Goal: Task Accomplishment & Management: Manage account settings

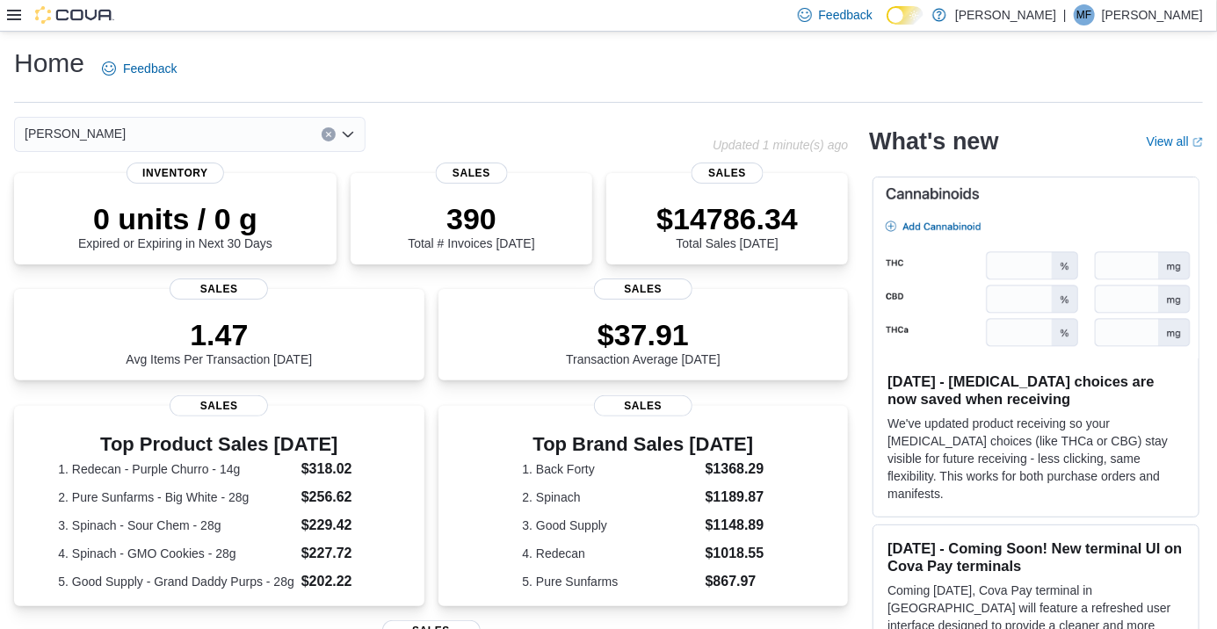
click at [14, 20] on icon at bounding box center [14, 15] width 14 height 11
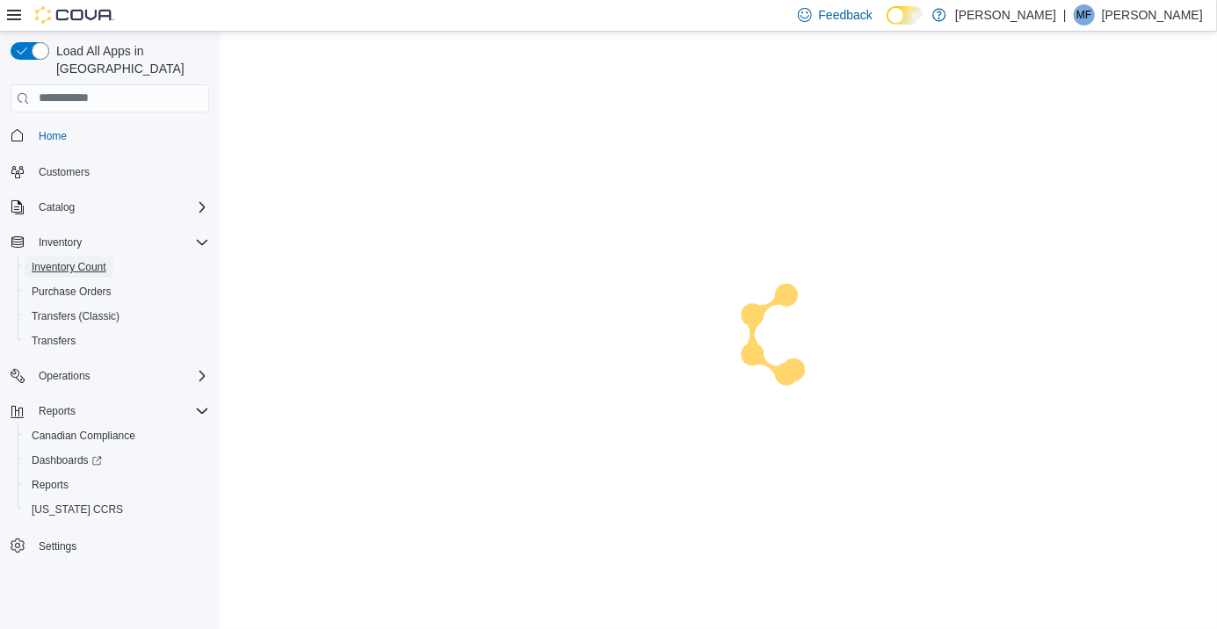
click at [71, 260] on span "Inventory Count" at bounding box center [69, 267] width 75 height 14
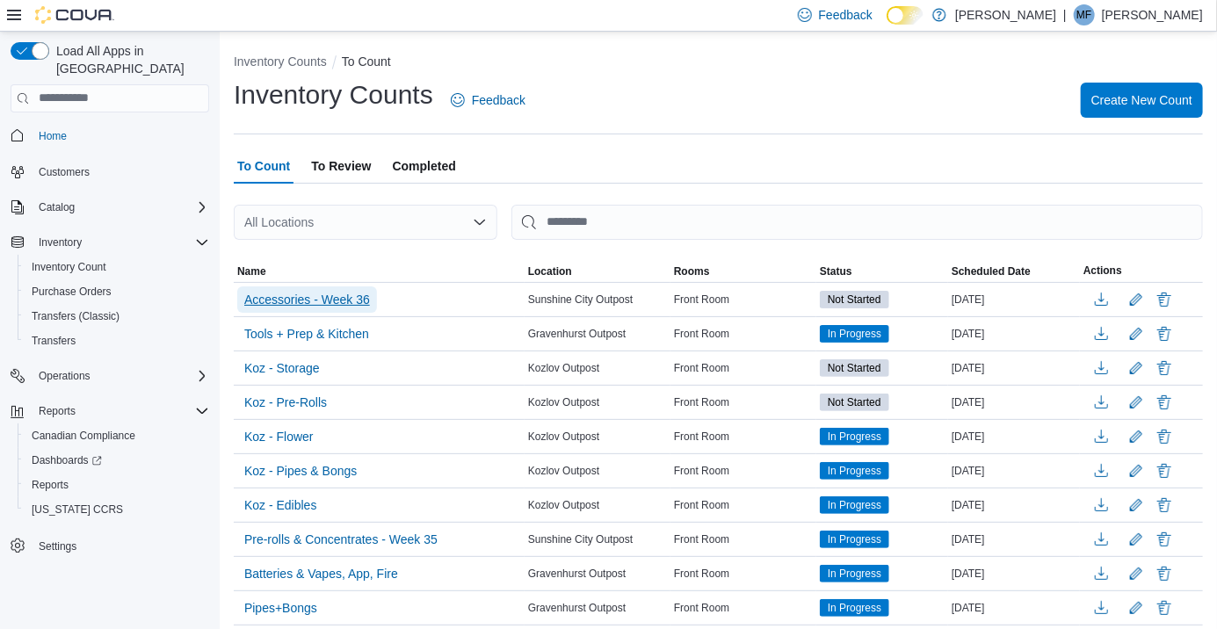
click at [342, 307] on span "Accessories - Week 36" at bounding box center [307, 300] width 126 height 18
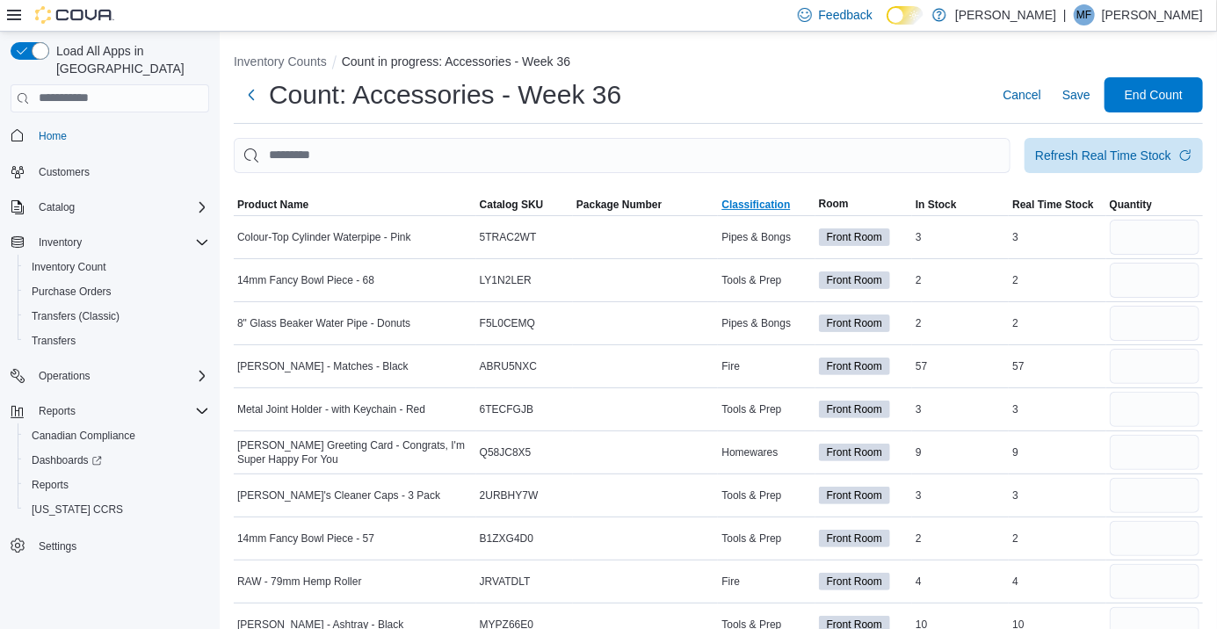
click at [748, 208] on span "Classification" at bounding box center [755, 205] width 69 height 14
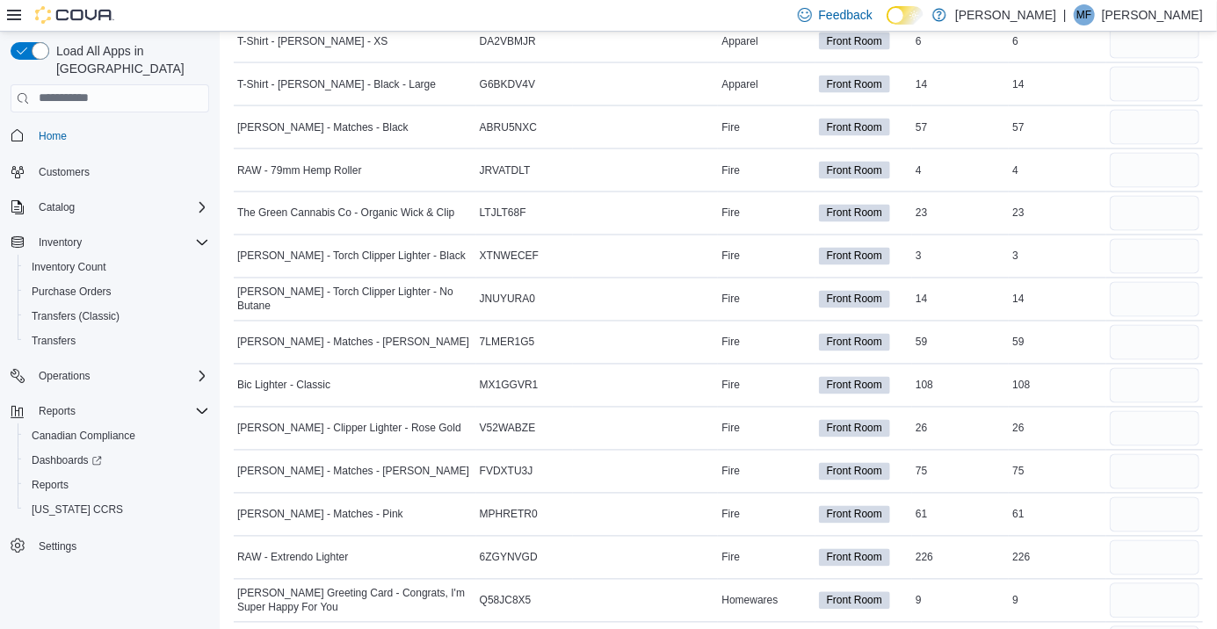
scroll to position [1270, 0]
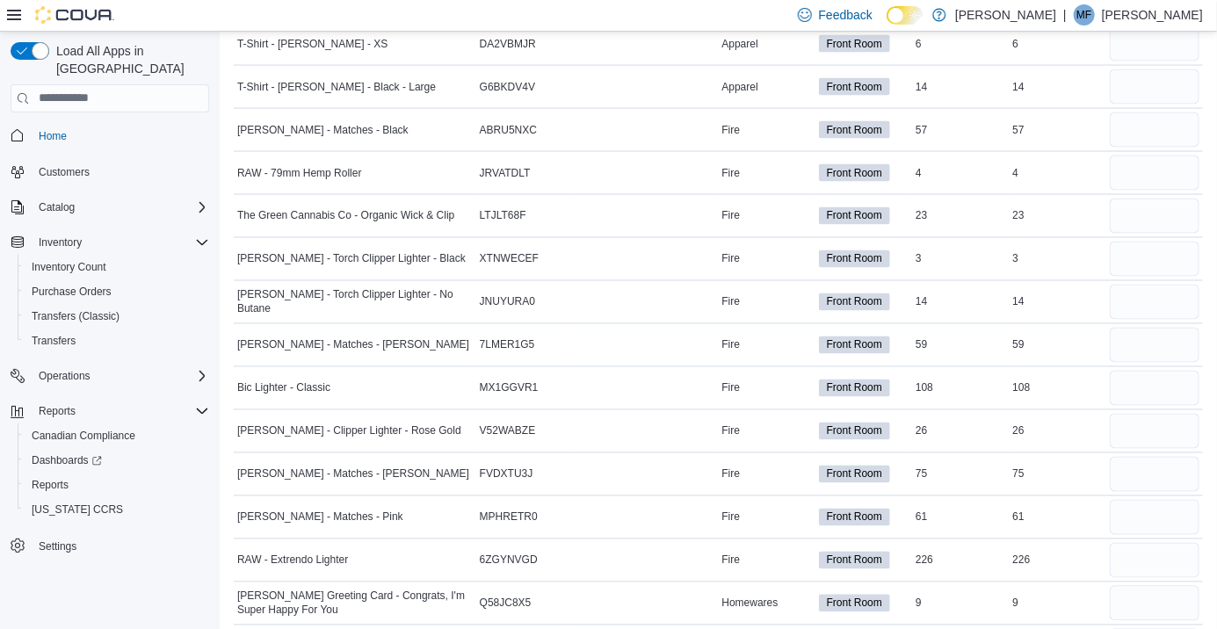
click at [1146, 155] on div at bounding box center [1154, 173] width 97 height 42
click at [1141, 133] on input "number" at bounding box center [1155, 129] width 90 height 35
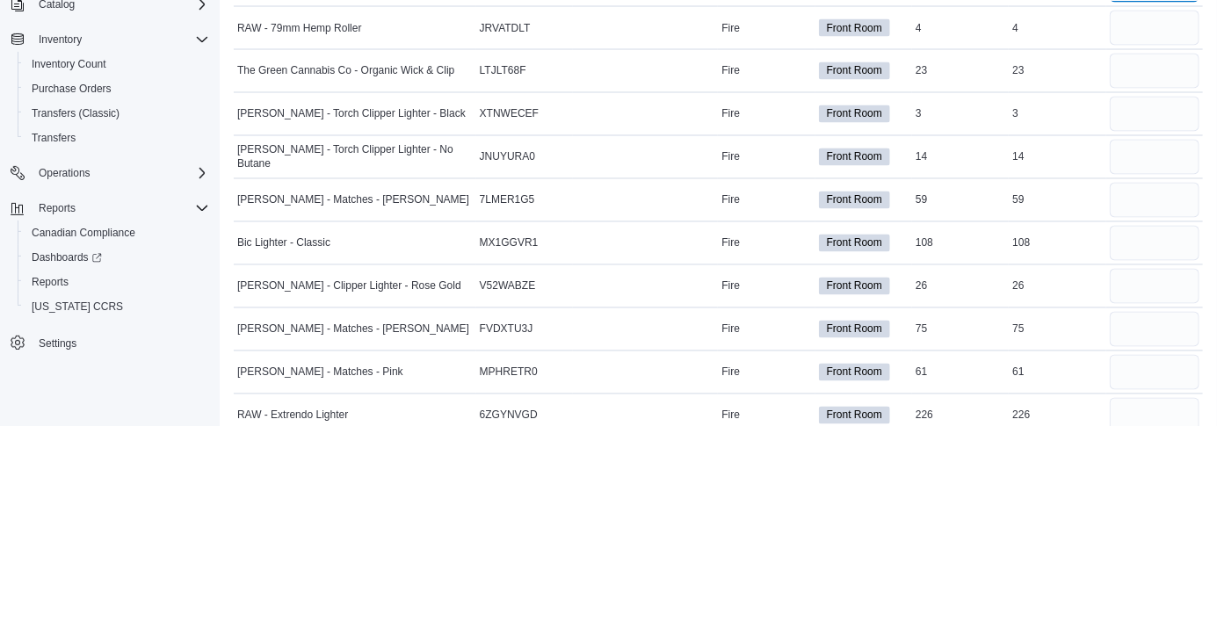
scroll to position [1212, 0]
type input "**"
click at [1141, 228] on input "number" at bounding box center [1155, 231] width 90 height 35
type input "*"
click at [1141, 279] on input "number" at bounding box center [1155, 274] width 90 height 35
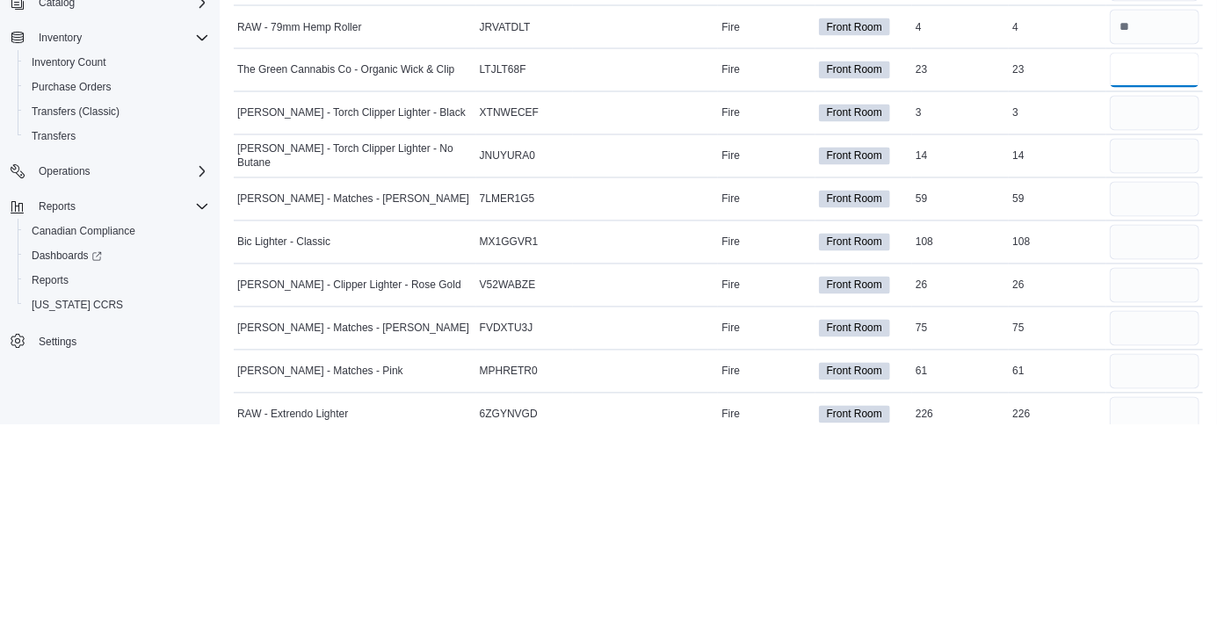
type input "**"
click at [1134, 323] on input "number" at bounding box center [1155, 317] width 90 height 35
type input "*"
click at [1132, 366] on input "number" at bounding box center [1155, 360] width 90 height 35
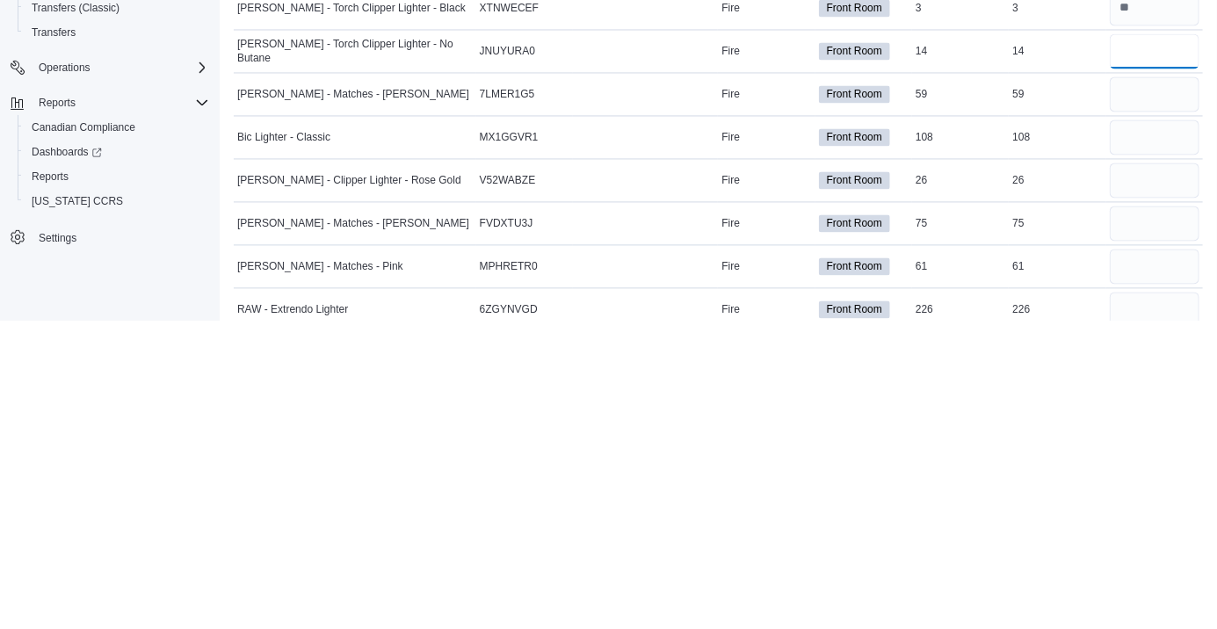
type input "**"
click at [1141, 408] on input "number" at bounding box center [1155, 403] width 90 height 35
type input "**"
click at [1141, 443] on input "number" at bounding box center [1155, 446] width 90 height 35
type input "***"
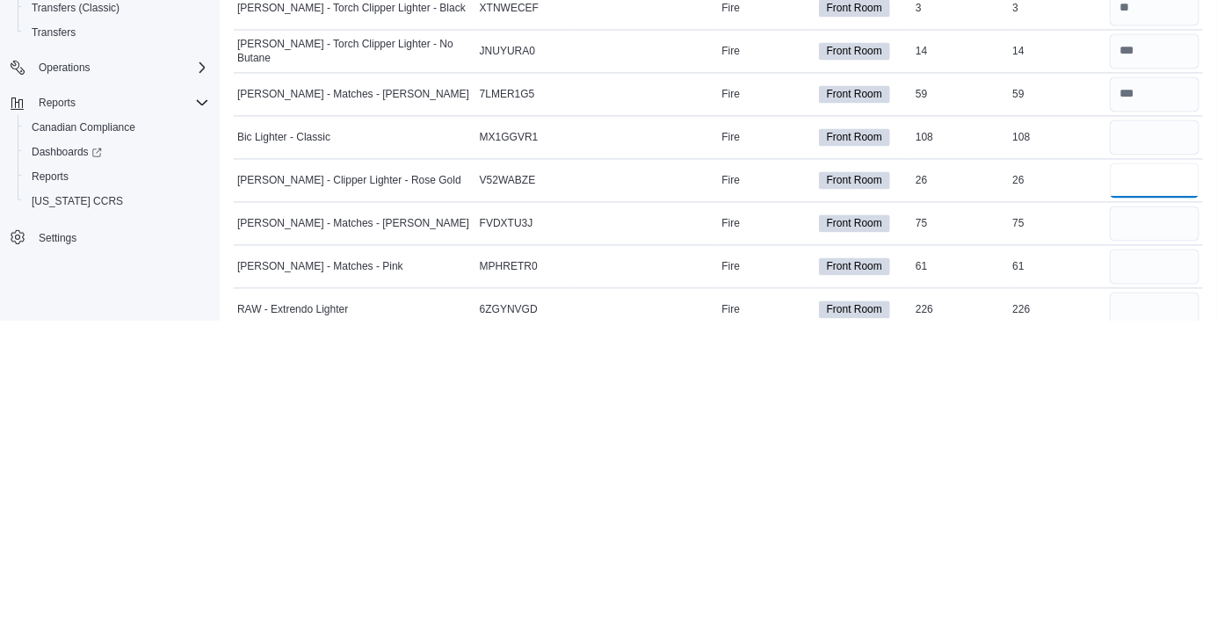
click at [1140, 485] on input "number" at bounding box center [1155, 489] width 90 height 35
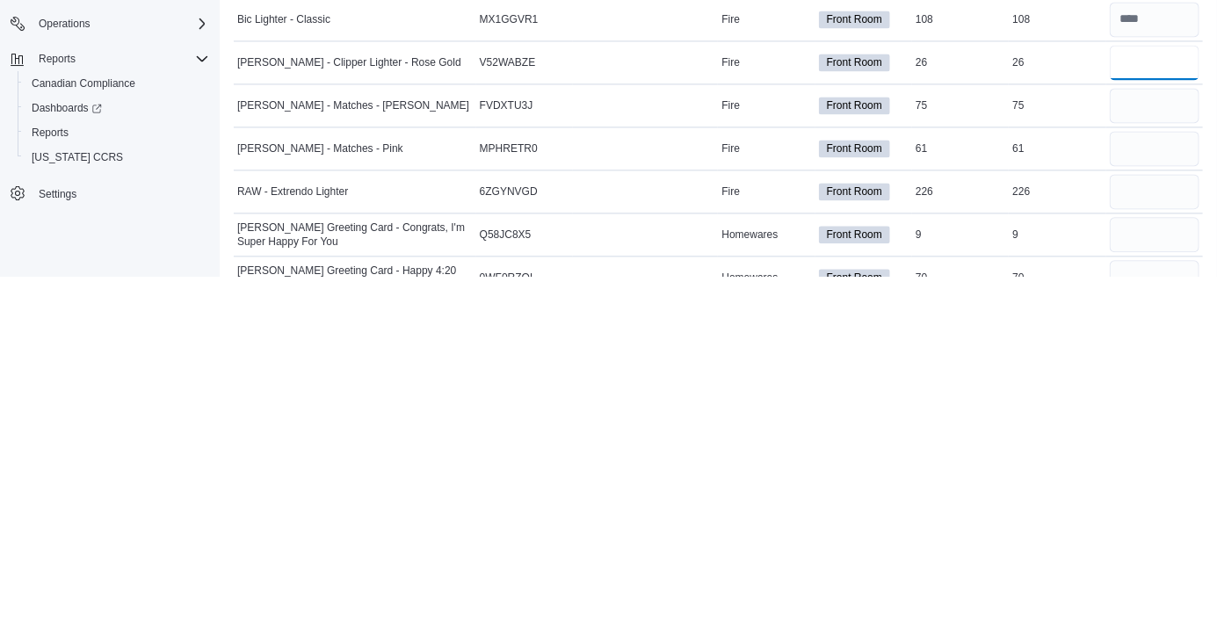
scroll to position [1293, 0]
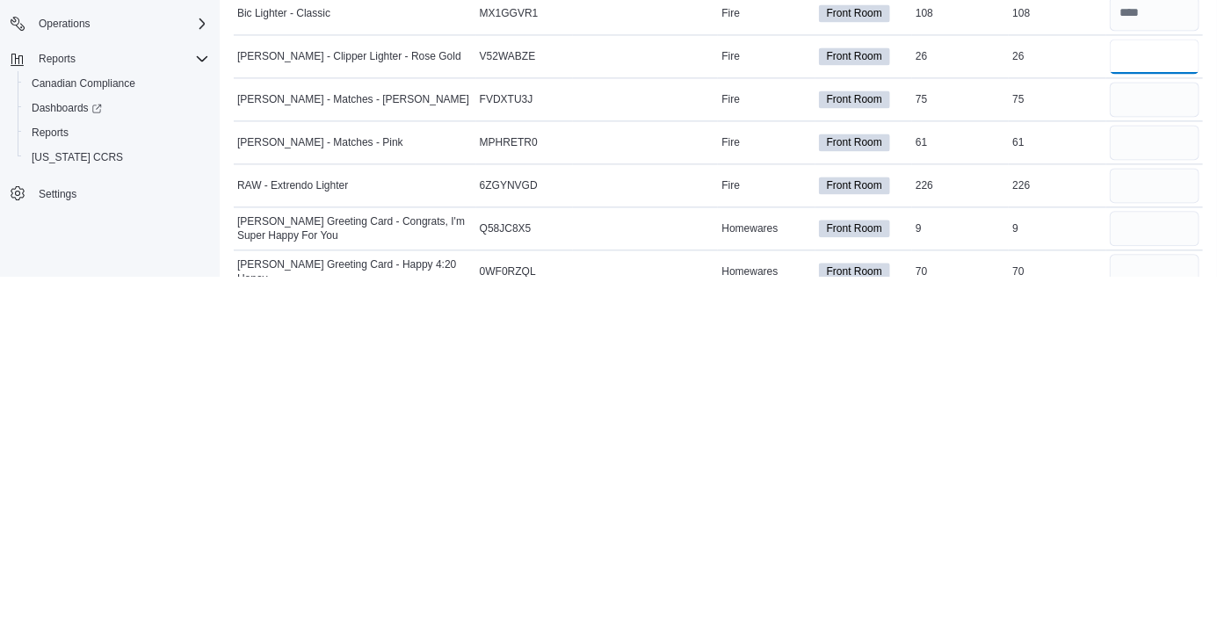
type input "**"
click at [1137, 457] on input "number" at bounding box center [1155, 451] width 90 height 35
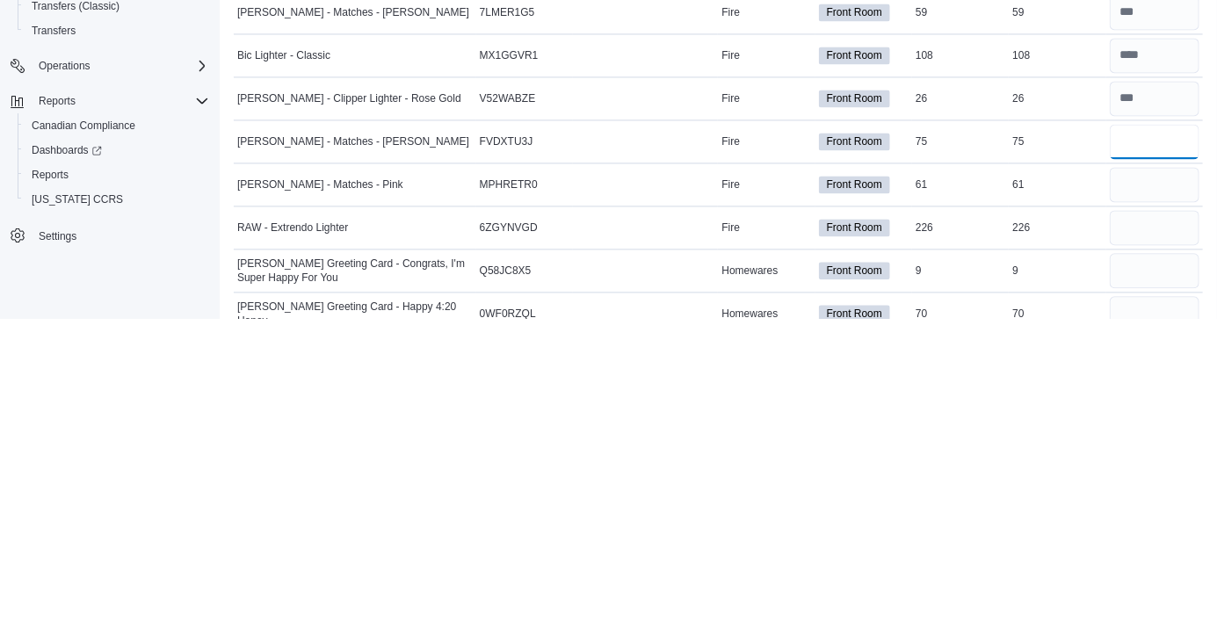
type input "**"
click at [1137, 512] on input "number" at bounding box center [1155, 494] width 90 height 35
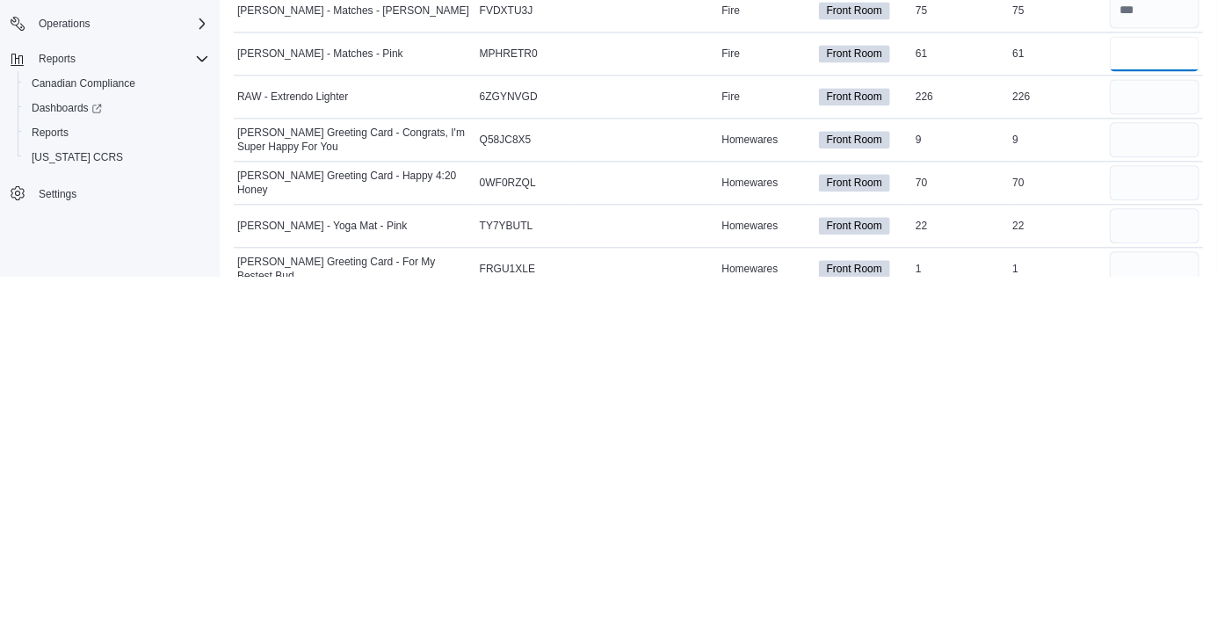
scroll to position [1391, 0]
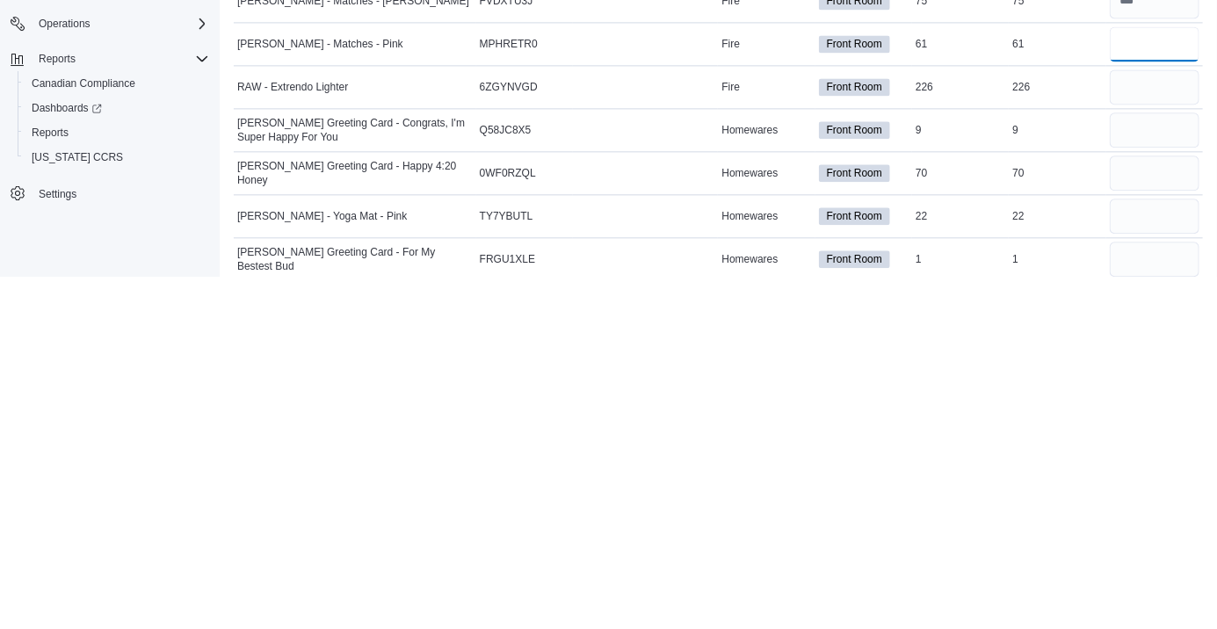
type input "**"
click at [1138, 445] on input "number" at bounding box center [1155, 439] width 90 height 35
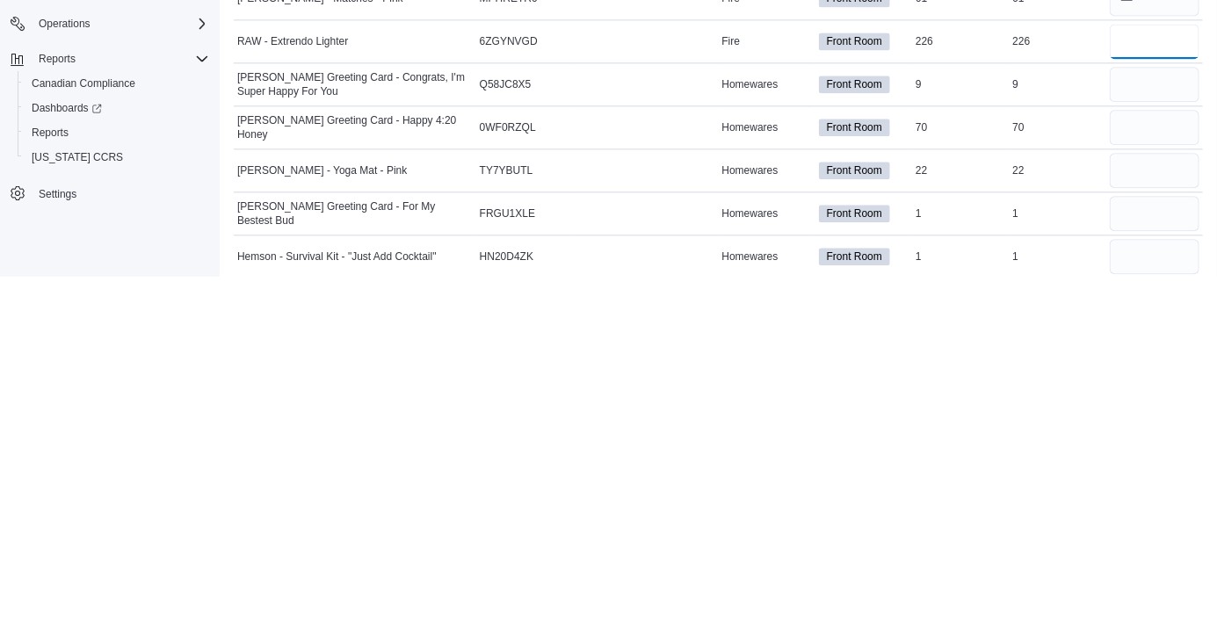
scroll to position [1455, 0]
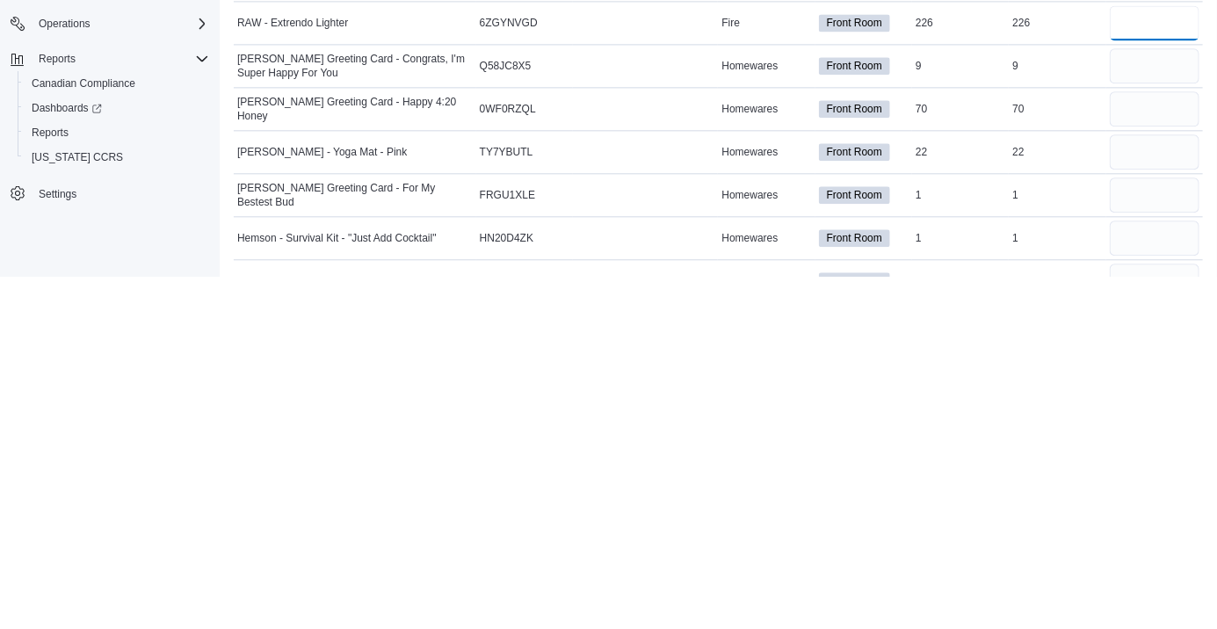
type input "***"
click at [1132, 413] on input "number" at bounding box center [1155, 418] width 90 height 35
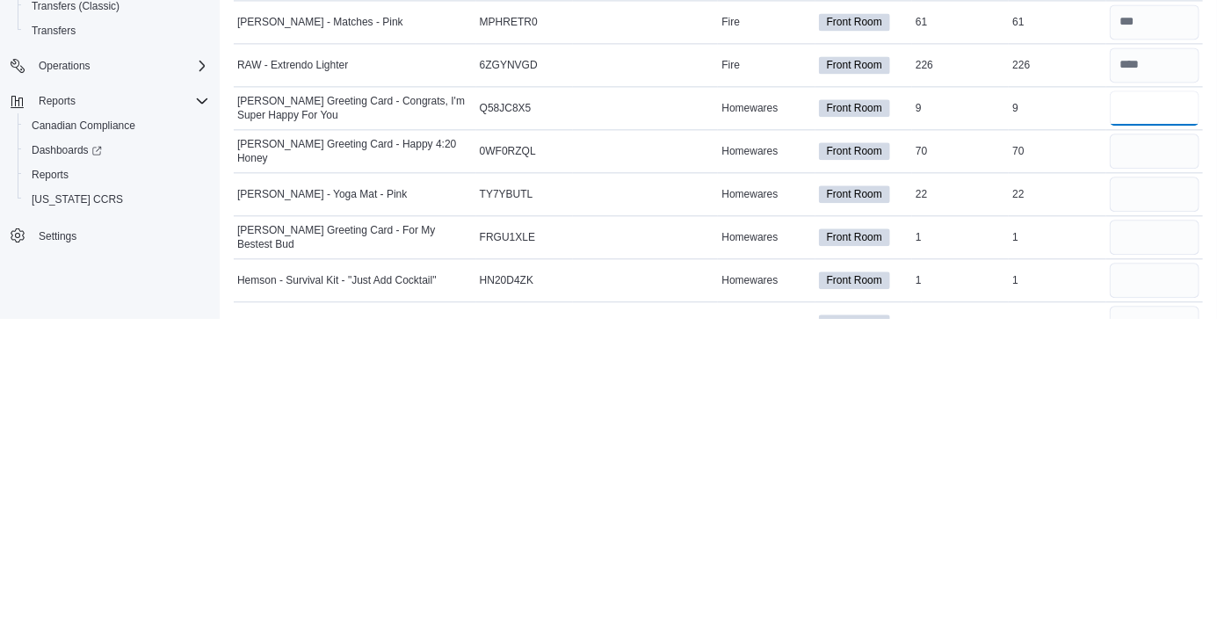
type input "*"
click at [1133, 457] on input "number" at bounding box center [1155, 461] width 90 height 35
type input "**"
click at [1133, 505] on input "number" at bounding box center [1155, 504] width 90 height 35
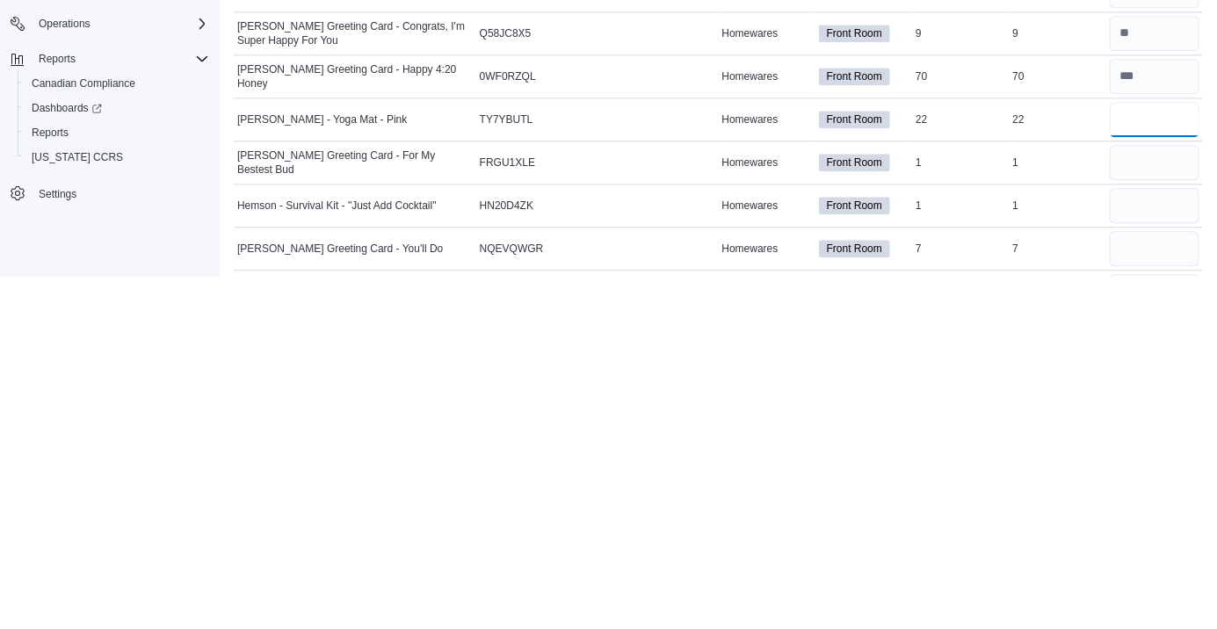
scroll to position [1522, 0]
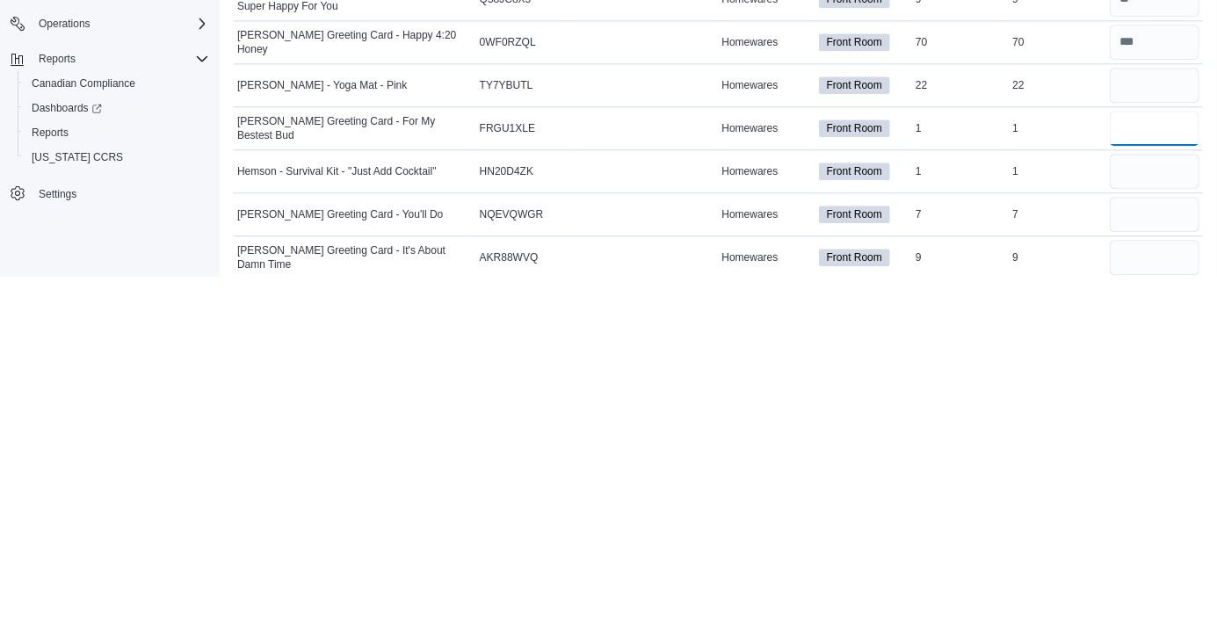
click at [1120, 482] on input "number" at bounding box center [1155, 480] width 90 height 35
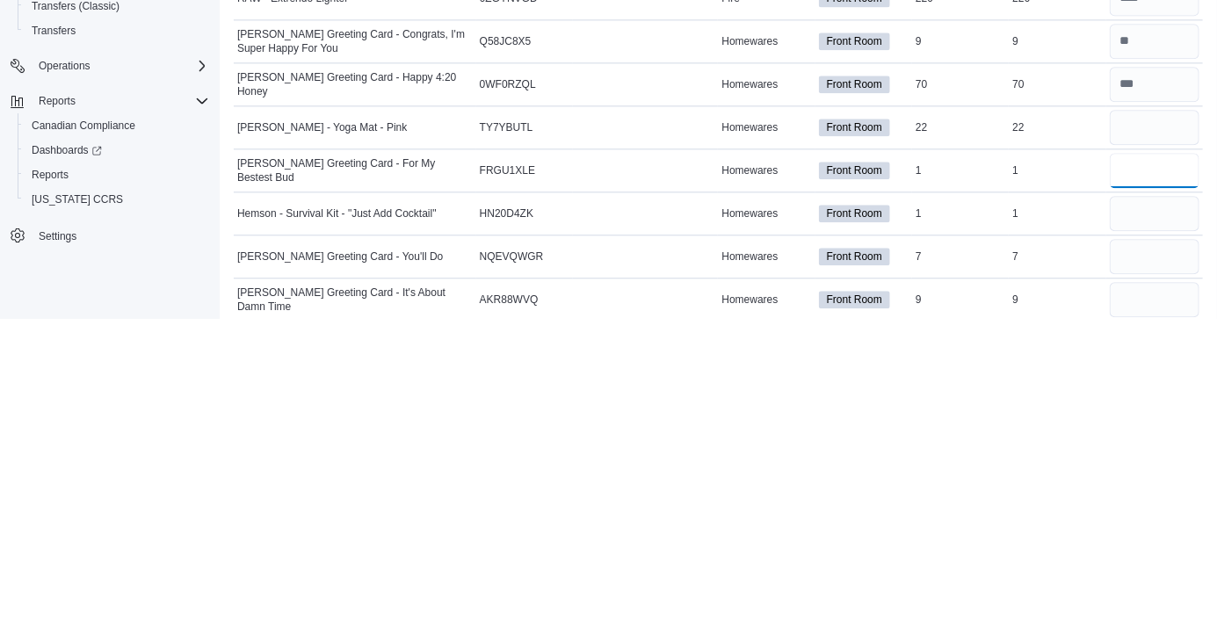
type input "*"
click at [1147, 520] on input "number" at bounding box center [1155, 523] width 90 height 35
type input "*"
click at [1121, 435] on input "number" at bounding box center [1155, 437] width 90 height 35
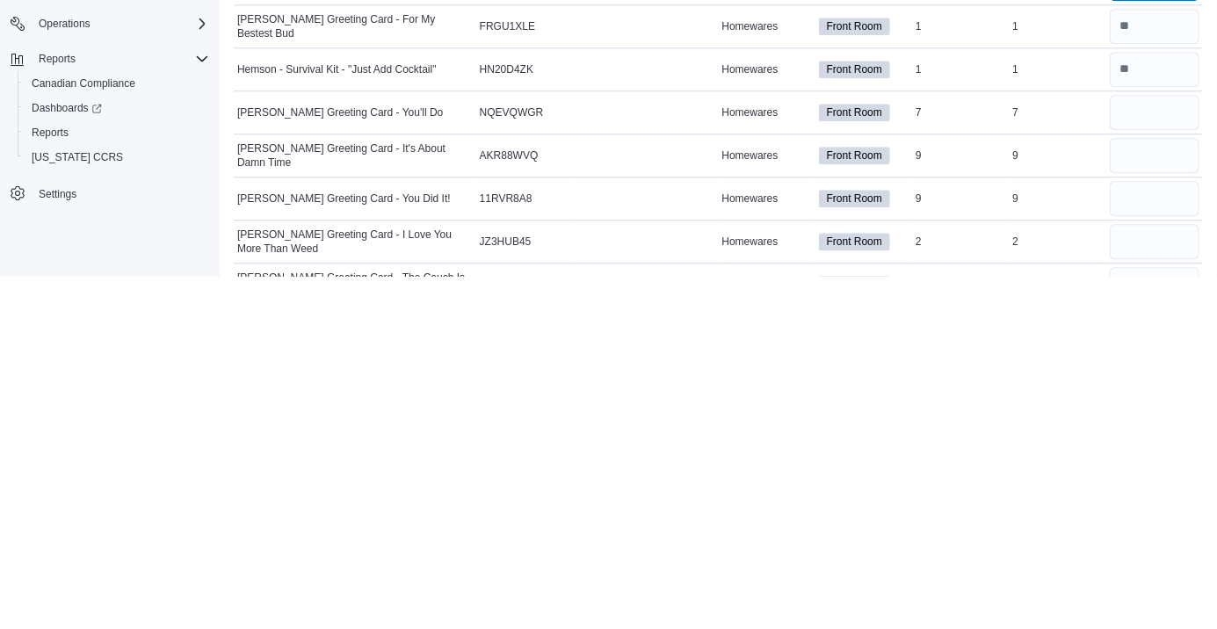
scroll to position [1626, 0]
type input "**"
click at [1128, 468] on input "number" at bounding box center [1155, 462] width 90 height 35
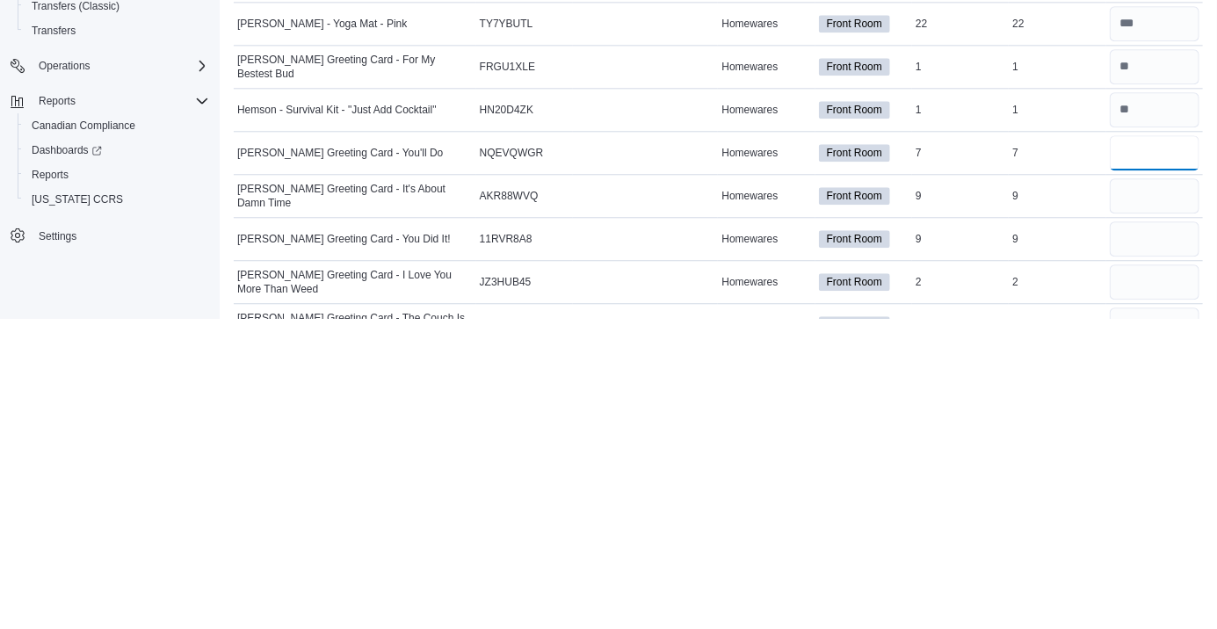
type input "*"
click at [1132, 511] on input "number" at bounding box center [1155, 506] width 90 height 35
type input "*"
click at [1130, 547] on input "number" at bounding box center [1155, 549] width 90 height 35
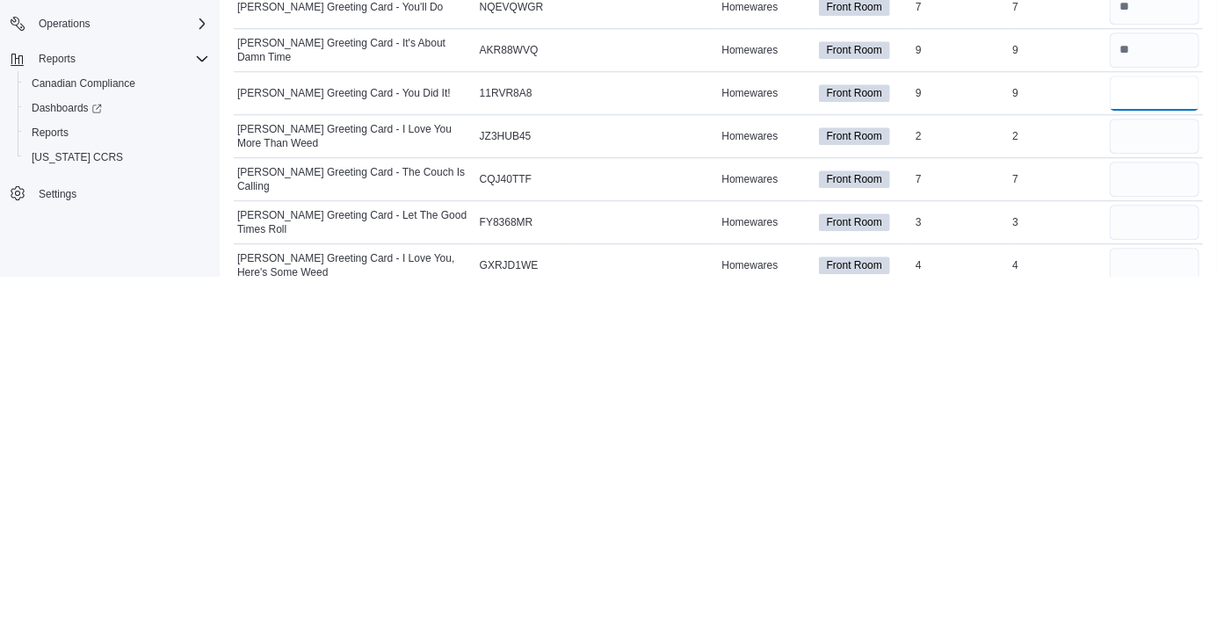
scroll to position [1742, 0]
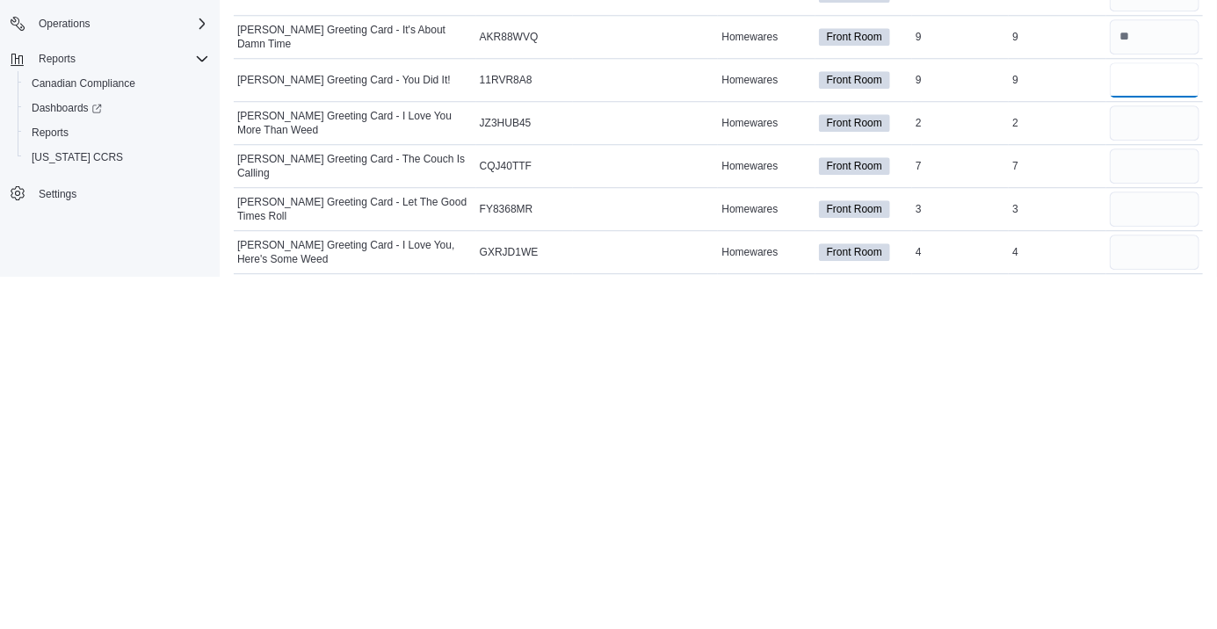
type input "*"
click at [1144, 481] on input "number" at bounding box center [1155, 475] width 90 height 35
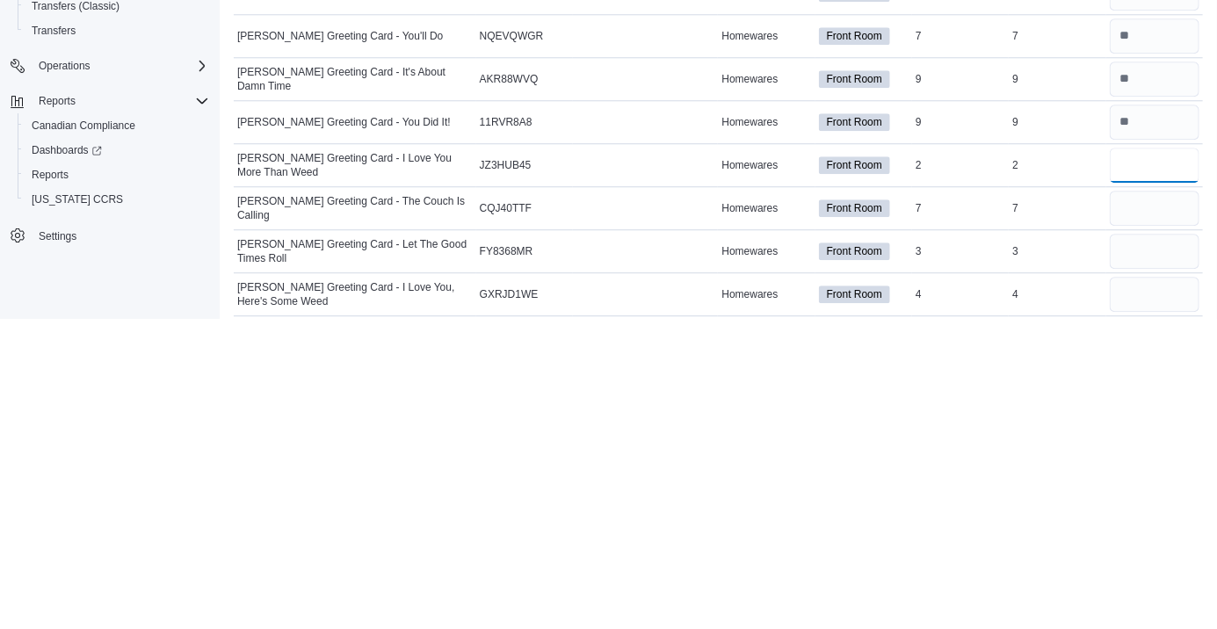
type input "*"
click at [1132, 520] on input "number" at bounding box center [1155, 518] width 90 height 35
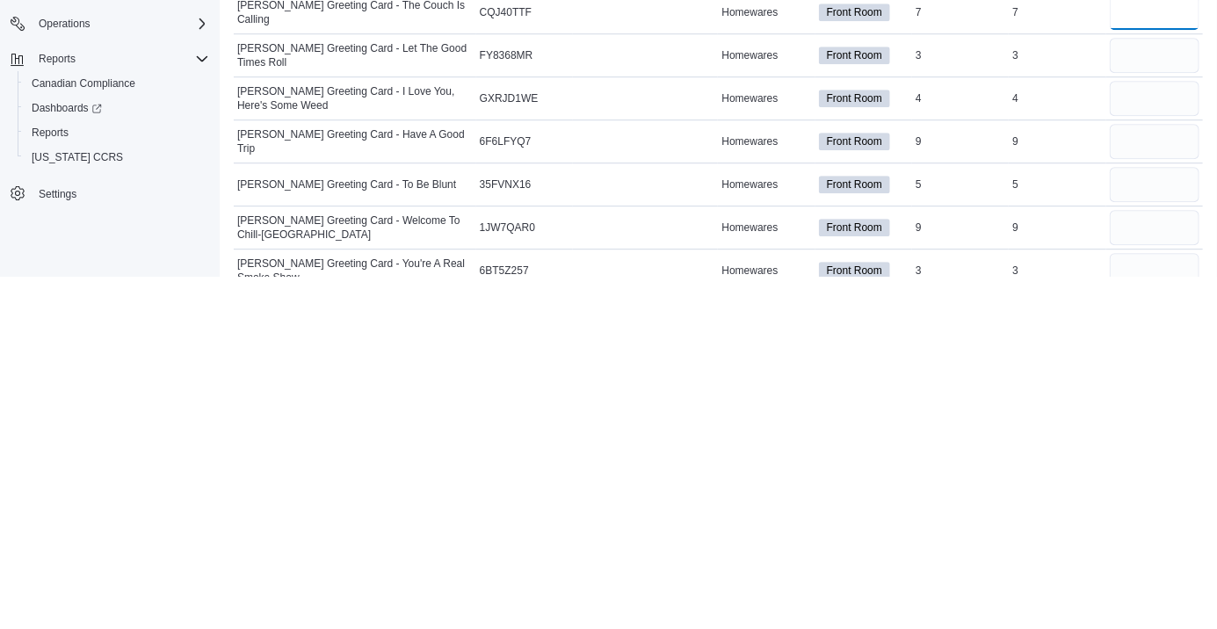
scroll to position [1908, 0]
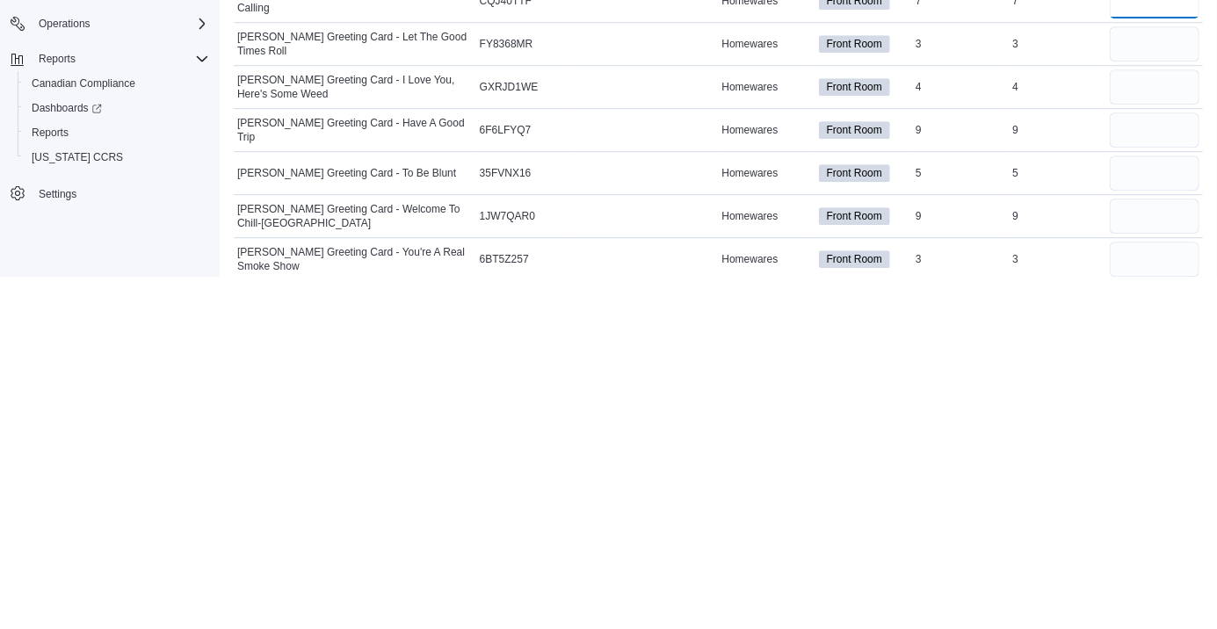
type input "*"
click at [1144, 396] on input "number" at bounding box center [1155, 396] width 90 height 35
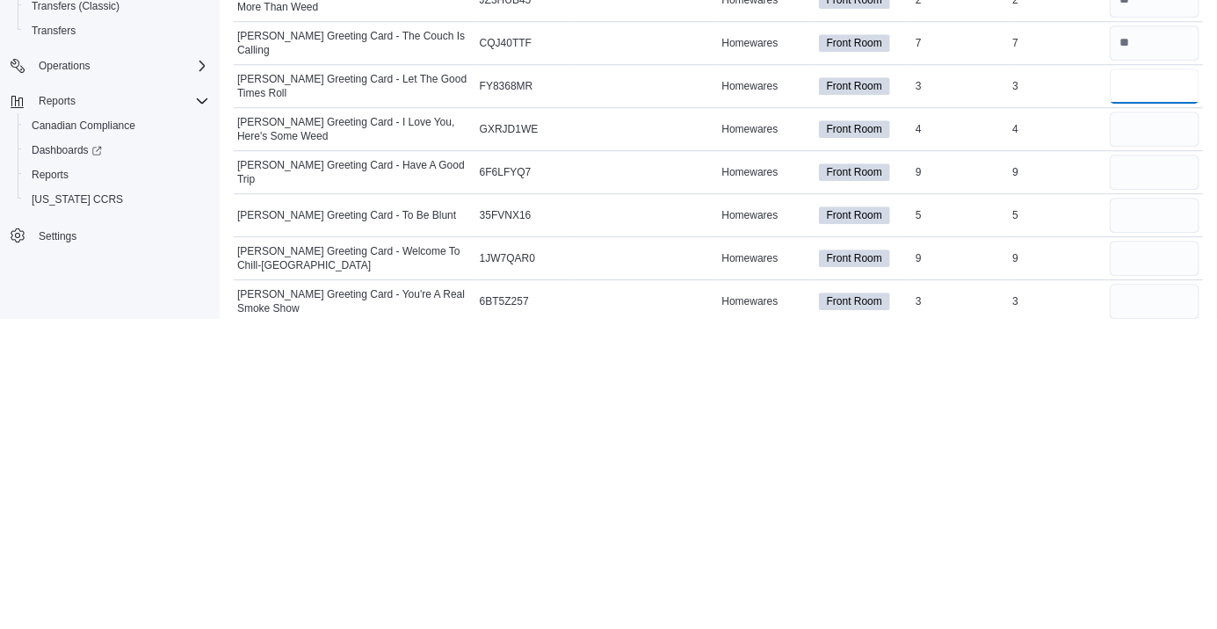
type input "*"
click at [1142, 444] on input "number" at bounding box center [1155, 439] width 90 height 35
type input "*"
click at [1142, 481] on input "number" at bounding box center [1155, 482] width 90 height 35
type input "*"
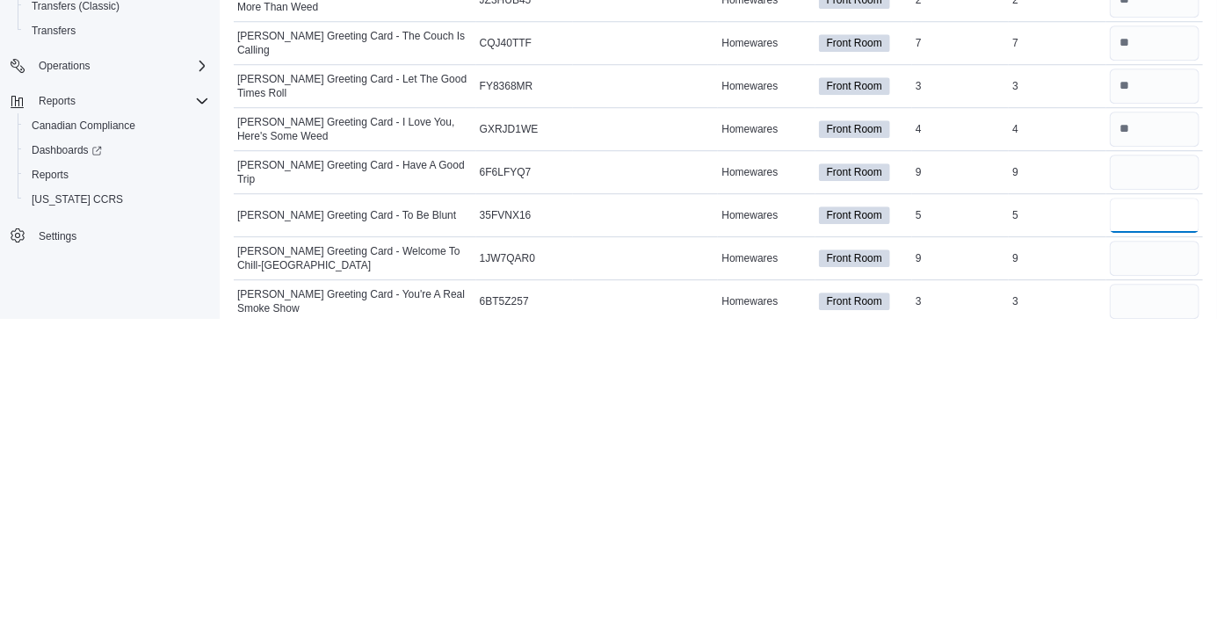
click at [1144, 528] on input "number" at bounding box center [1155, 525] width 90 height 35
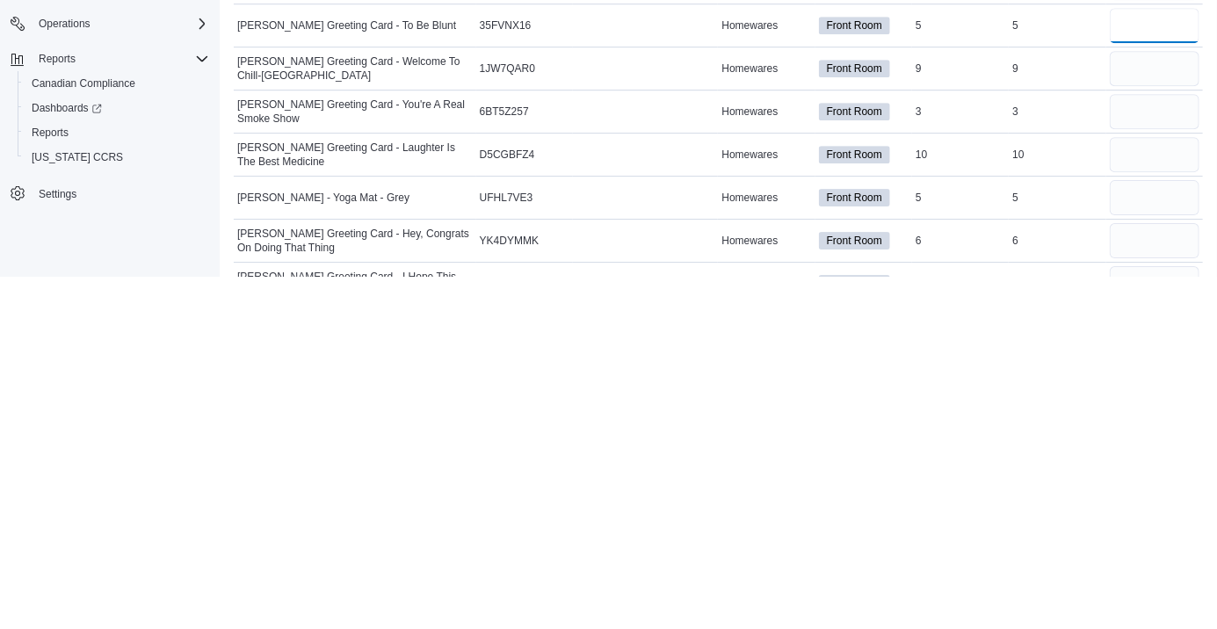
scroll to position [2068, 0]
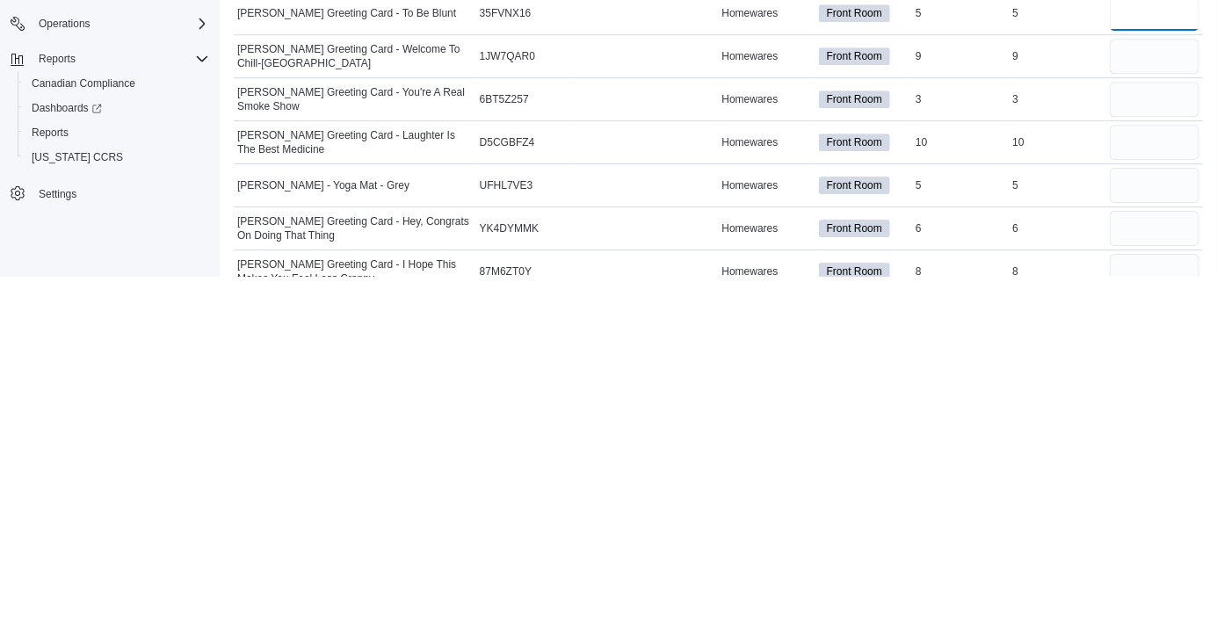
type input "*"
click at [1125, 411] on input "number" at bounding box center [1155, 408] width 90 height 35
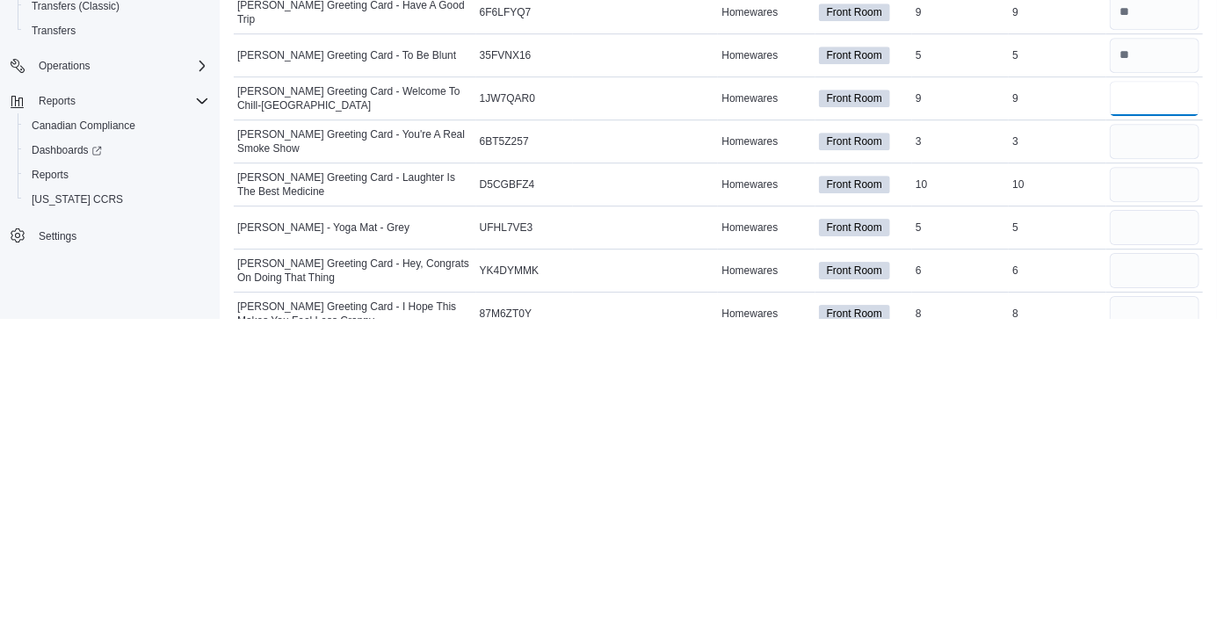
type input "*"
click at [1149, 450] on input "number" at bounding box center [1155, 451] width 90 height 35
type input "*"
click at [1131, 492] on input "number" at bounding box center [1155, 494] width 90 height 35
type input "**"
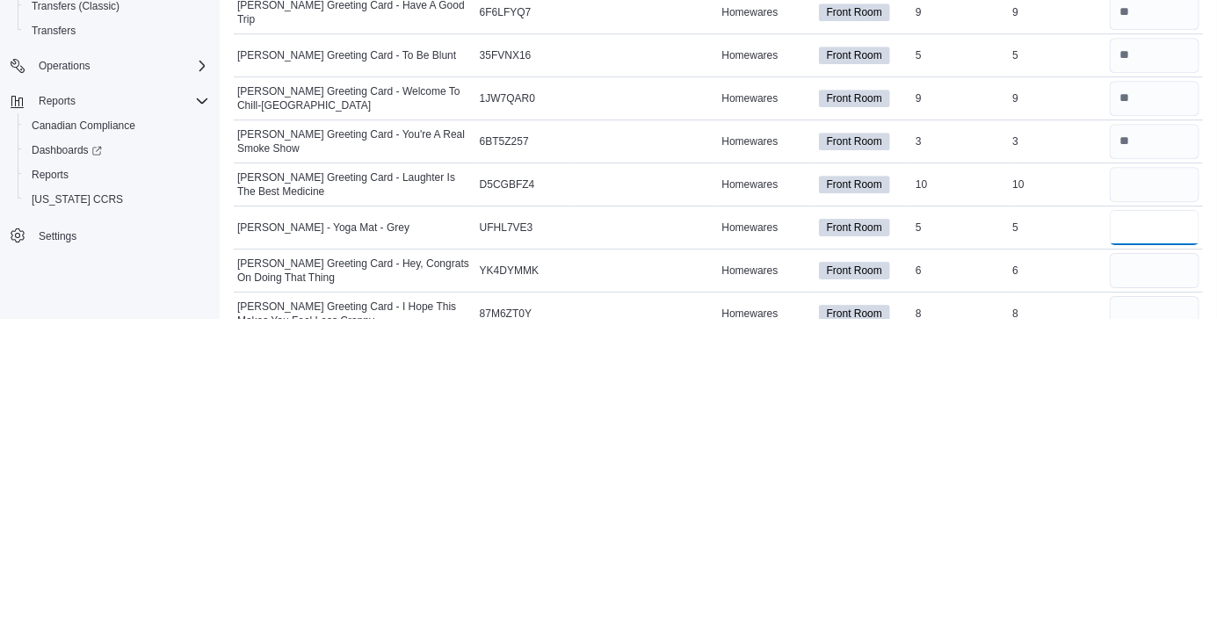
click at [1145, 544] on input "number" at bounding box center [1155, 537] width 90 height 35
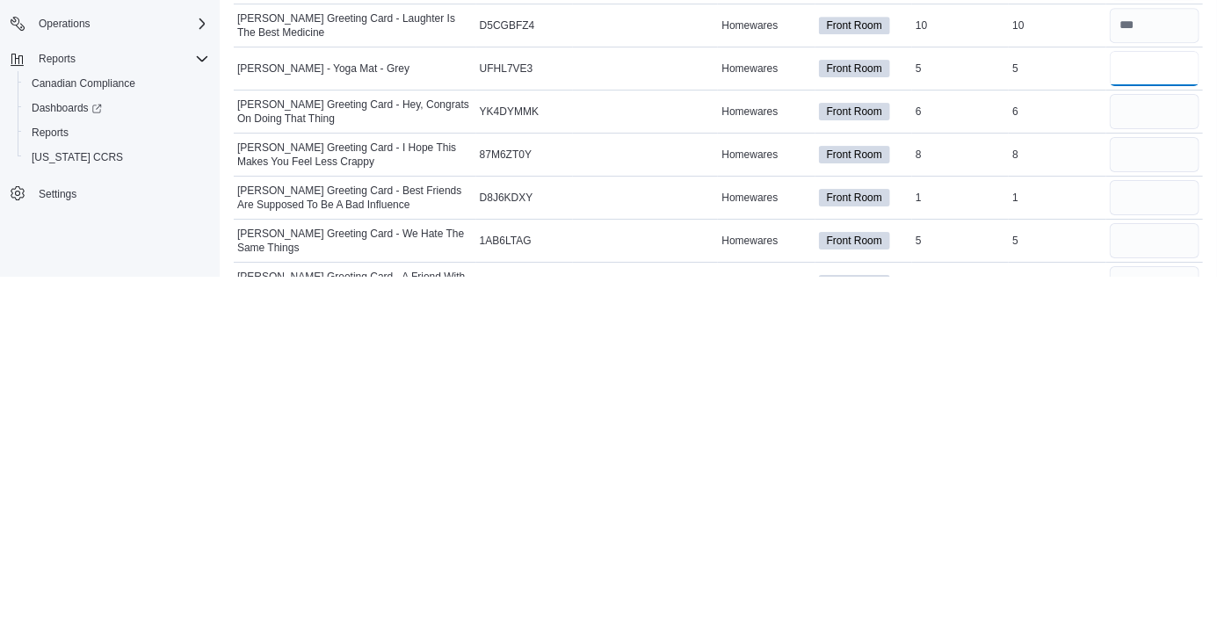
scroll to position [2186, 0]
type input "*"
click at [1112, 467] on input "number" at bounding box center [1155, 462] width 90 height 35
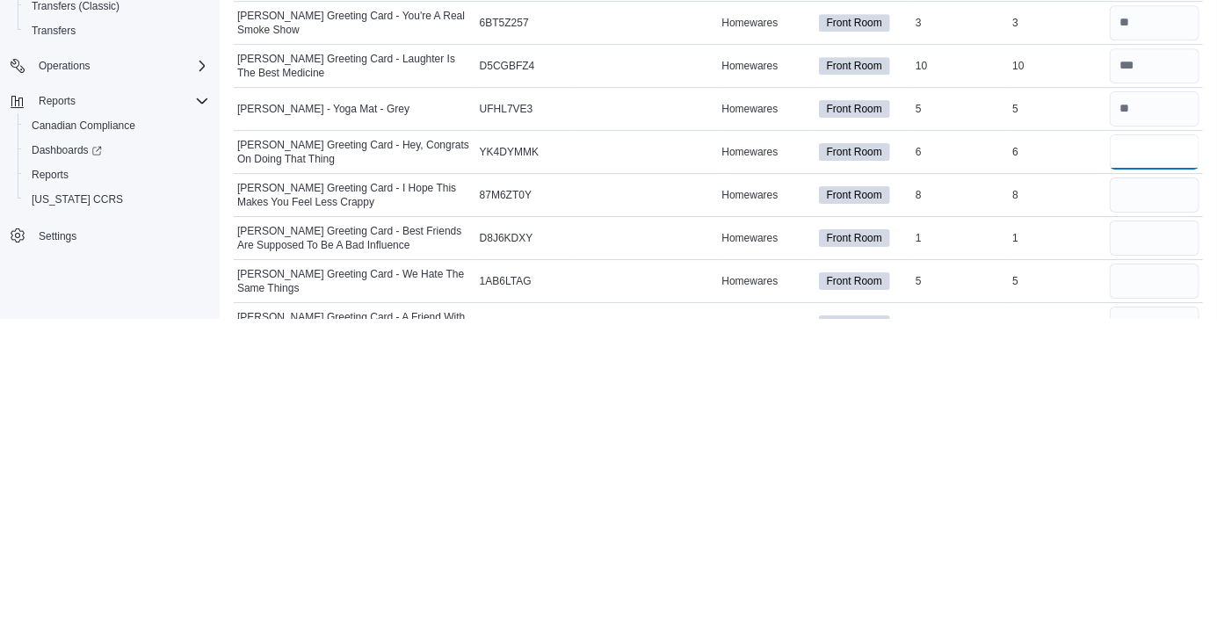
type input "*"
click at [1123, 505] on input "number" at bounding box center [1155, 505] width 90 height 35
type input "*"
click at [1129, 555] on input "number" at bounding box center [1155, 548] width 90 height 35
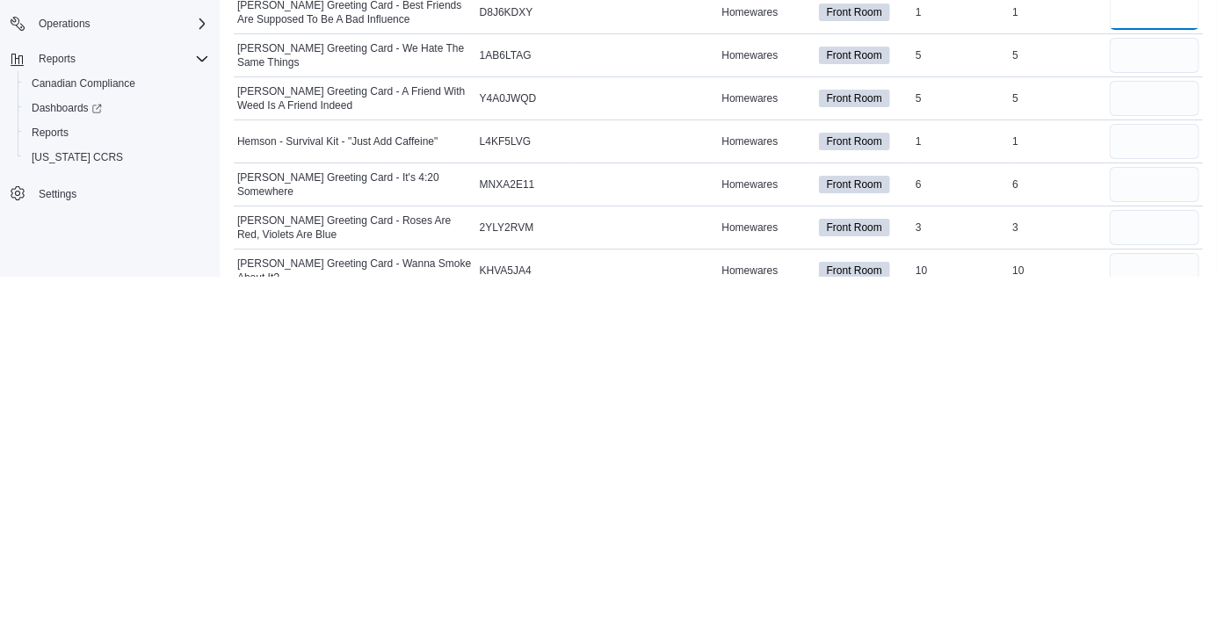
scroll to position [2372, 0]
type input "*"
click at [1141, 401] on input "number" at bounding box center [1155, 405] width 90 height 35
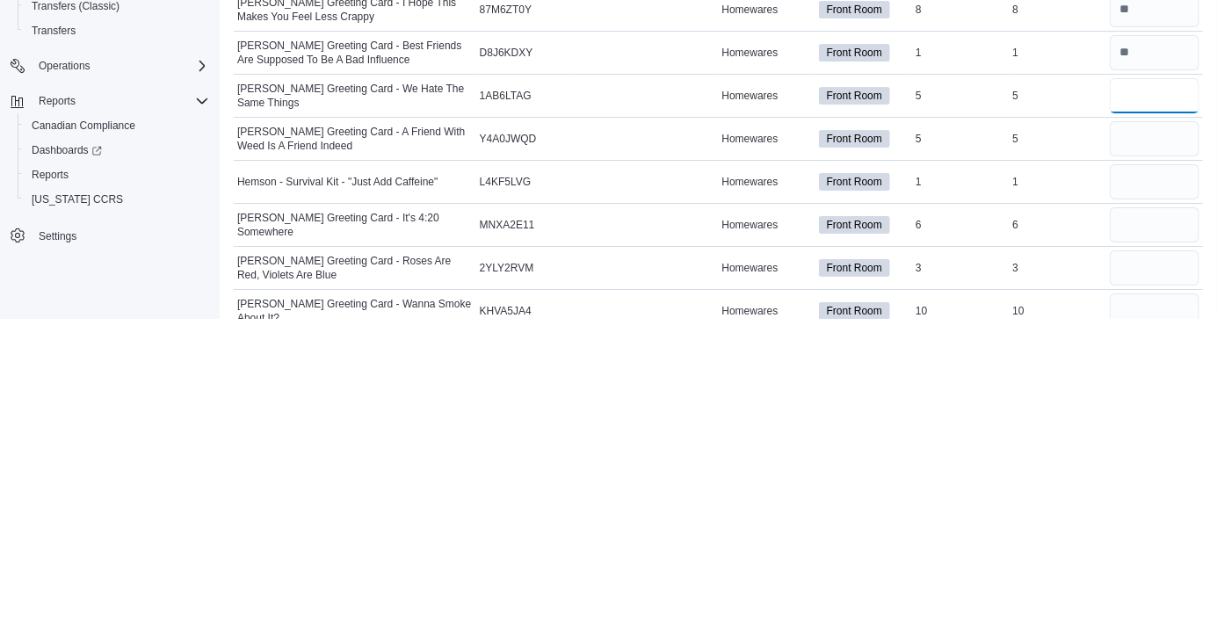
type input "*"
click at [1134, 444] on input "number" at bounding box center [1155, 448] width 90 height 35
type input "*"
click at [1126, 488] on input "number" at bounding box center [1155, 491] width 90 height 35
type input "*"
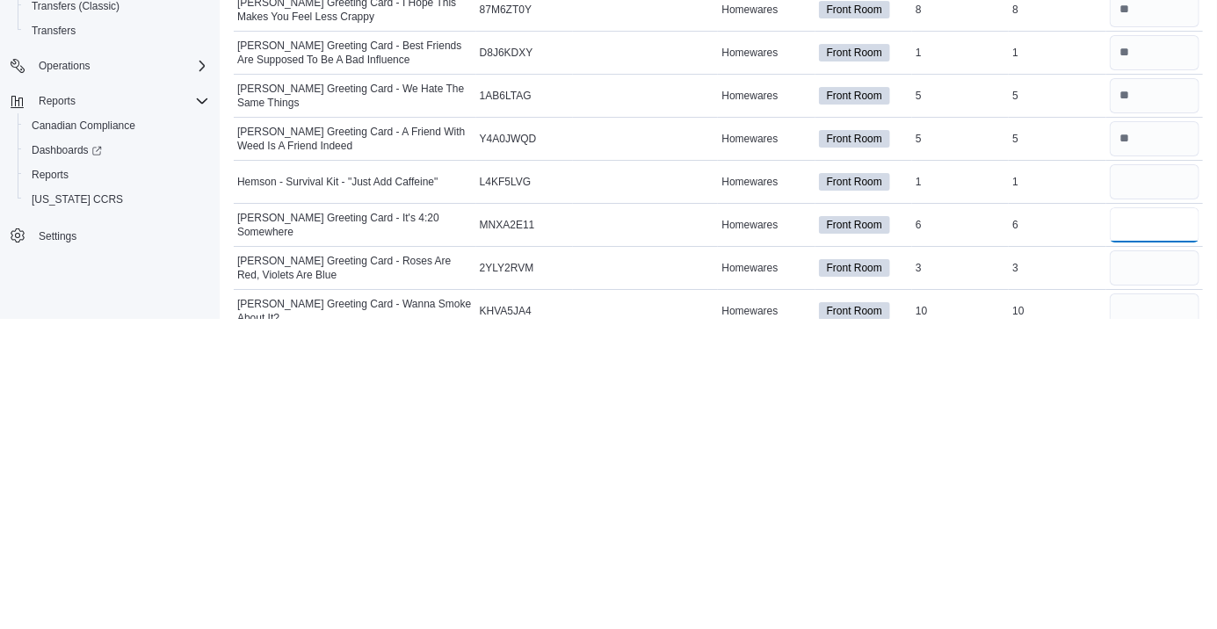
click at [1133, 537] on input "number" at bounding box center [1155, 535] width 90 height 35
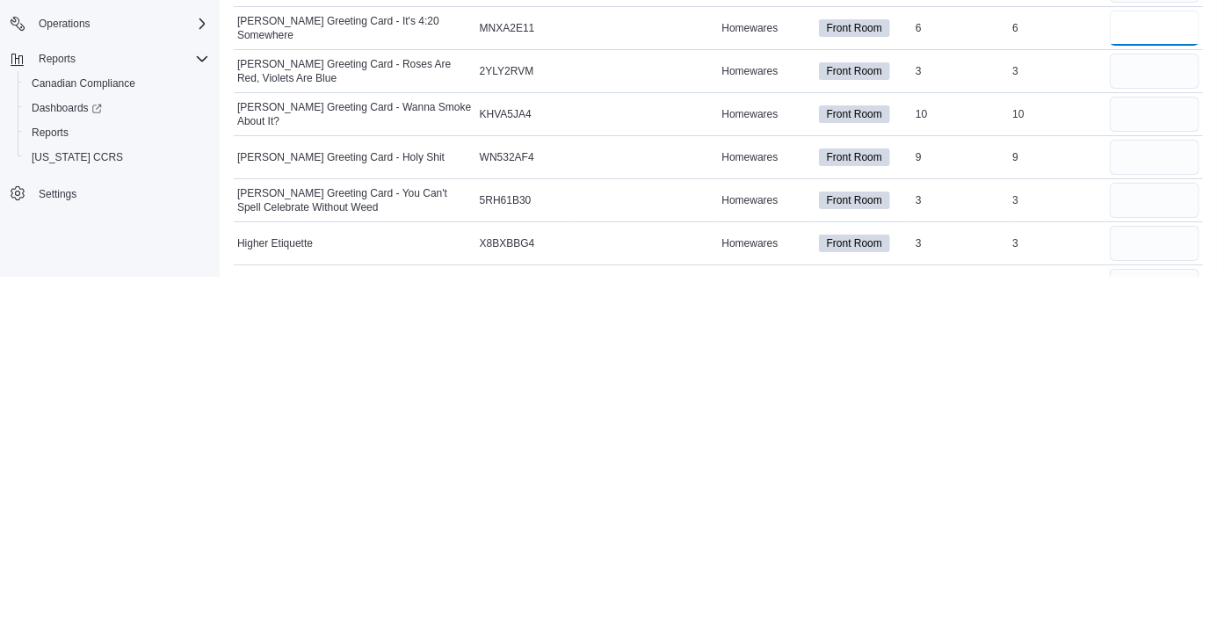
scroll to position [2560, 0]
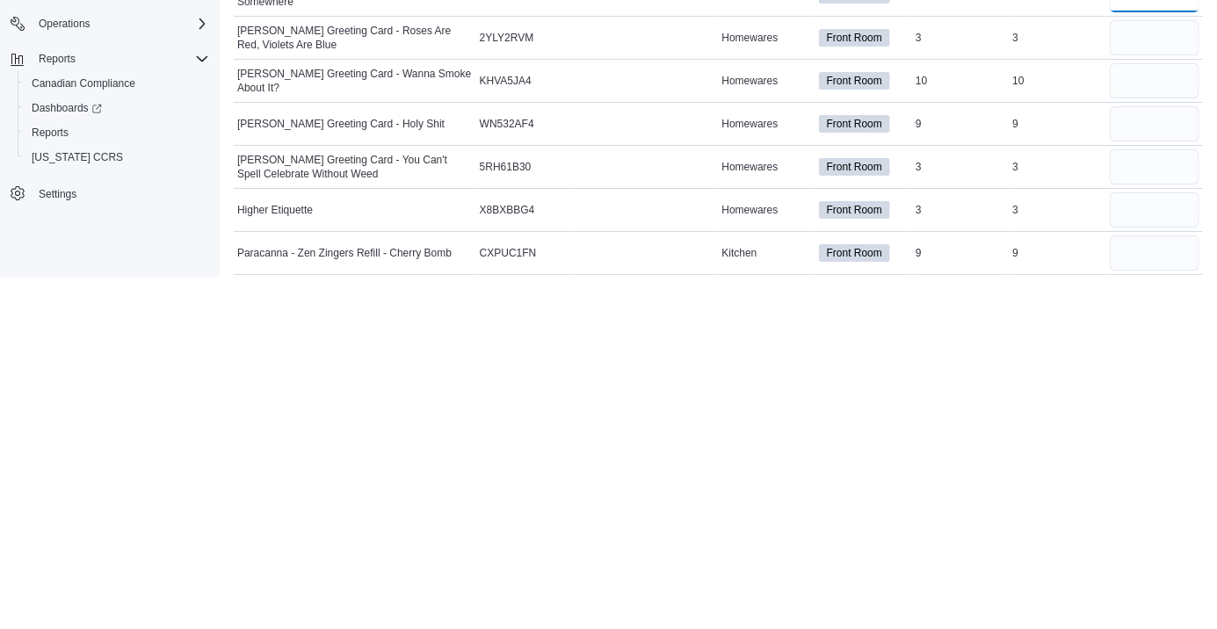
type input "*"
click at [1133, 393] on input "number" at bounding box center [1155, 390] width 90 height 35
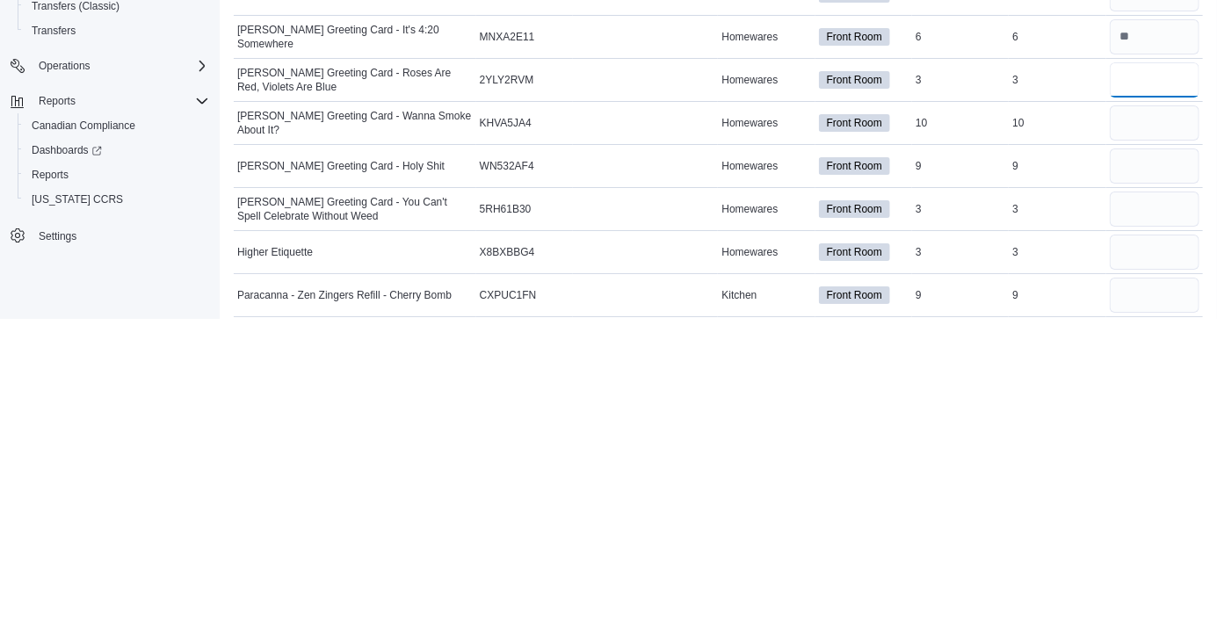
type input "*"
click at [1133, 428] on input "number" at bounding box center [1155, 433] width 90 height 35
type input "**"
click at [1134, 481] on input "number" at bounding box center [1155, 476] width 90 height 35
type input "*"
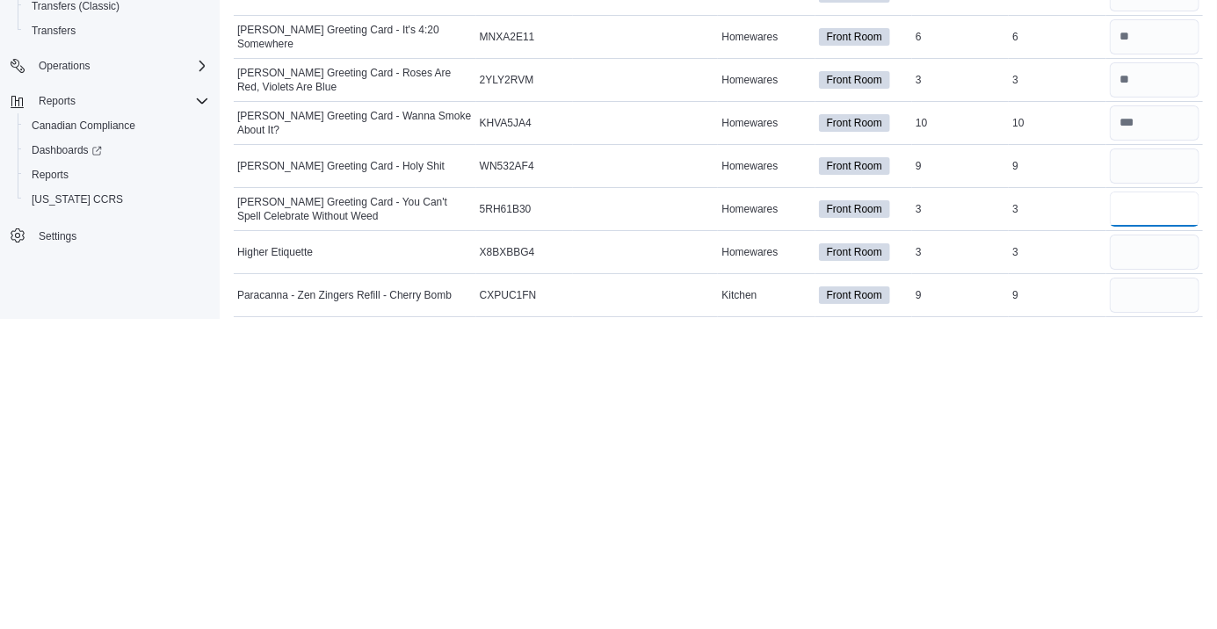
click at [1139, 519] on input "number" at bounding box center [1155, 519] width 90 height 35
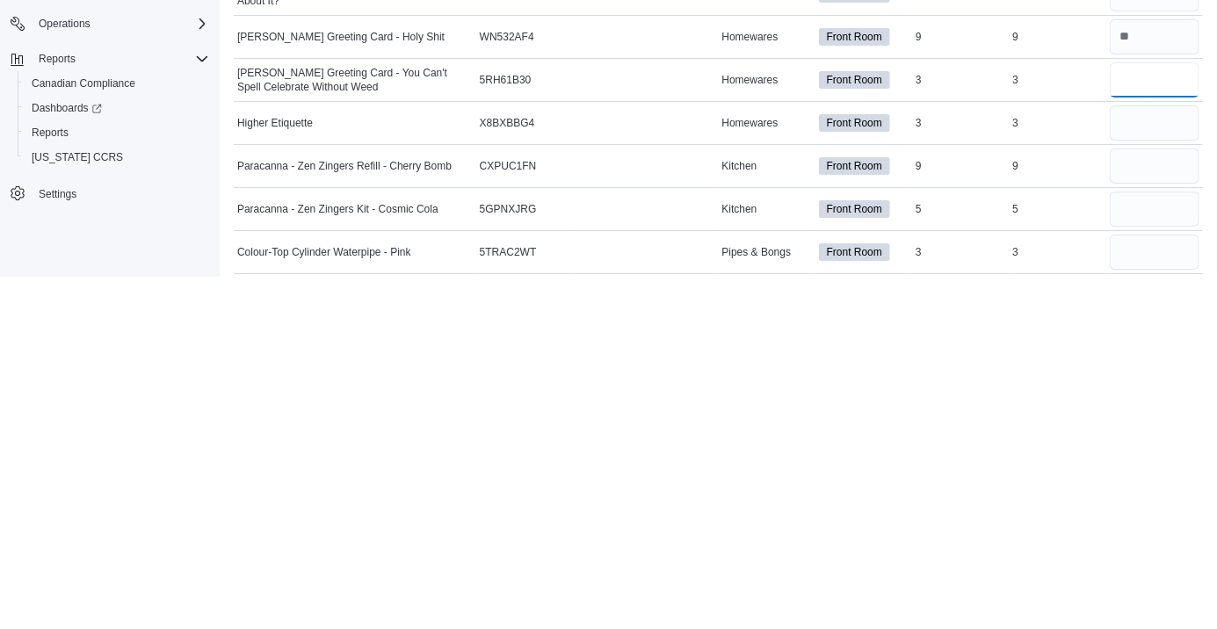
scroll to position [2658, 0]
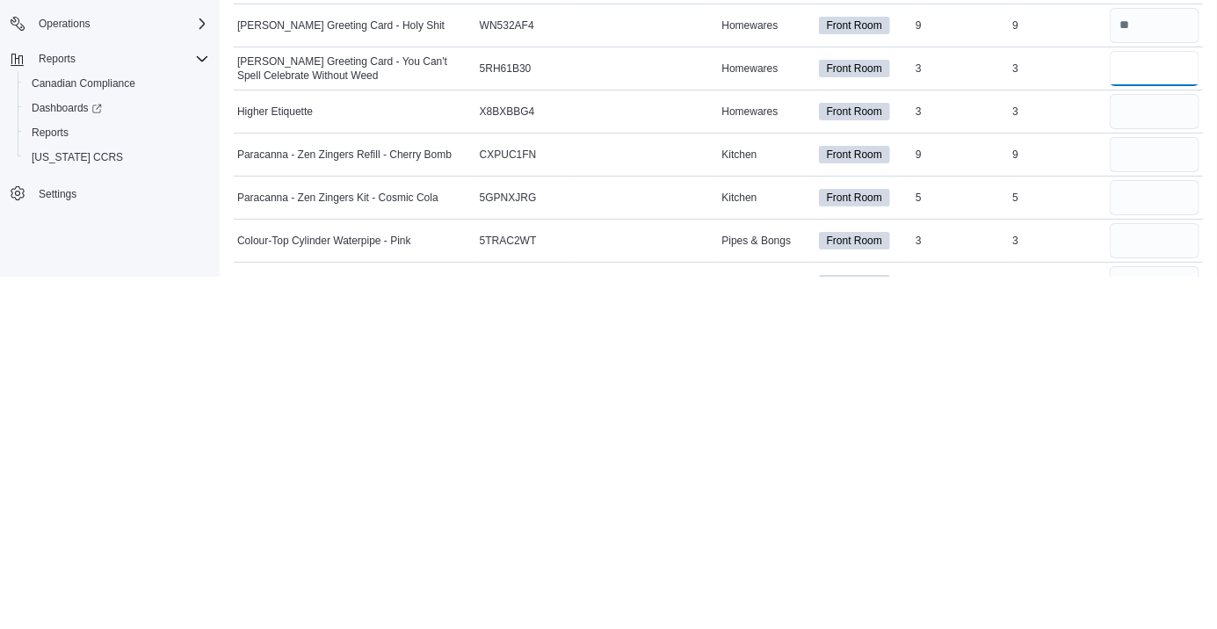
type input "*"
click at [1133, 467] on input "number" at bounding box center [1155, 463] width 90 height 35
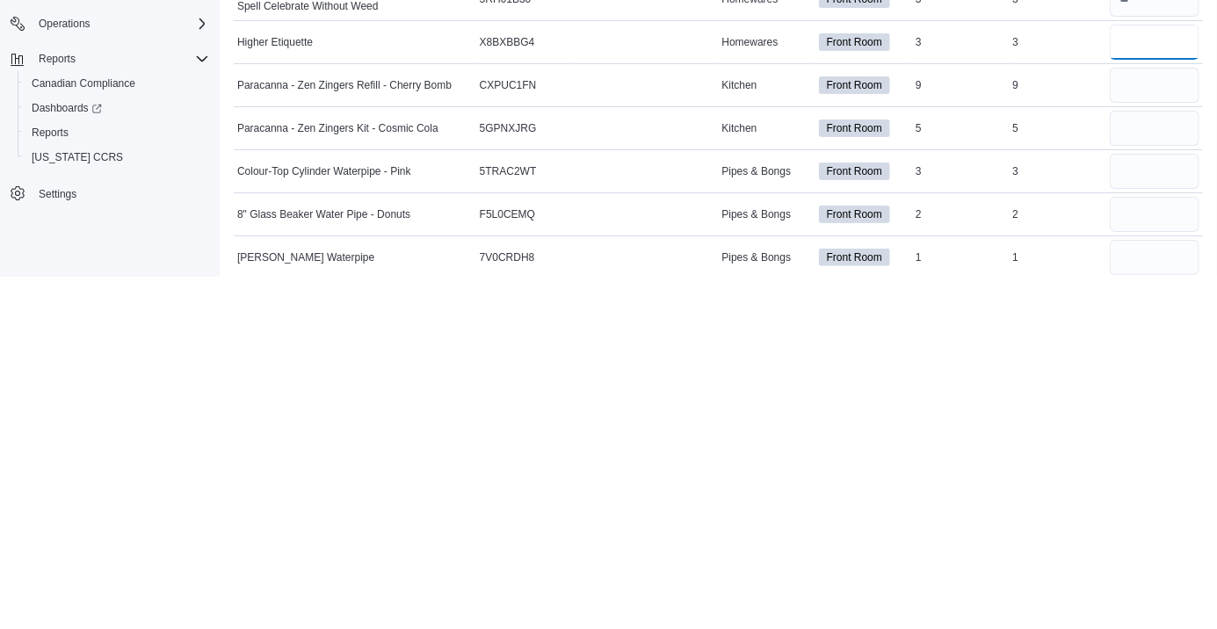
scroll to position [2733, 0]
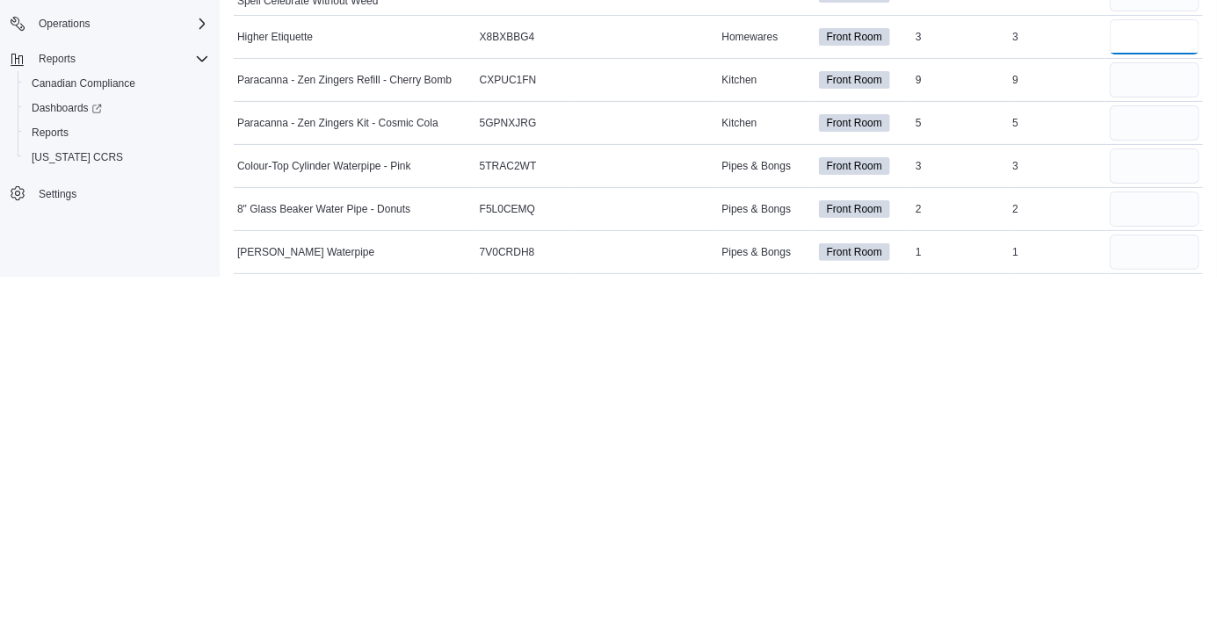
type input "*"
click at [1147, 436] on input "number" at bounding box center [1155, 432] width 90 height 35
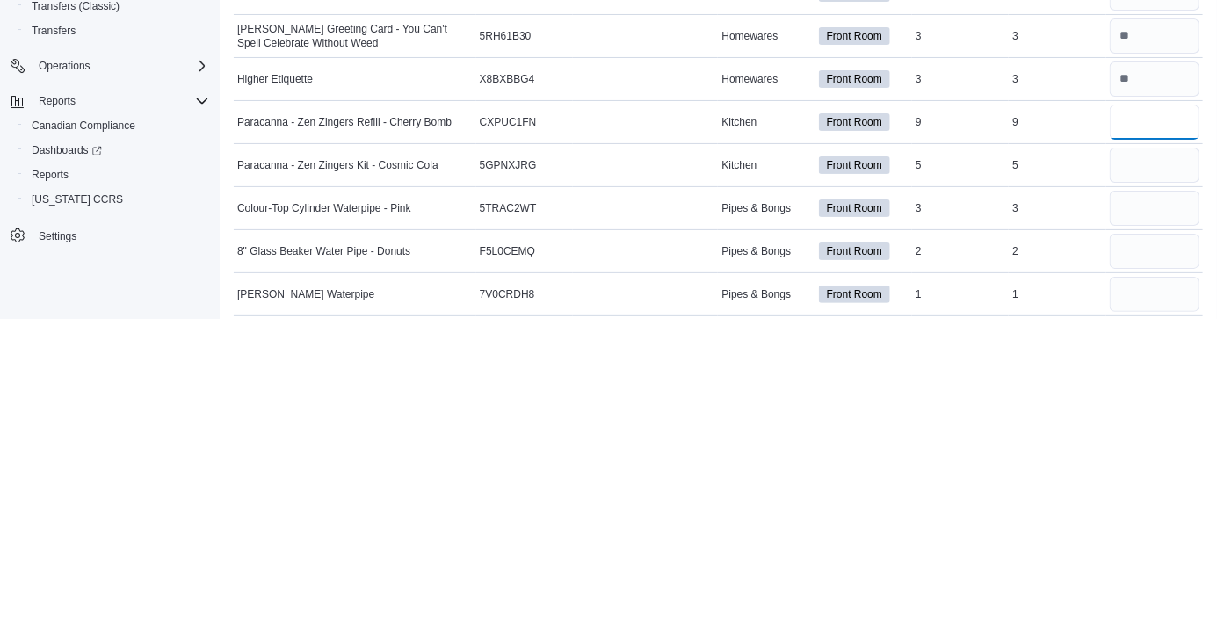
type input "*"
click at [1132, 482] on input "number" at bounding box center [1155, 475] width 90 height 35
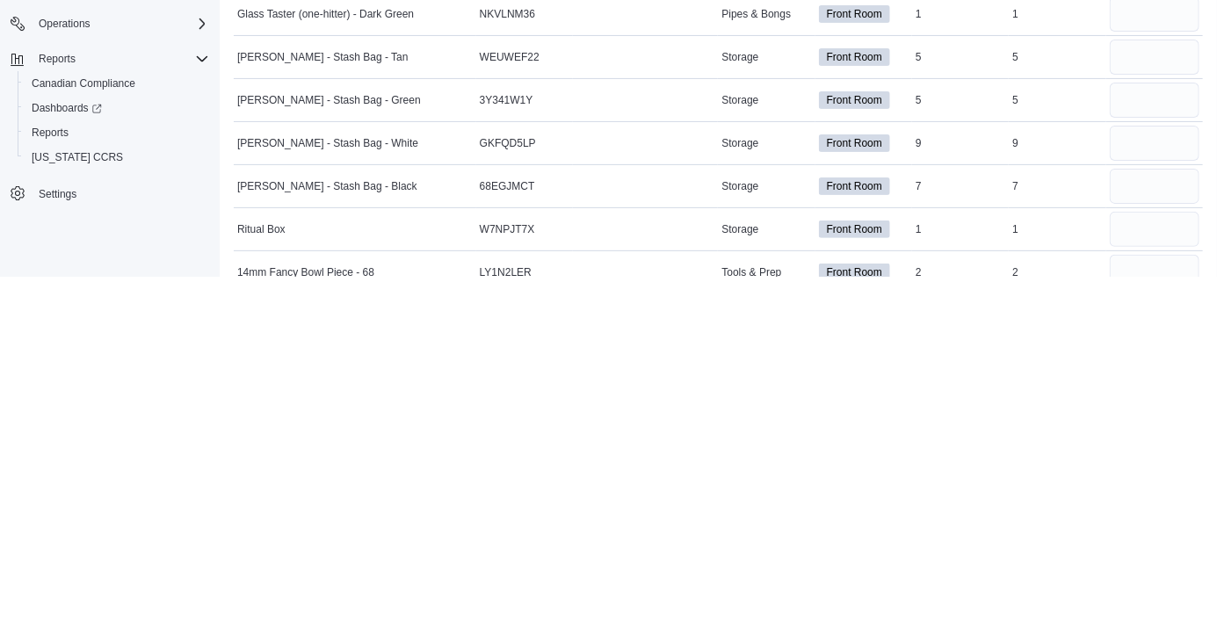
scroll to position [5749, 0]
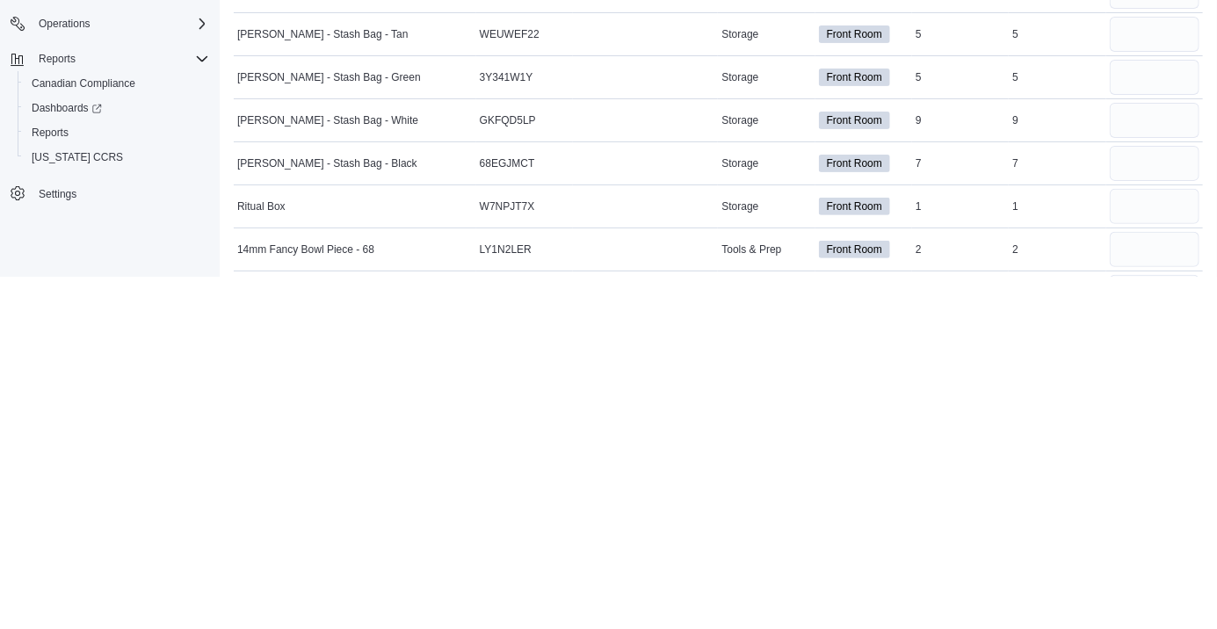
type input "*"
click at [1140, 386] on input "number" at bounding box center [1155, 386] width 90 height 35
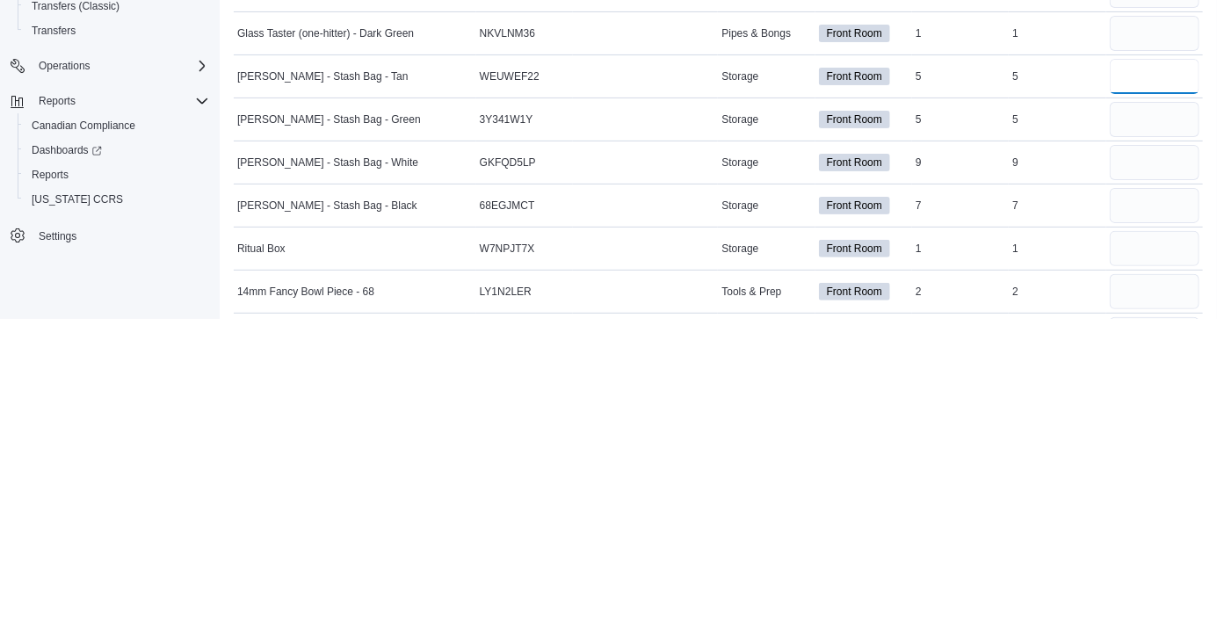
type input "*"
click at [1142, 431] on input "number" at bounding box center [1155, 429] width 90 height 35
type input "*"
click at [1144, 467] on input "number" at bounding box center [1155, 472] width 90 height 35
type input "*"
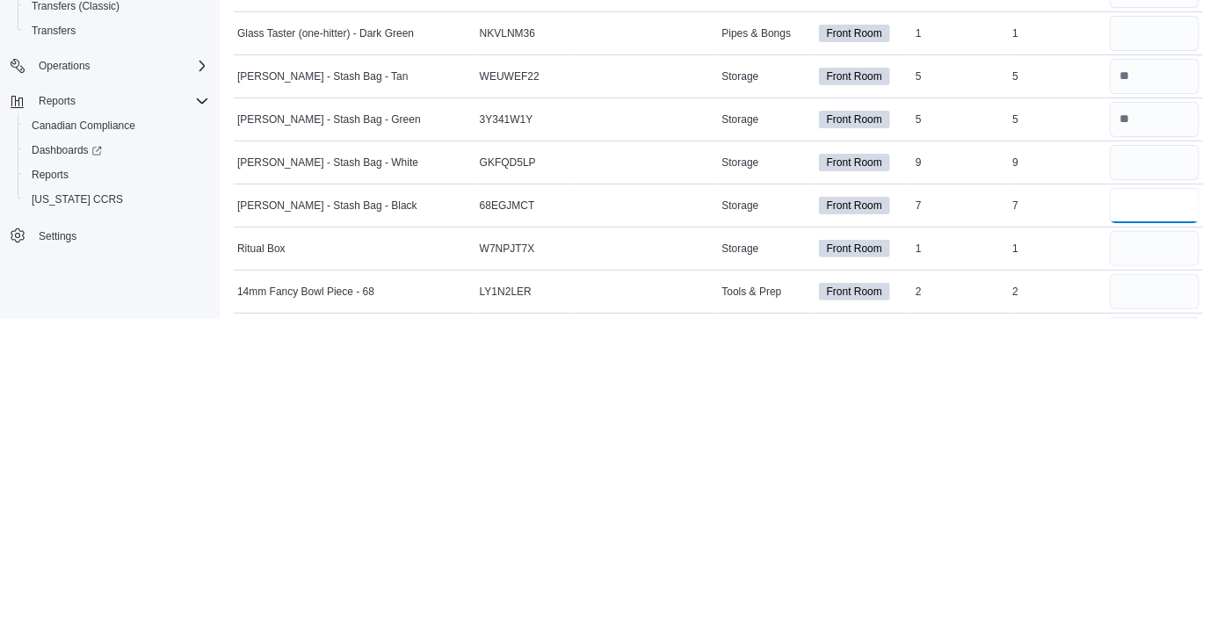
click at [1135, 518] on input "number" at bounding box center [1155, 515] width 90 height 35
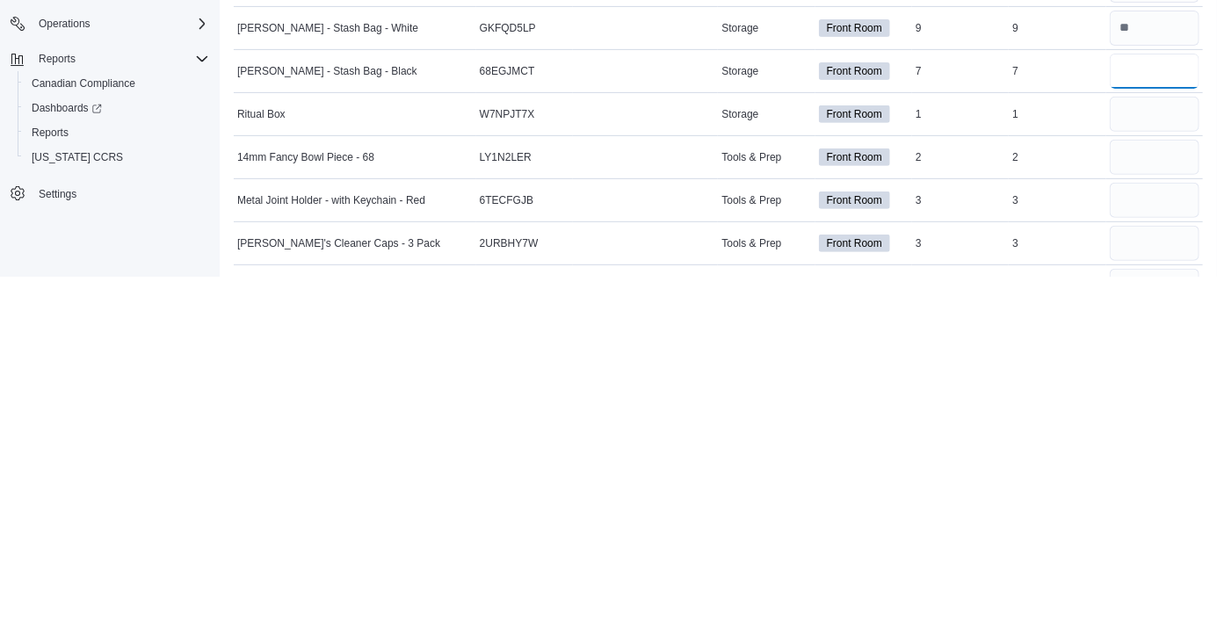
scroll to position [5849, 0]
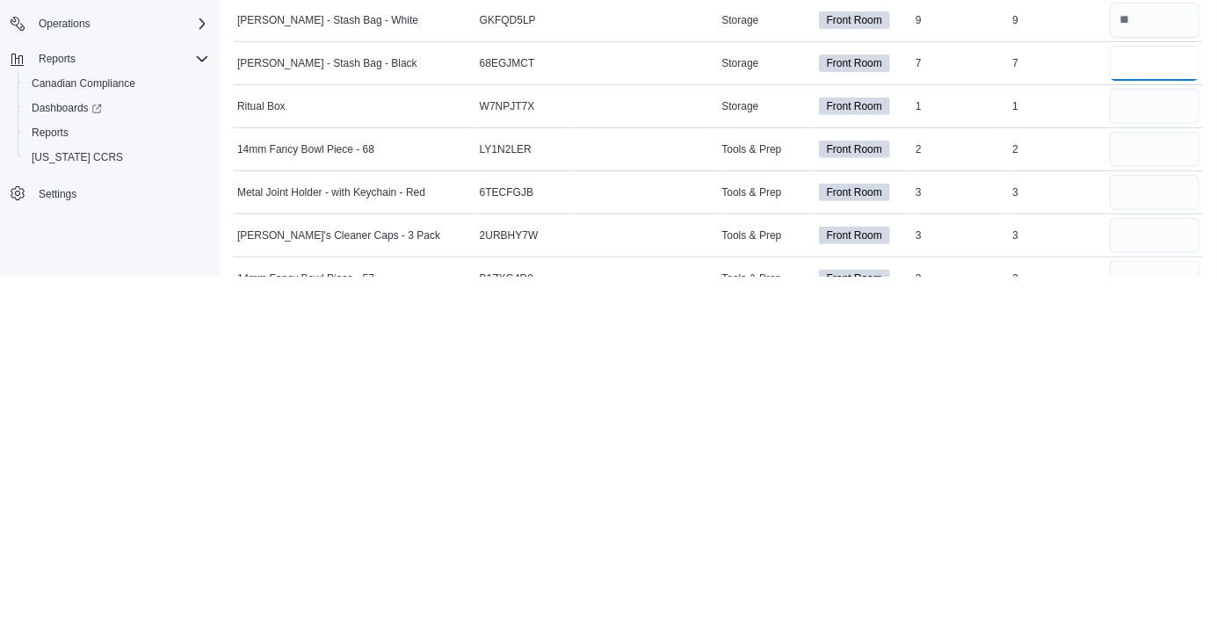
type input "*"
click at [1123, 449] on input "number" at bounding box center [1155, 458] width 90 height 35
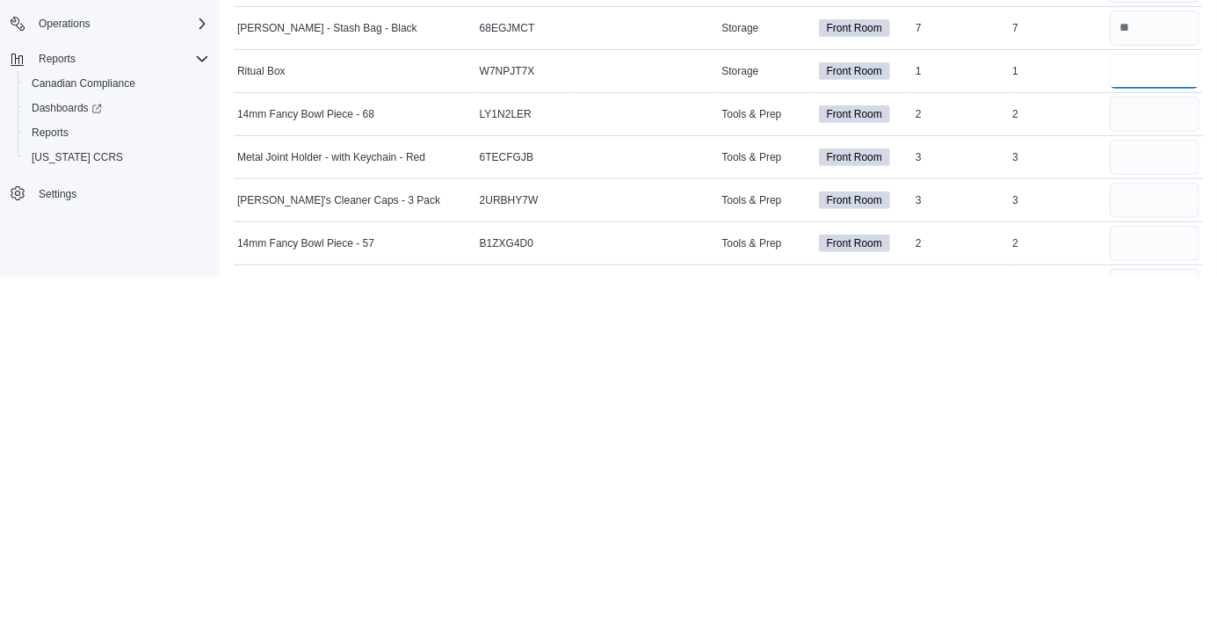
scroll to position [5885, 0]
type input "*"
click at [1134, 459] on input "number" at bounding box center [1155, 465] width 90 height 35
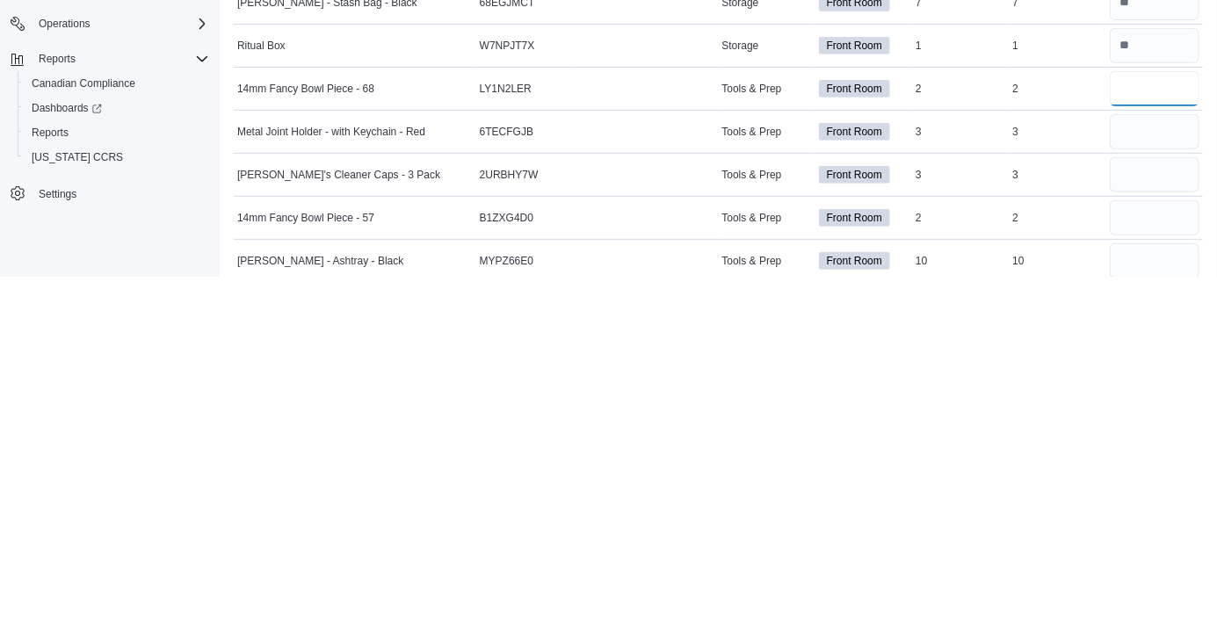
scroll to position [5917, 0]
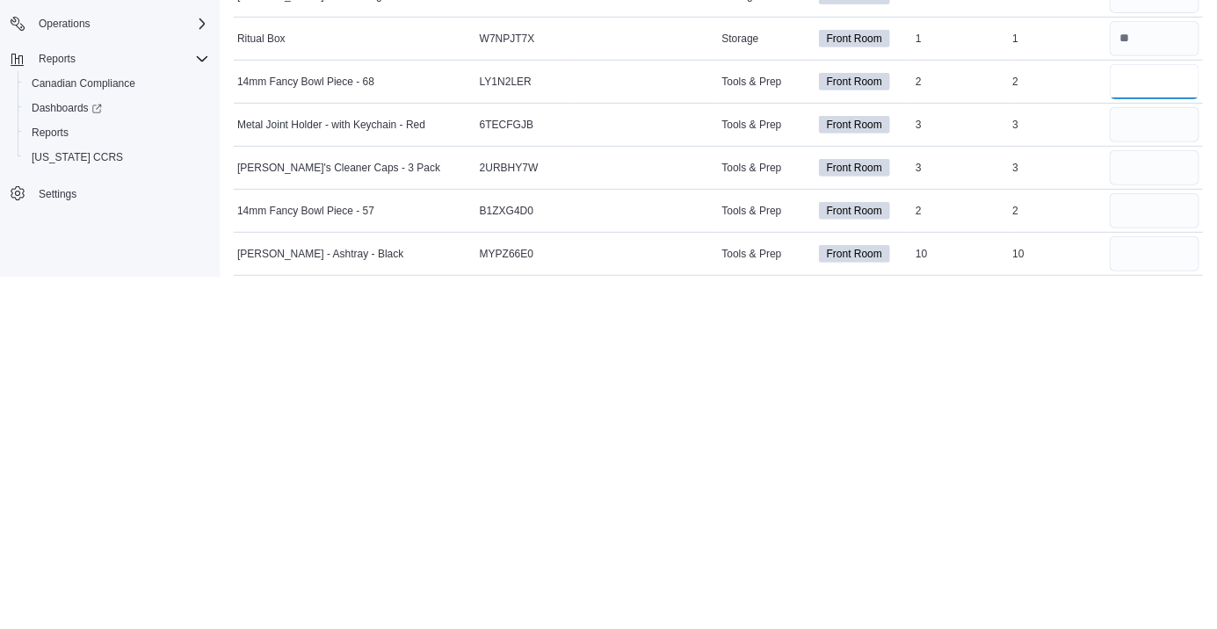
type input "*"
click at [1147, 474] on input "number" at bounding box center [1155, 477] width 90 height 35
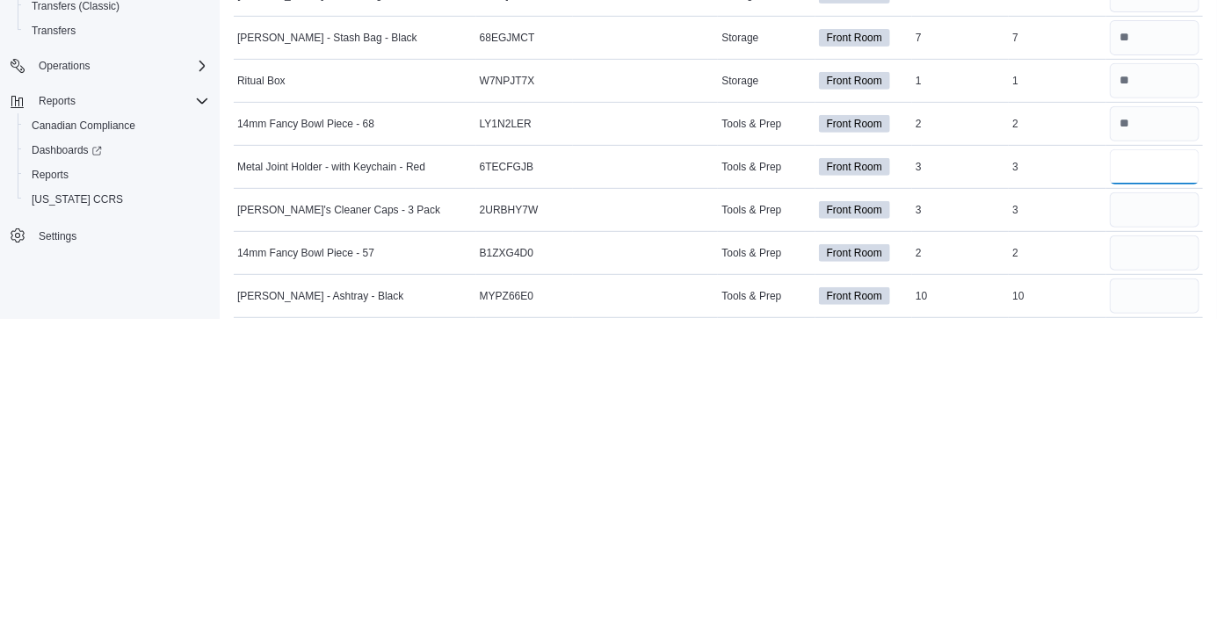
type input "*"
click at [1143, 515] on input "number" at bounding box center [1155, 520] width 90 height 35
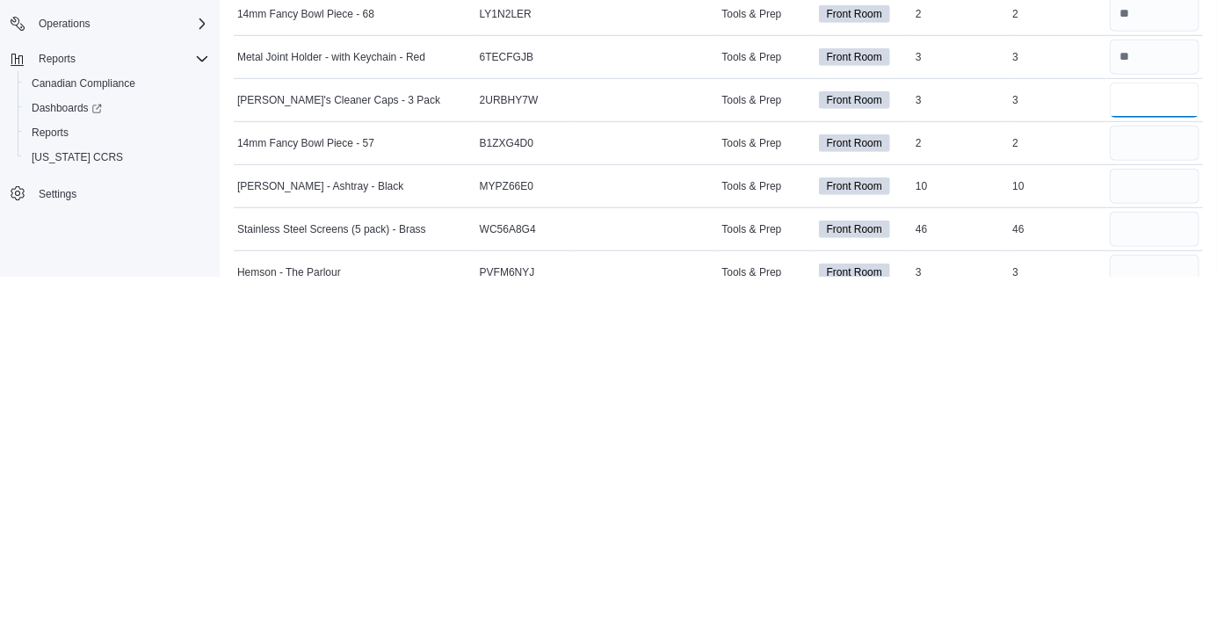
scroll to position [5988, 0]
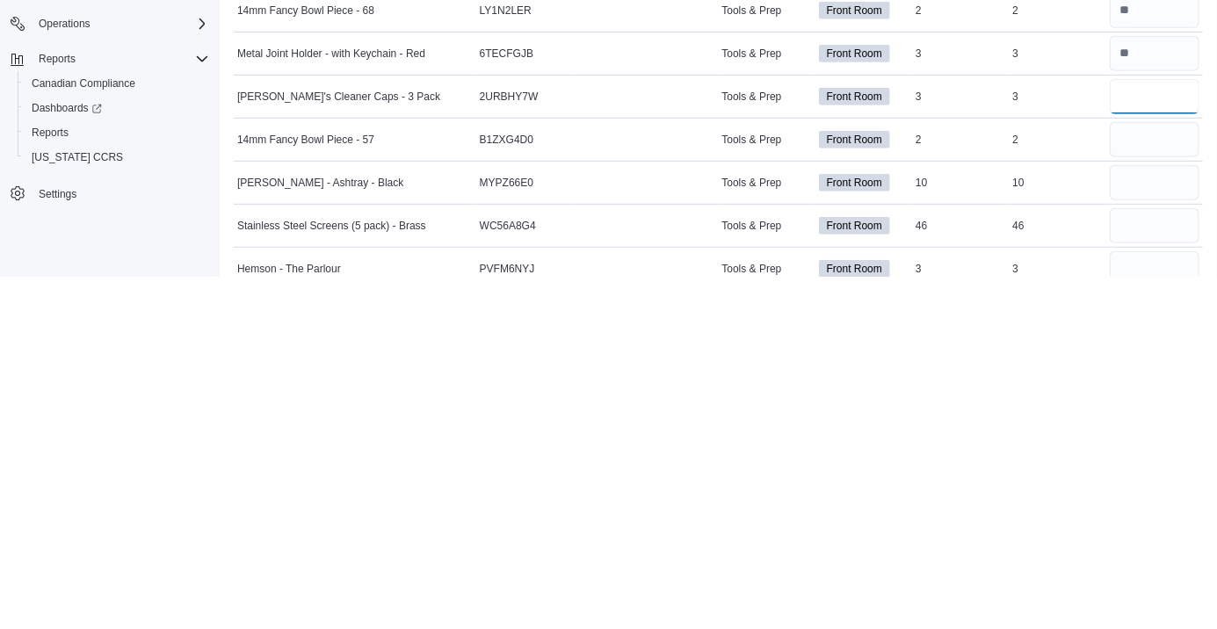
type input "*"
click at [1157, 488] on input "number" at bounding box center [1155, 491] width 90 height 35
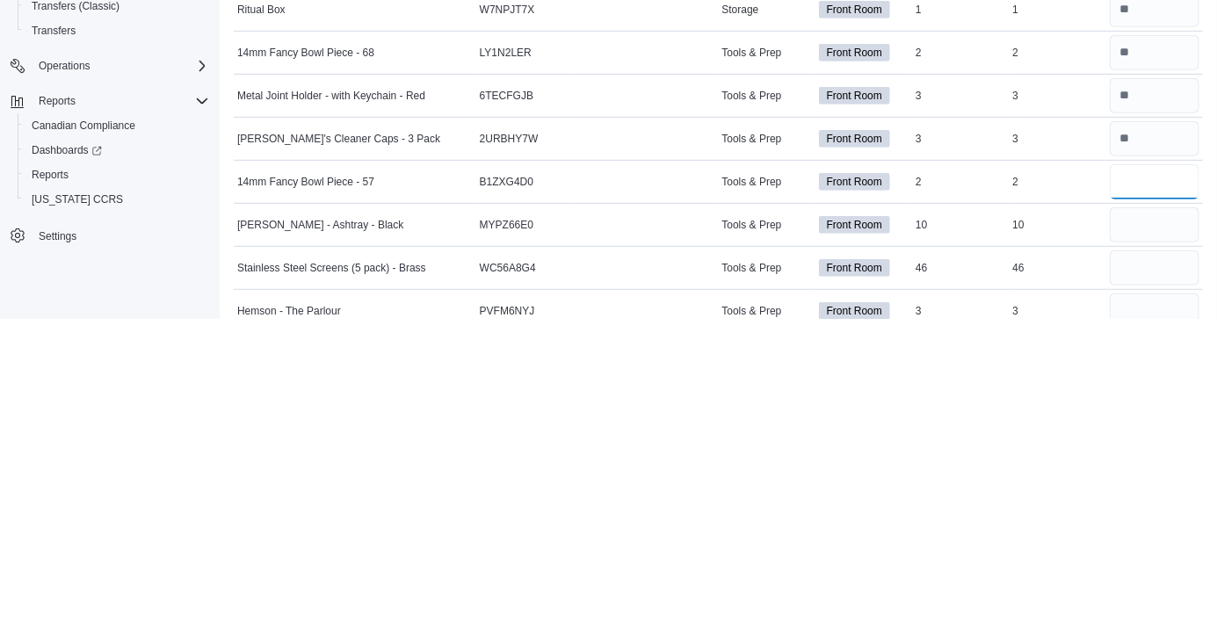
type input "*"
click at [1142, 534] on input "number" at bounding box center [1155, 535] width 90 height 35
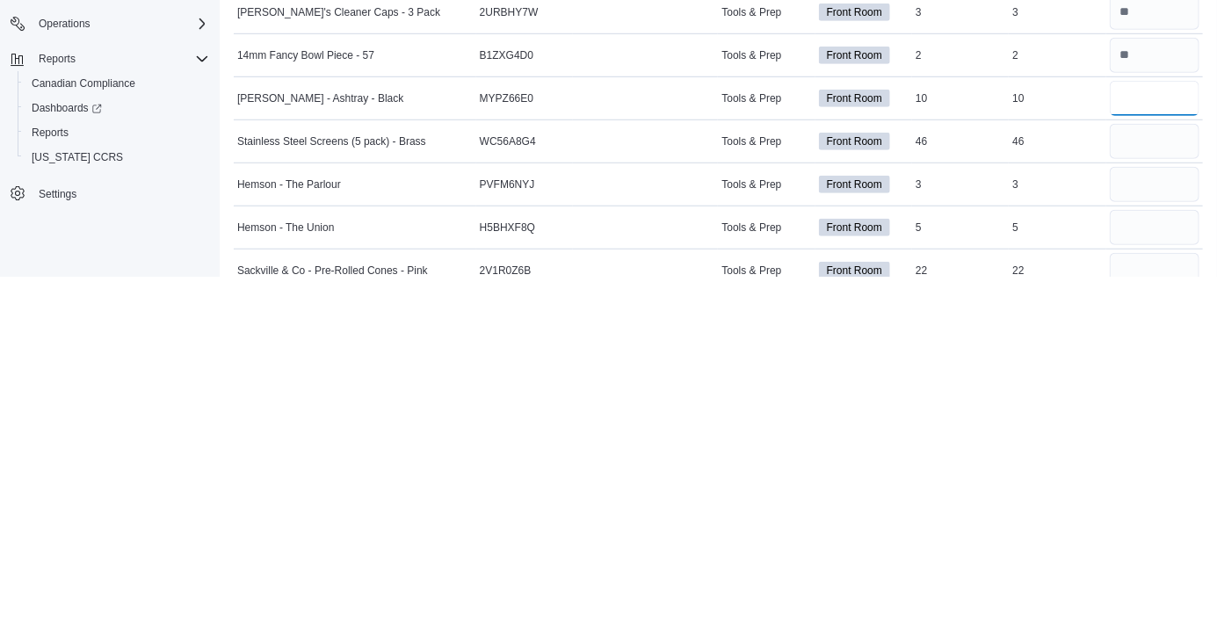
scroll to position [6082, 0]
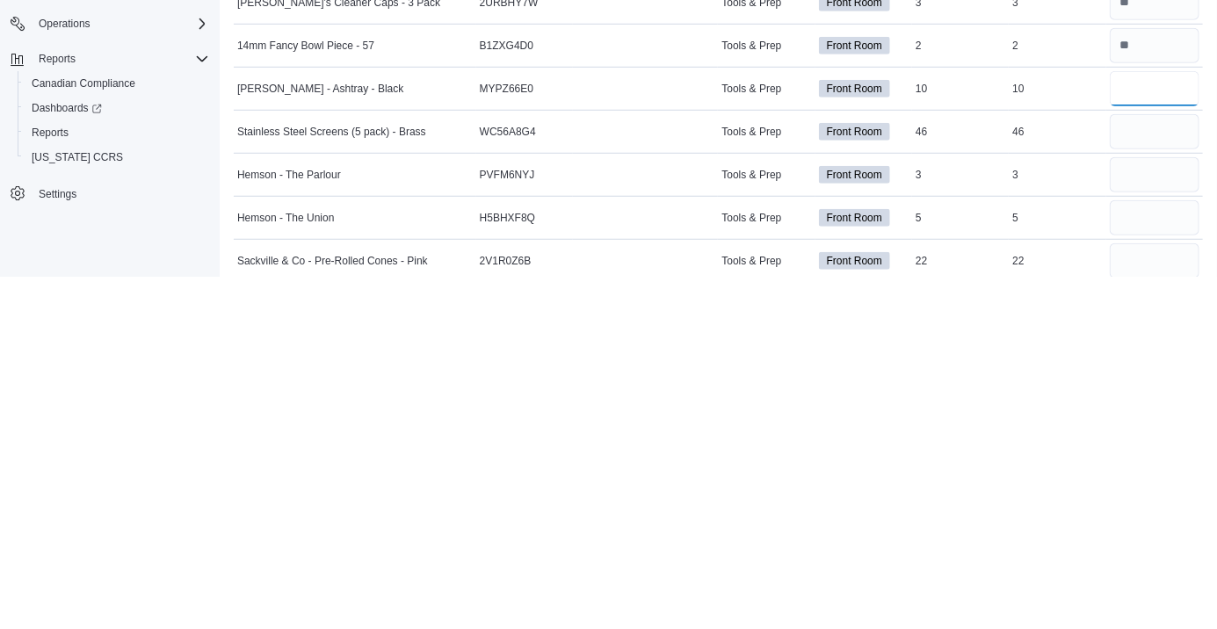
type input "**"
click at [1149, 477] on input "number" at bounding box center [1155, 484] width 90 height 35
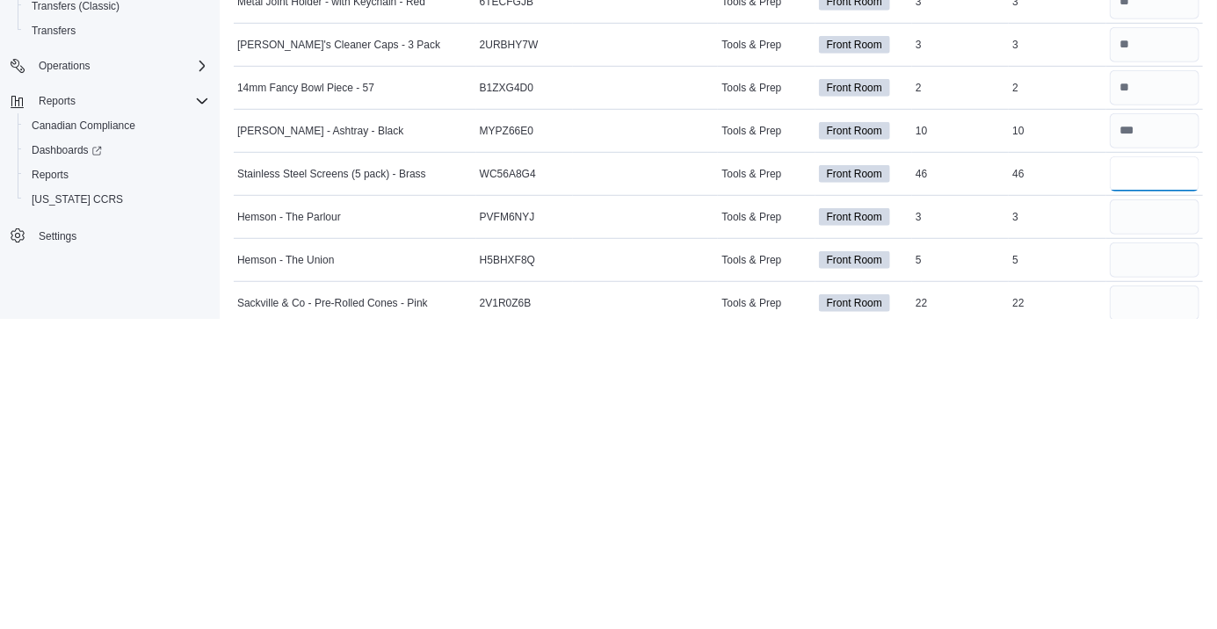
type input "**"
click at [1133, 525] on input "number" at bounding box center [1155, 527] width 90 height 35
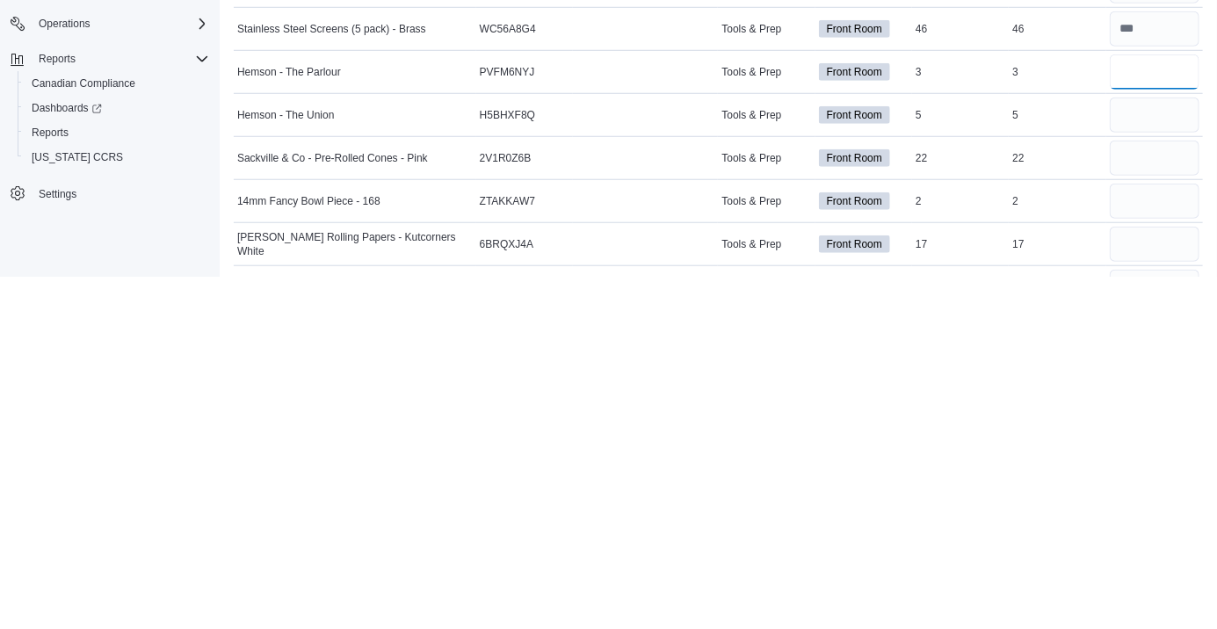
scroll to position [6185, 0]
type input "*"
click at [1155, 467] on input "number" at bounding box center [1155, 466] width 90 height 35
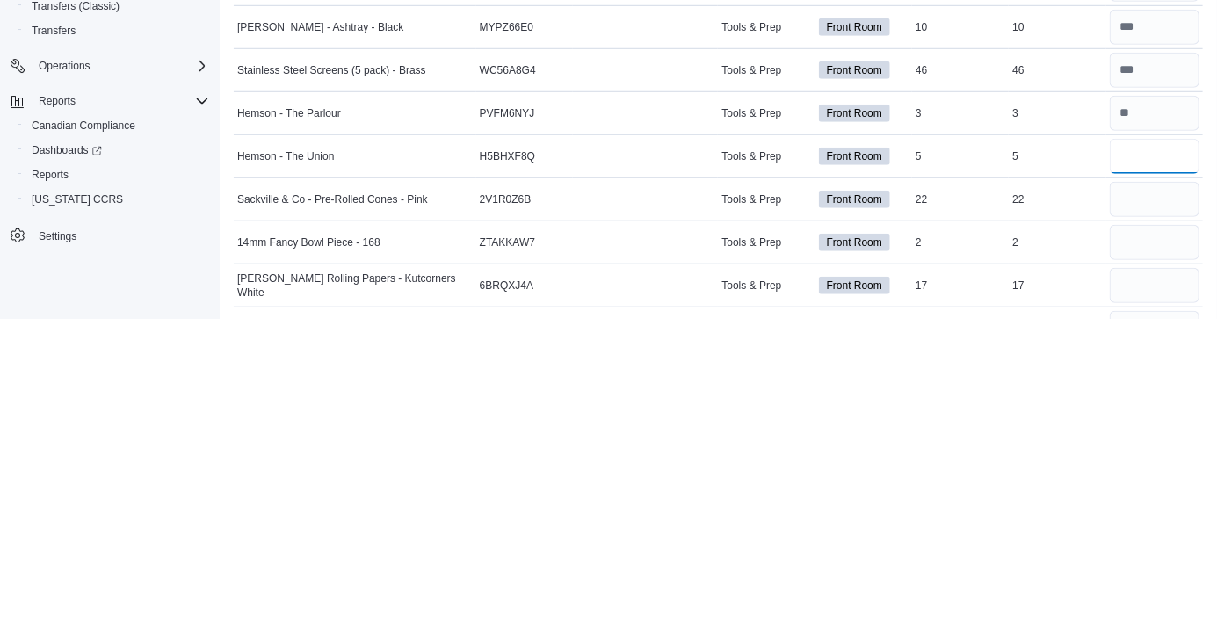
type input "*"
click at [1139, 503] on input "number" at bounding box center [1155, 509] width 90 height 35
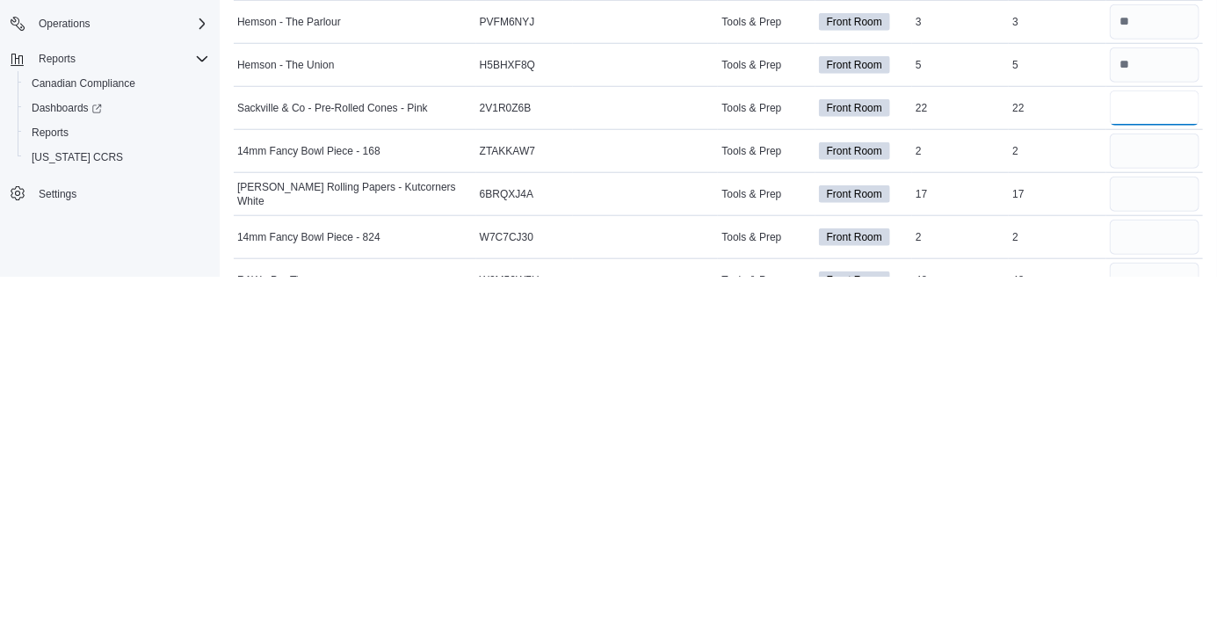
scroll to position [6238, 0]
type input "**"
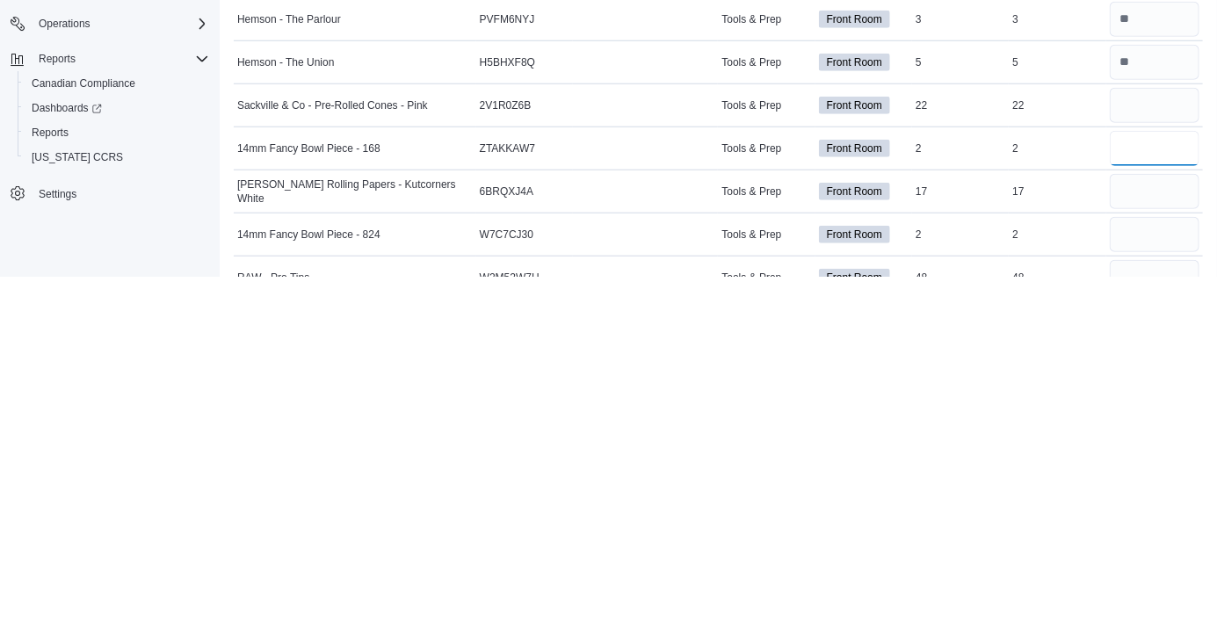
click at [1142, 499] on input "number" at bounding box center [1155, 500] width 90 height 35
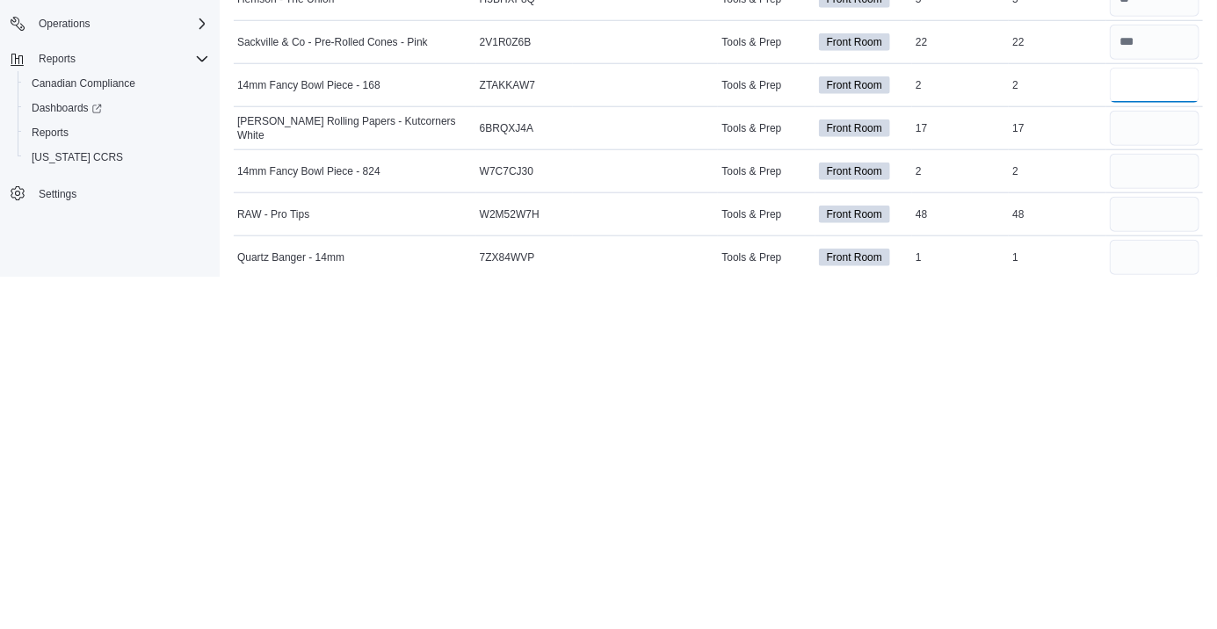
scroll to position [6303, 0]
type input "*"
click at [1128, 519] on input "number" at bounding box center [1155, 521] width 90 height 35
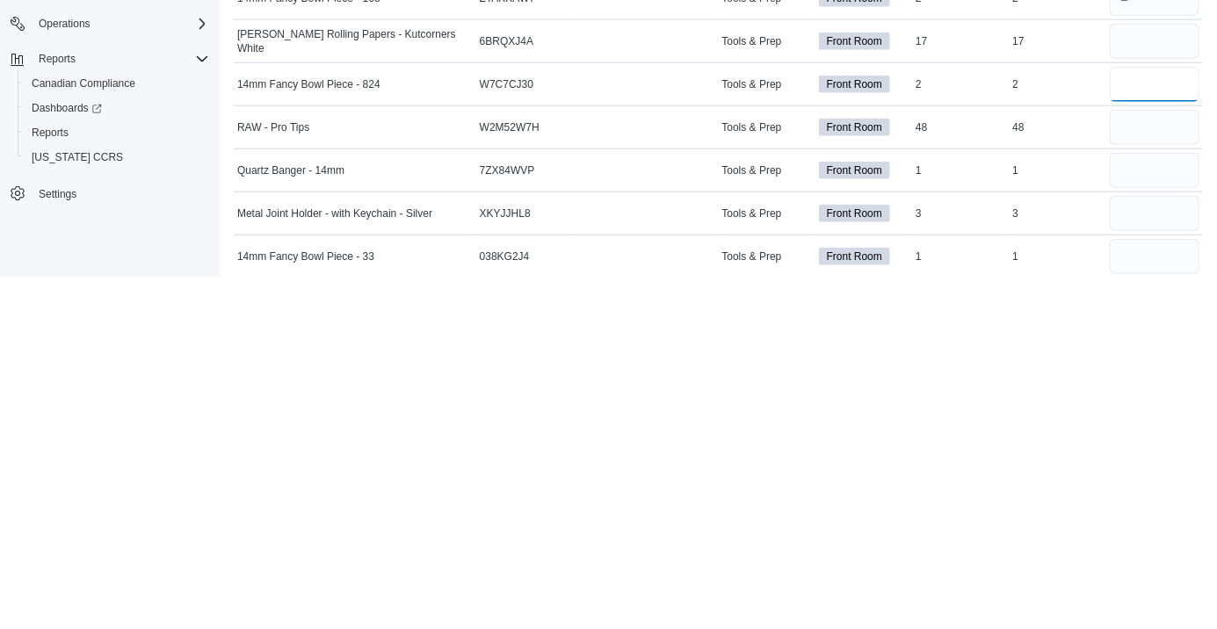
scroll to position [6393, 0]
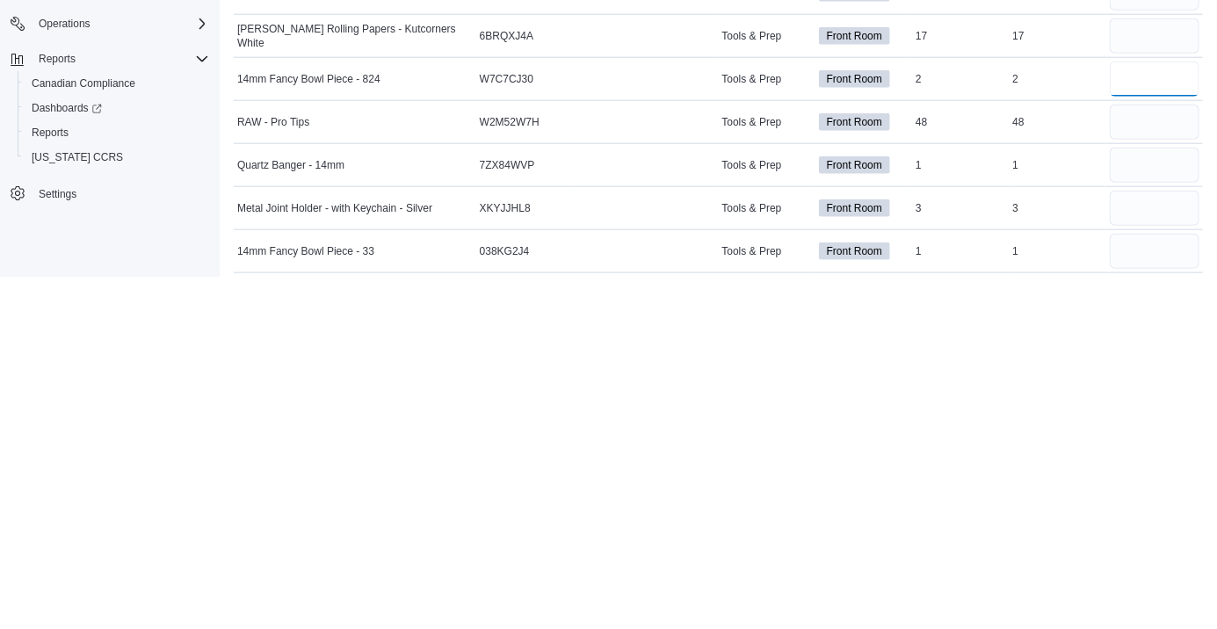
type input "*"
click at [1146, 517] on input "number" at bounding box center [1155, 517] width 90 height 35
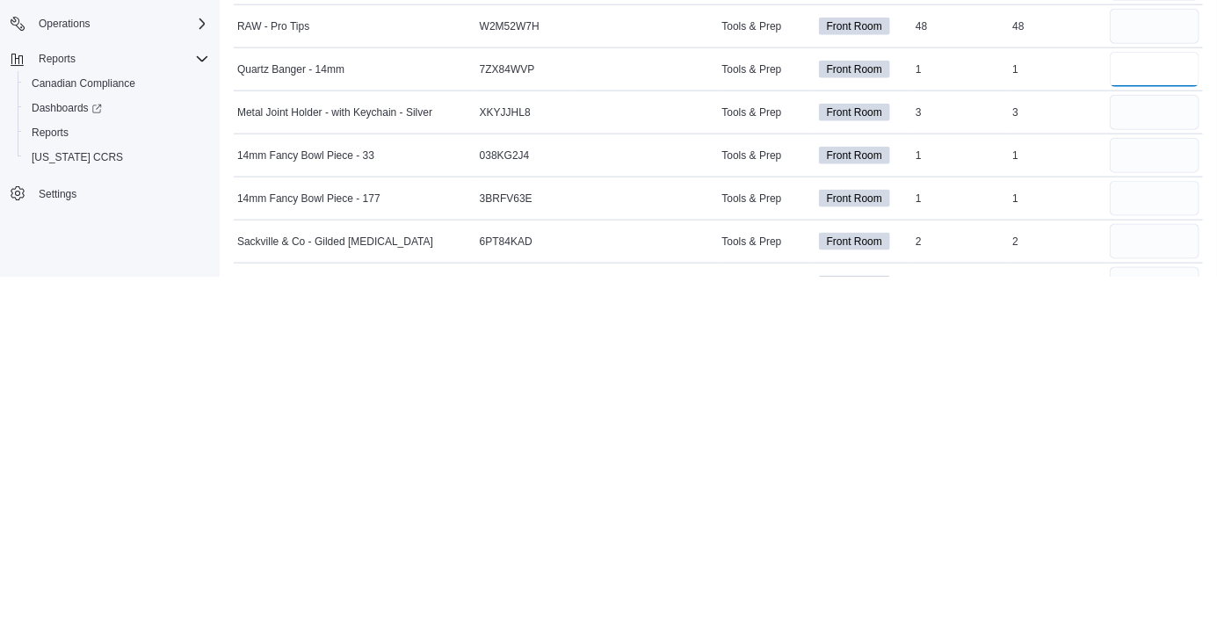
scroll to position [6491, 0]
type input "*"
click at [1123, 464] on input "number" at bounding box center [1155, 462] width 90 height 35
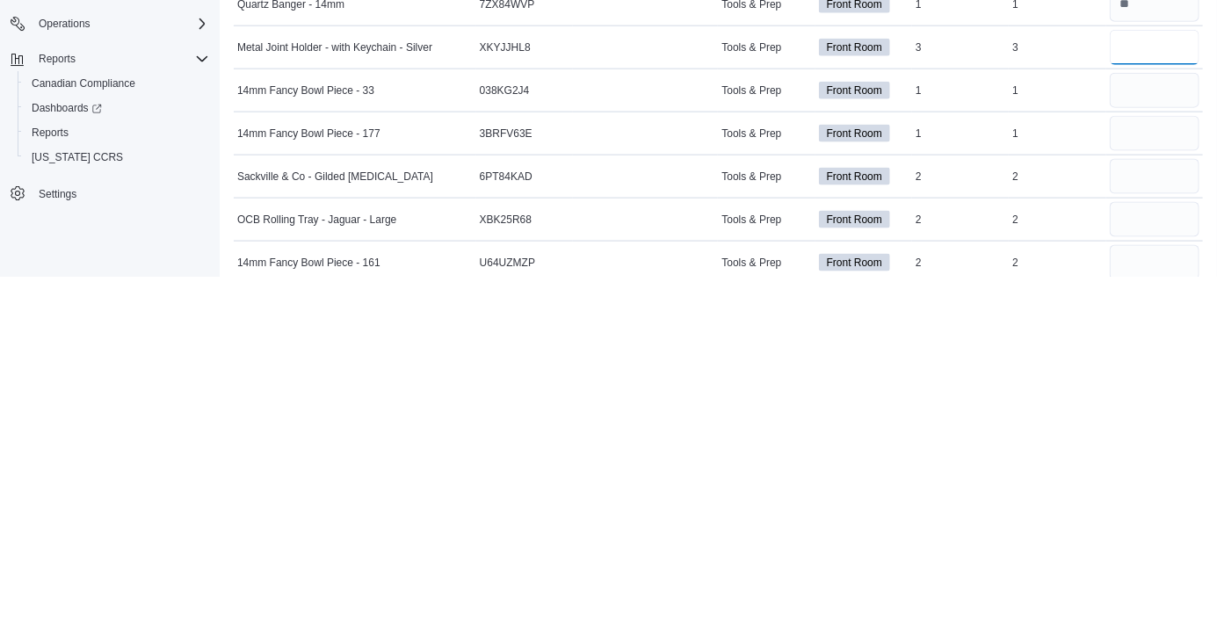
scroll to position [6555, 0]
type input "*"
click at [1144, 443] on input "number" at bounding box center [1155, 441] width 90 height 35
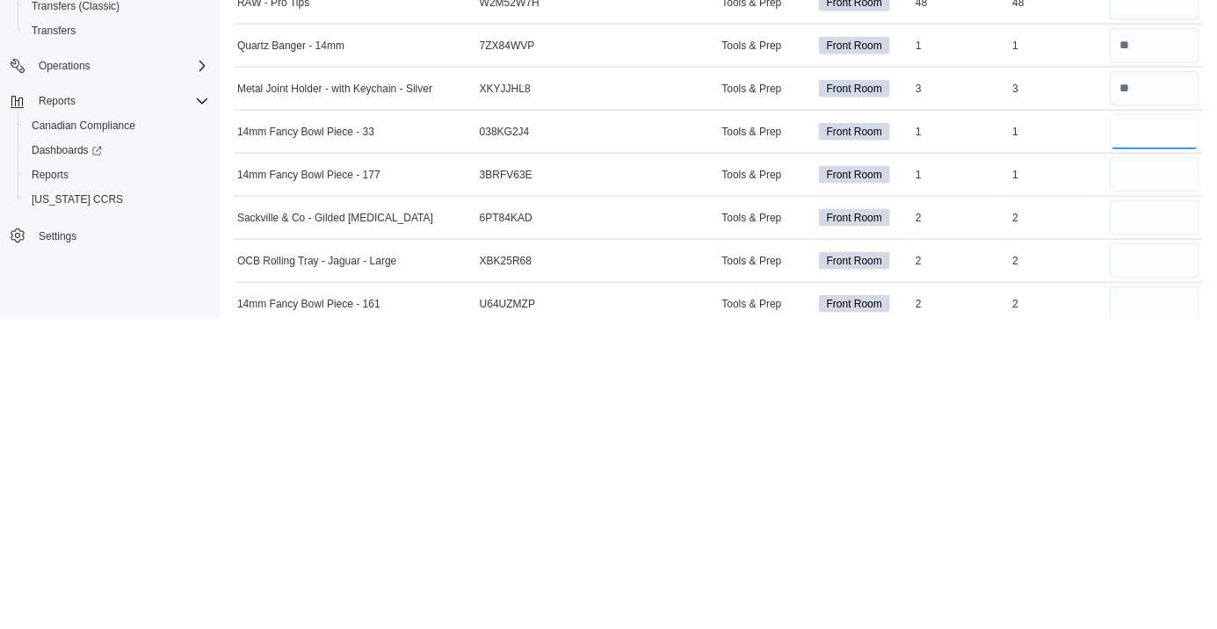
type input "*"
click at [1126, 482] on input "number" at bounding box center [1155, 484] width 90 height 35
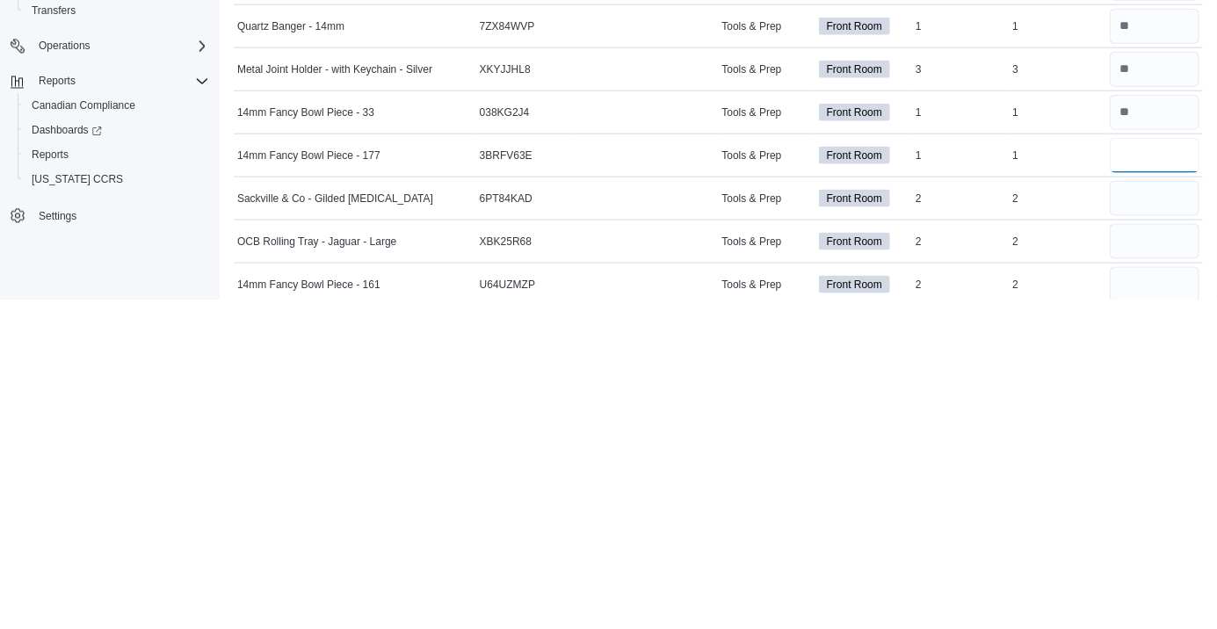
scroll to position [6608, 0]
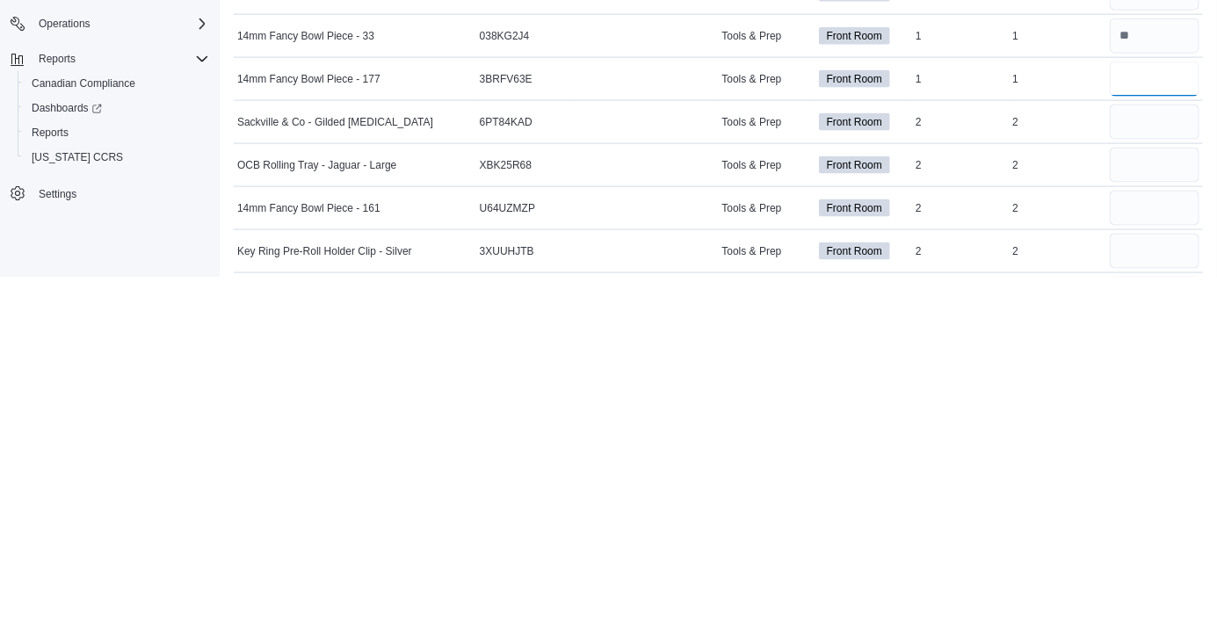
type input "*"
click at [1137, 466] on input "number" at bounding box center [1155, 474] width 90 height 35
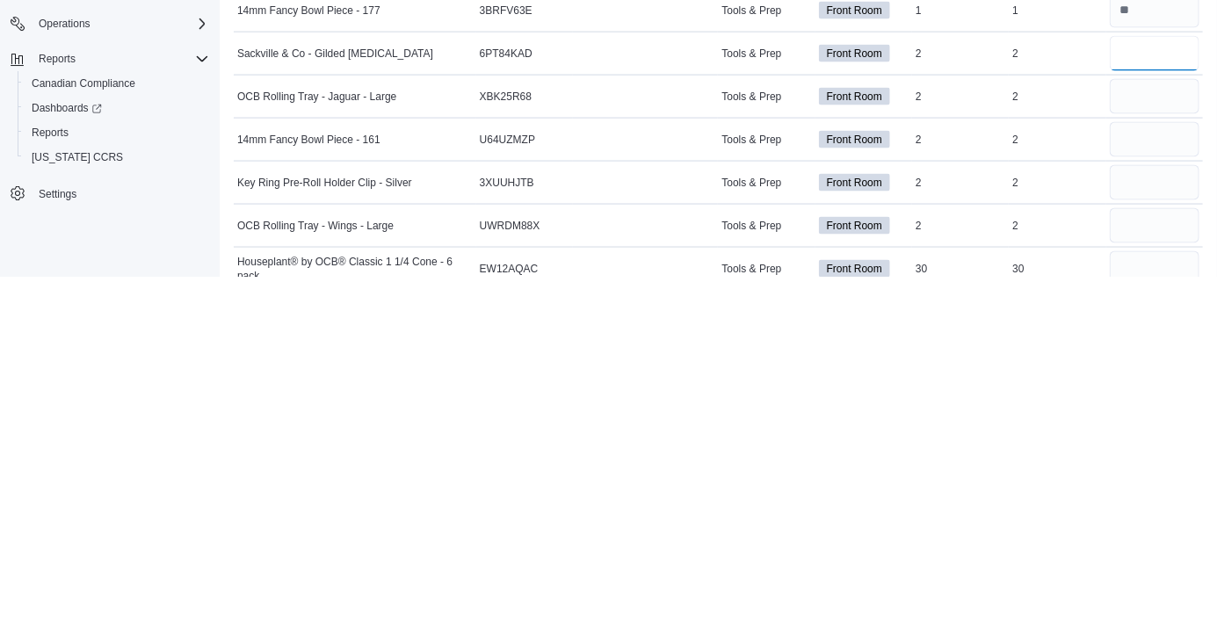
scroll to position [6681, 0]
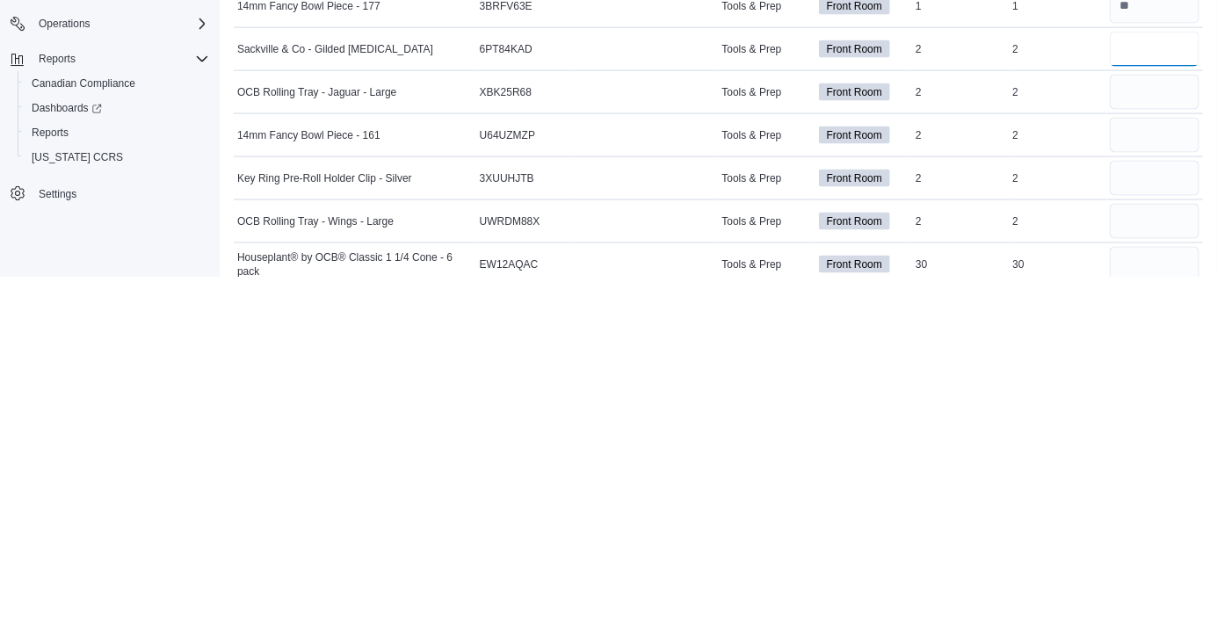
type input "*"
click at [1144, 440] on input "number" at bounding box center [1155, 444] width 90 height 35
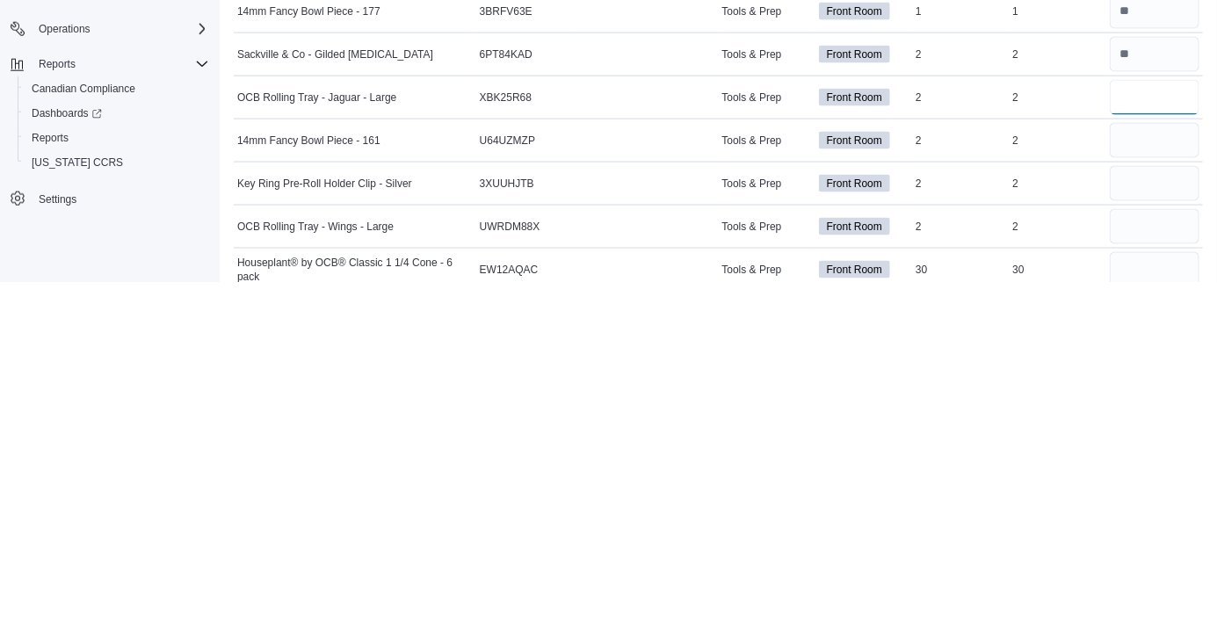
type input "*"
click at [1135, 480] on input "number" at bounding box center [1155, 487] width 90 height 35
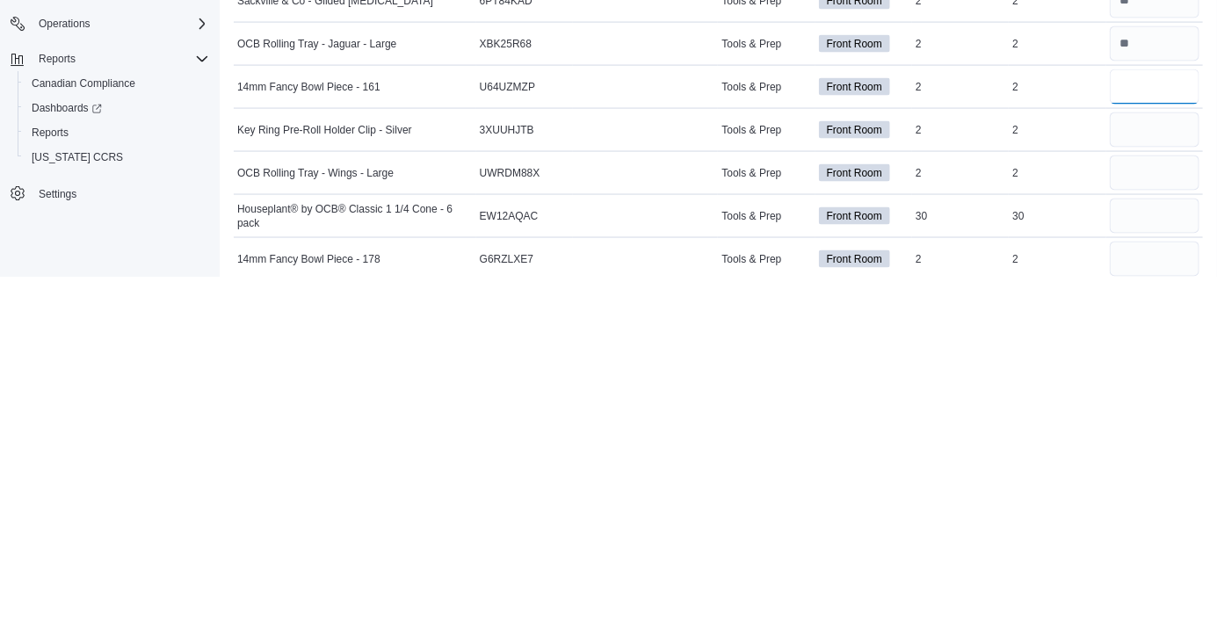
scroll to position [6732, 0]
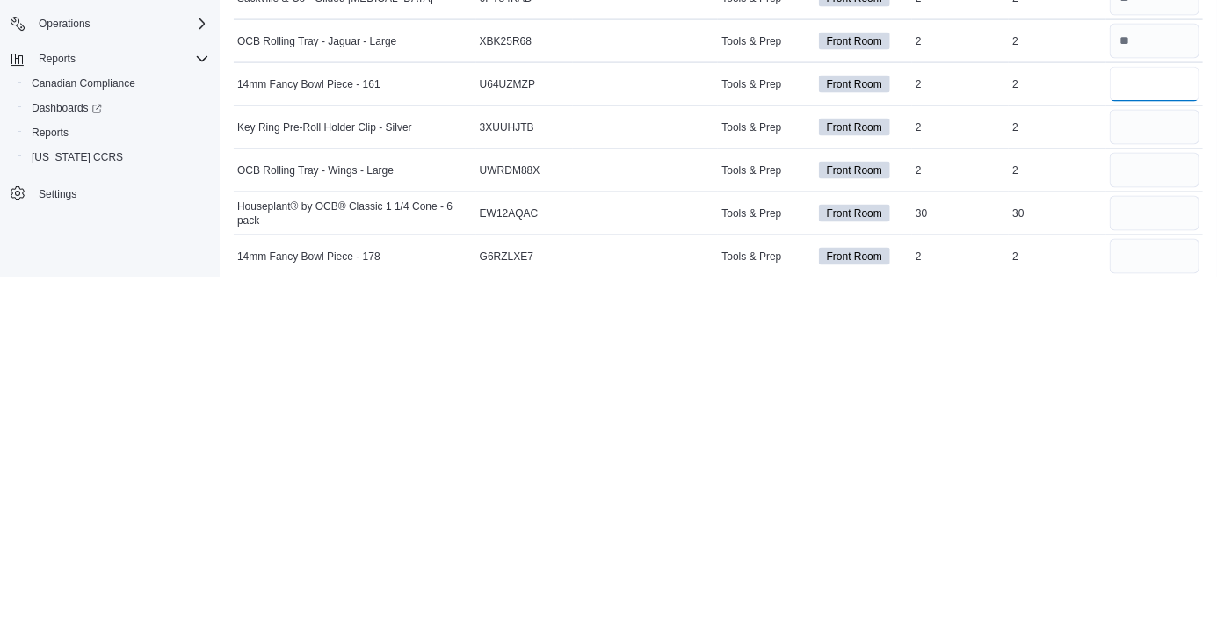
type input "*"
click at [1136, 471] on input "number" at bounding box center [1155, 479] width 90 height 35
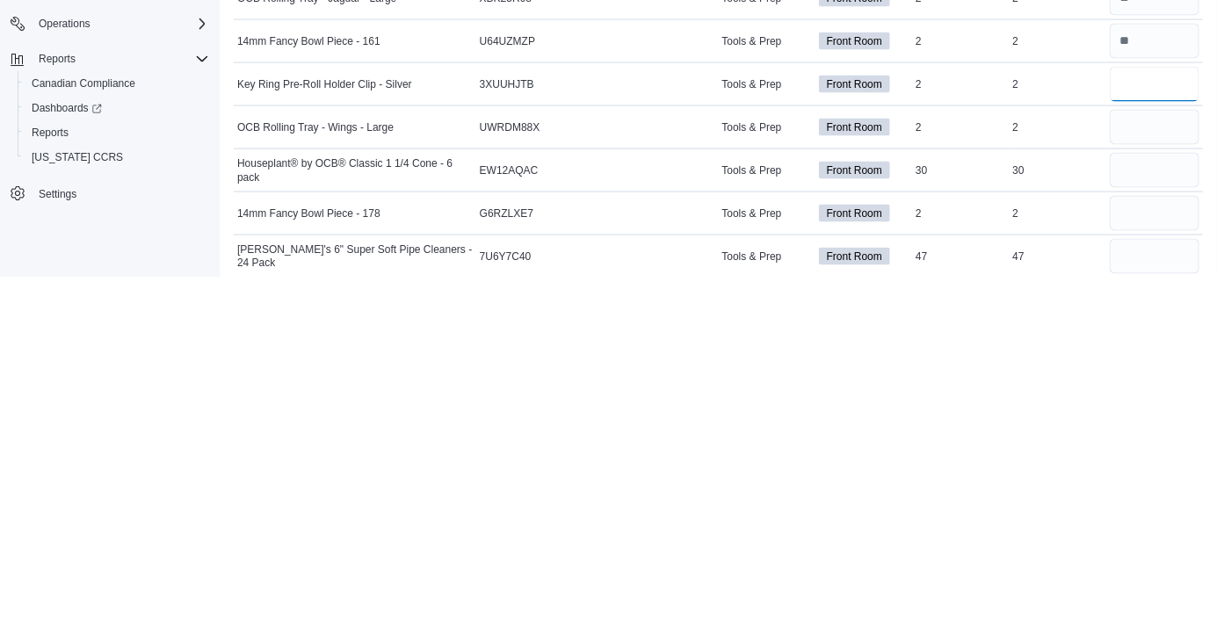
scroll to position [6776, 0]
type input "*"
click at [1133, 480] on input "number" at bounding box center [1155, 478] width 90 height 35
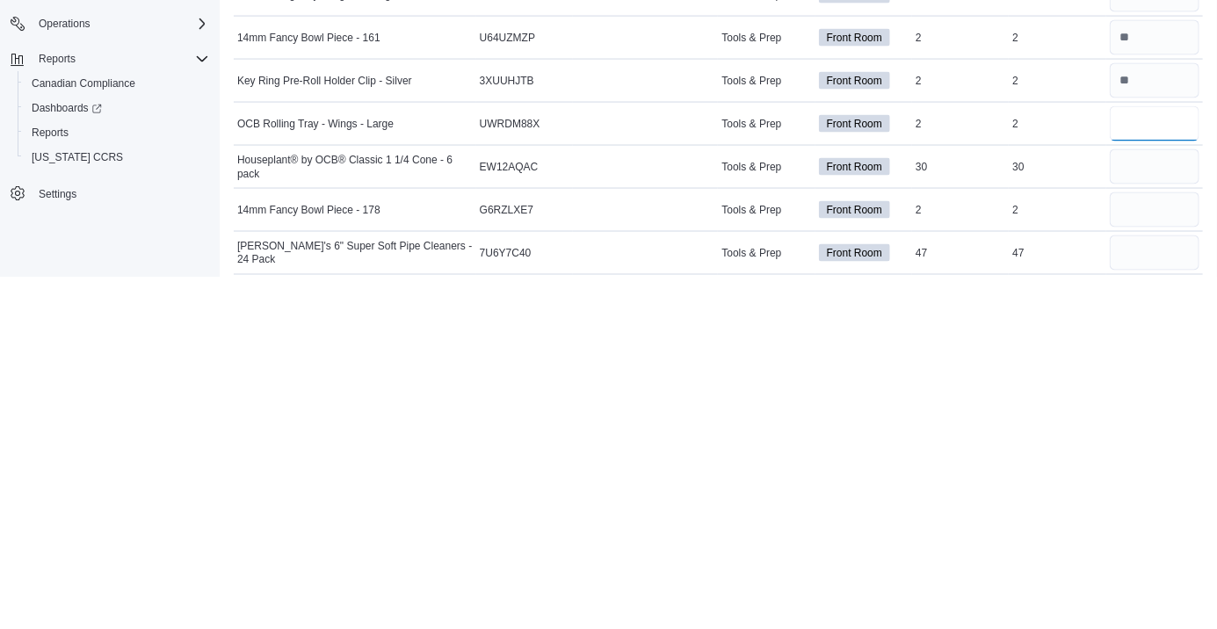
scroll to position [6828, 0]
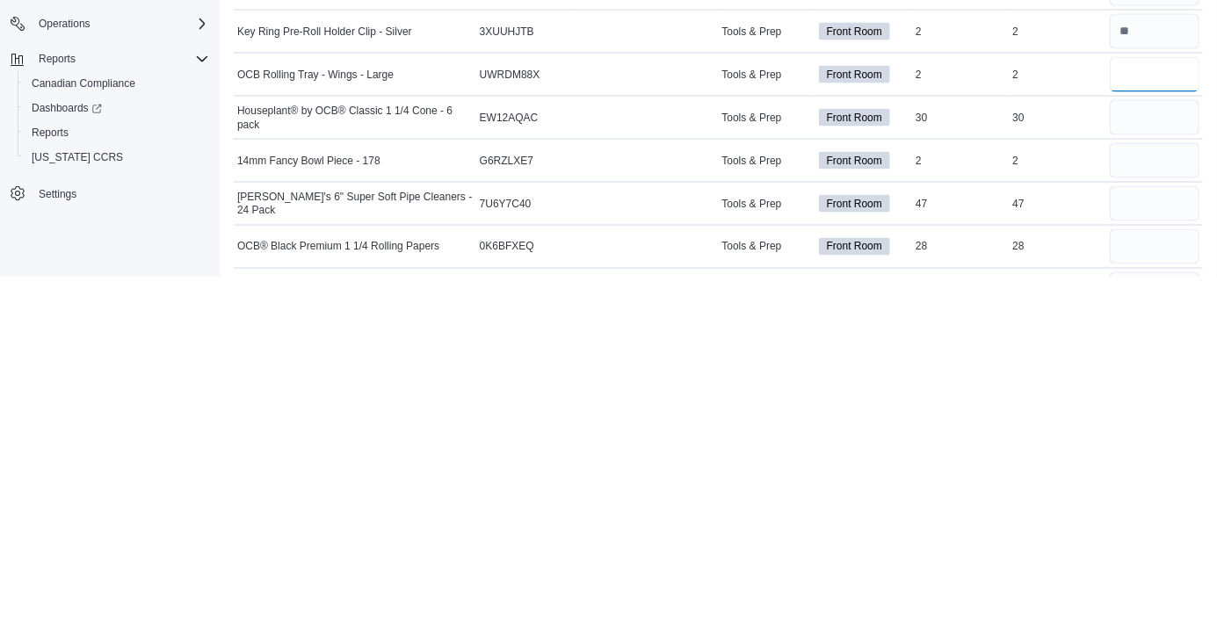
type input "*"
click at [1133, 502] on input "number" at bounding box center [1155, 513] width 90 height 35
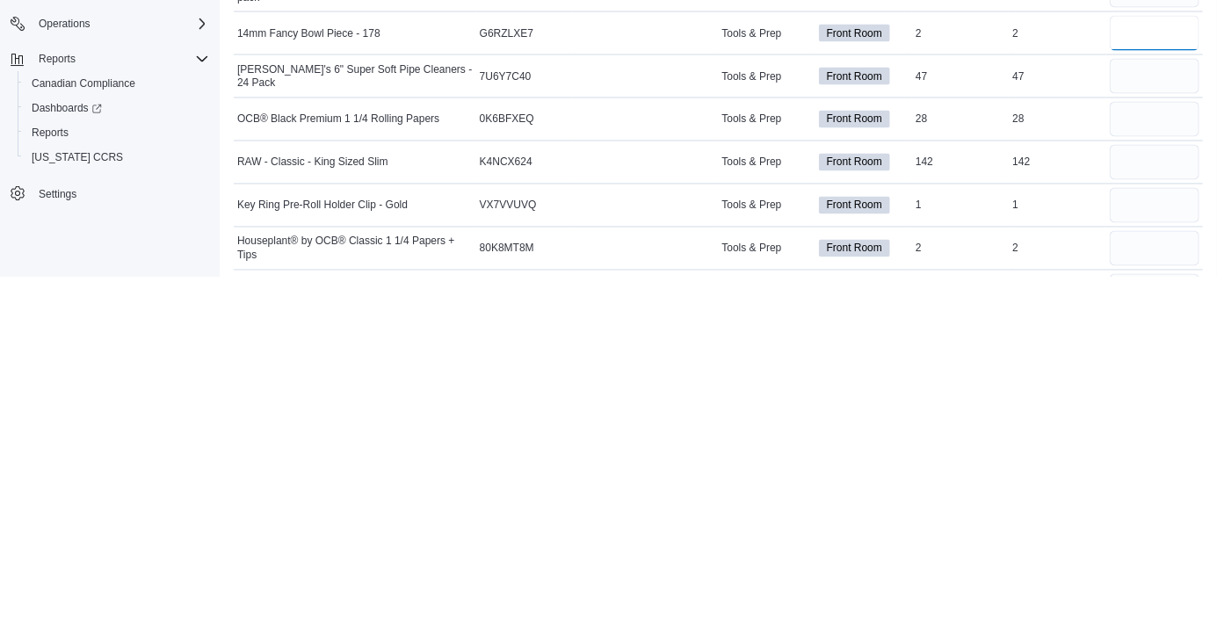
scroll to position [6963, 0]
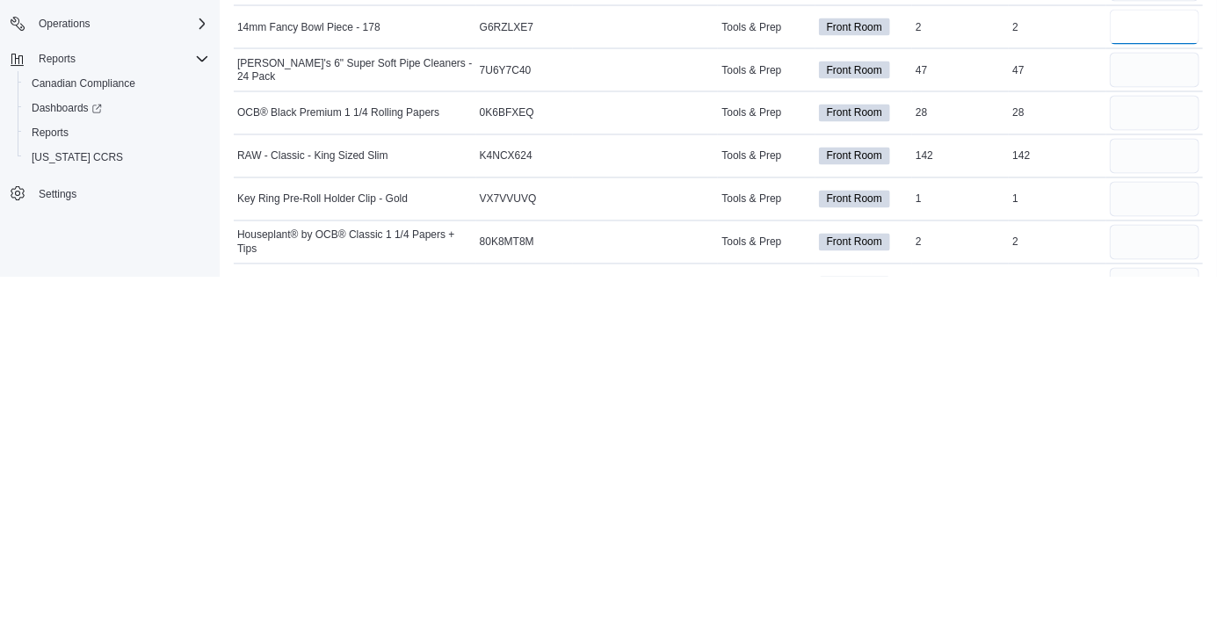
type input "*"
click at [1138, 417] on input "number" at bounding box center [1155, 421] width 90 height 35
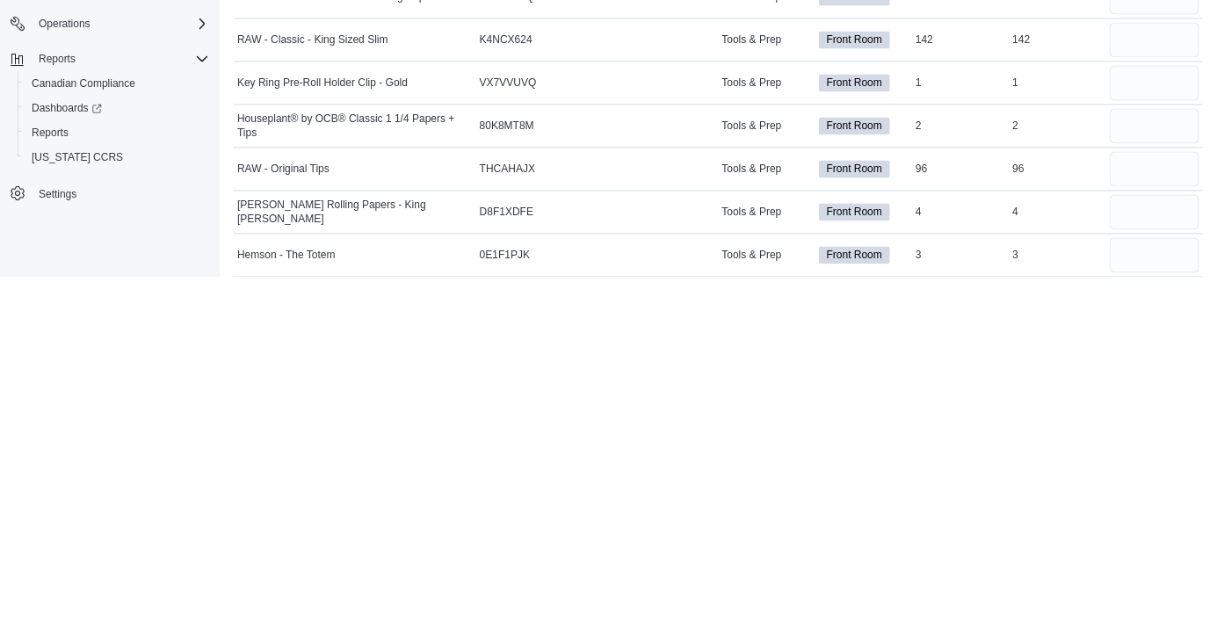
scroll to position [7097, 0]
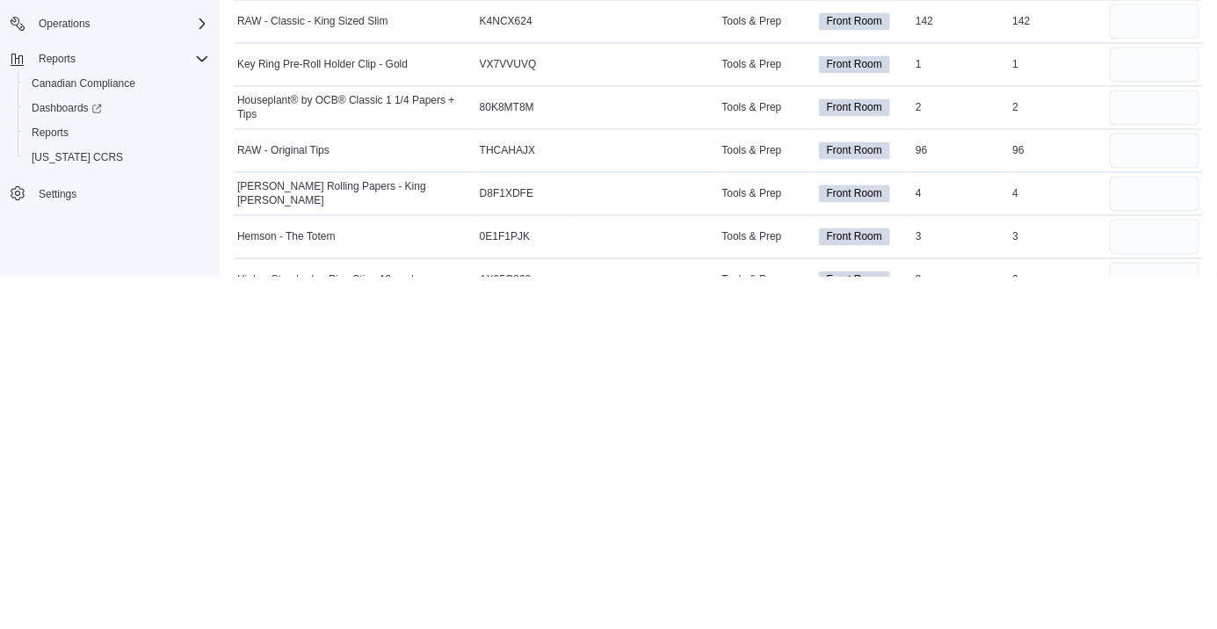
type input "**"
click at [1130, 415] on input "number" at bounding box center [1155, 416] width 90 height 35
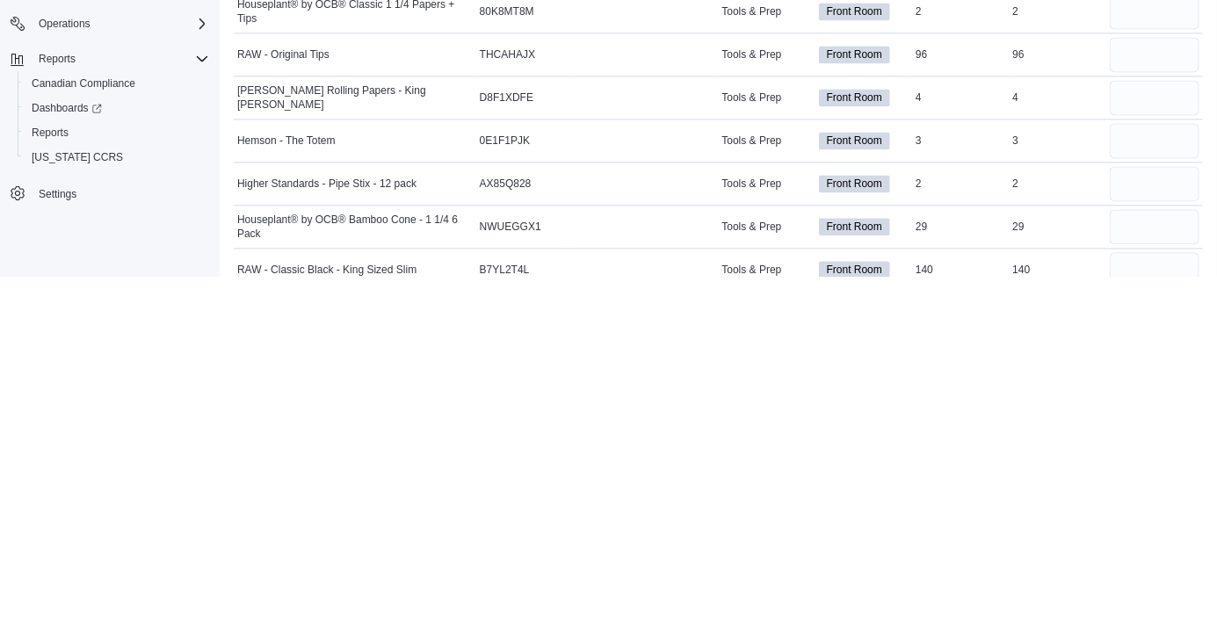
scroll to position [7213, 0]
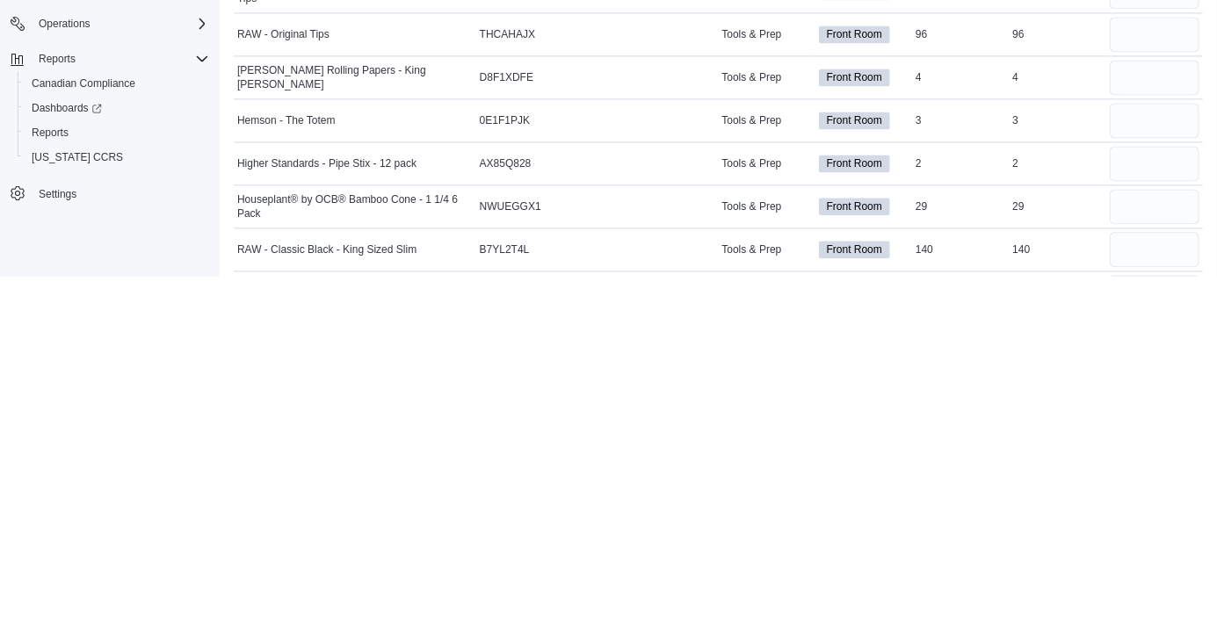
type input "*"
click at [1127, 470] on input "number" at bounding box center [1155, 472] width 90 height 35
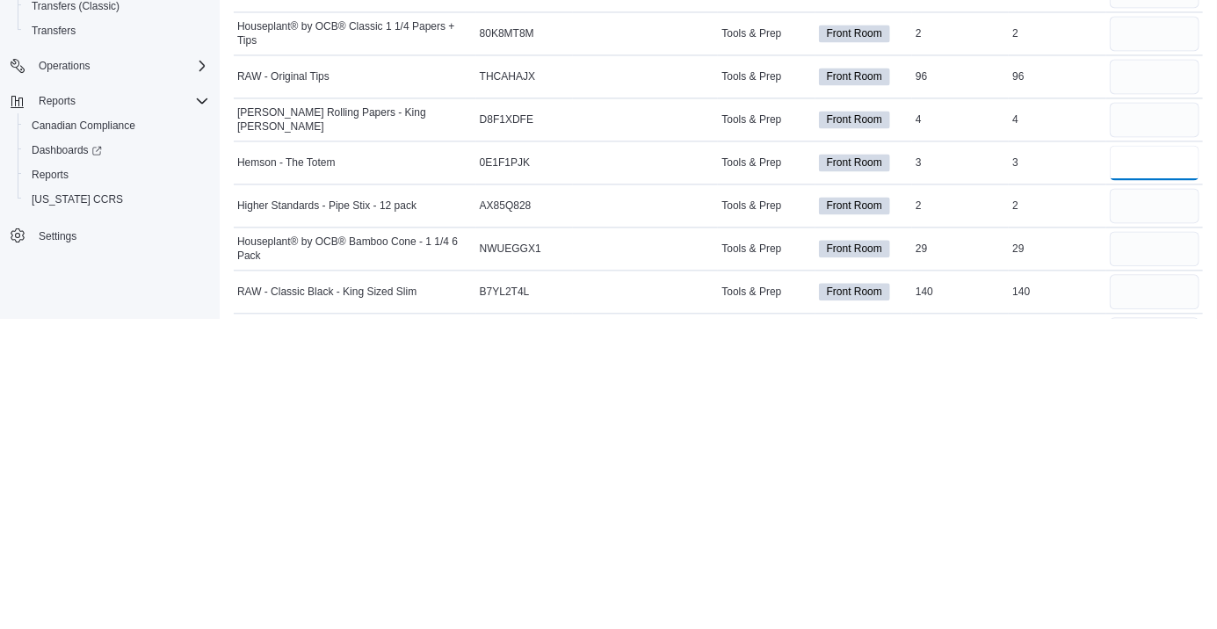
type input "*"
click at [1139, 511] on input "number" at bounding box center [1155, 515] width 90 height 35
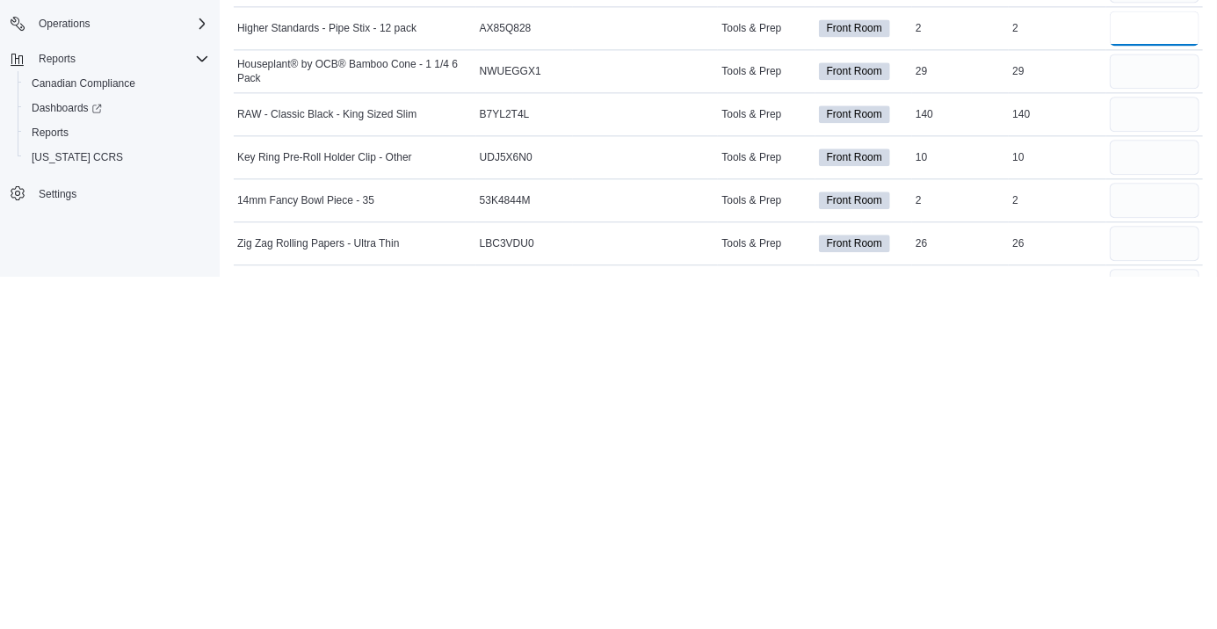
scroll to position [7356, 0]
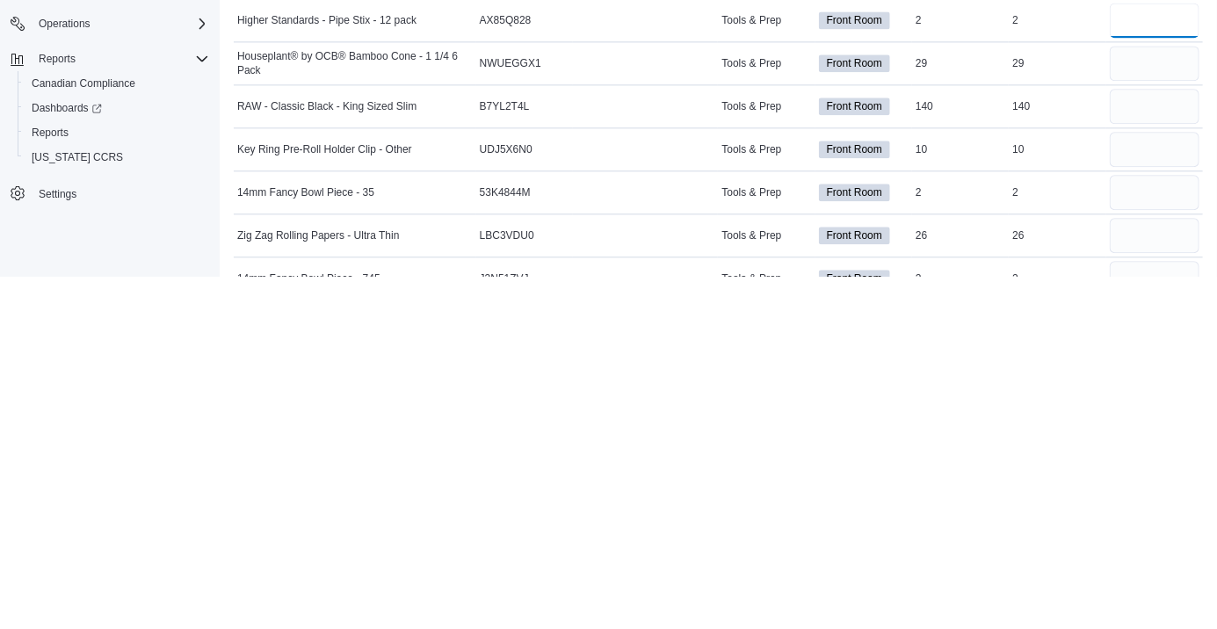
type input "*"
click at [1136, 490] on input "number" at bounding box center [1155, 501] width 90 height 35
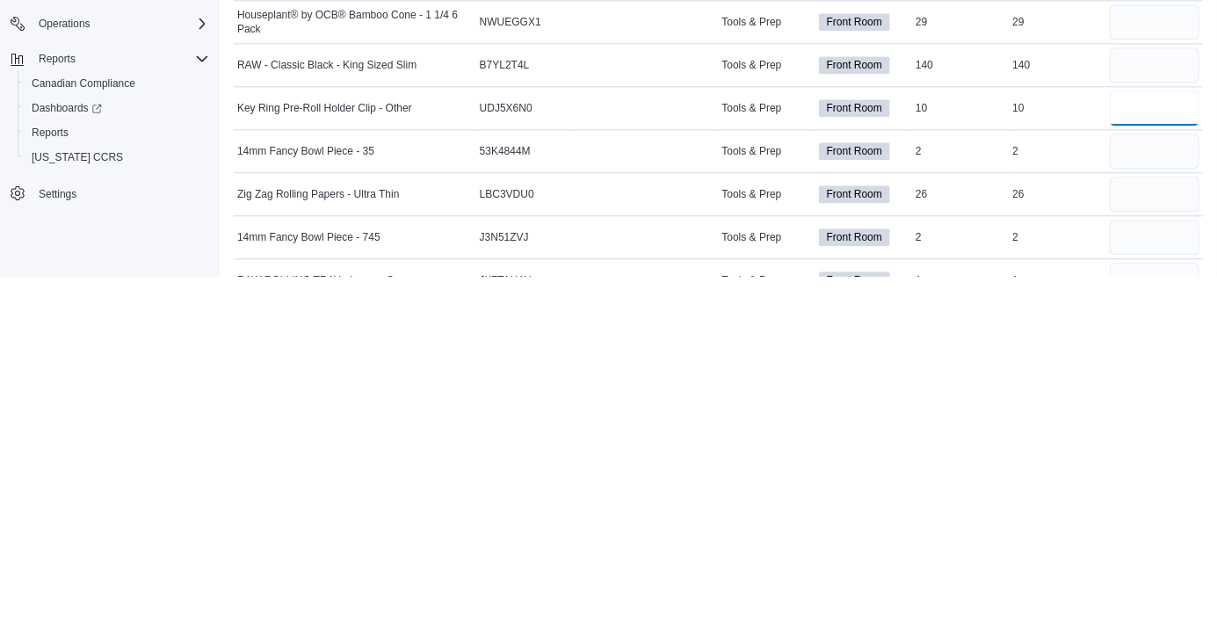
scroll to position [7443, 0]
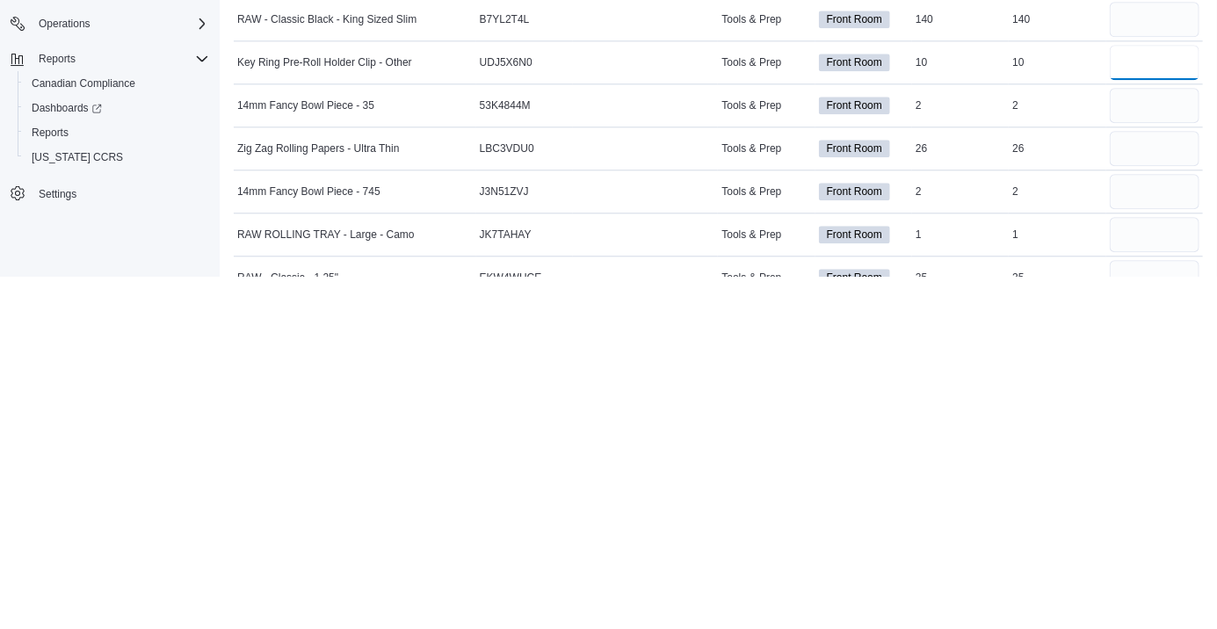
type input "**"
click at [1148, 453] on input "number" at bounding box center [1155, 457] width 90 height 35
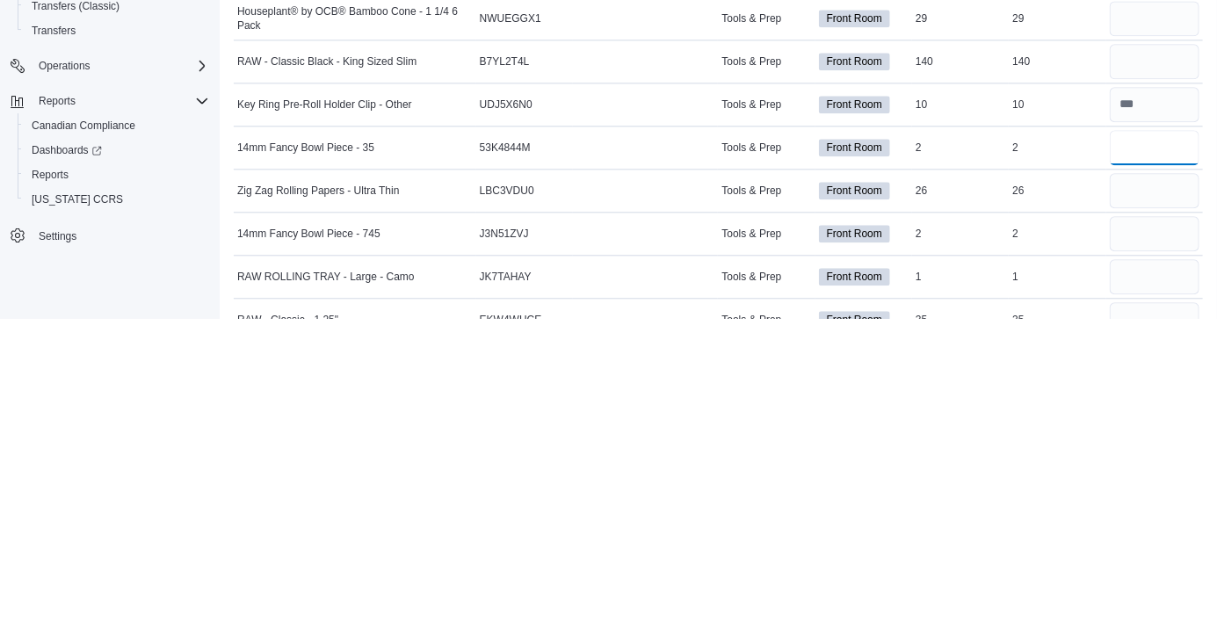
type input "*"
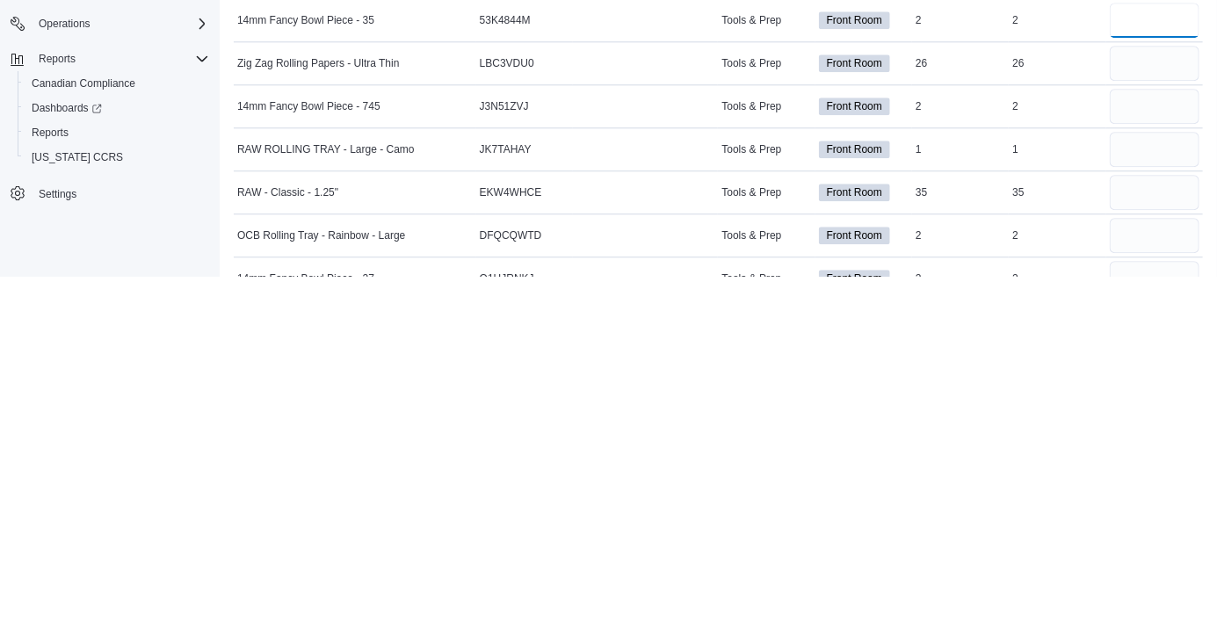
scroll to position [7535, 0]
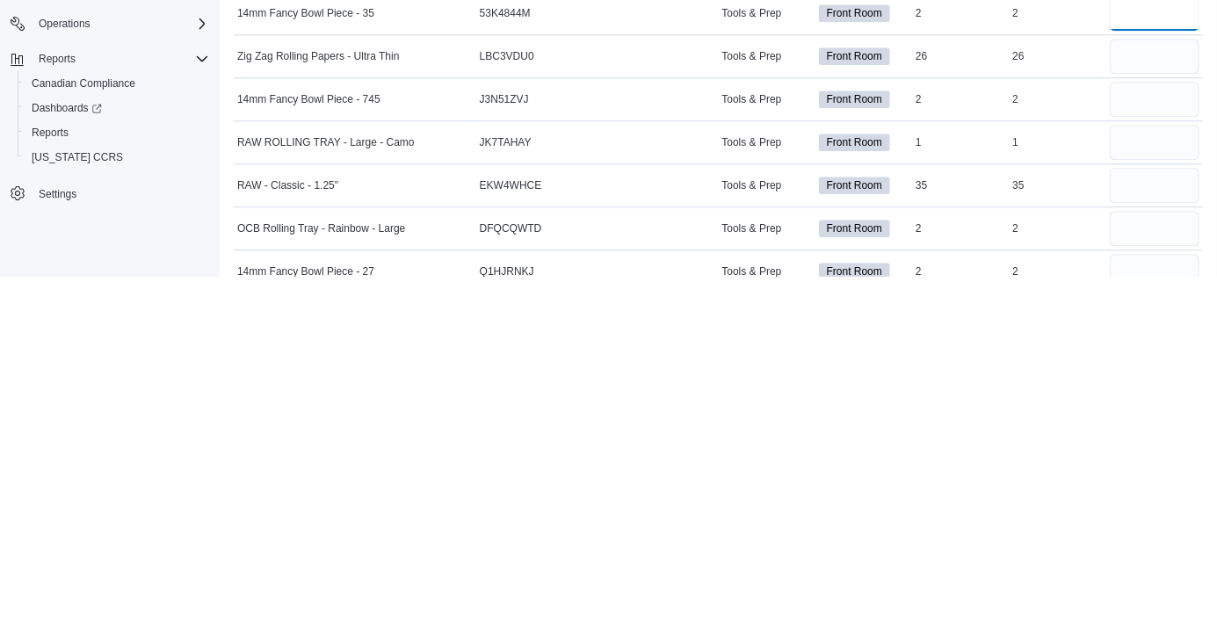
type input "*"
click at [1146, 445] on input "number" at bounding box center [1155, 451] width 90 height 35
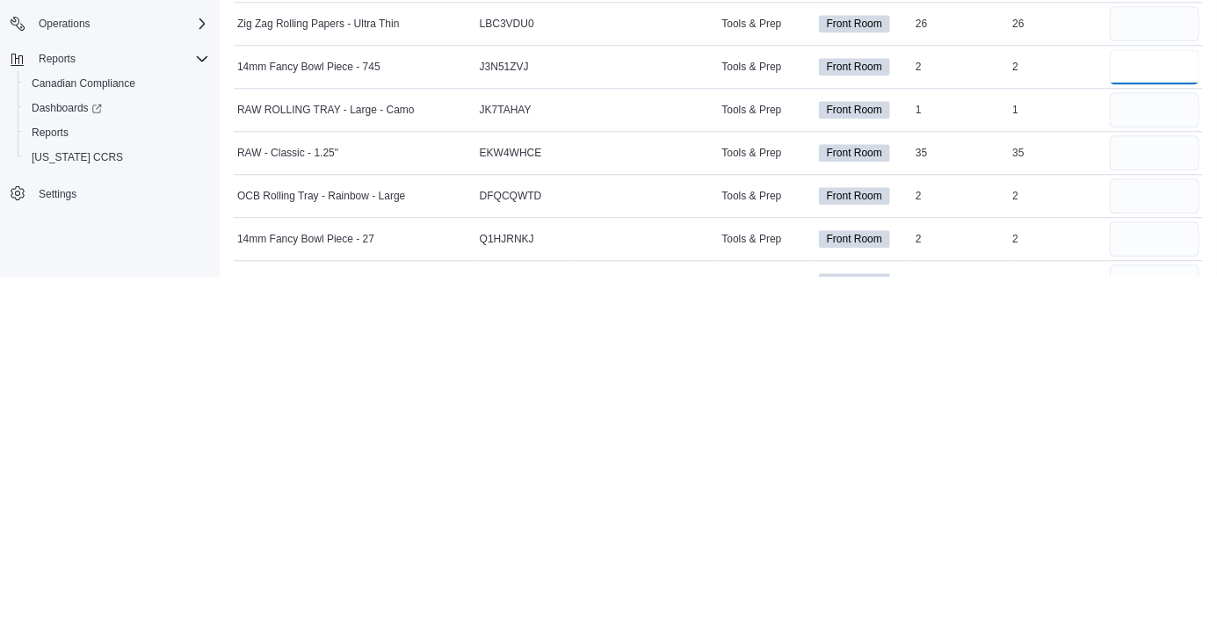
scroll to position [7572, 0]
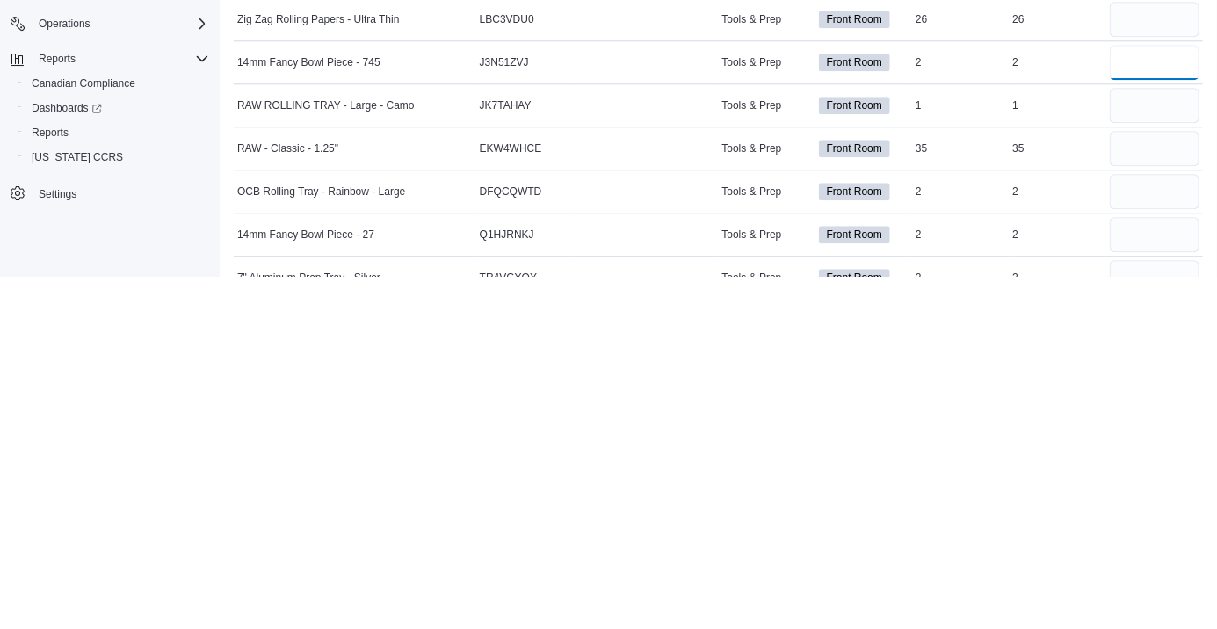
type input "*"
click at [1146, 457] on input "number" at bounding box center [1155, 457] width 90 height 35
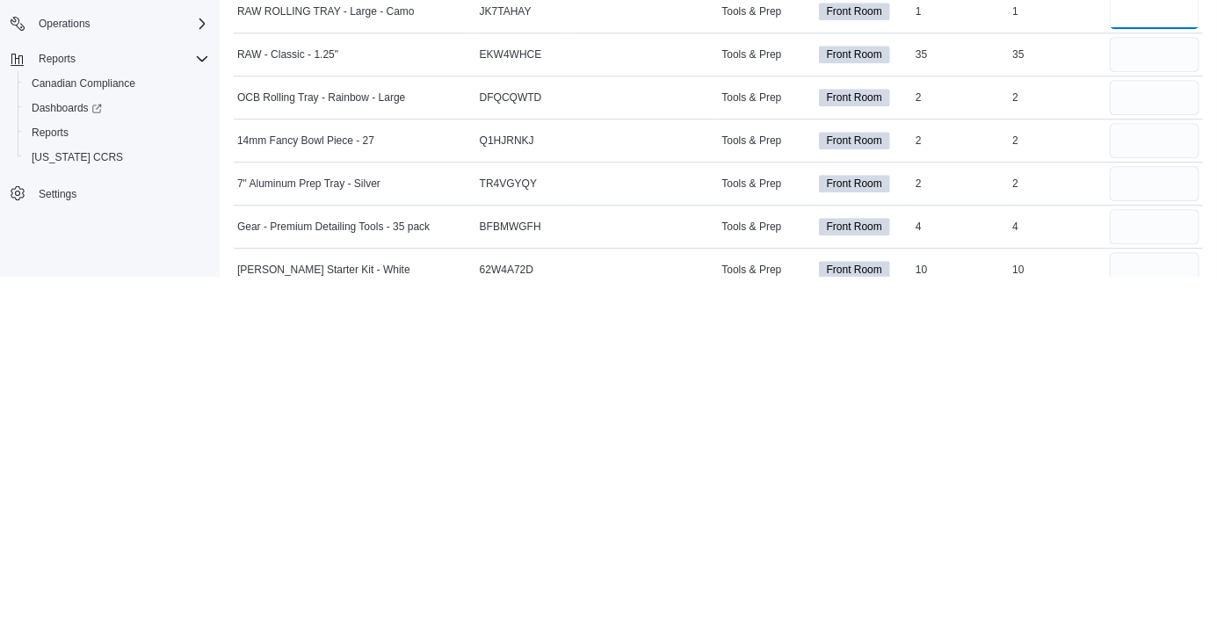
scroll to position [7670, 0]
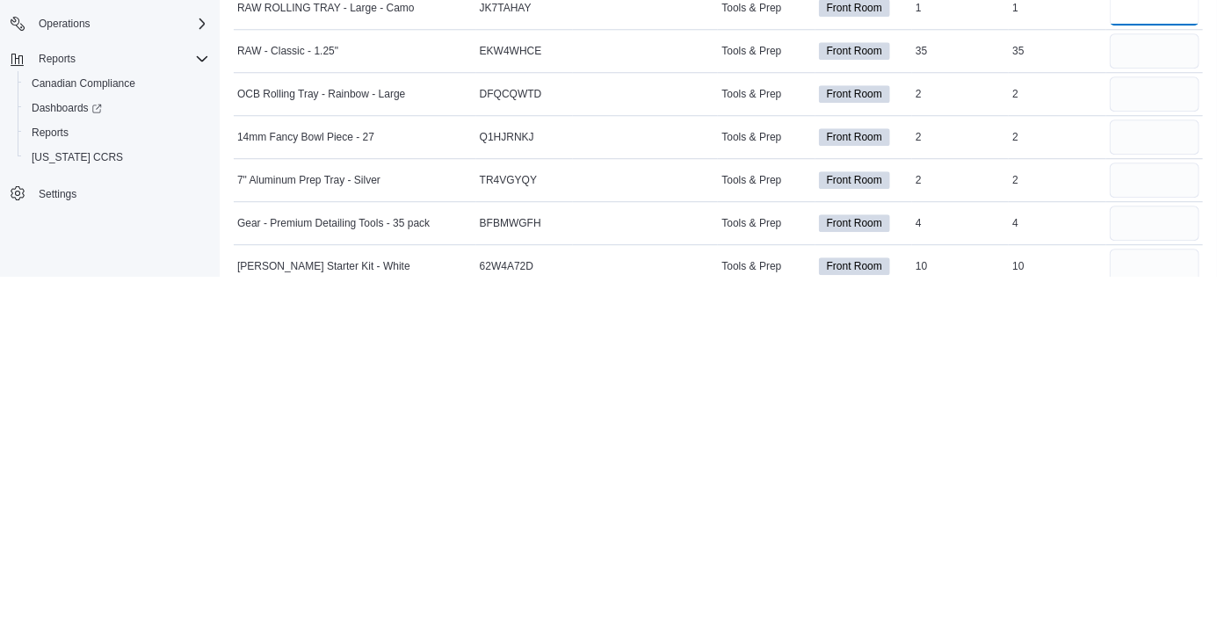
type input "*"
click at [1139, 479] on input "number" at bounding box center [1155, 489] width 90 height 35
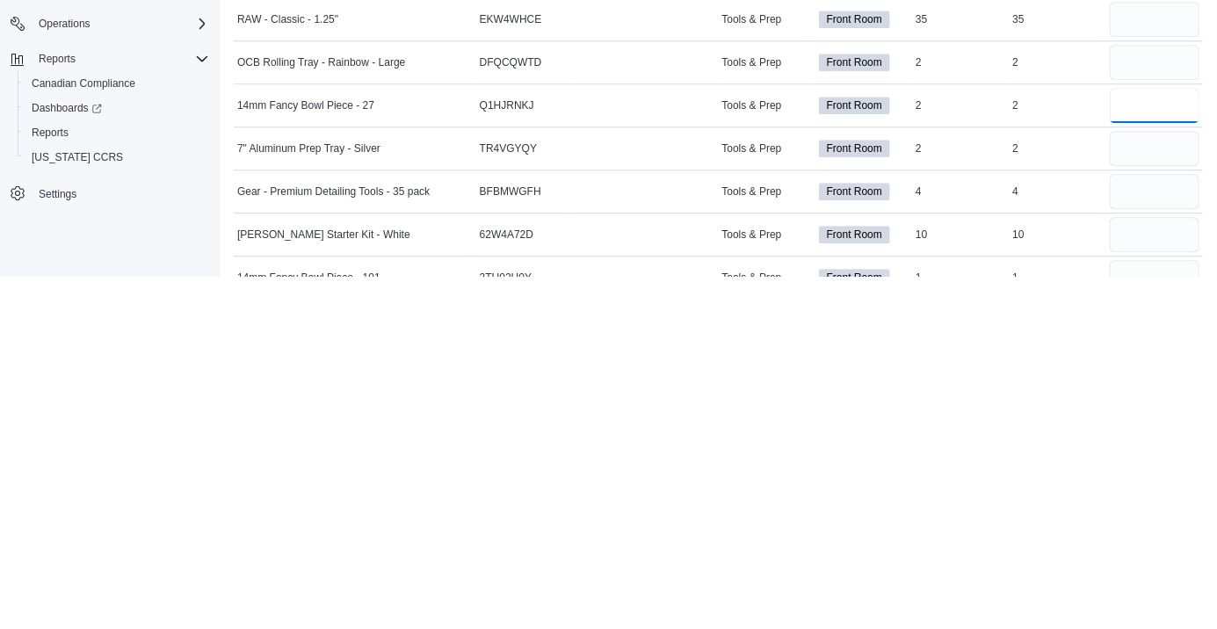
scroll to position [7724, 0]
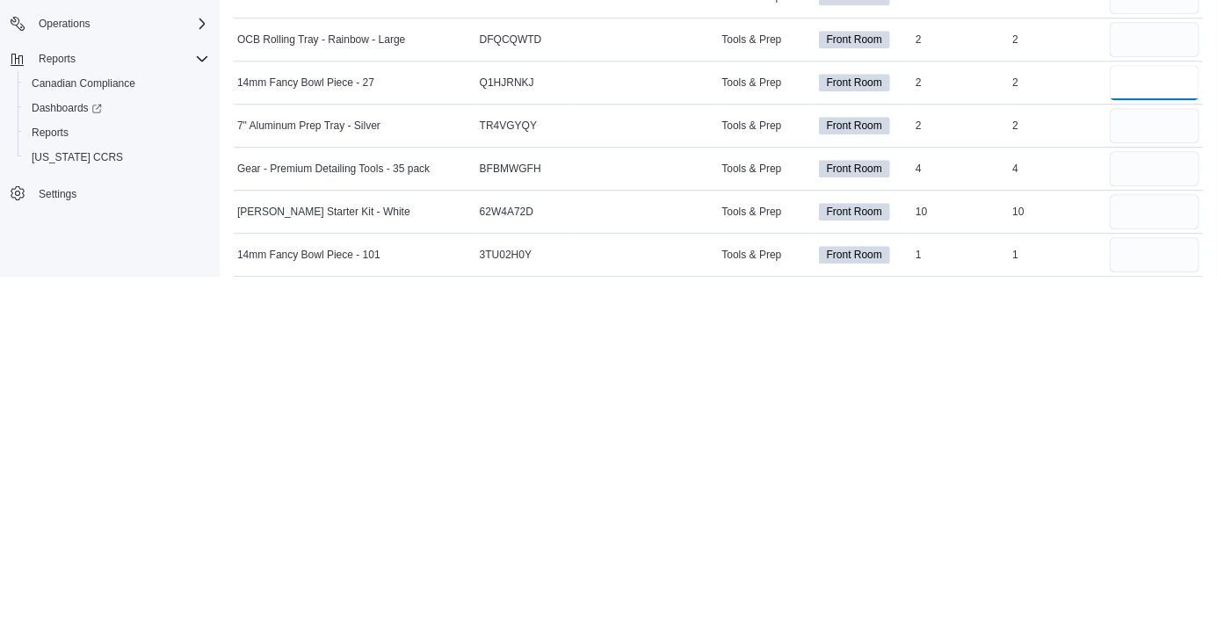
type input "*"
click at [1133, 478] on input "number" at bounding box center [1155, 477] width 90 height 35
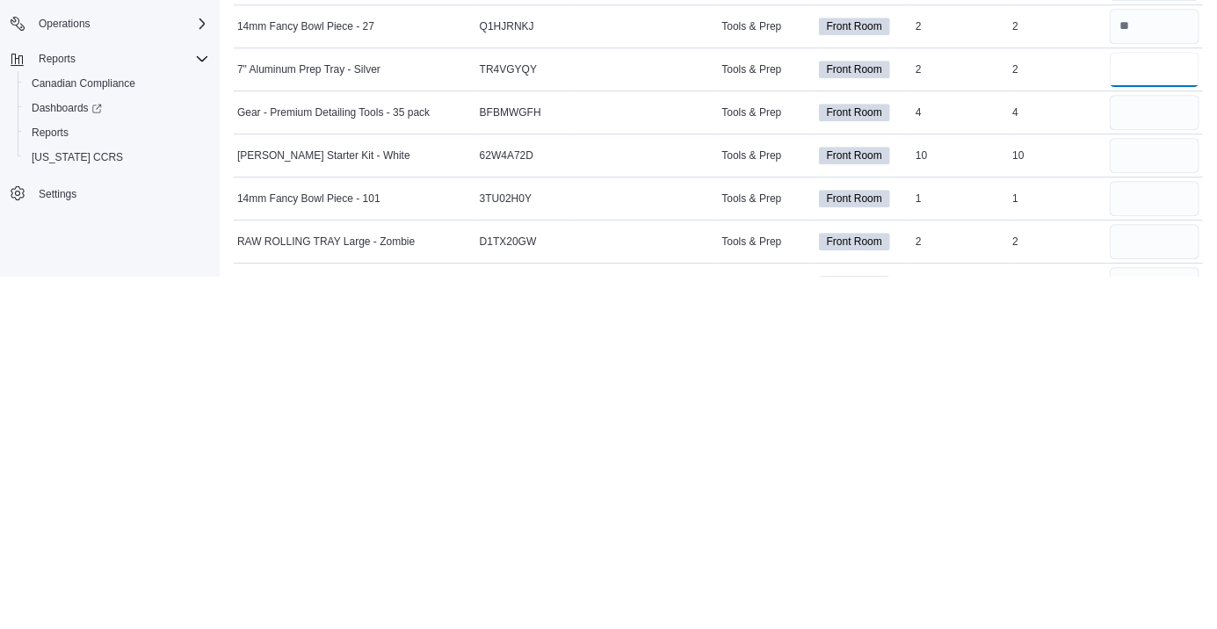
scroll to position [7789, 0]
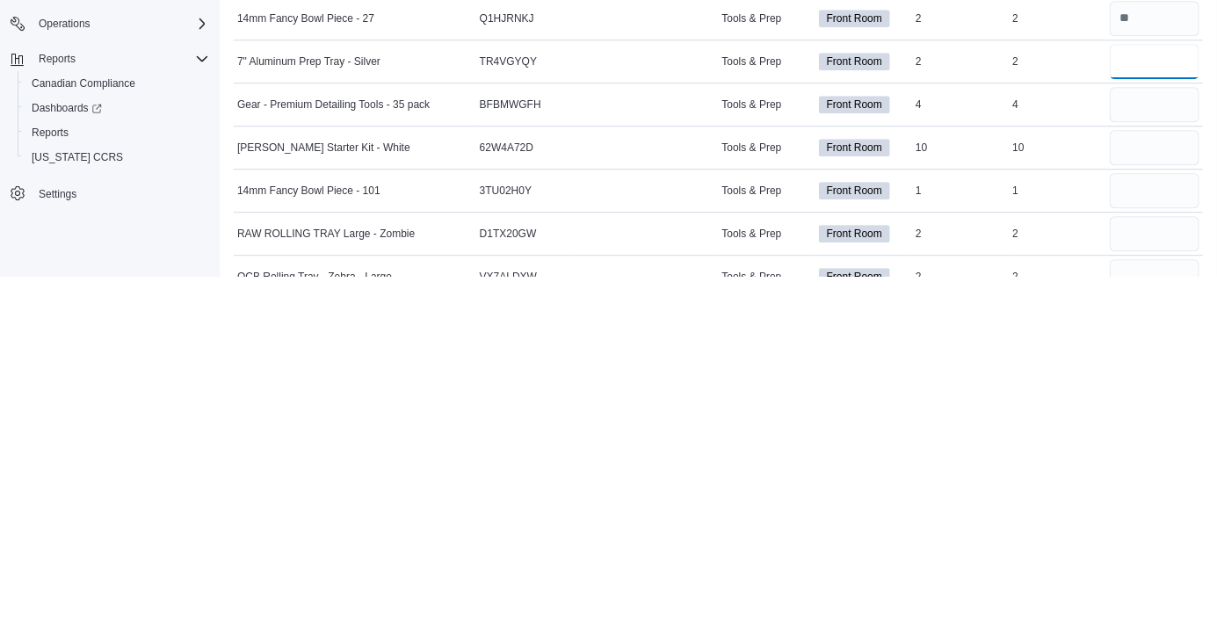
type input "*"
click at [1135, 452] on input "number" at bounding box center [1155, 456] width 90 height 35
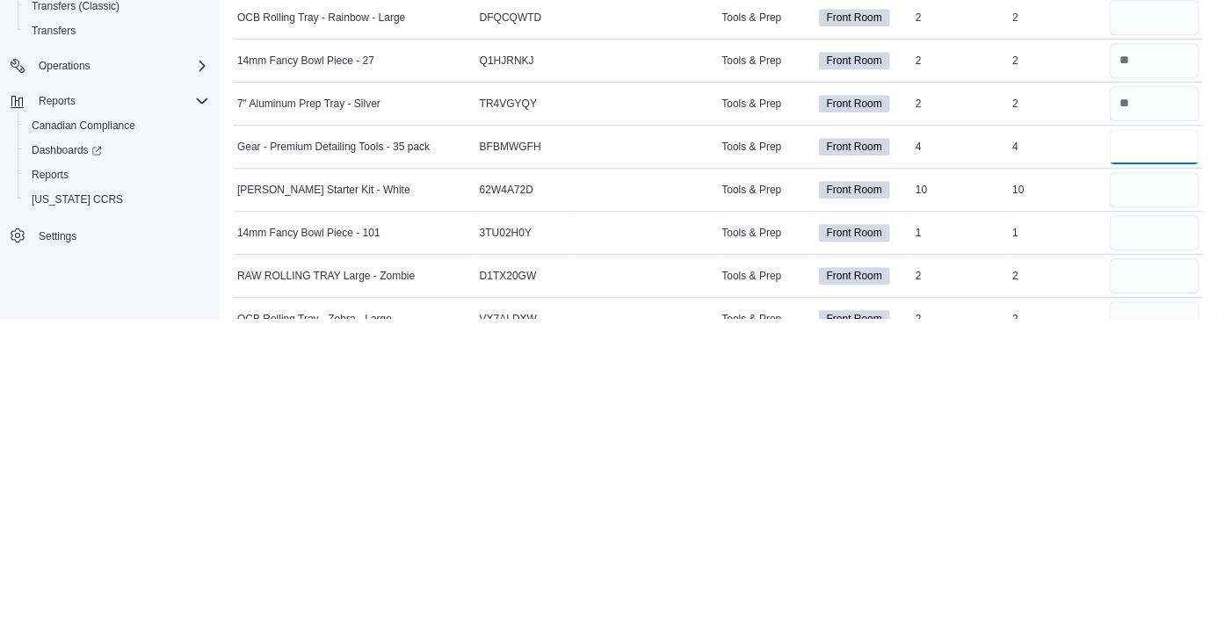
type input "*"
click at [1122, 496] on input "number" at bounding box center [1155, 499] width 90 height 35
type input "**"
click at [1125, 530] on input "number" at bounding box center [1155, 542] width 90 height 35
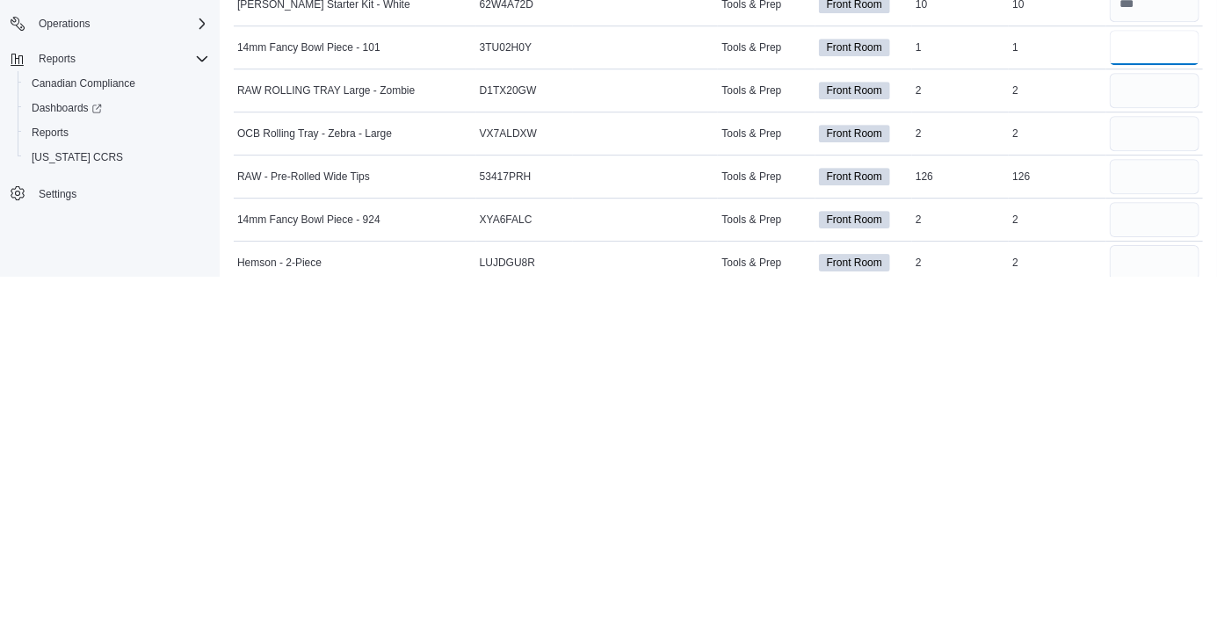
scroll to position [7933, 0]
type input "*"
click at [1121, 431] on input "number" at bounding box center [1155, 441] width 90 height 35
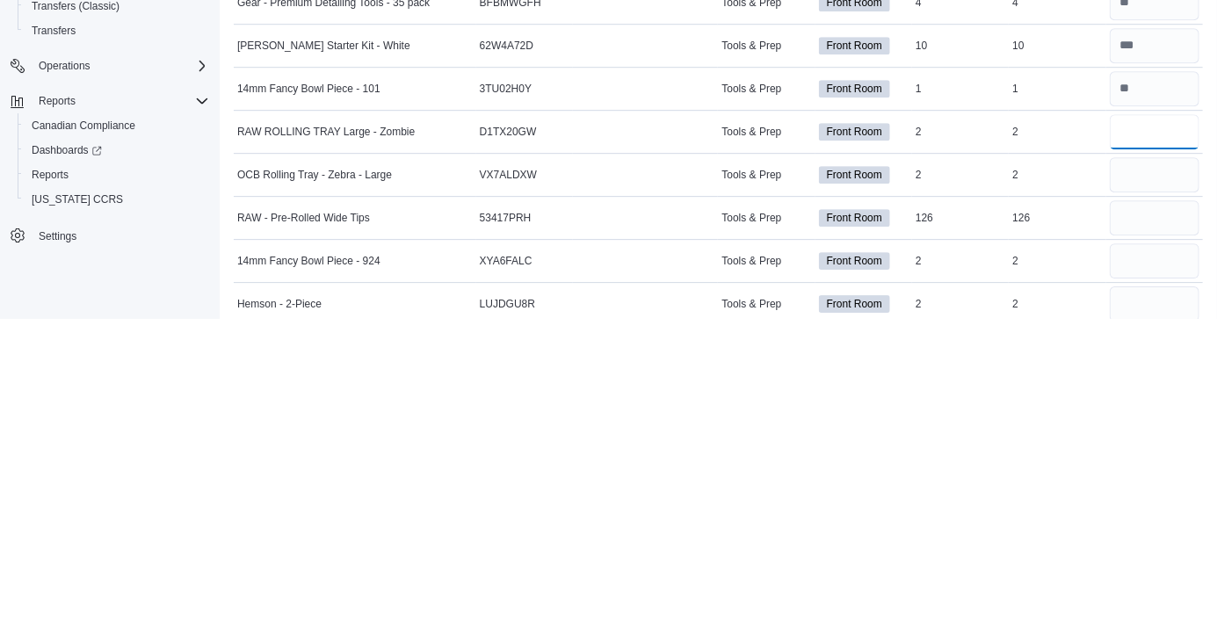
type input "*"
click at [1145, 480] on input "number" at bounding box center [1155, 484] width 90 height 35
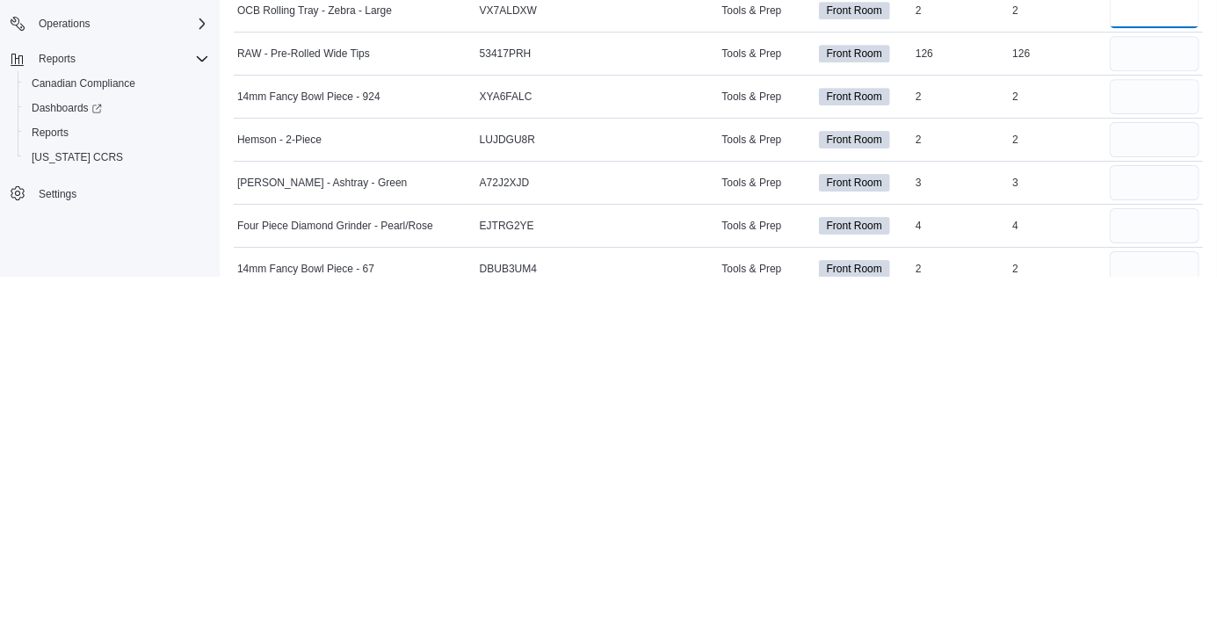
scroll to position [8058, 0]
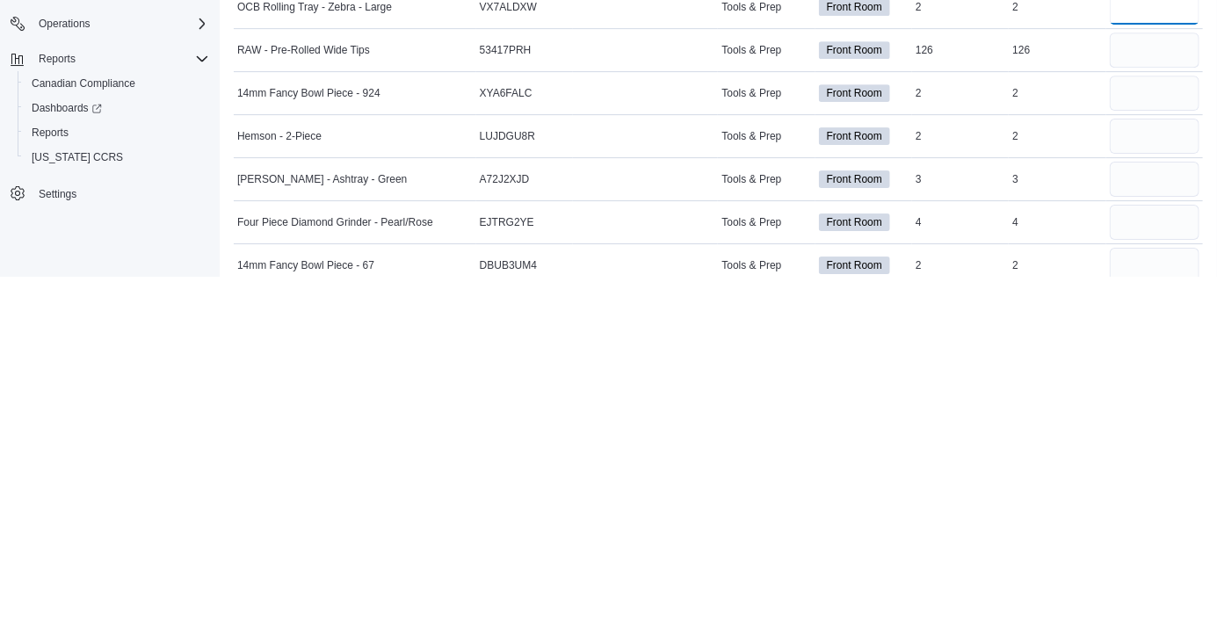
type input "*"
click at [1141, 443] on input "number" at bounding box center [1155, 445] width 90 height 35
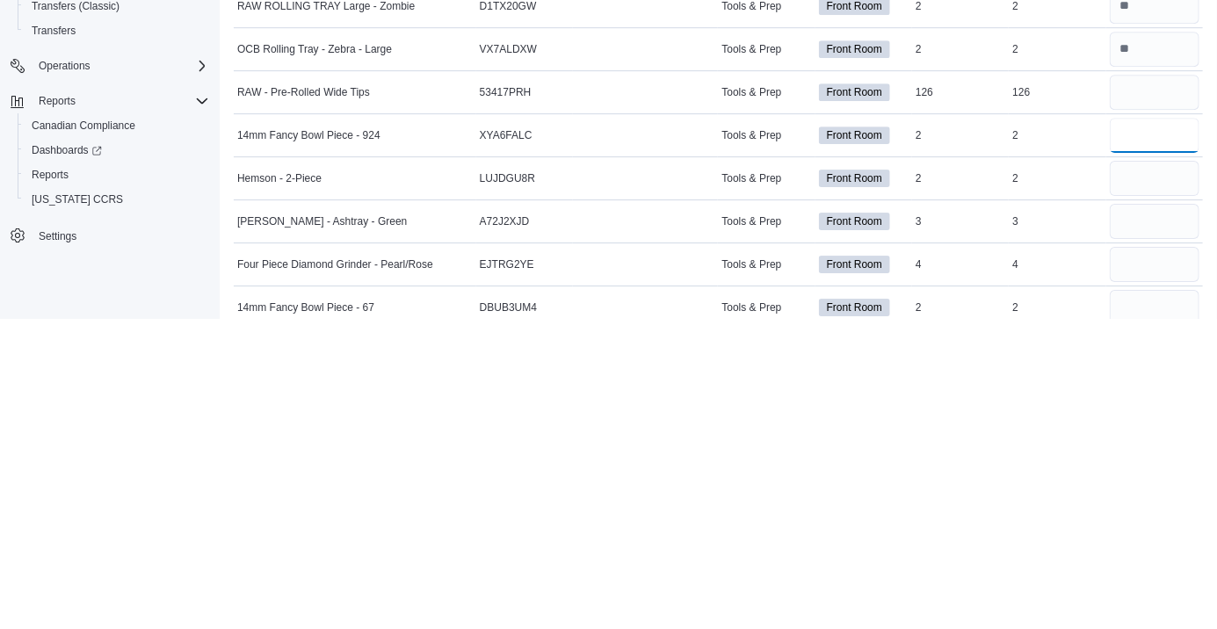
type input "*"
click at [1133, 477] on input "number" at bounding box center [1155, 488] width 90 height 35
type input "*"
click at [1130, 522] on input "number" at bounding box center [1155, 531] width 90 height 35
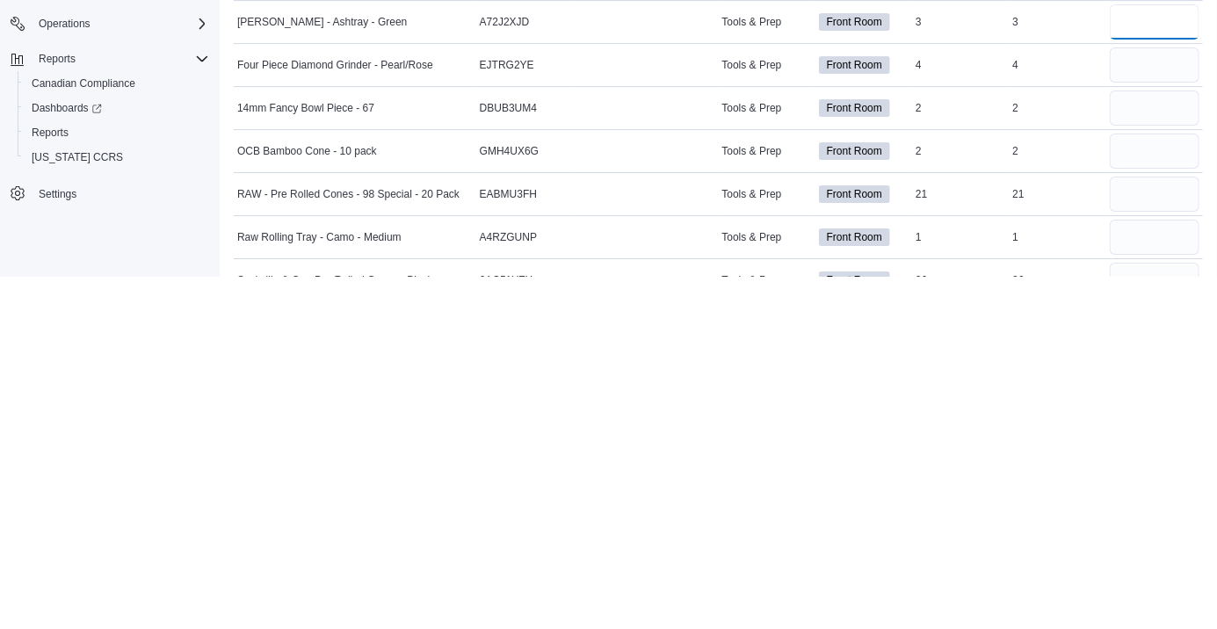
scroll to position [8231, 0]
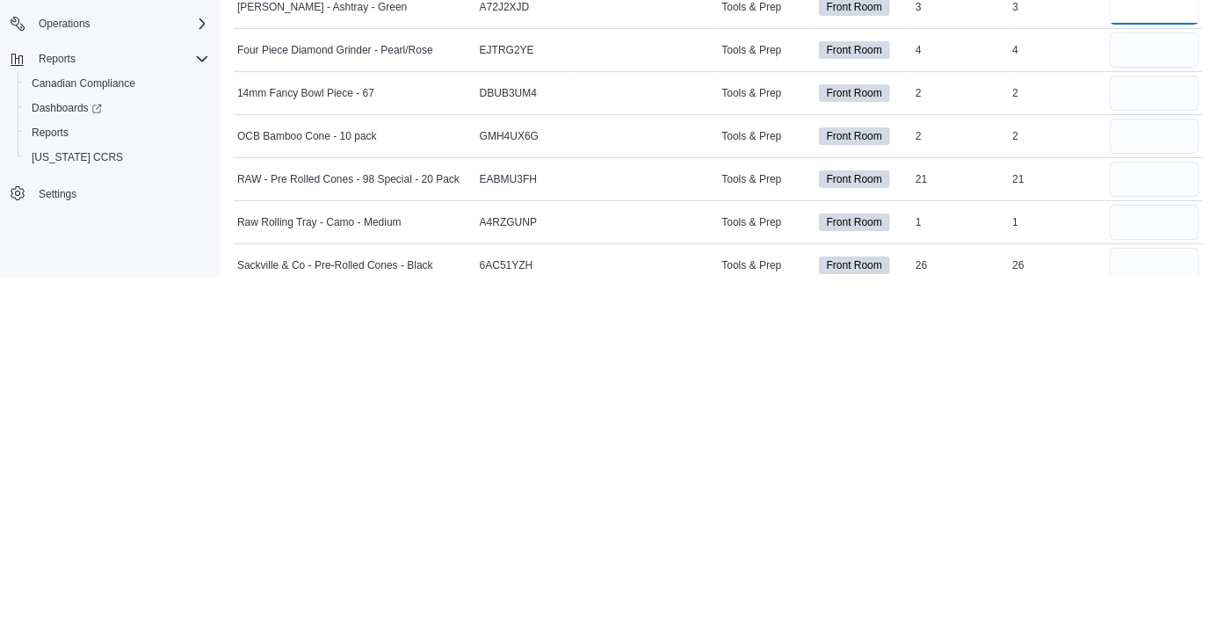
type input "*"
click at [1138, 402] on input "number" at bounding box center [1155, 402] width 90 height 35
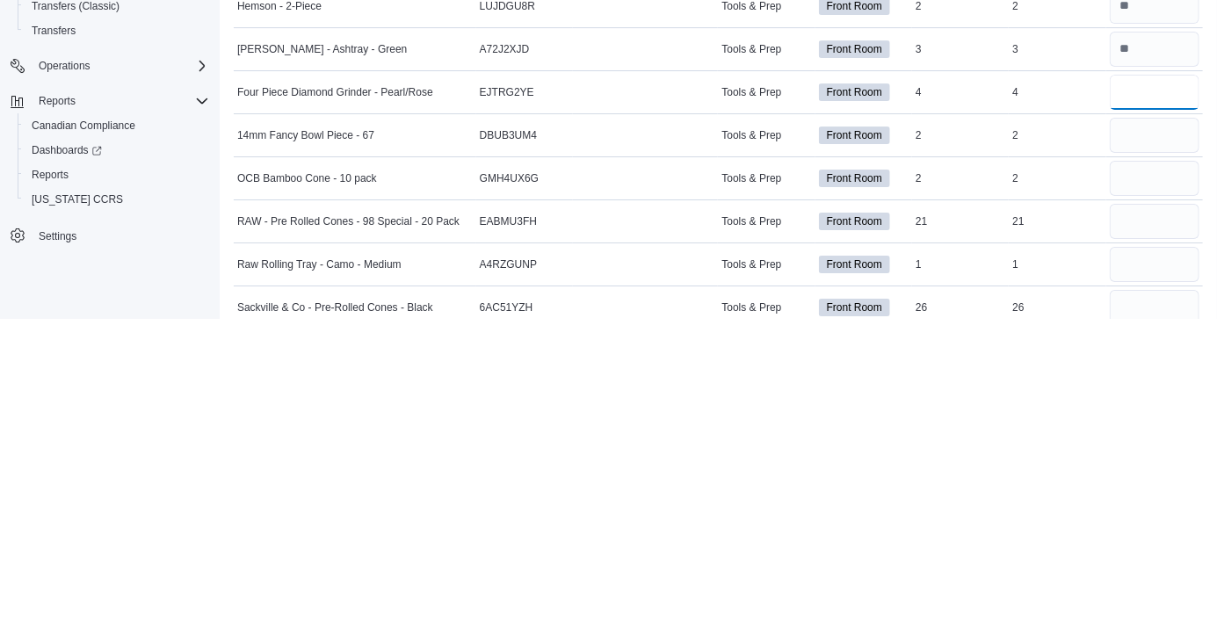
type input "*"
click at [1138, 445] on input "number" at bounding box center [1155, 445] width 90 height 35
type input "*"
click at [1139, 483] on input "number" at bounding box center [1155, 488] width 90 height 35
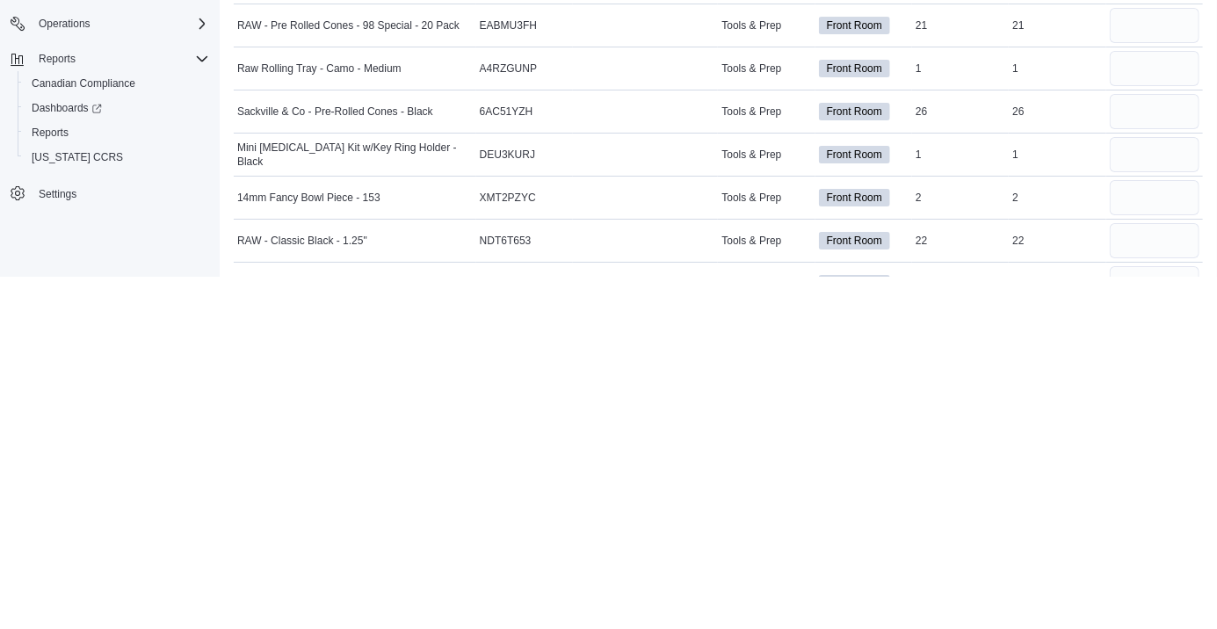
scroll to position [8389, 0]
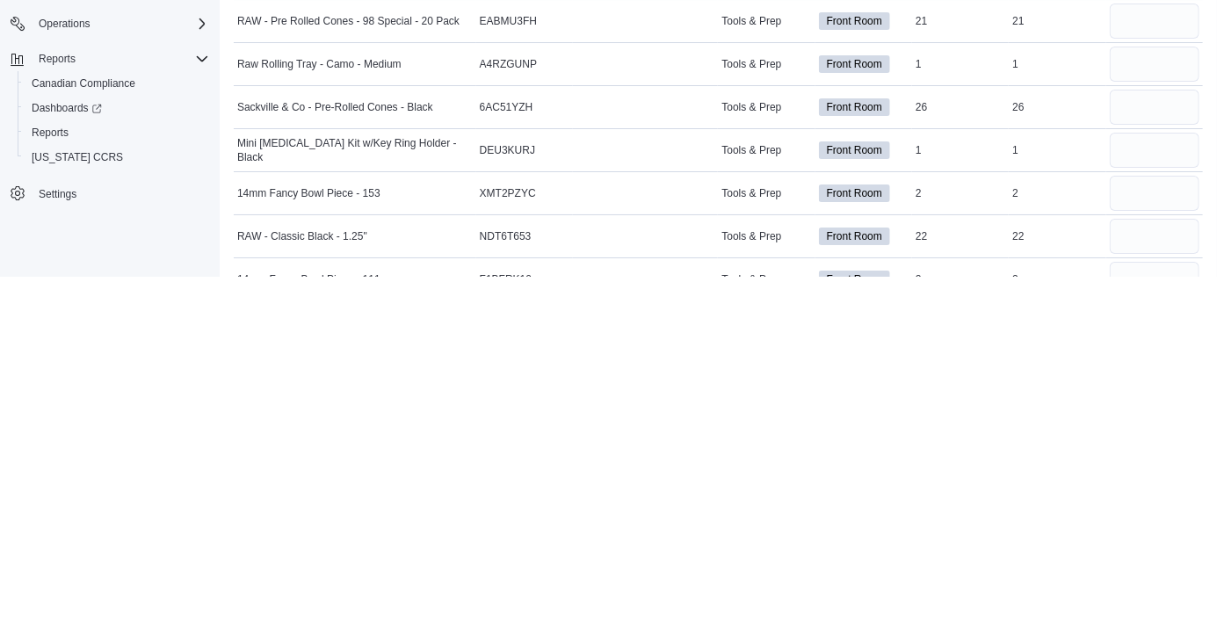
type input "*"
click at [1134, 413] on input "number" at bounding box center [1155, 416] width 90 height 35
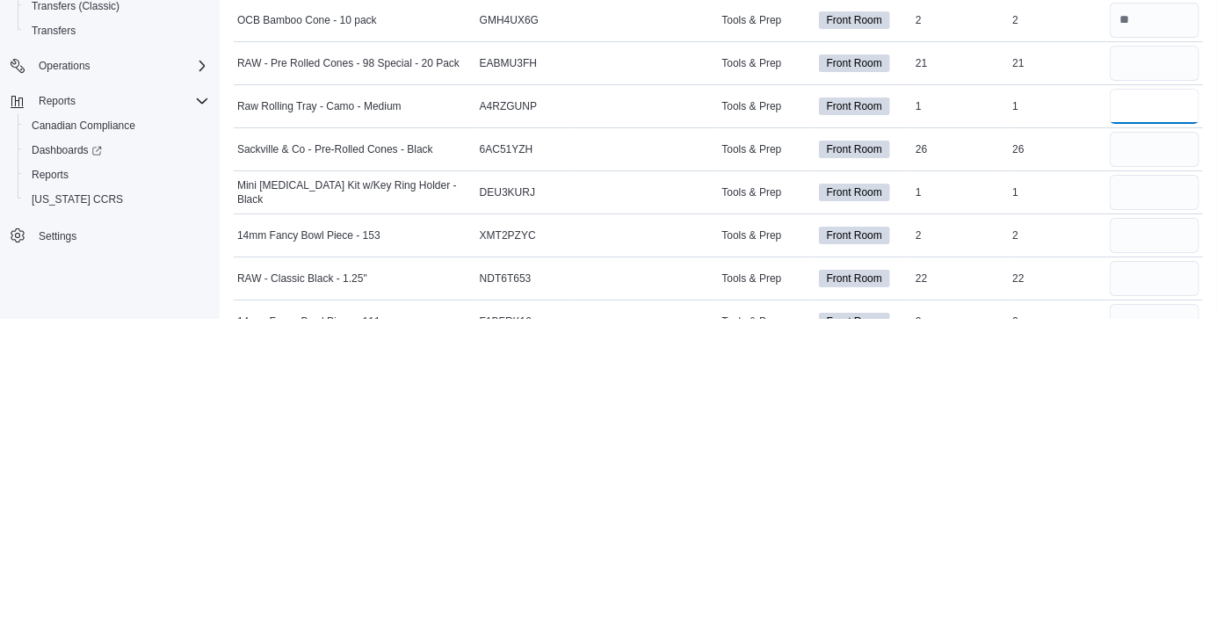
type input "*"
click at [1135, 459] on input "number" at bounding box center [1155, 459] width 90 height 35
type input "**"
click at [1153, 494] on input "number" at bounding box center [1155, 502] width 90 height 35
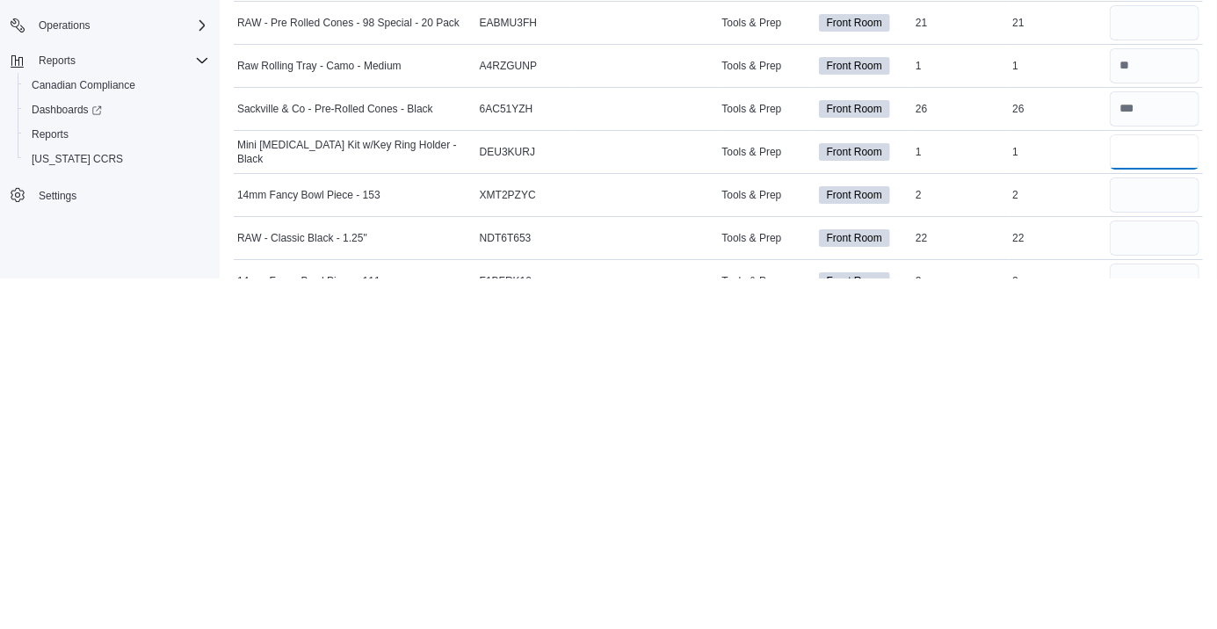
scroll to position [8454, 0]
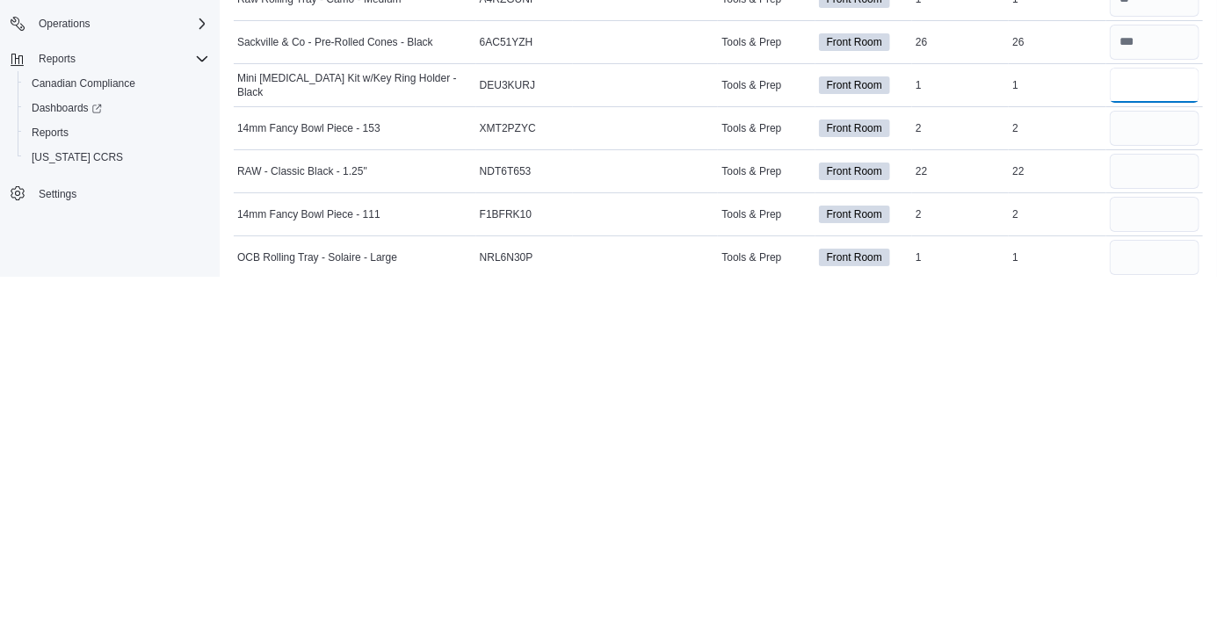
type input "*"
click at [1140, 474] on input "number" at bounding box center [1155, 480] width 90 height 35
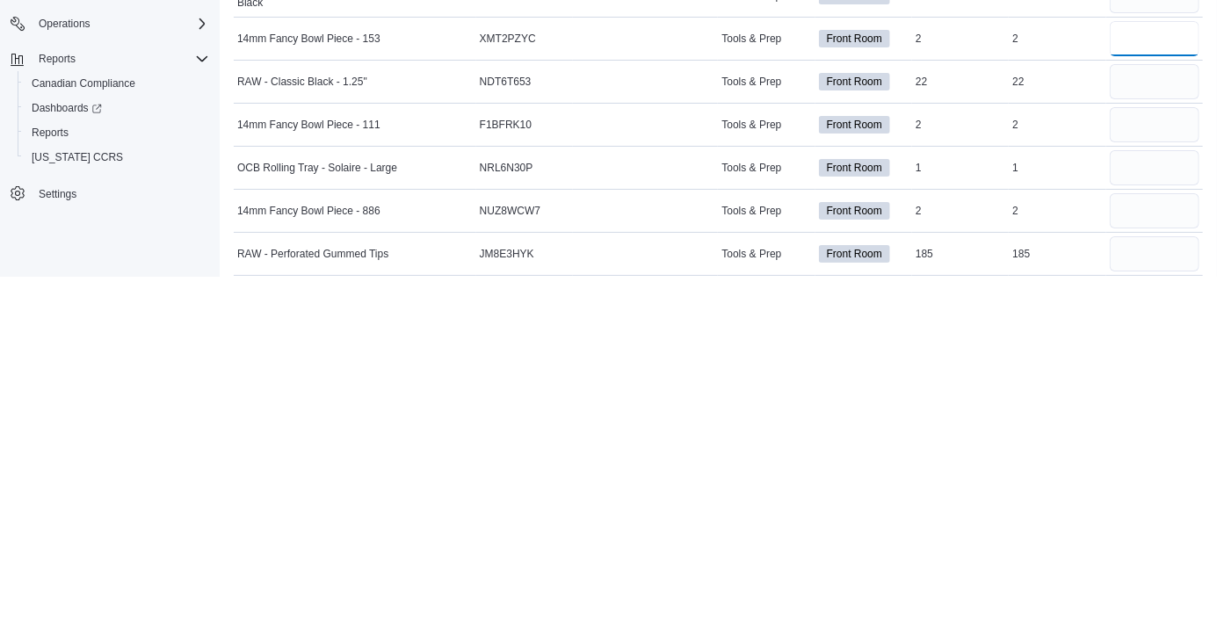
scroll to position [8545, 0]
type input "*"
click at [1135, 465] on input "number" at bounding box center [1155, 475] width 90 height 35
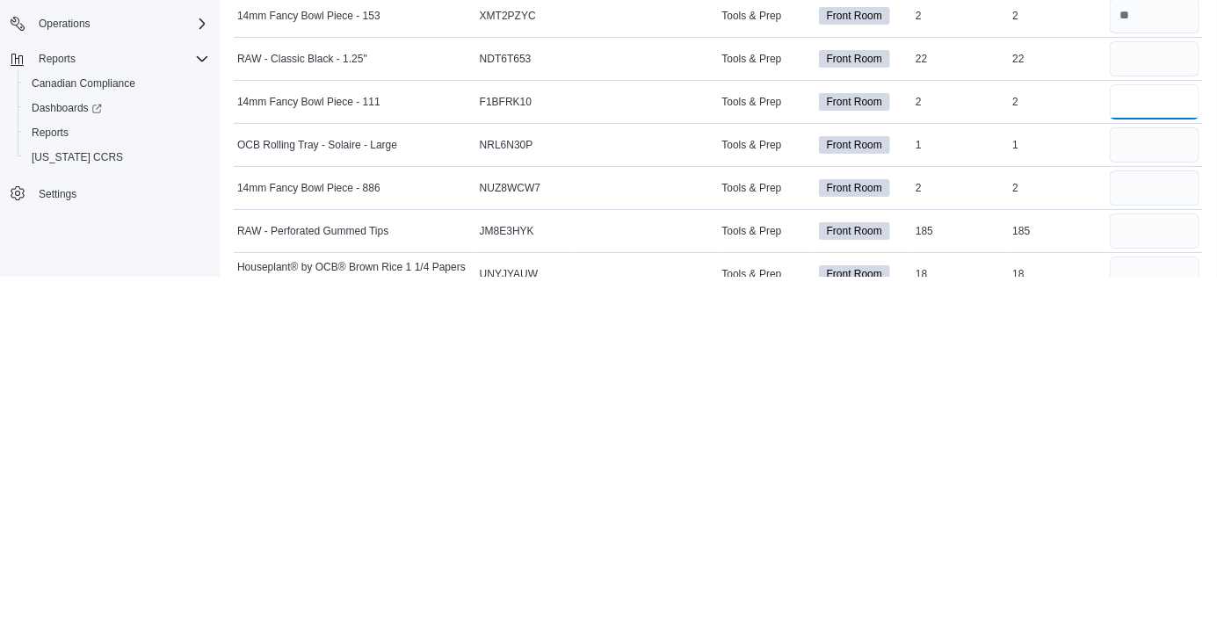
scroll to position [8567, 0]
type input "*"
click at [1146, 494] on input "number" at bounding box center [1155, 496] width 90 height 35
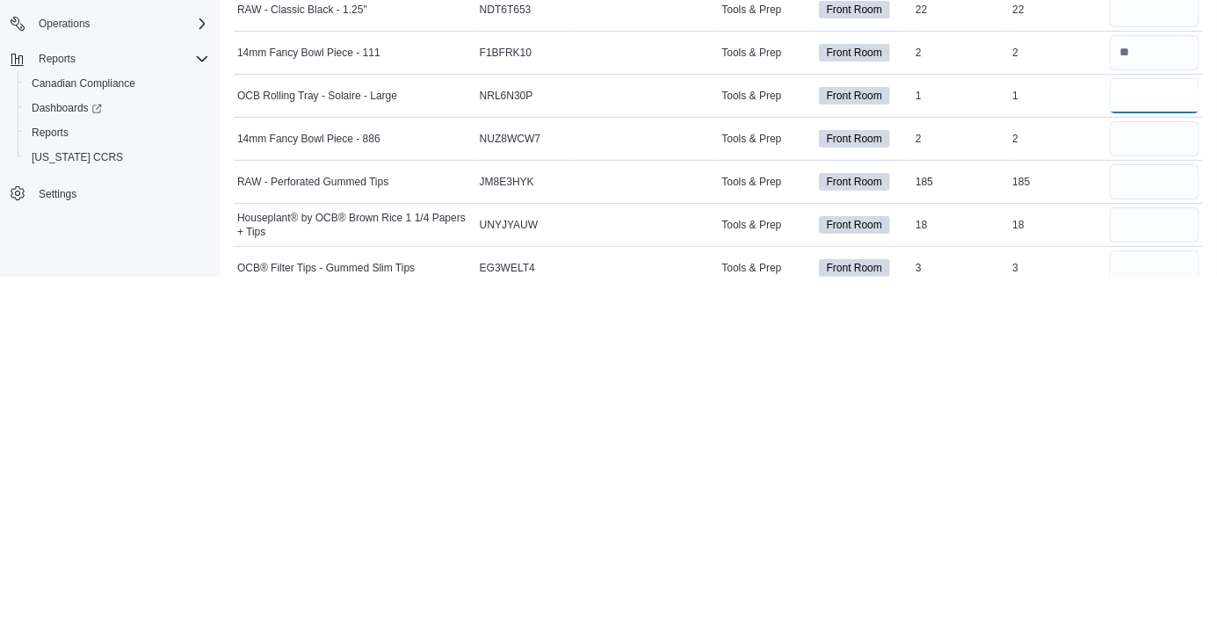
scroll to position [8671, 0]
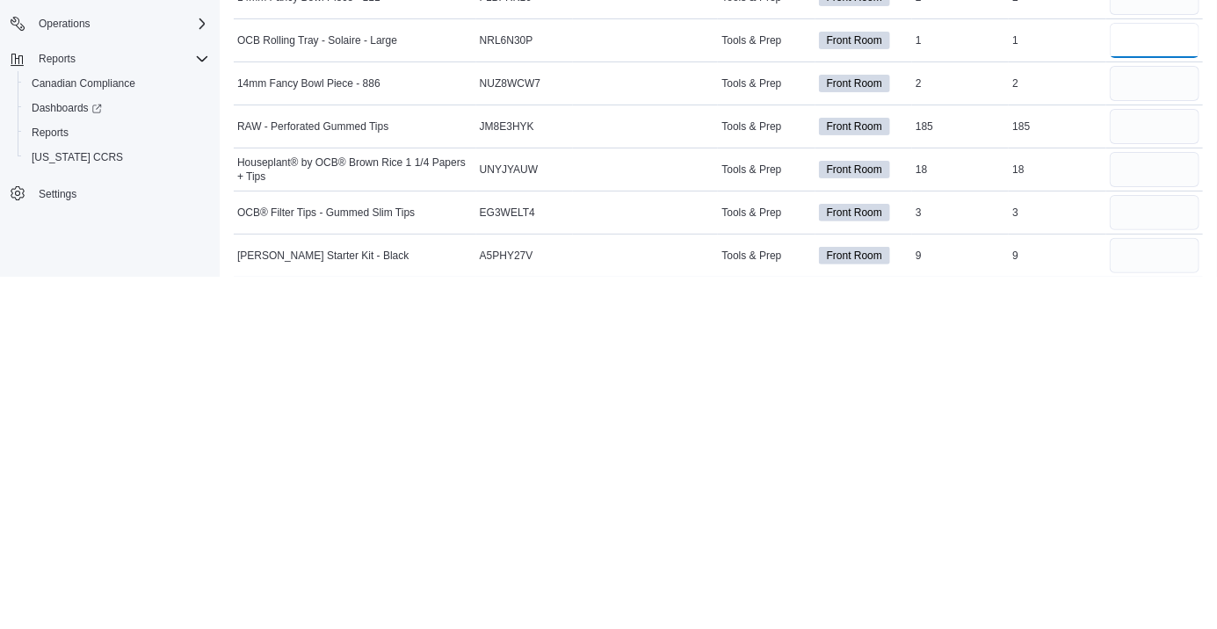
type input "*"
click at [1148, 424] on input "number" at bounding box center [1155, 435] width 90 height 35
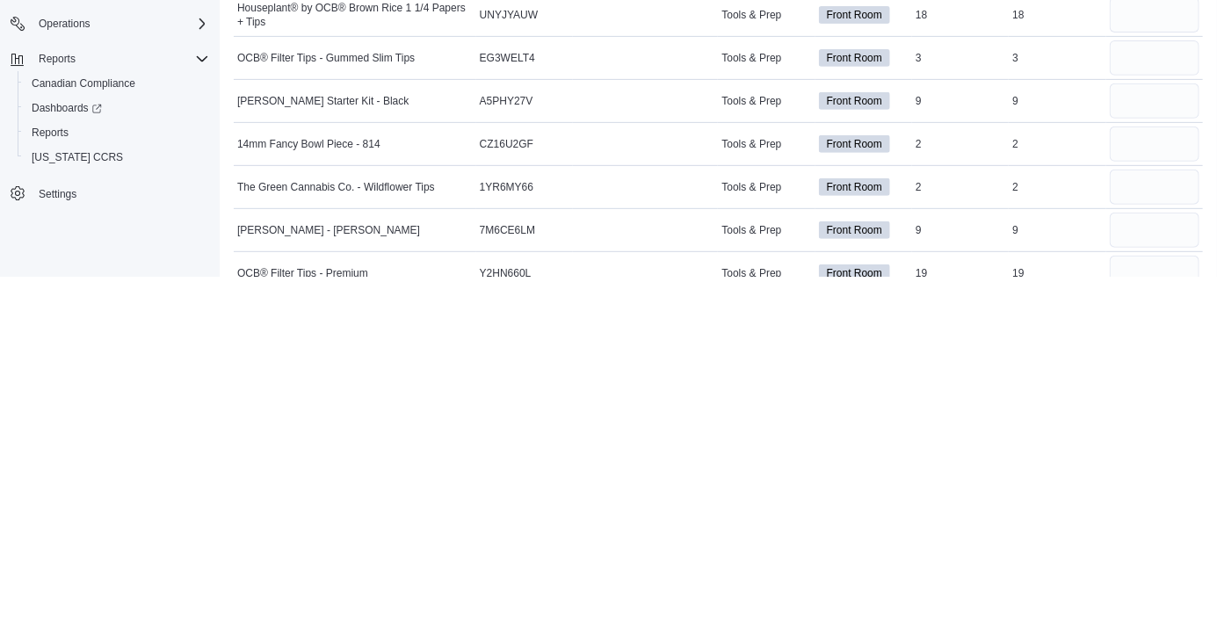
scroll to position [8826, 0]
type input "*"
click at [1138, 447] on input "number" at bounding box center [1155, 452] width 90 height 35
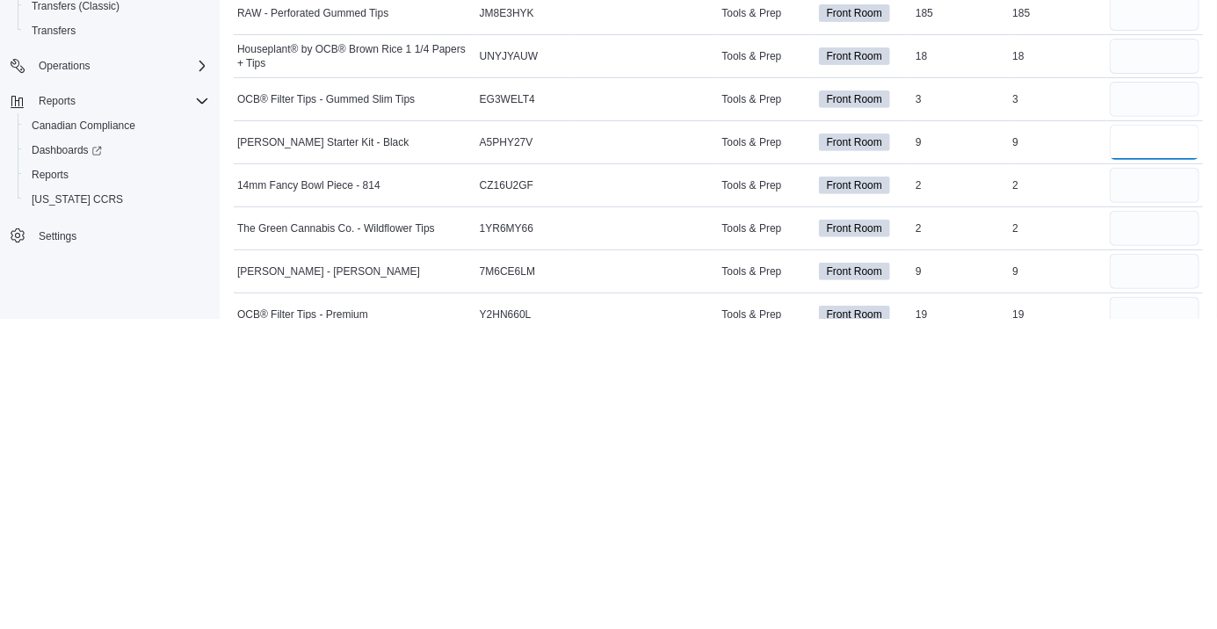
type input "*"
click at [1126, 494] on input "number" at bounding box center [1155, 495] width 90 height 35
type input "*"
click at [1134, 535] on input "number" at bounding box center [1155, 538] width 90 height 35
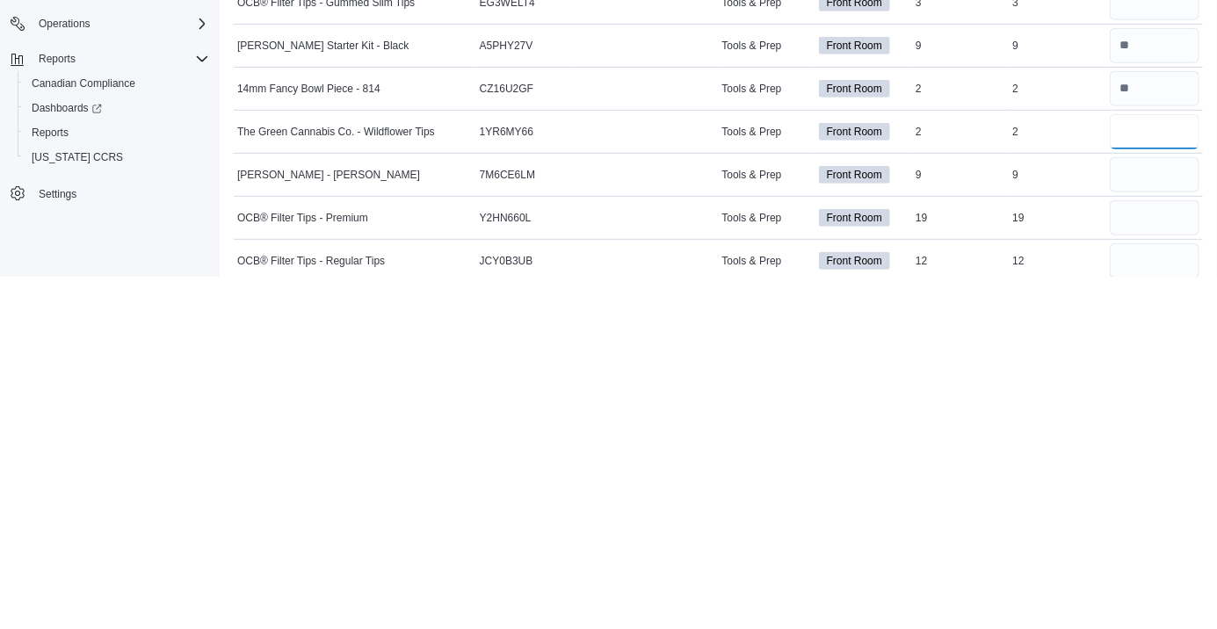
scroll to position [8883, 0]
type input "*"
click at [1134, 522] on input "number" at bounding box center [1155, 525] width 90 height 35
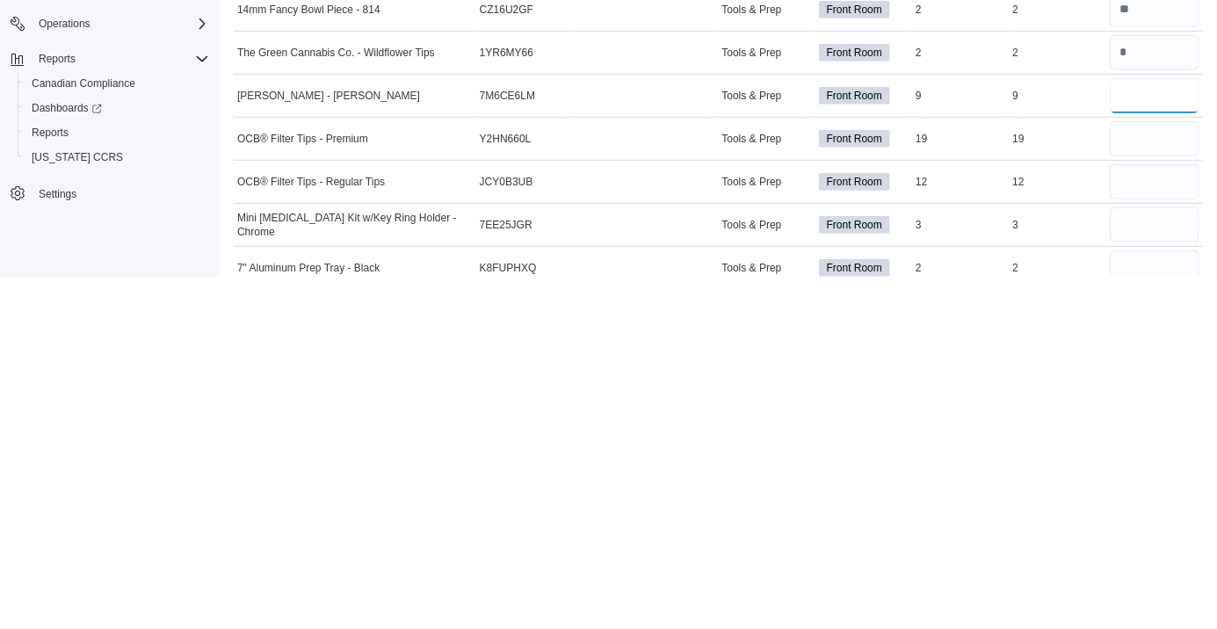
scroll to position [8961, 0]
click at [1129, 575] on input "number" at bounding box center [1155, 576] width 90 height 35
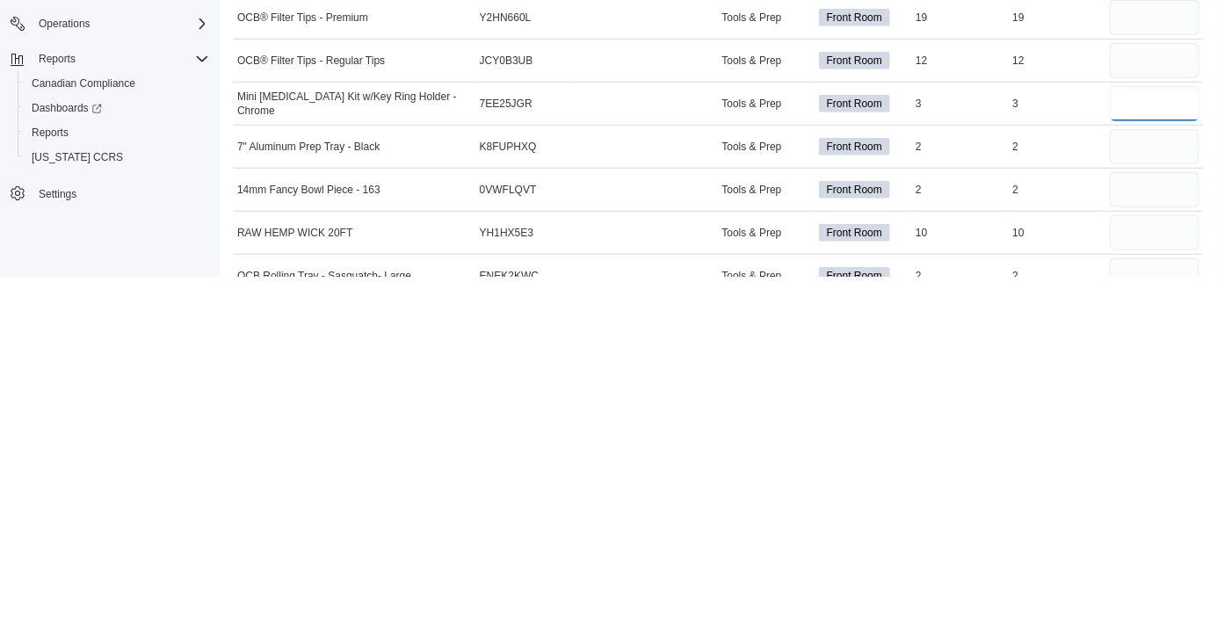
scroll to position [9082, 0]
click at [1134, 493] on input "number" at bounding box center [1155, 498] width 90 height 35
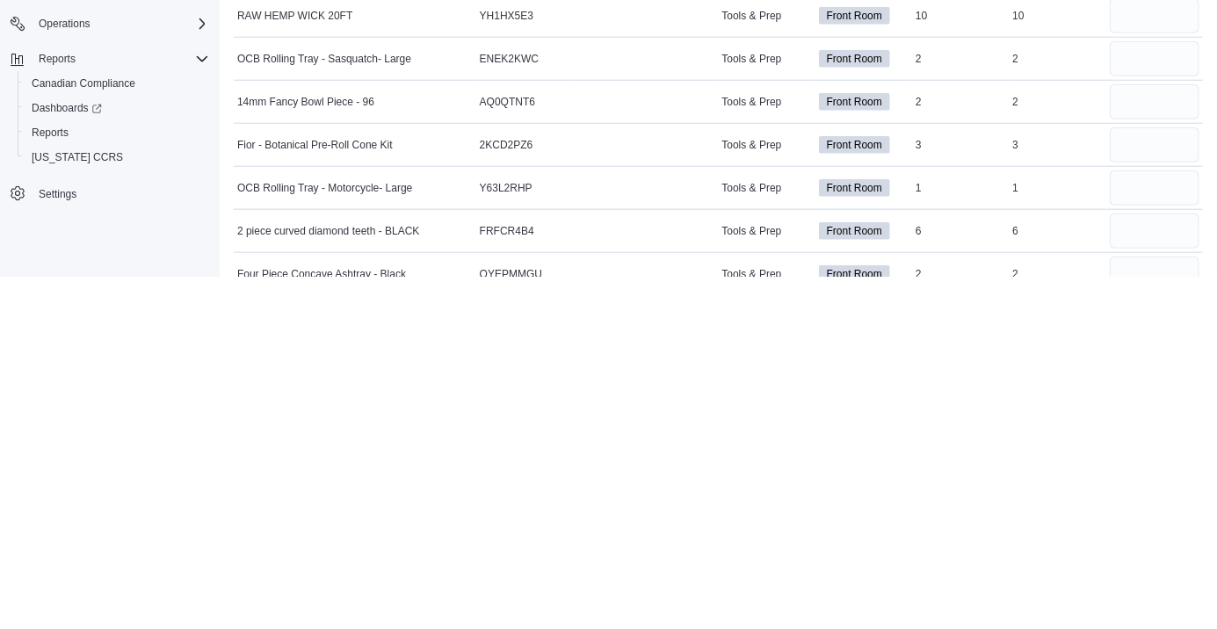
scroll to position [9298, 0]
click at [1145, 406] on input "number" at bounding box center [1155, 411] width 90 height 35
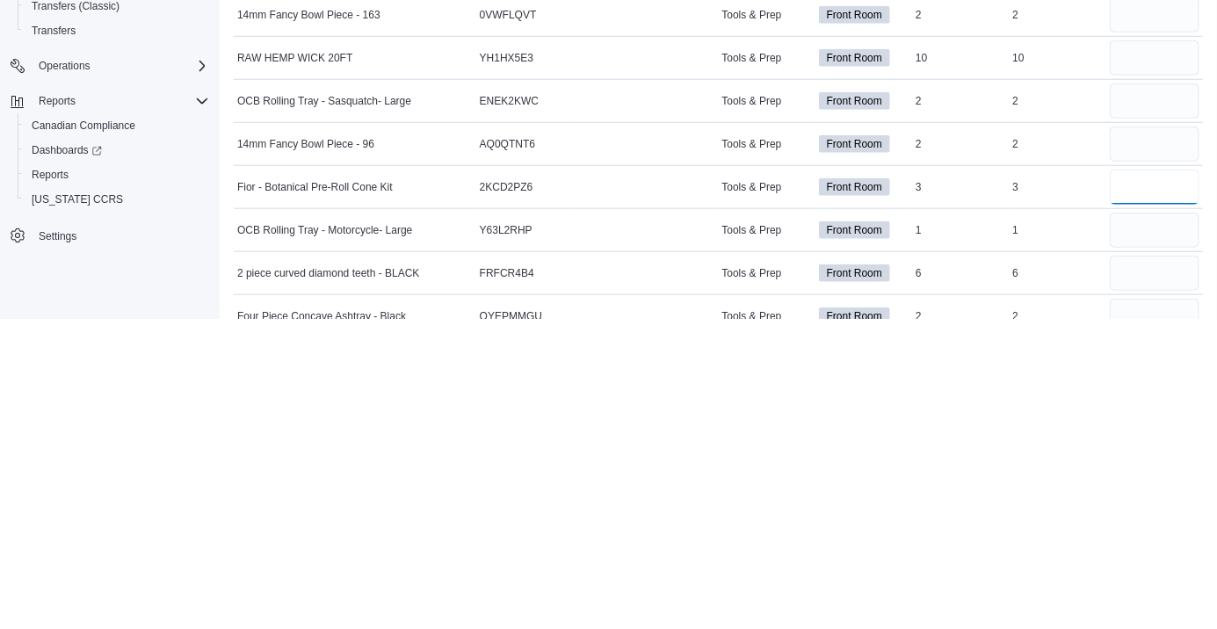
click at [1139, 492] on input "number" at bounding box center [1155, 497] width 90 height 35
click at [1139, 449] on input "number" at bounding box center [1155, 454] width 90 height 35
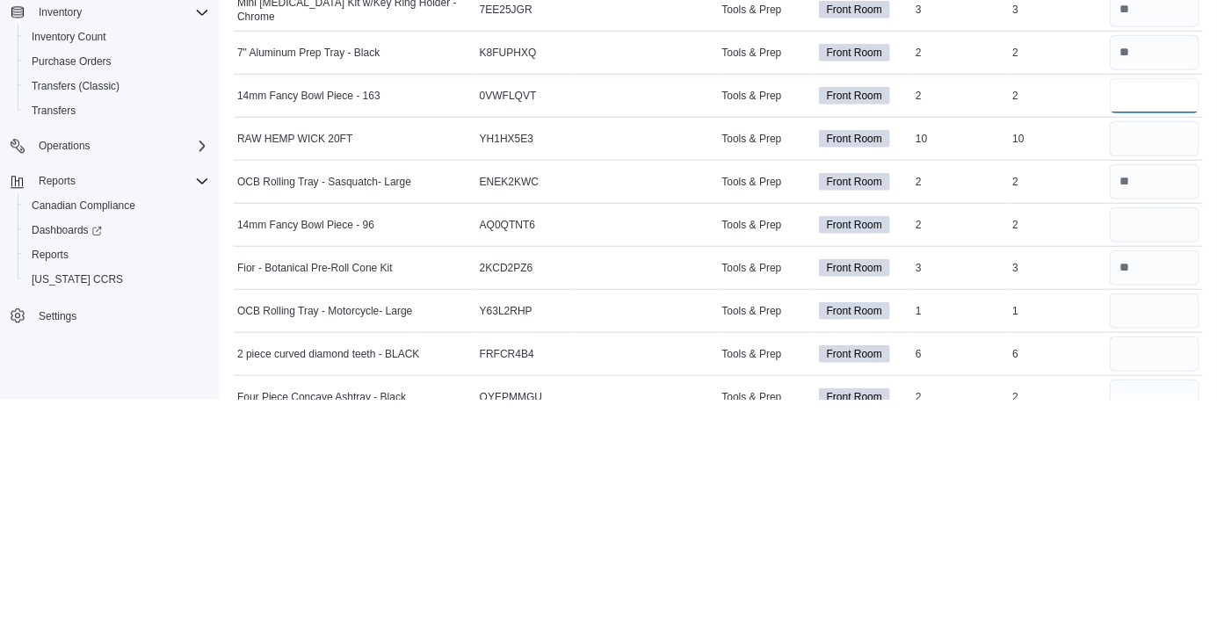
click at [1137, 318] on input "number" at bounding box center [1155, 325] width 90 height 35
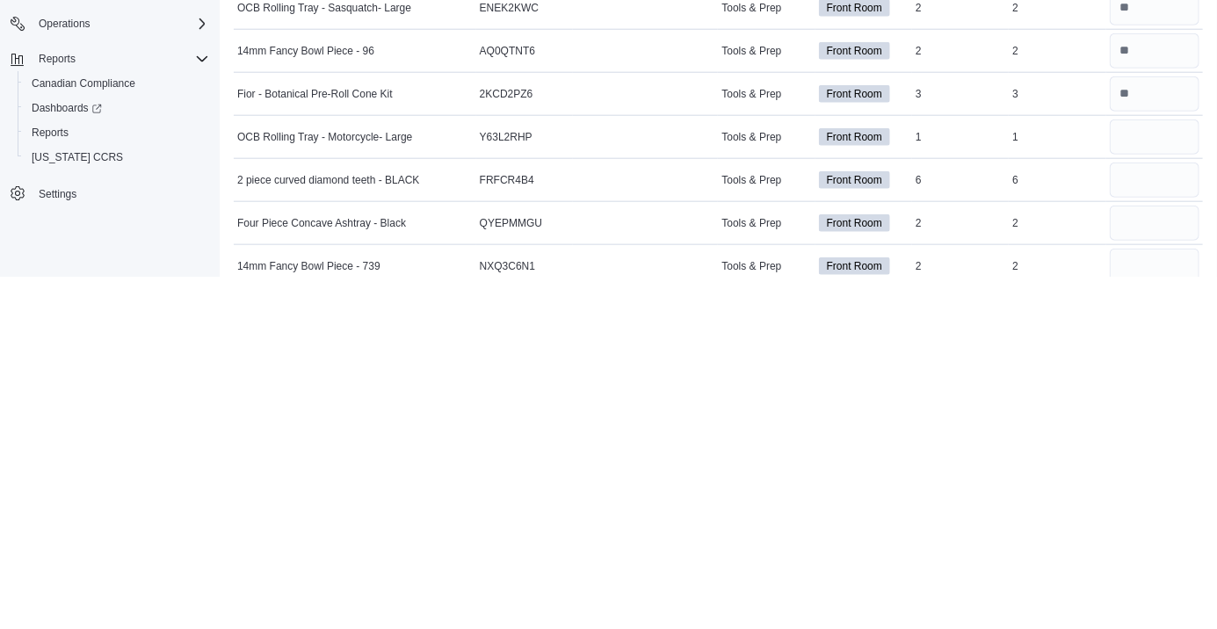
scroll to position [9352, 0]
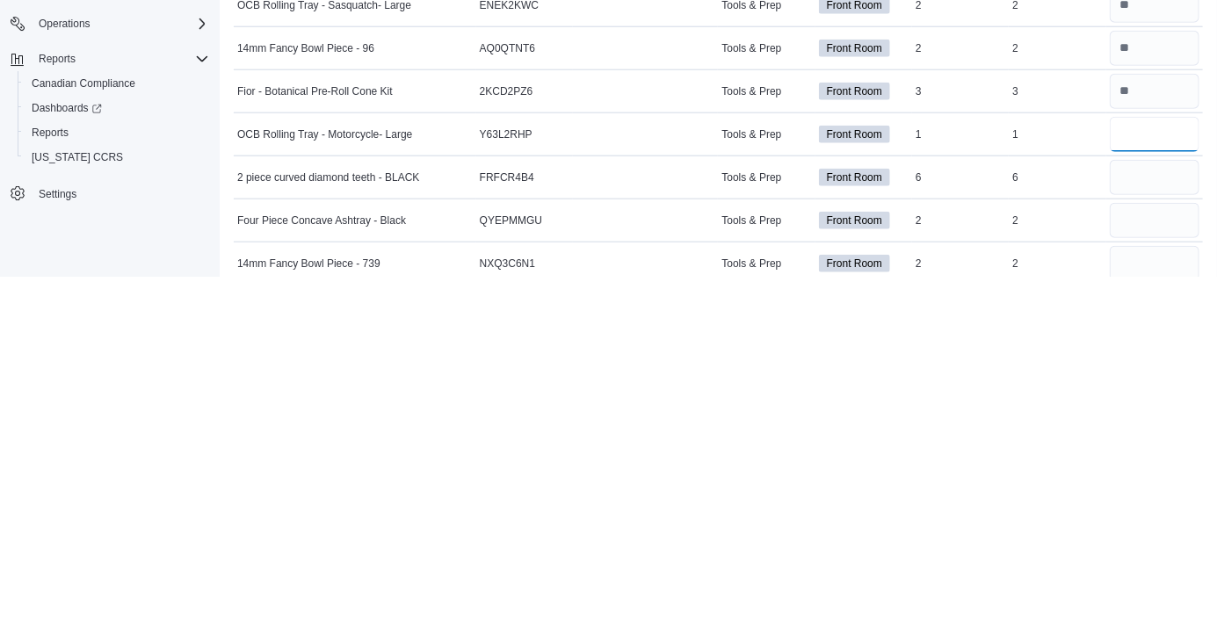
click at [1134, 476] on input "number" at bounding box center [1155, 486] width 90 height 35
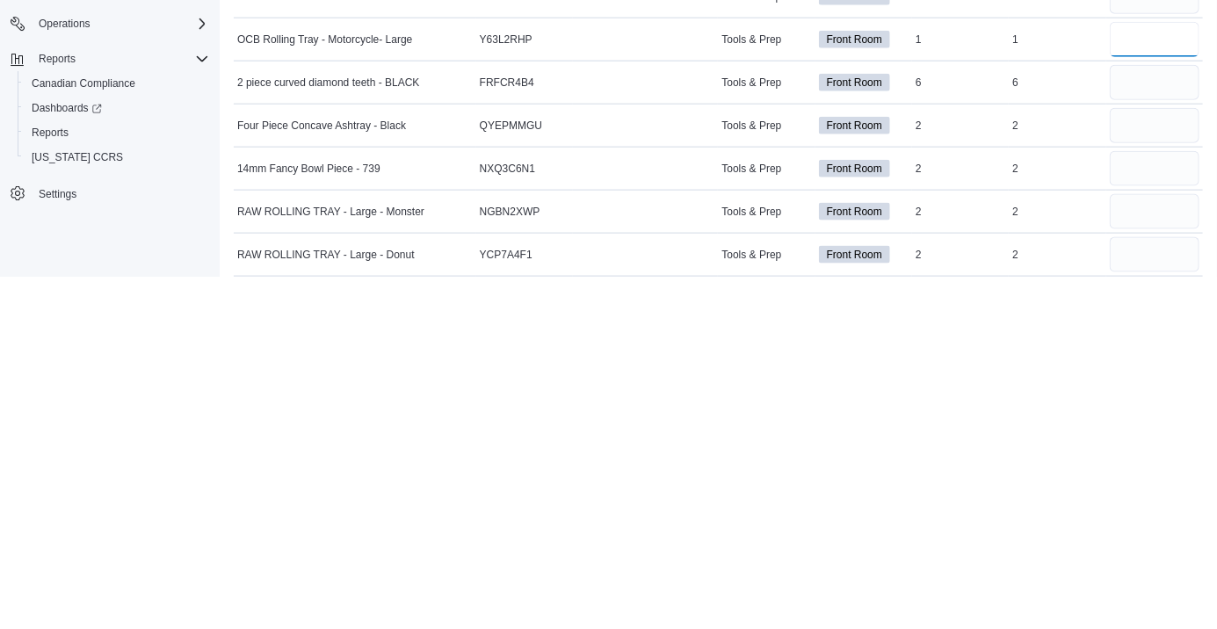
scroll to position [9447, 0]
click at [1127, 431] on input "number" at bounding box center [1155, 433] width 90 height 35
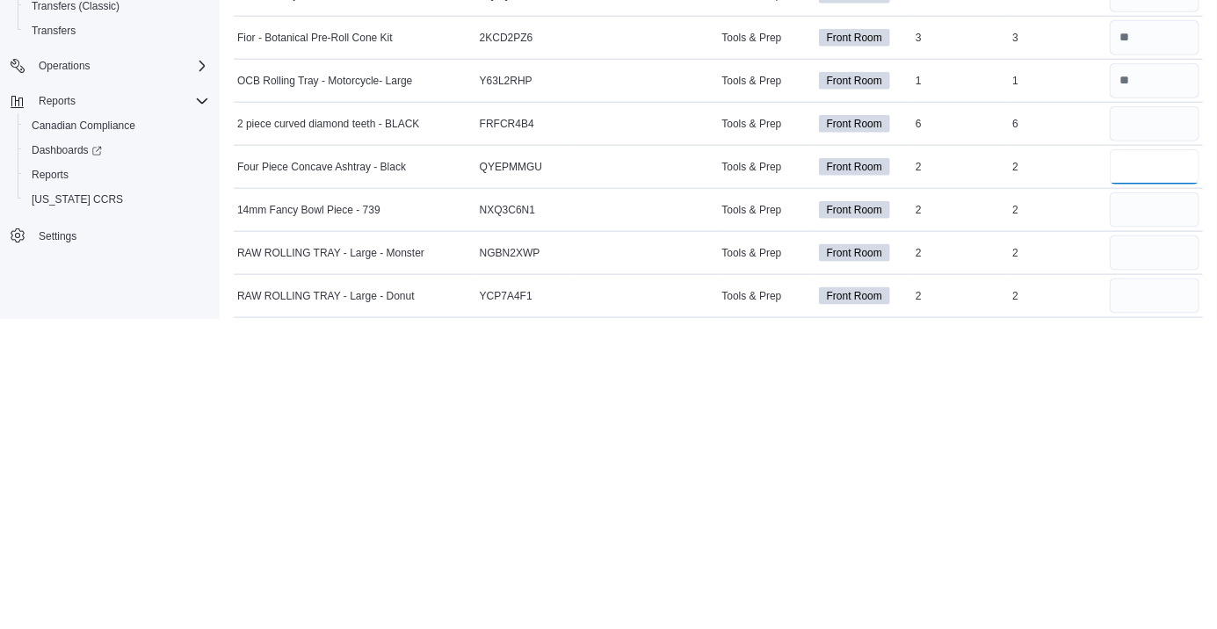
click at [1135, 467] on input "number" at bounding box center [1155, 477] width 90 height 35
click at [1146, 508] on input "number" at bounding box center [1155, 520] width 90 height 35
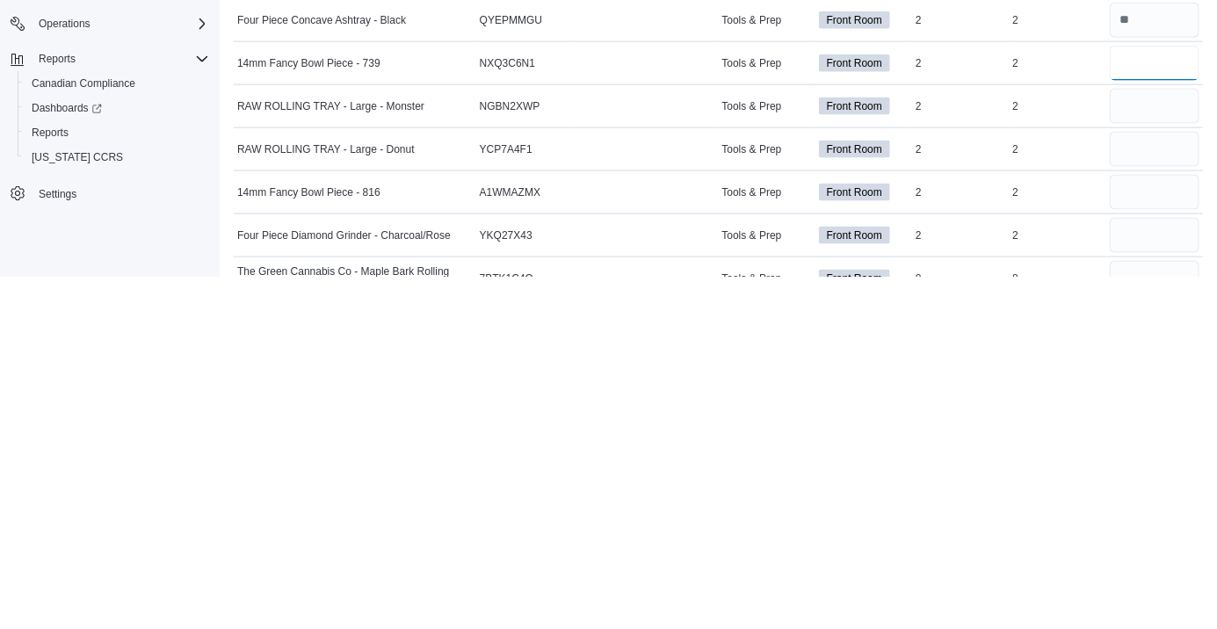
scroll to position [9553, 0]
click at [1138, 447] on input "number" at bounding box center [1155, 457] width 90 height 35
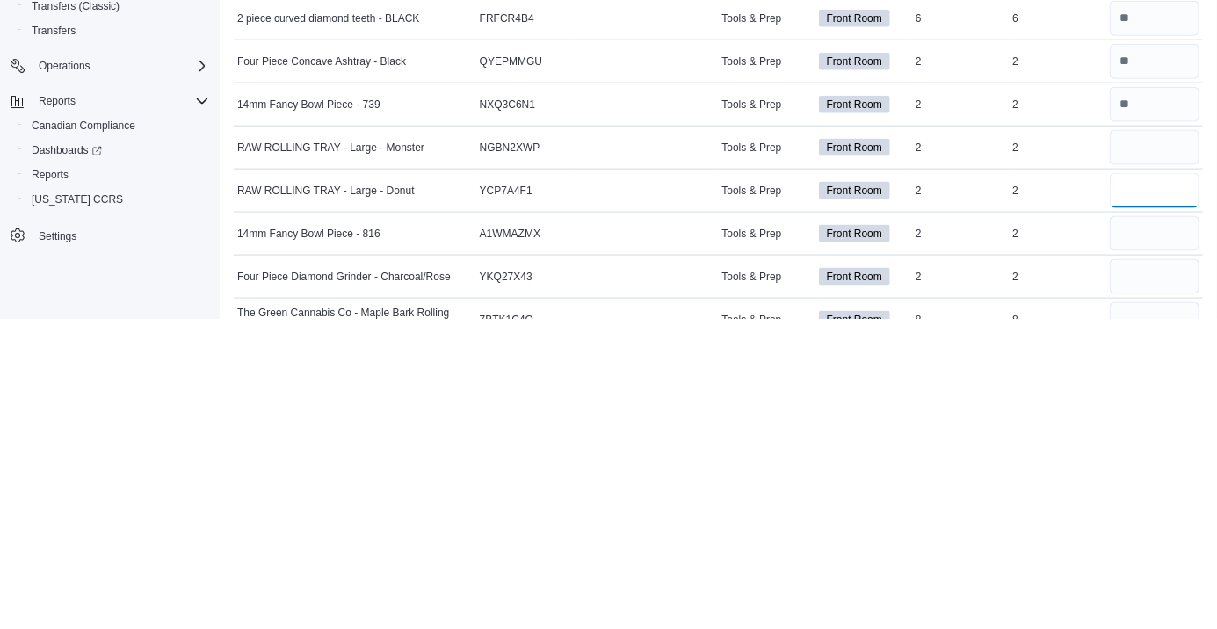
click at [1124, 492] on input "number" at bounding box center [1155, 500] width 90 height 35
click at [1132, 527] on input "number" at bounding box center [1155, 543] width 90 height 35
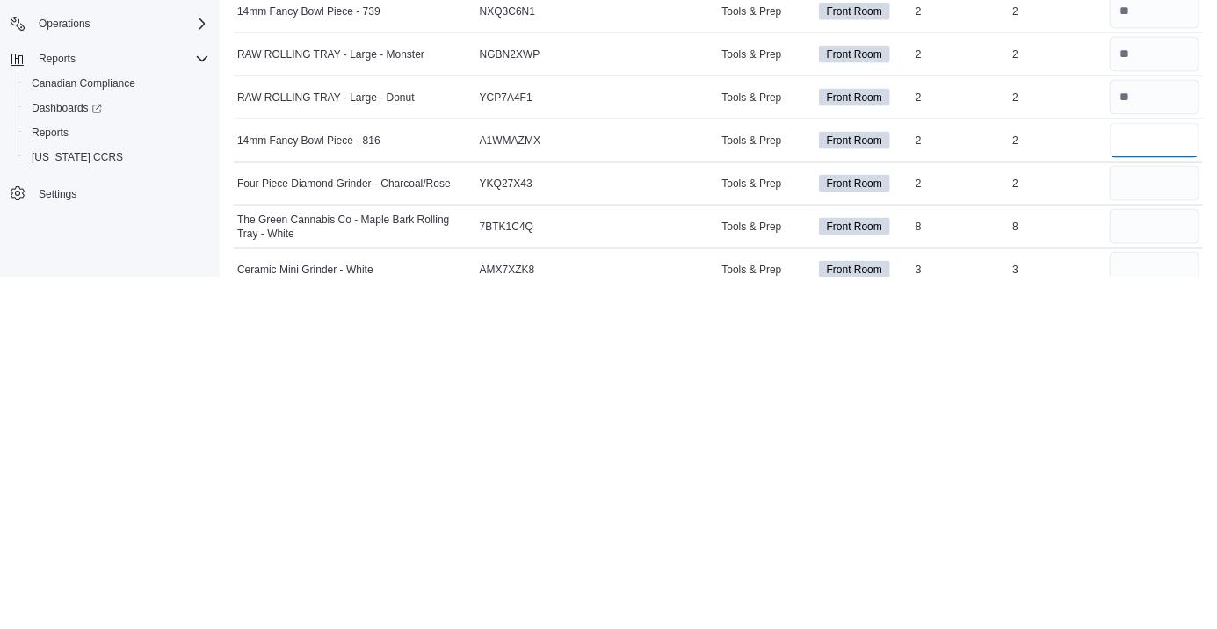
scroll to position [9624, 0]
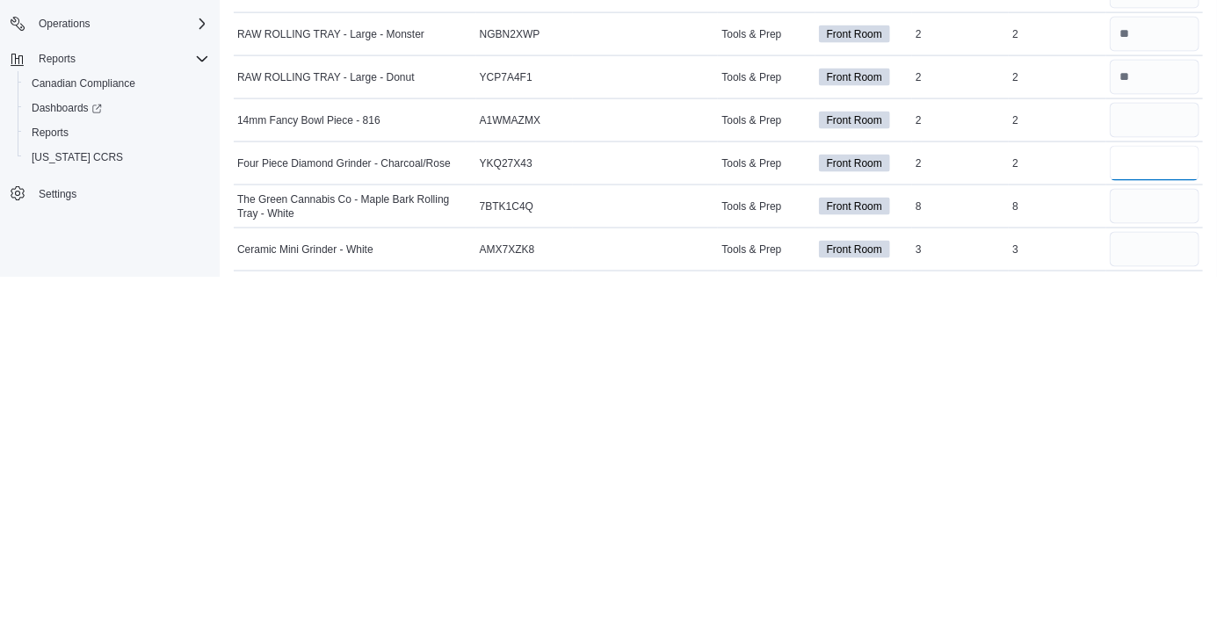
click at [1127, 510] on input "number" at bounding box center [1155, 515] width 90 height 35
click at [1134, 555] on input "number" at bounding box center [1155, 558] width 90 height 35
click at [1127, 586] on input "number" at bounding box center [1155, 601] width 90 height 35
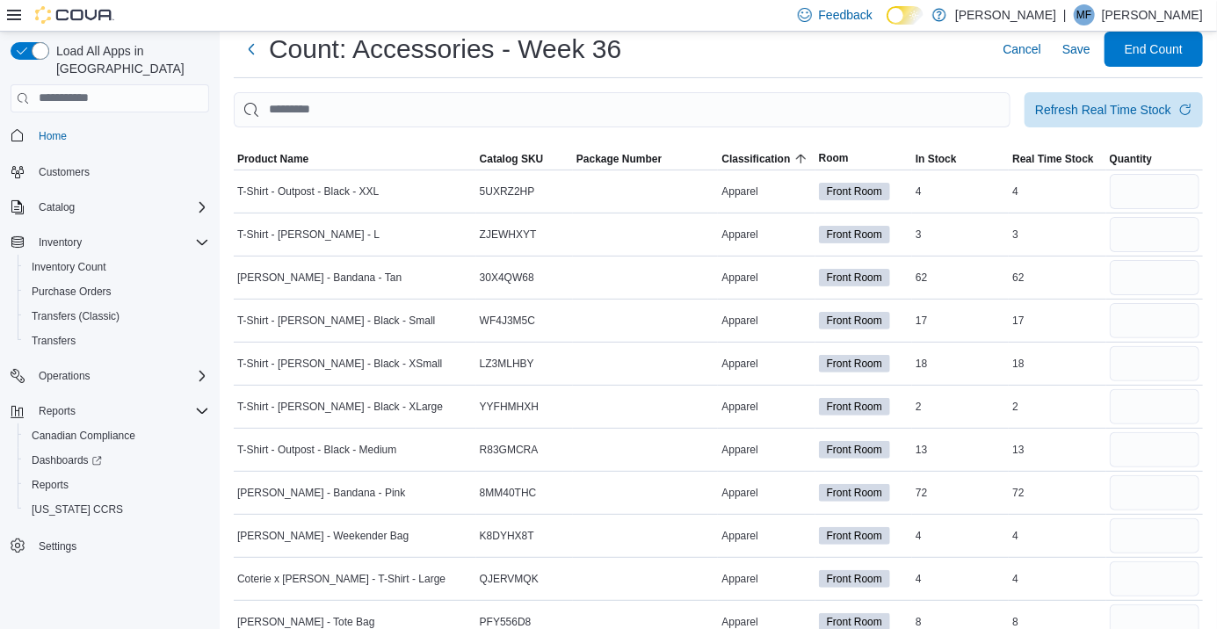
scroll to position [0, 0]
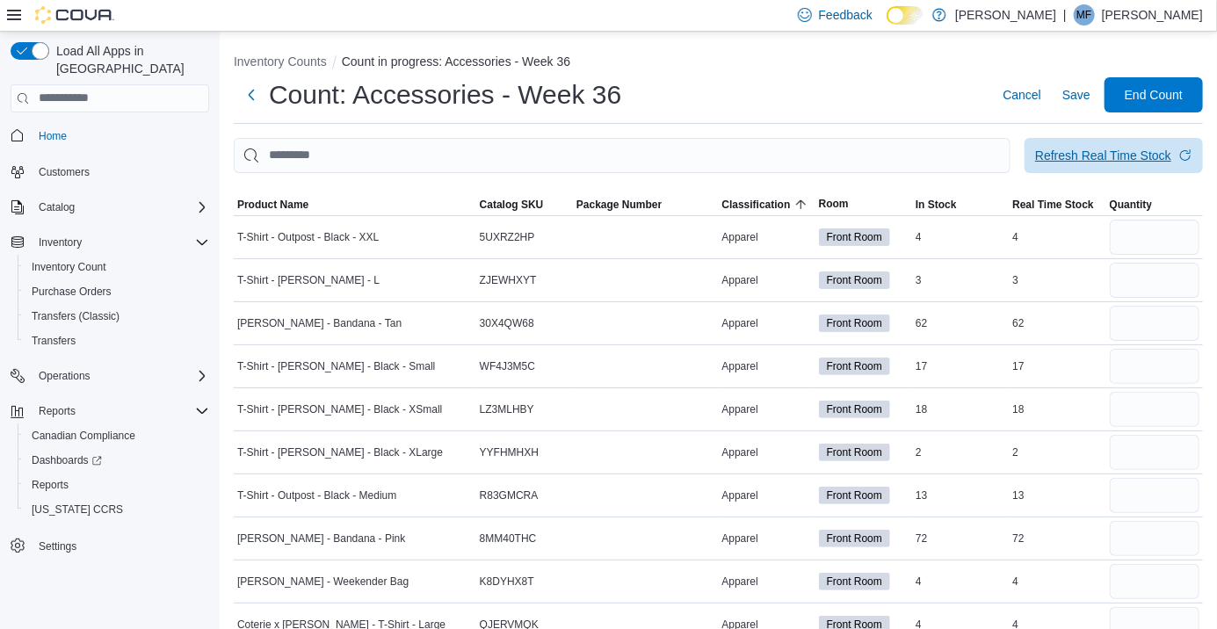
click at [1076, 153] on div "Refresh Real Time Stock" at bounding box center [1103, 156] width 136 height 18
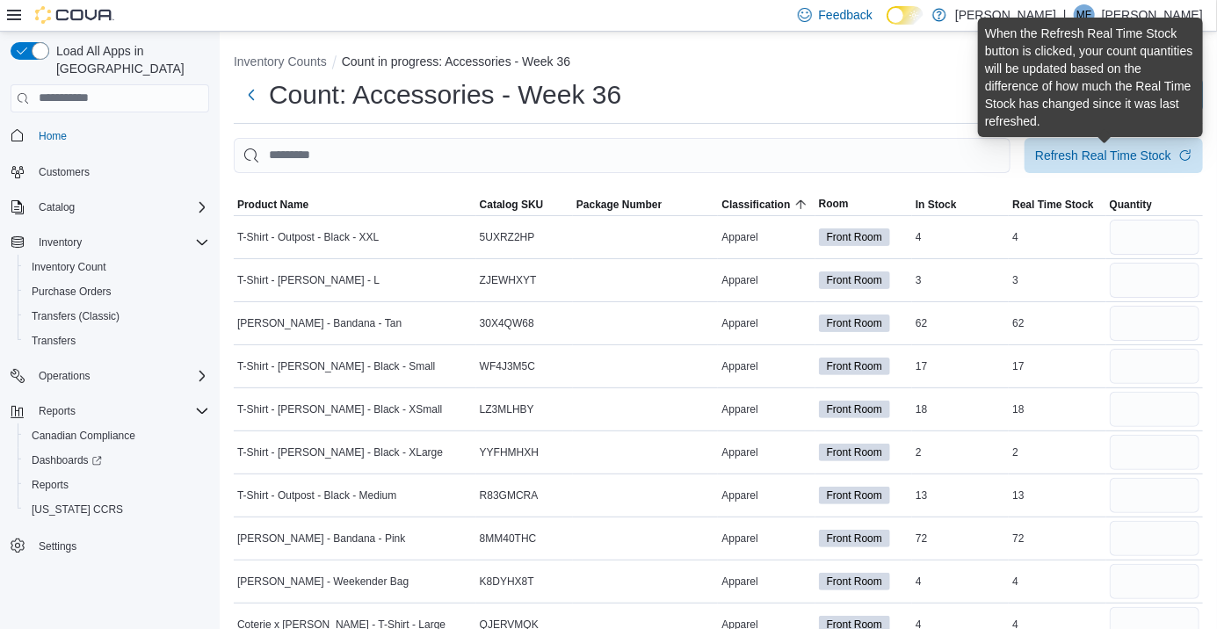
click at [905, 82] on div "Count: Accessories - Week 36 Cancel Save End Count" at bounding box center [718, 94] width 969 height 35
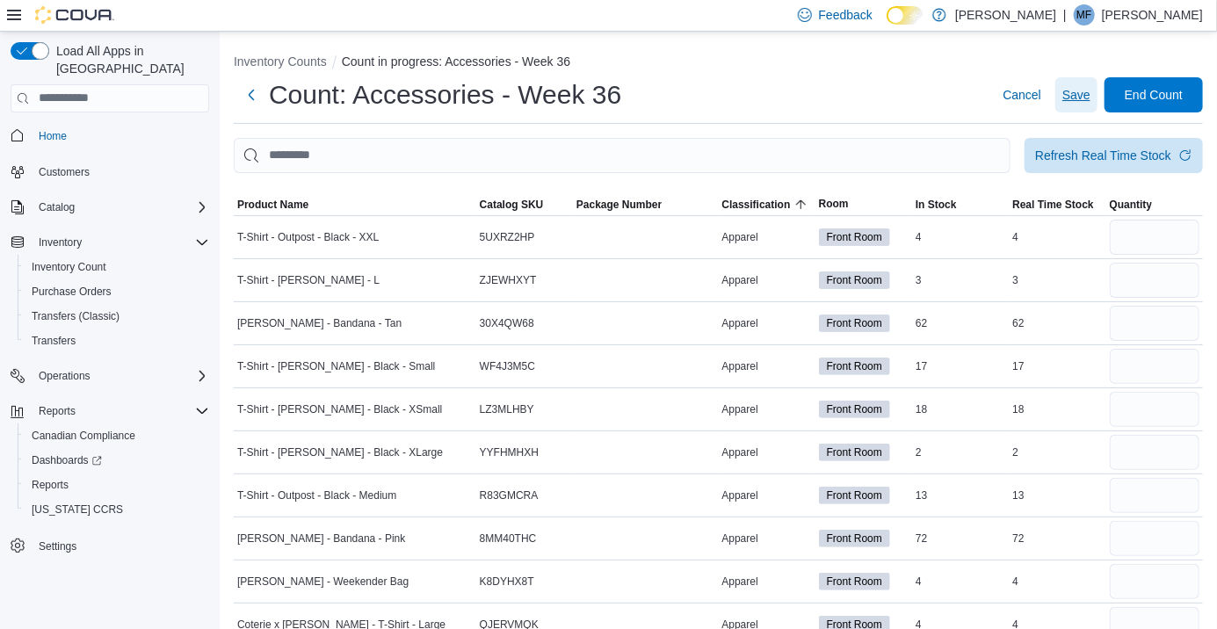
click at [1068, 98] on span "Save" at bounding box center [1076, 95] width 28 height 18
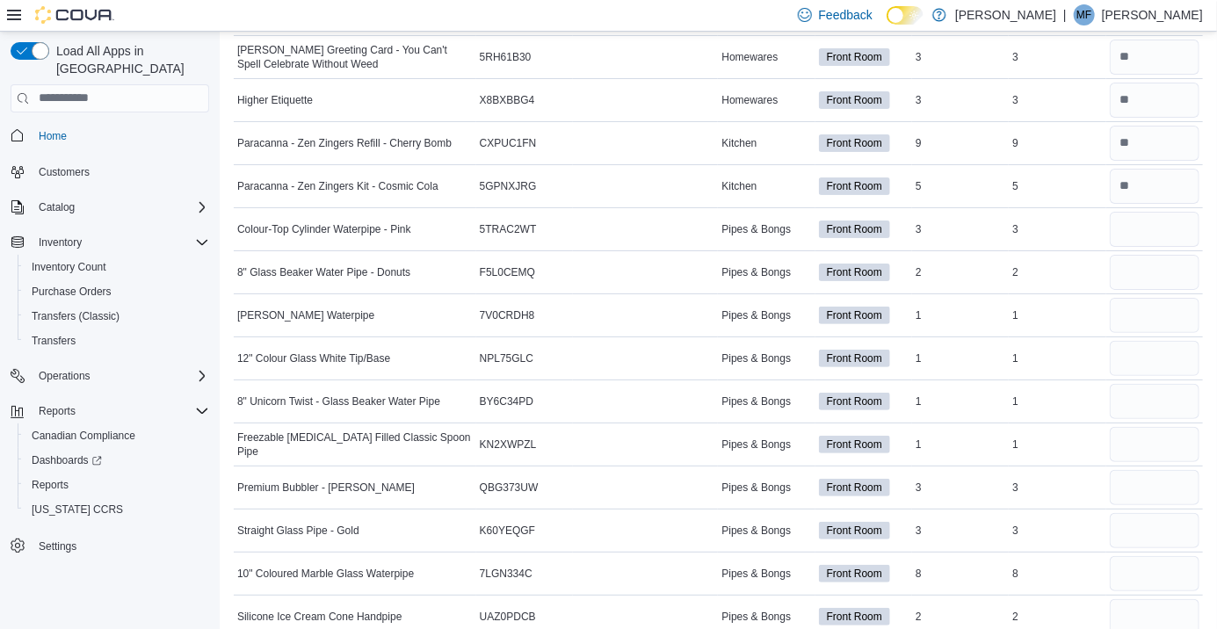
scroll to position [3022, 0]
click at [1137, 308] on input "number" at bounding box center [1155, 315] width 90 height 35
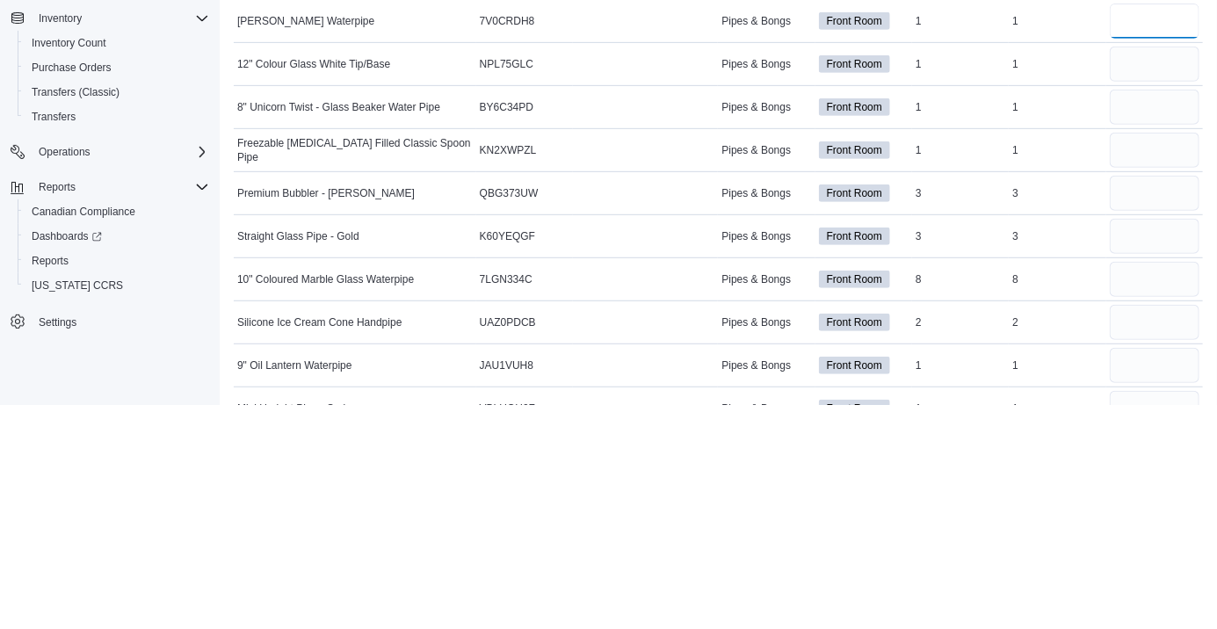
scroll to position [3092, 0]
click at [1141, 325] on input "number" at bounding box center [1155, 331] width 90 height 35
click at [1135, 367] on input "number" at bounding box center [1155, 374] width 90 height 35
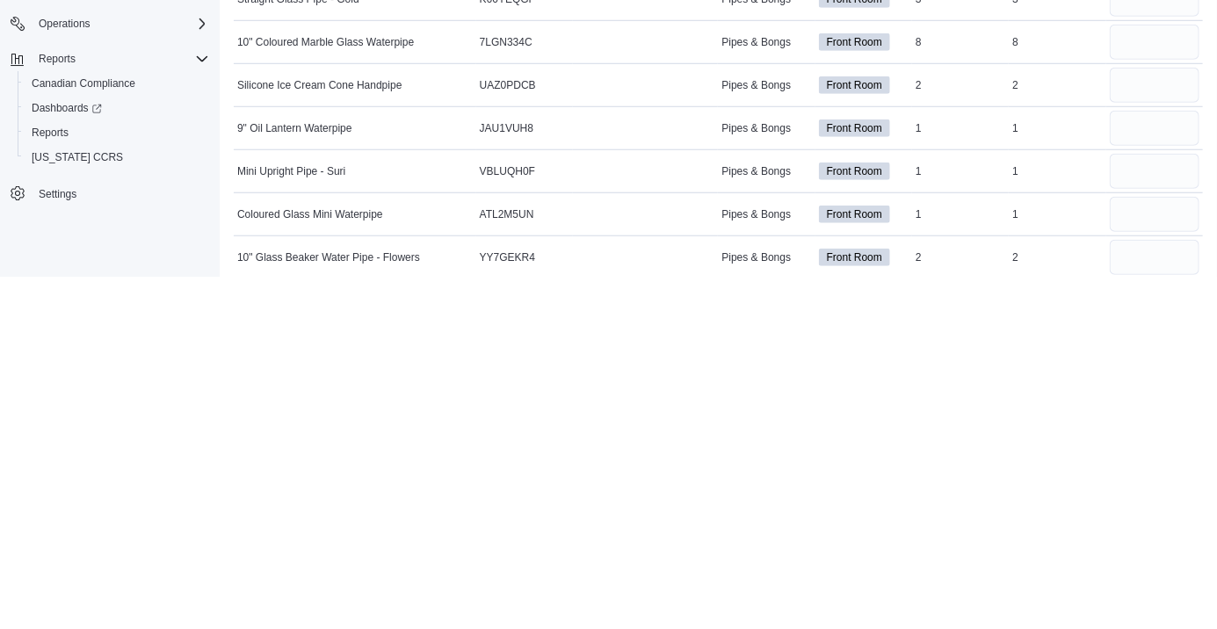
scroll to position [3205, 0]
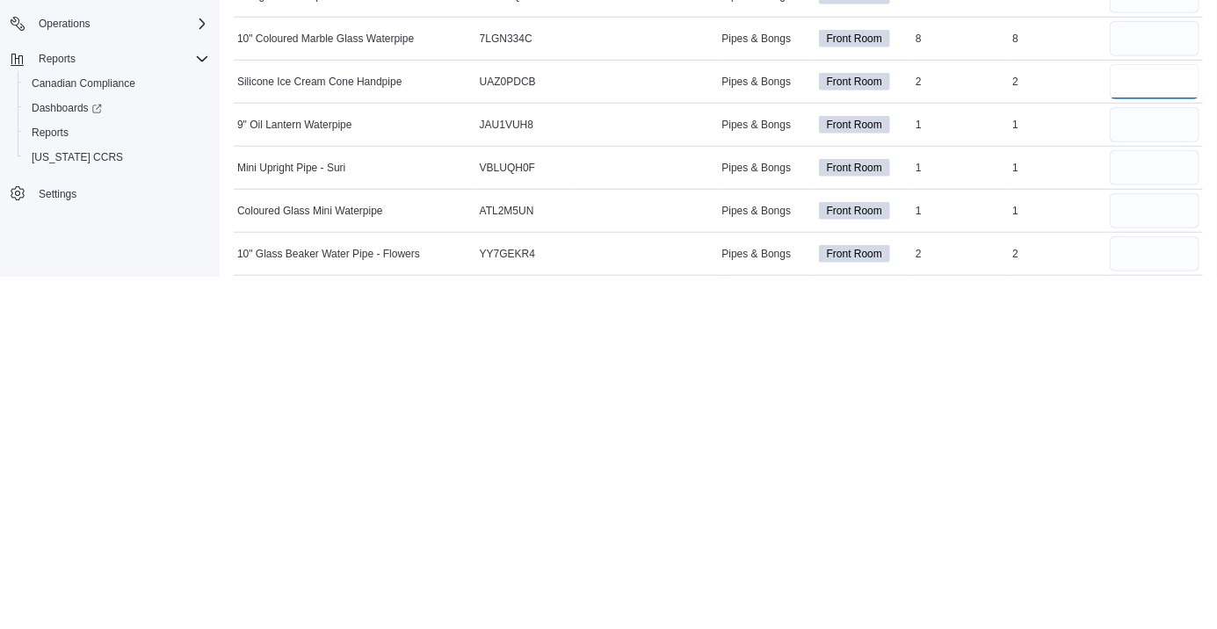
click at [1139, 438] on input "number" at bounding box center [1155, 433] width 90 height 35
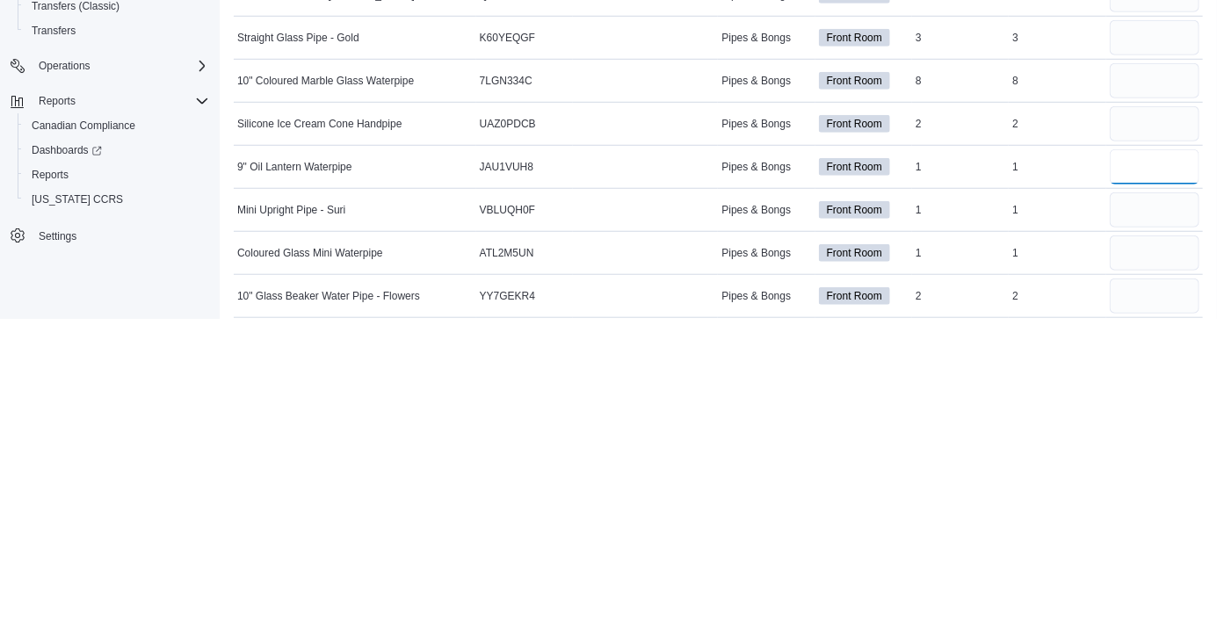
click at [1139, 478] on input "number" at bounding box center [1155, 477] width 90 height 35
click at [1147, 518] on input "number" at bounding box center [1155, 520] width 90 height 35
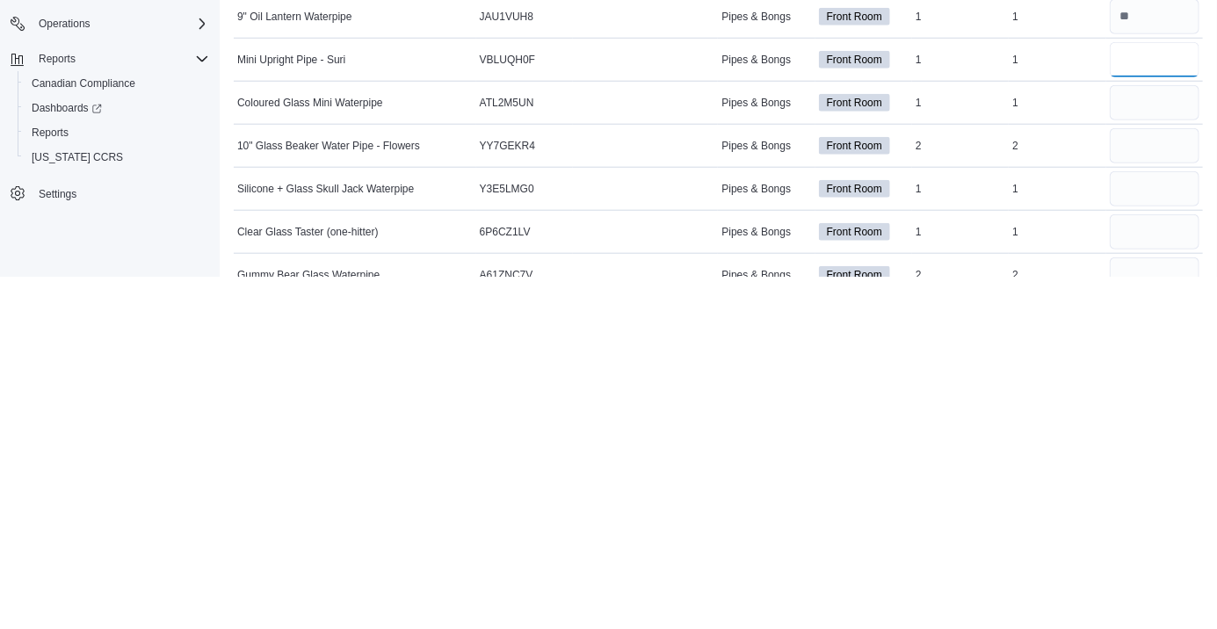
scroll to position [3314, 0]
click at [1147, 496] on input "number" at bounding box center [1155, 496] width 90 height 35
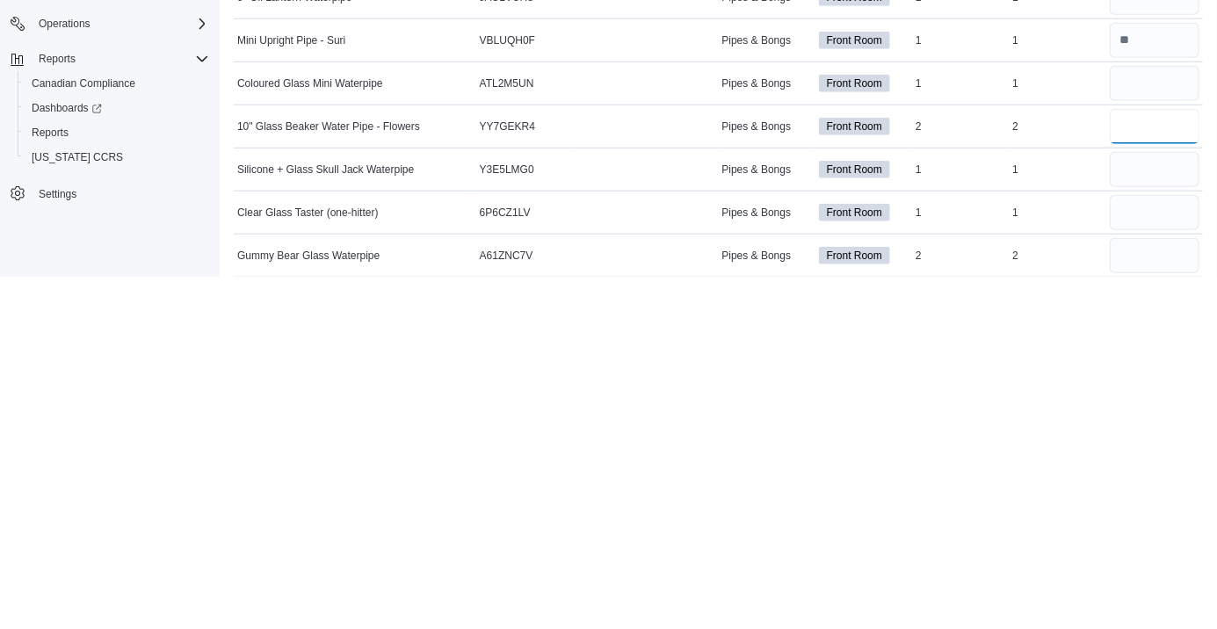
scroll to position [3383, 0]
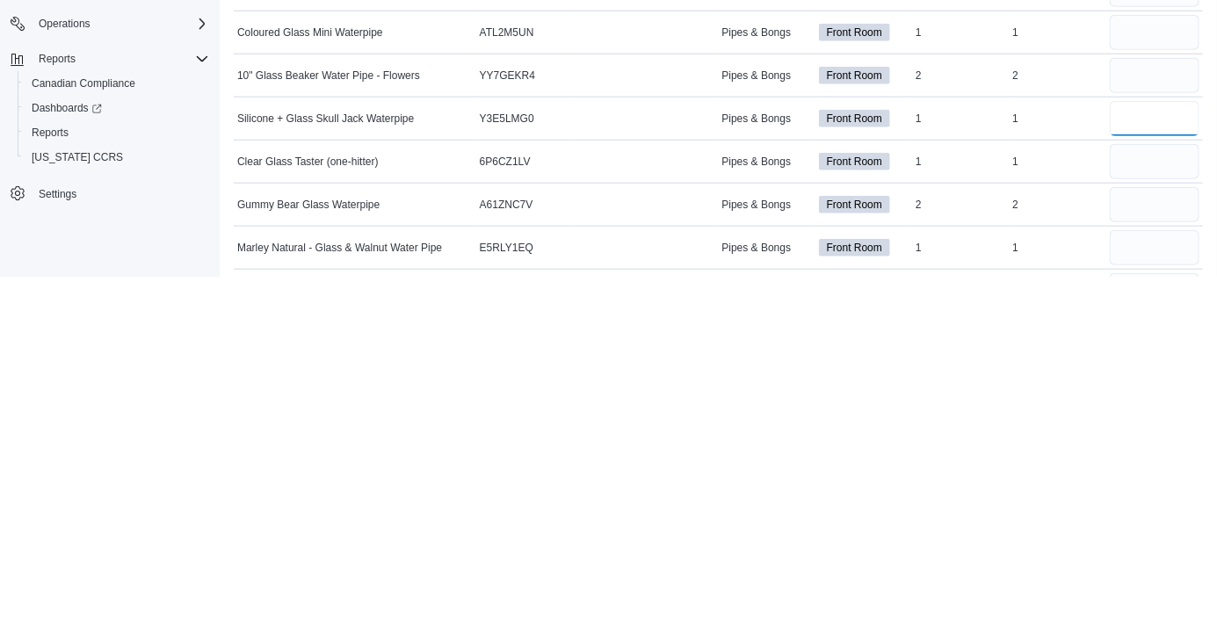
click at [1137, 474] on input "number" at bounding box center [1155, 470] width 90 height 35
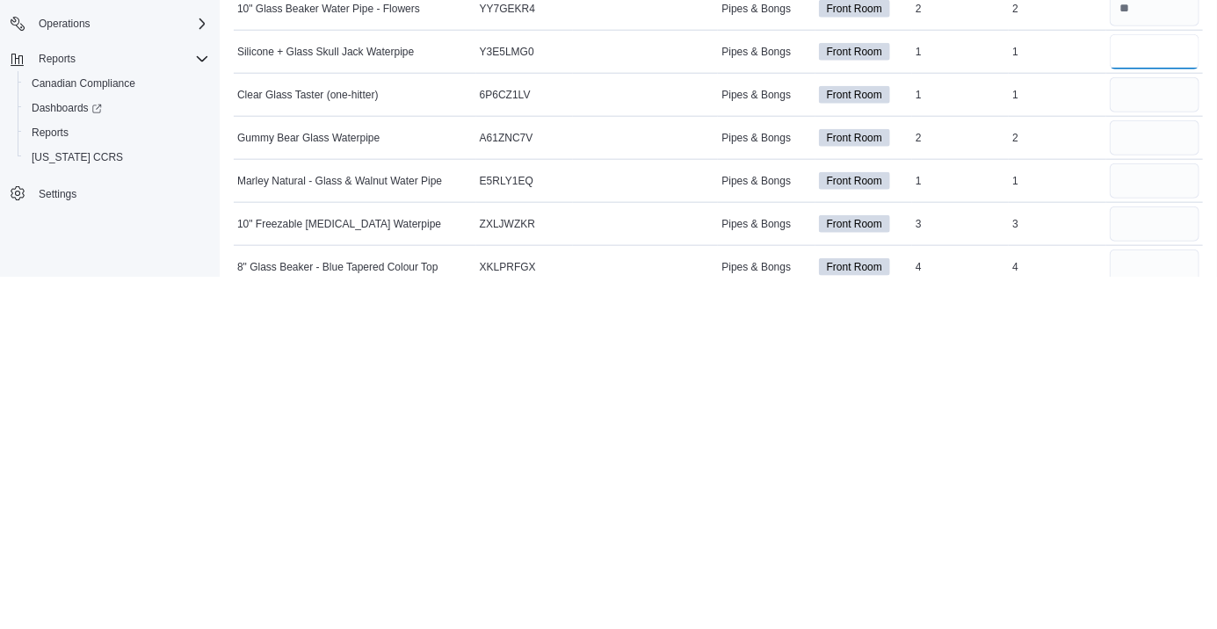
scroll to position [3451, 0]
click at [1140, 450] on input "number" at bounding box center [1155, 446] width 90 height 35
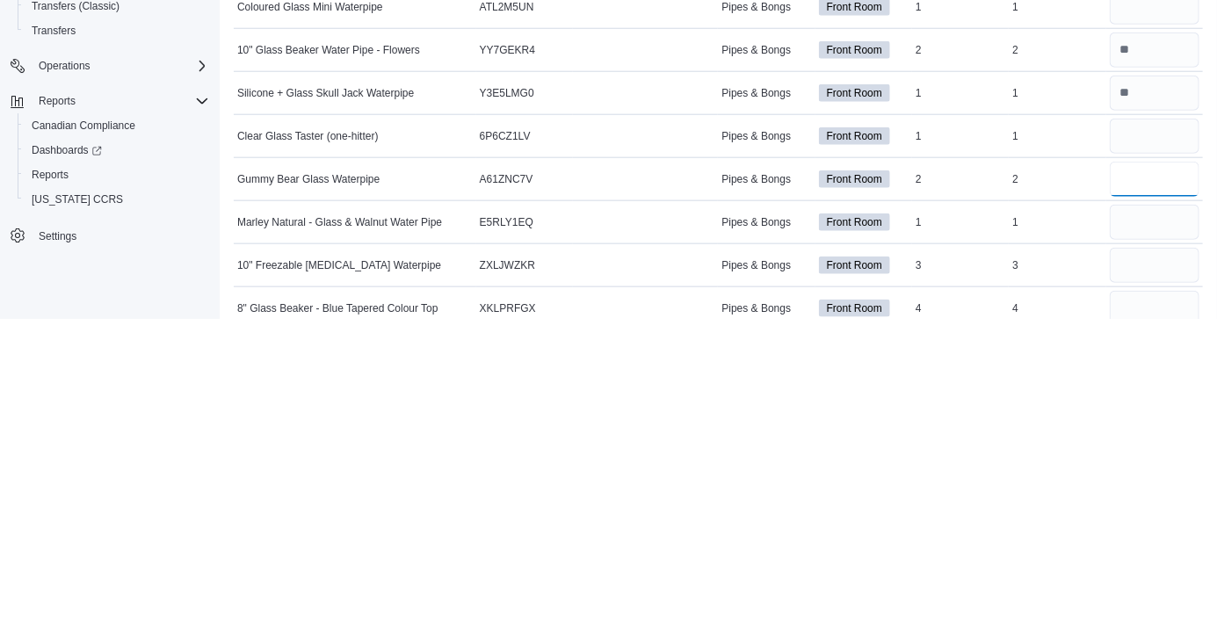
click at [1136, 492] on input "number" at bounding box center [1155, 489] width 90 height 35
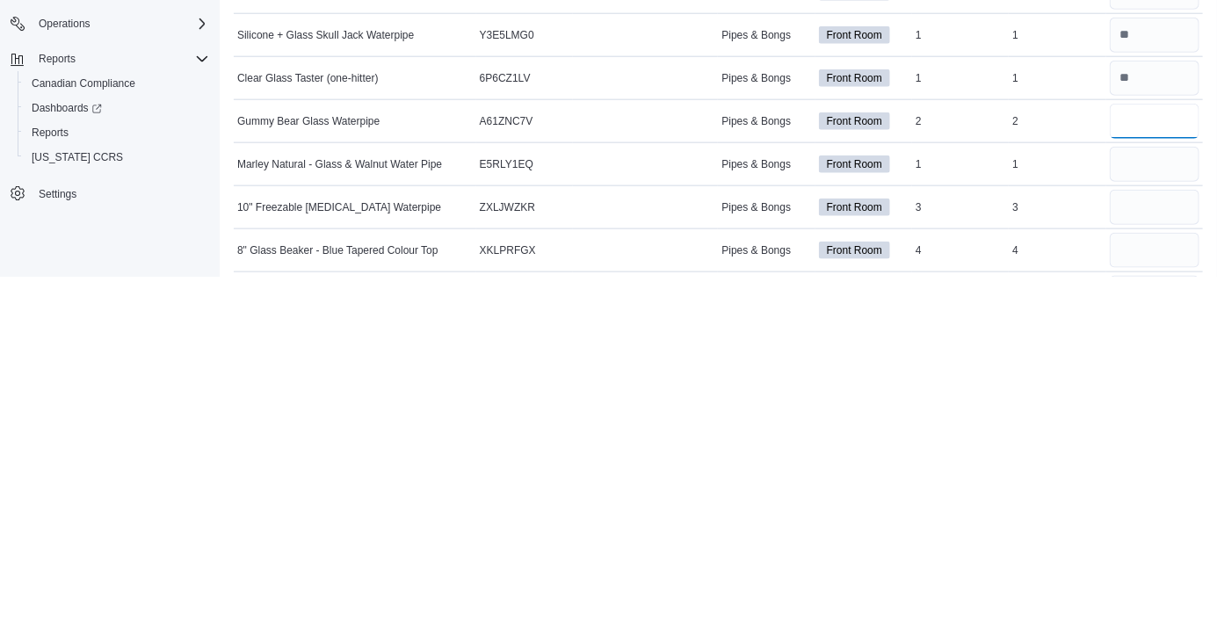
scroll to position [3522, 0]
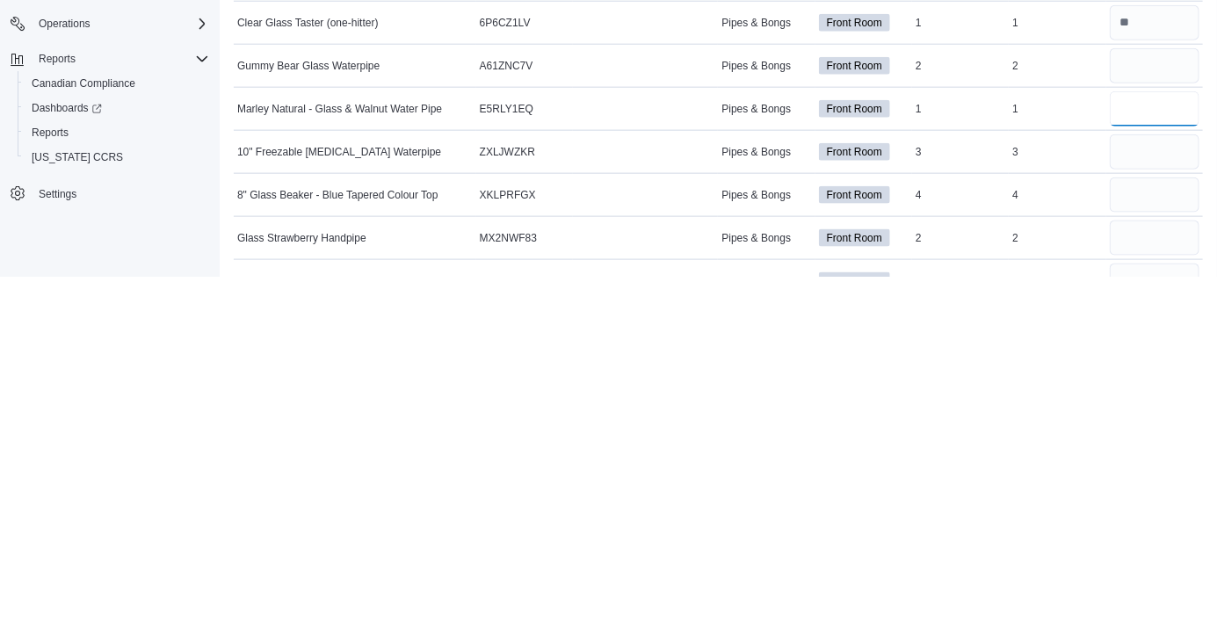
click at [1138, 455] on input "number" at bounding box center [1155, 461] width 90 height 35
click at [1142, 457] on input "number" at bounding box center [1155, 462] width 90 height 35
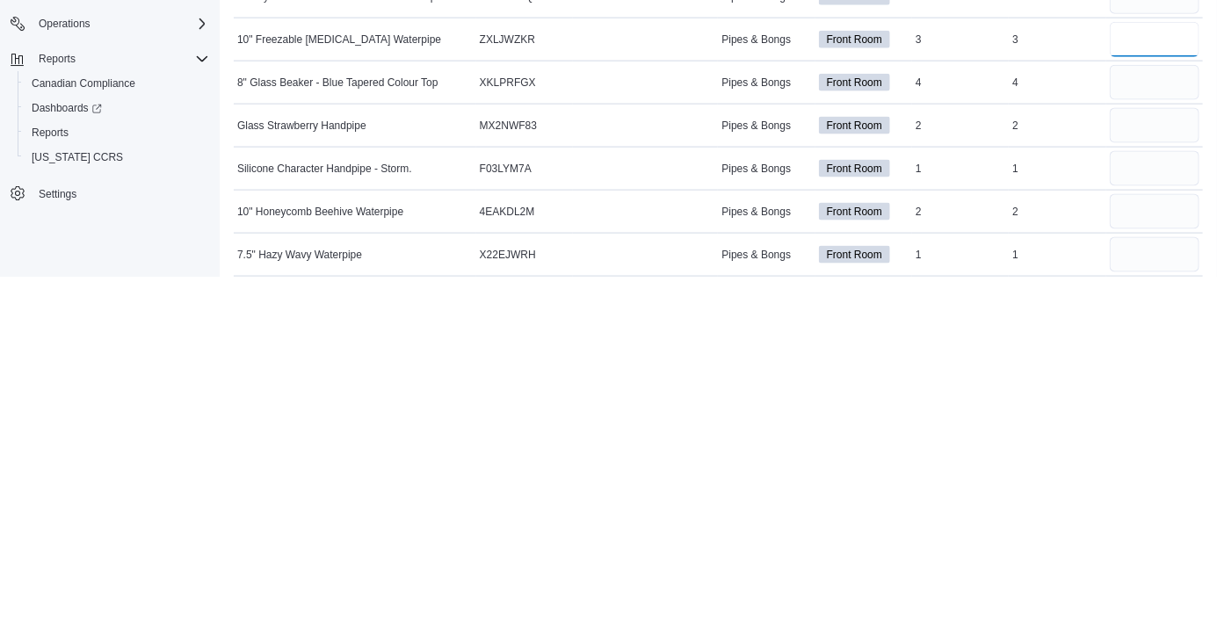
scroll to position [3661, 0]
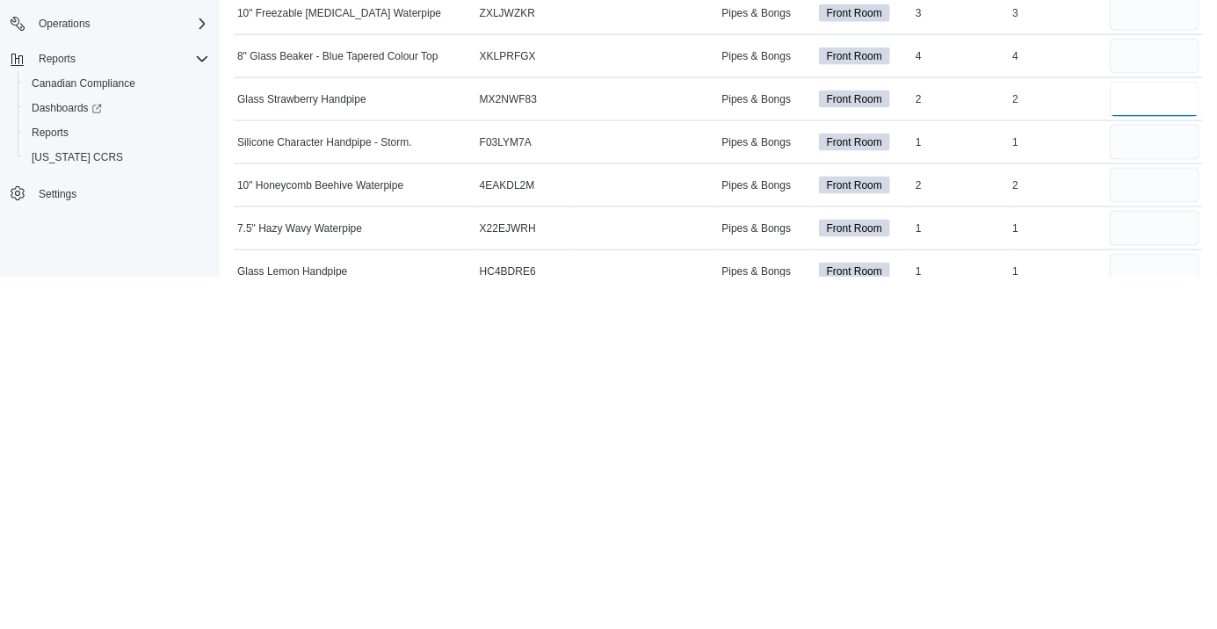
click at [1141, 453] on input "number" at bounding box center [1155, 451] width 90 height 35
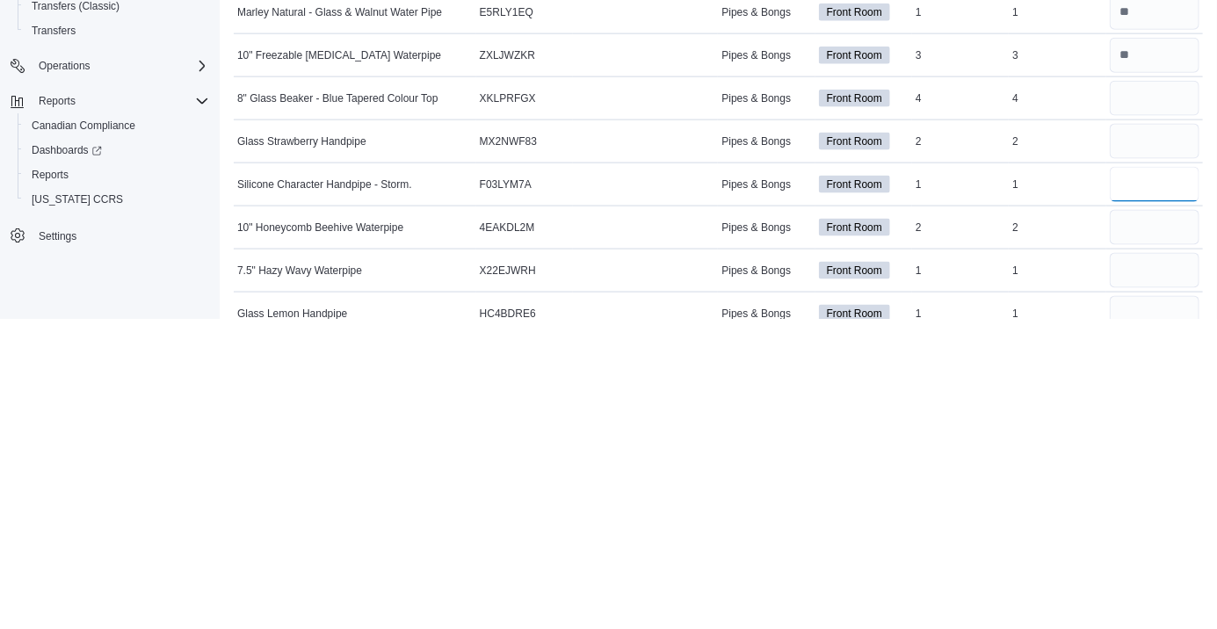
click at [1141, 496] on input "number" at bounding box center [1155, 494] width 90 height 35
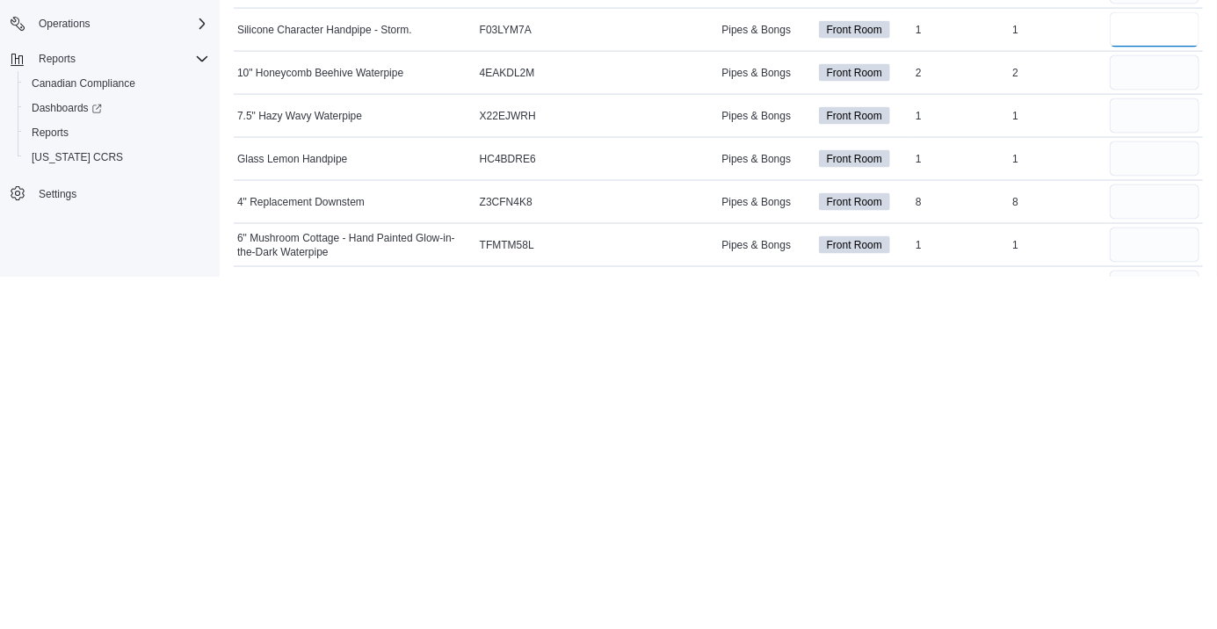
scroll to position [3777, 0]
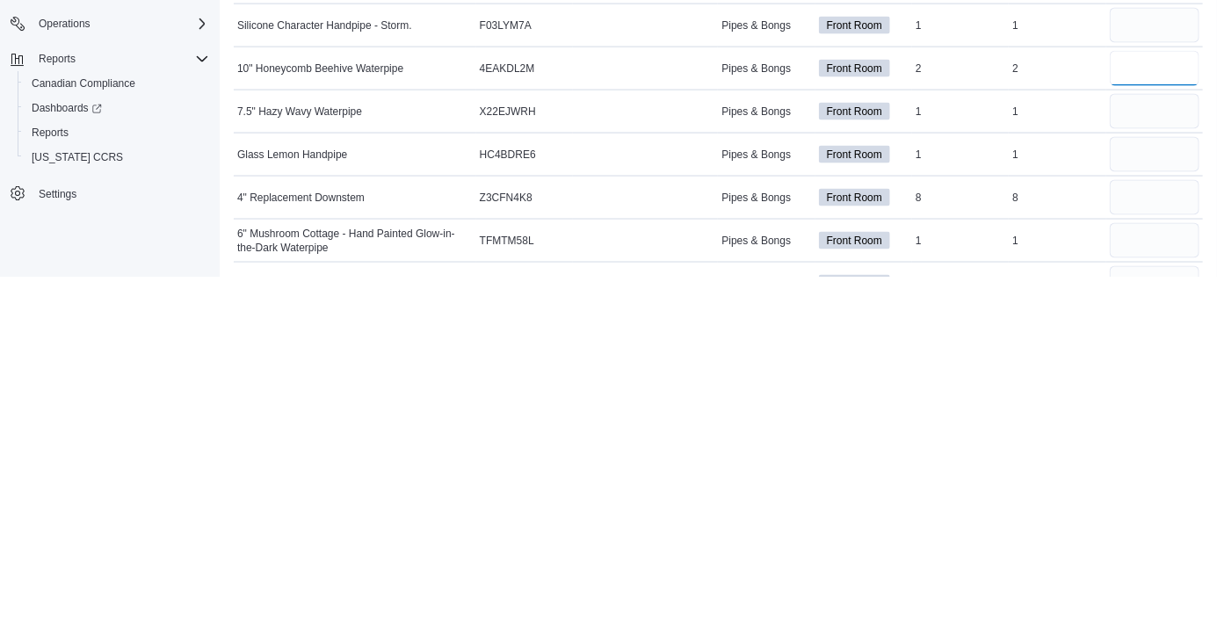
click at [1139, 422] on input "number" at bounding box center [1155, 420] width 90 height 35
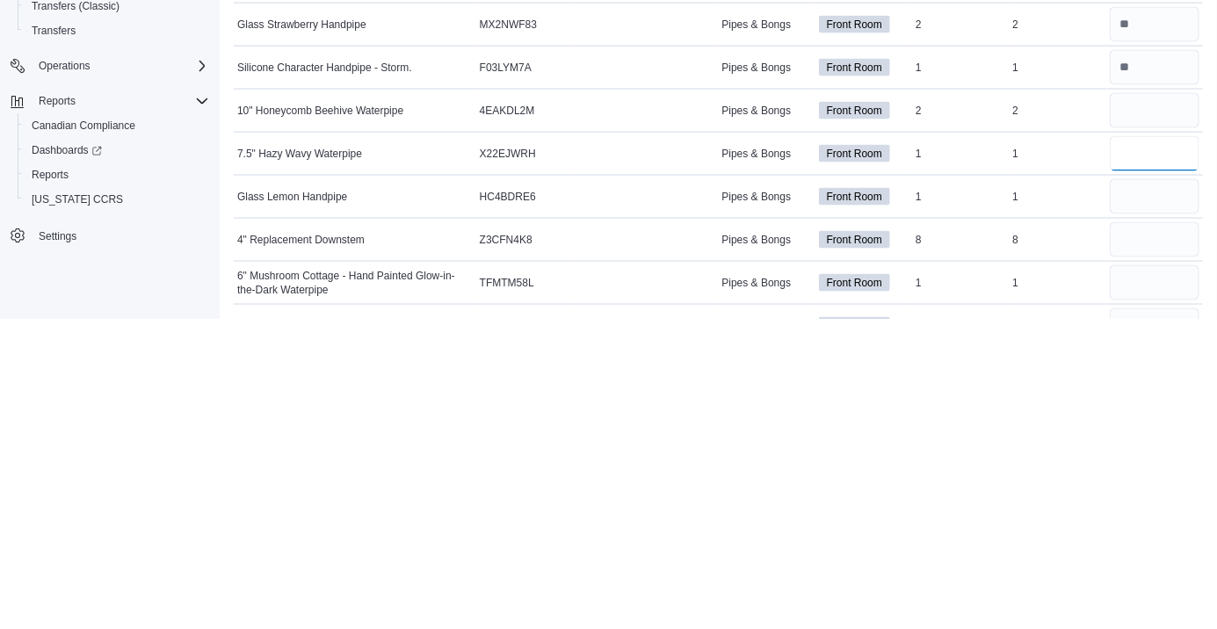
click at [1137, 463] on input "number" at bounding box center [1155, 463] width 90 height 35
click at [1133, 505] on input "number" at bounding box center [1155, 506] width 90 height 35
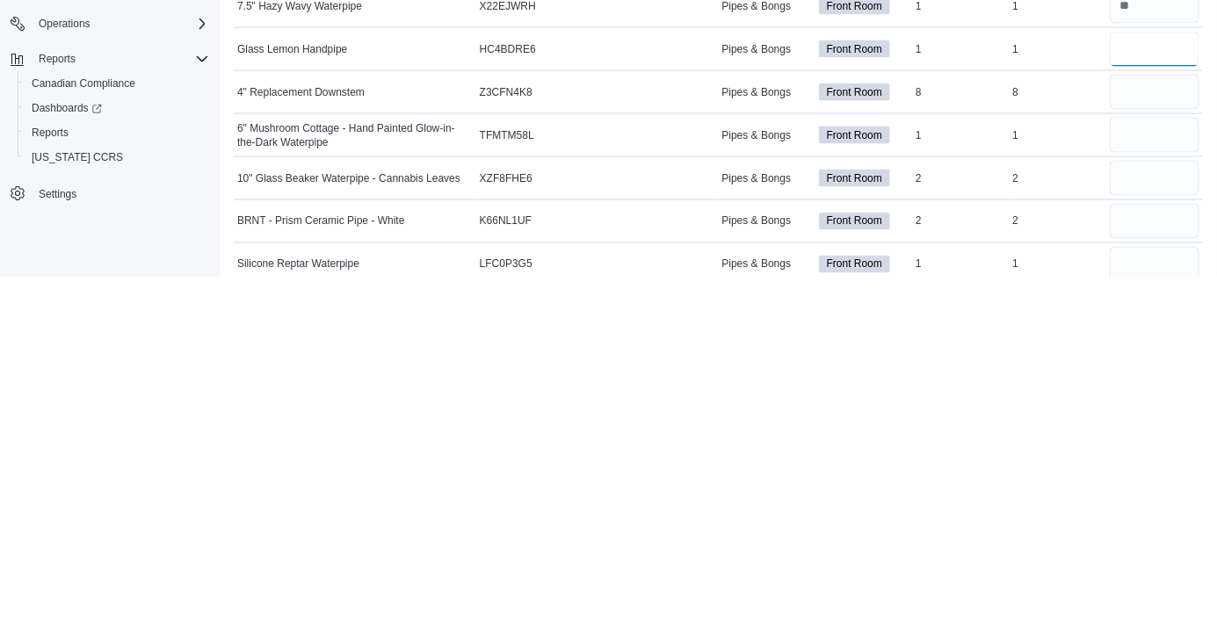
scroll to position [3886, 0]
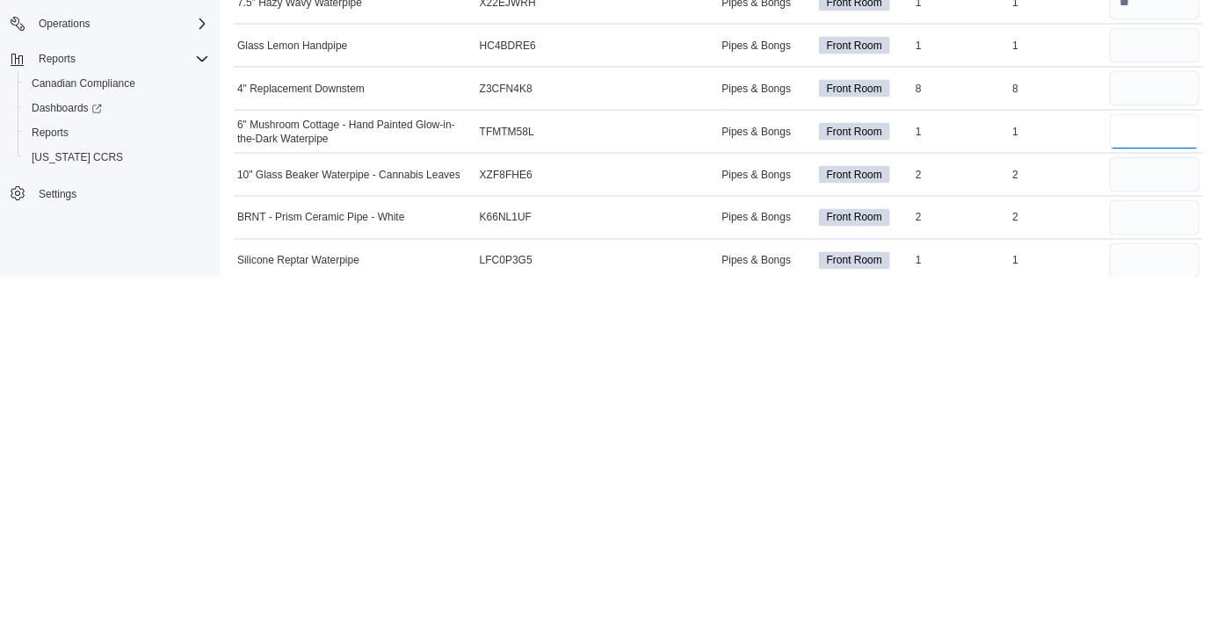
click at [1133, 484] on input "number" at bounding box center [1155, 484] width 90 height 35
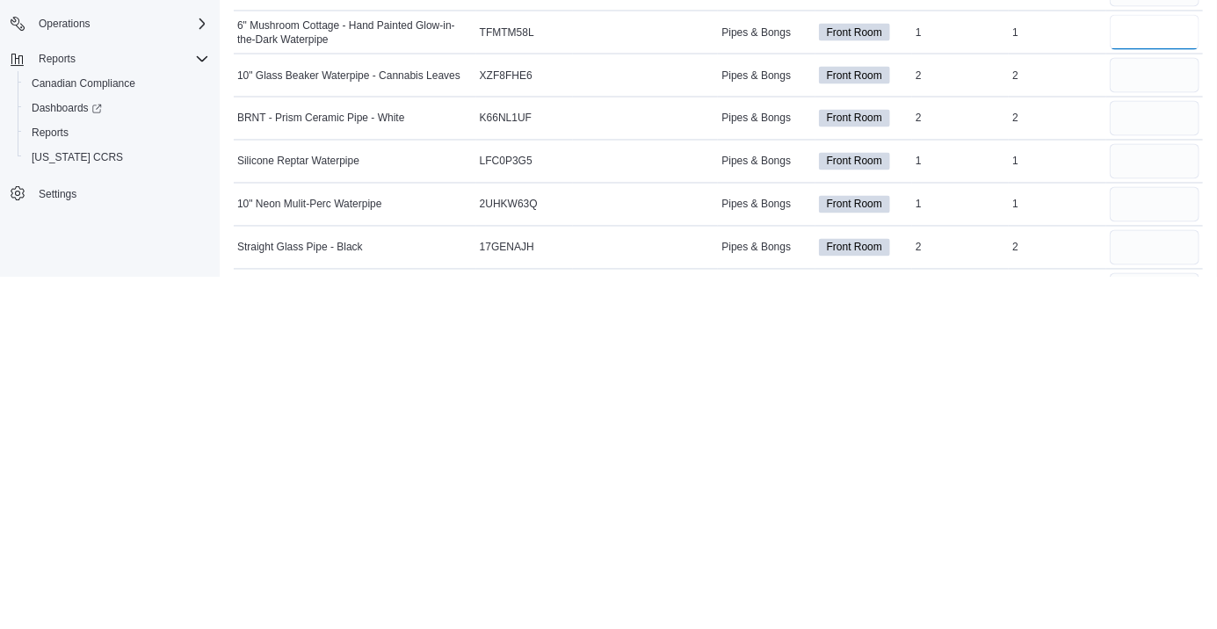
scroll to position [3991, 0]
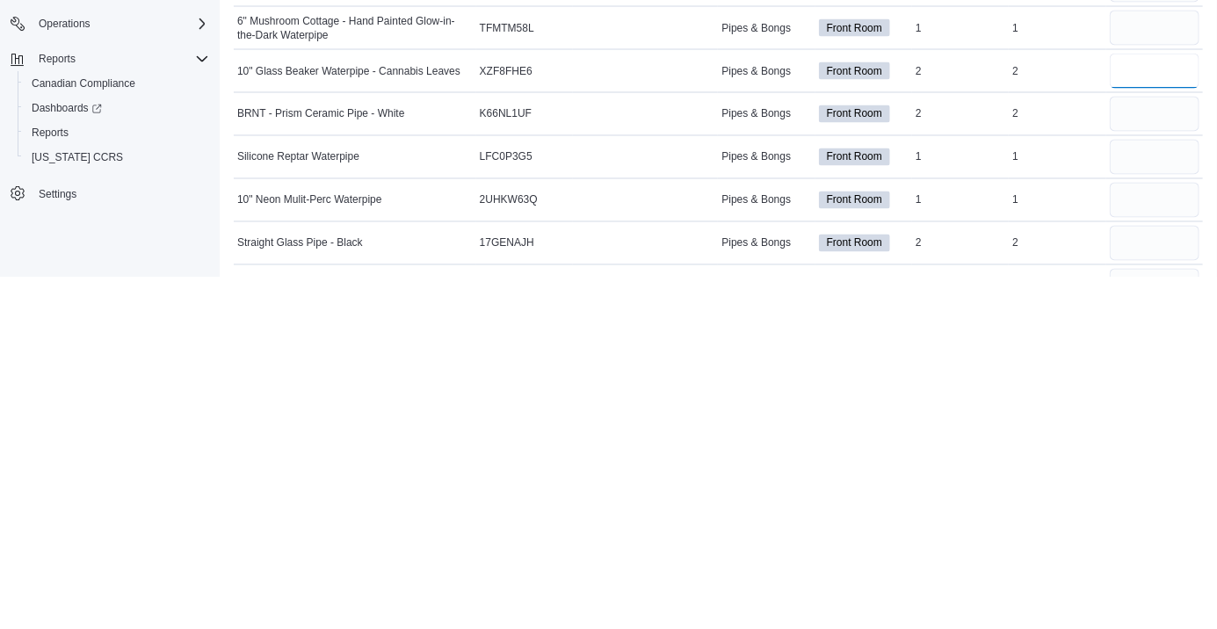
click at [1148, 416] on input "number" at bounding box center [1155, 422] width 90 height 35
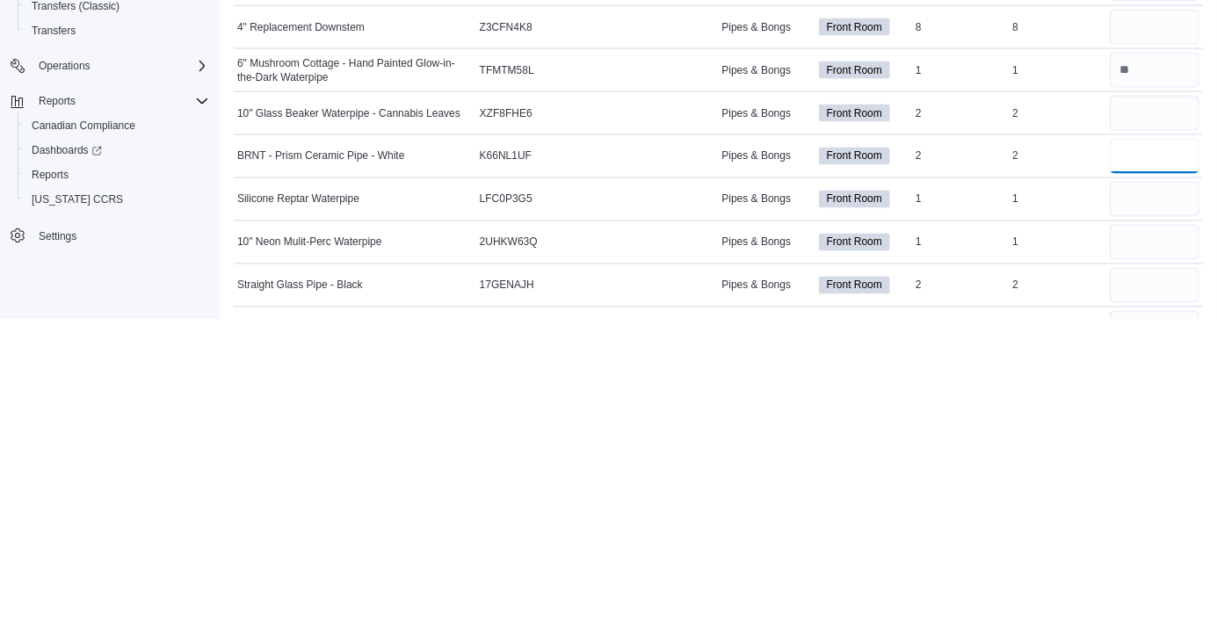
click at [1152, 470] on input "number" at bounding box center [1155, 465] width 90 height 35
click at [1139, 511] on input "number" at bounding box center [1155, 508] width 90 height 35
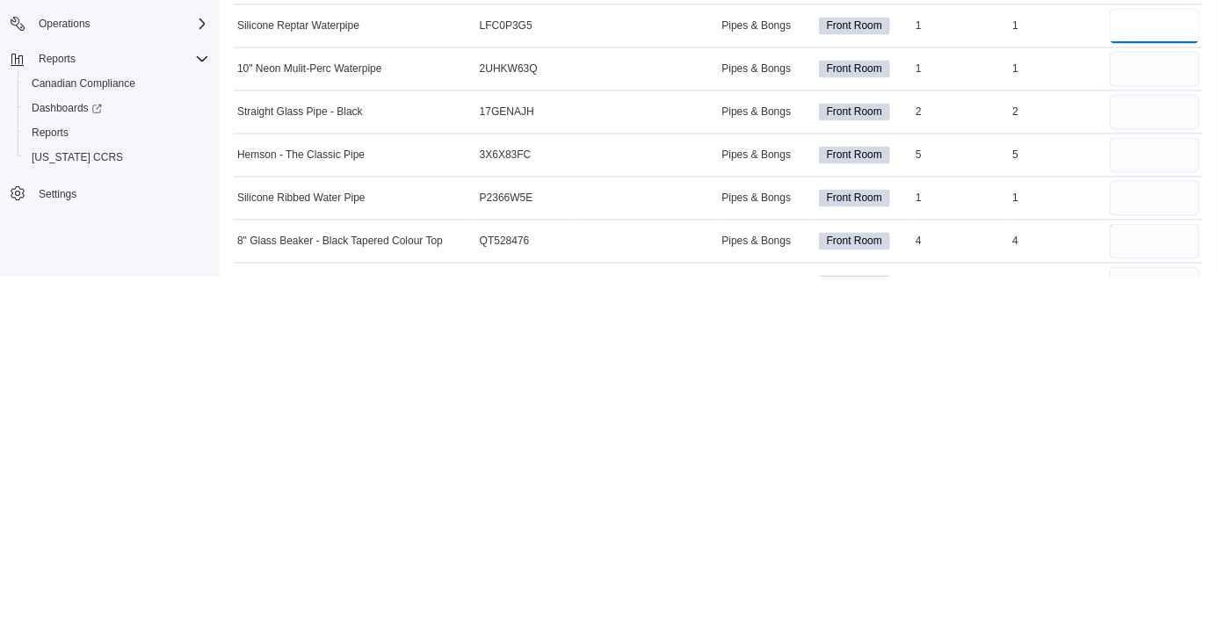
scroll to position [4131, 0]
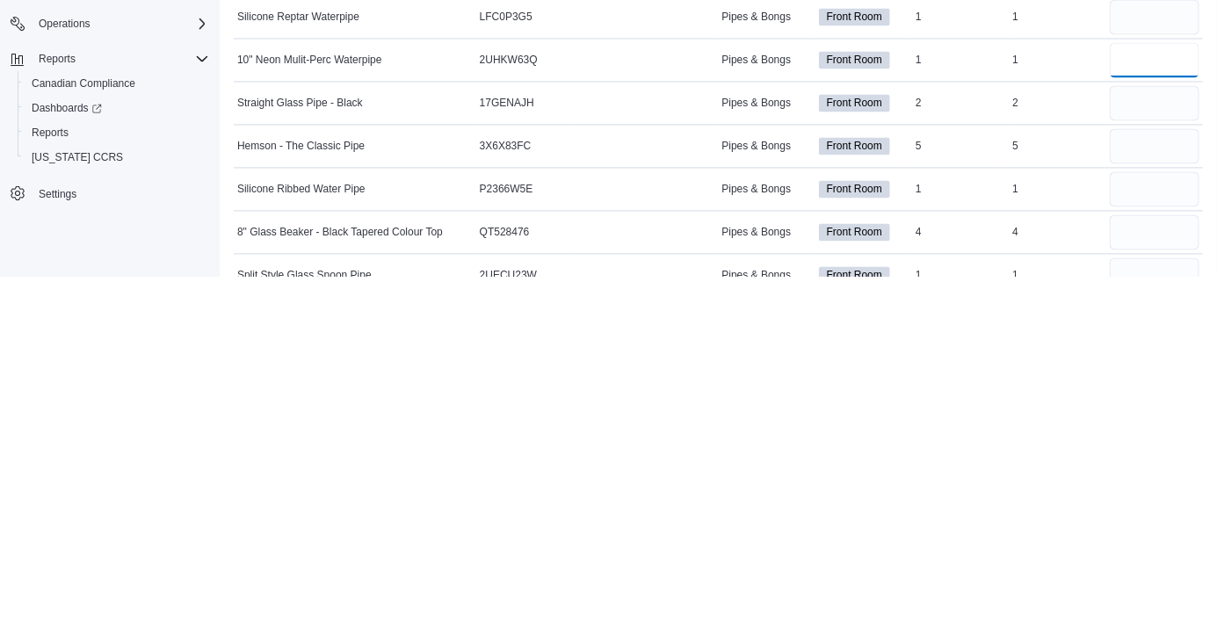
click at [1132, 413] on input "number" at bounding box center [1155, 412] width 90 height 35
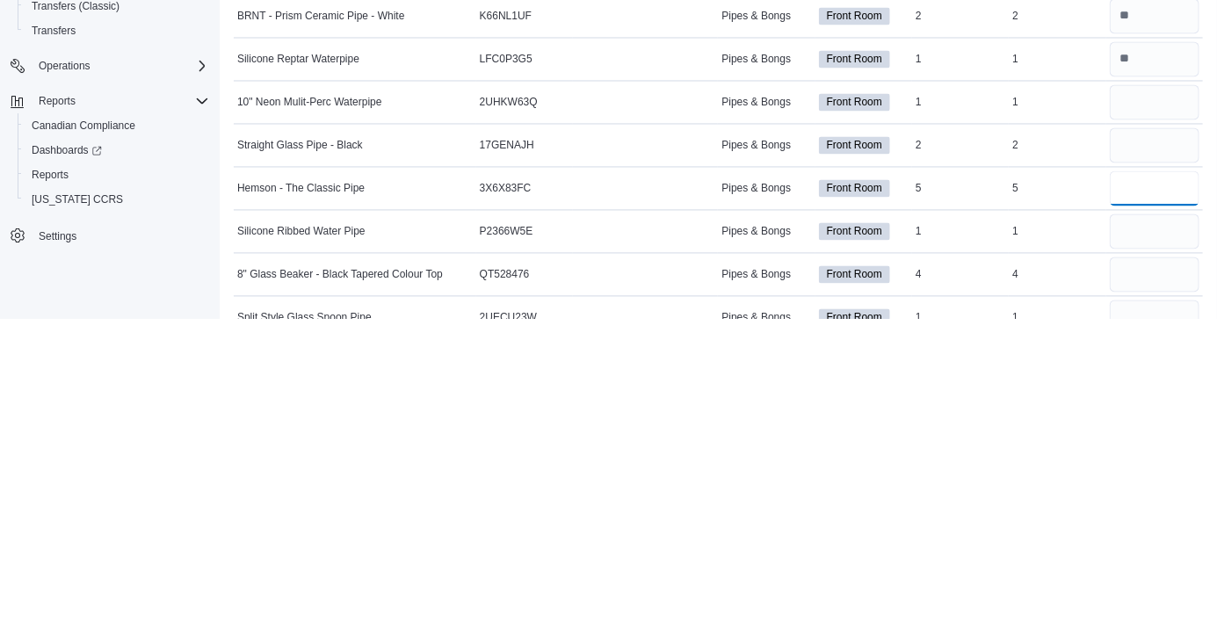
click at [1157, 496] on input "number" at bounding box center [1155, 498] width 90 height 35
click at [1139, 543] on input "number" at bounding box center [1155, 541] width 90 height 35
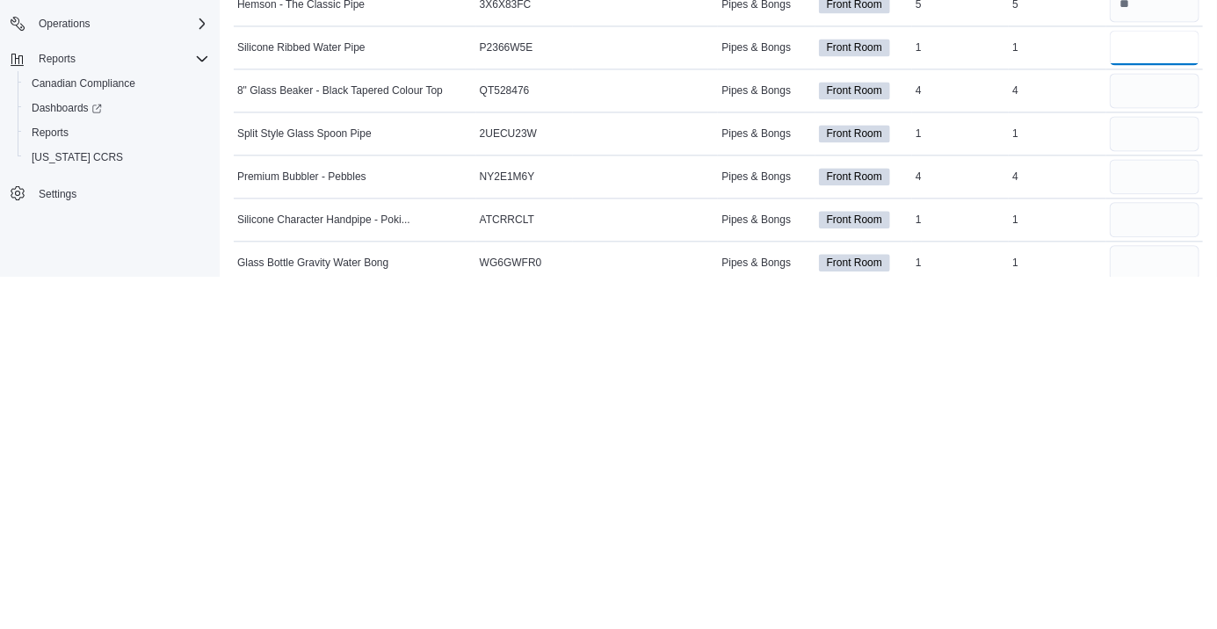
scroll to position [4273, 0]
click at [1127, 487] on input "number" at bounding box center [1155, 484] width 90 height 35
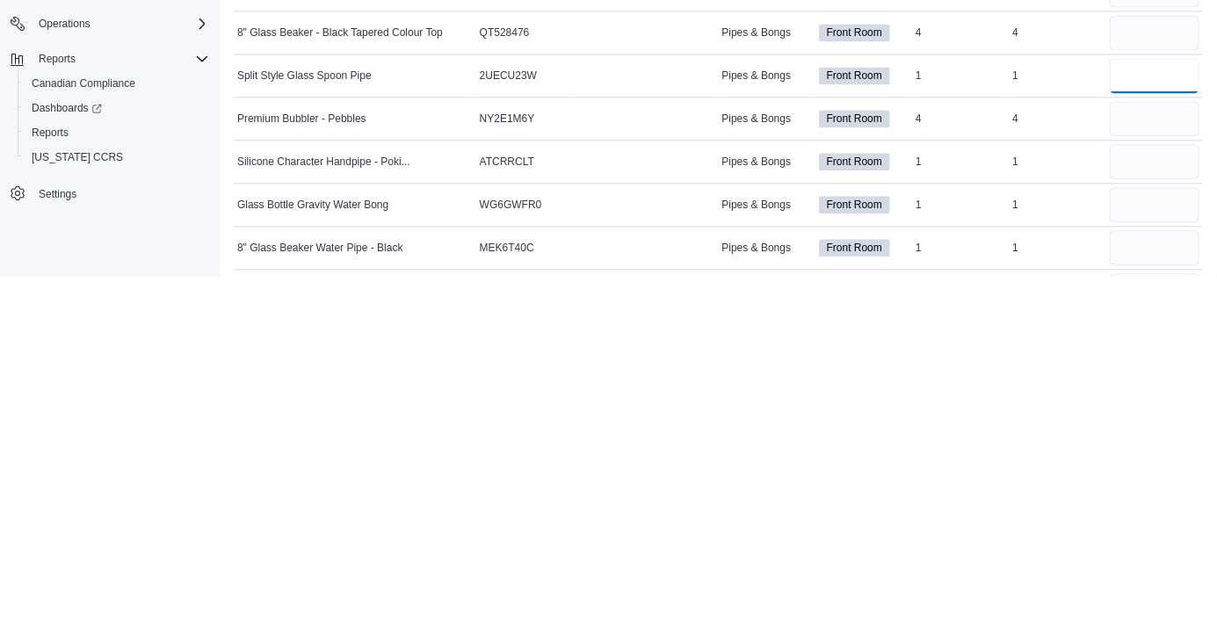
scroll to position [4332, 0]
click at [1135, 509] on input "number" at bounding box center [1155, 512] width 90 height 35
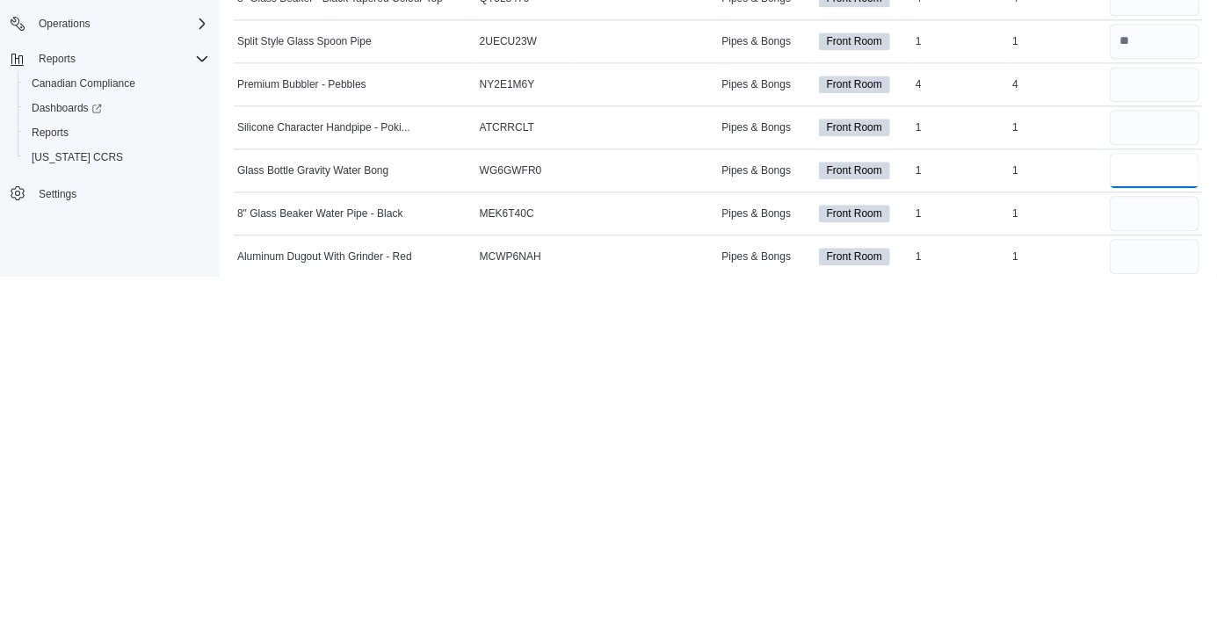
click at [1148, 518] on input "number" at bounding box center [1155, 522] width 90 height 35
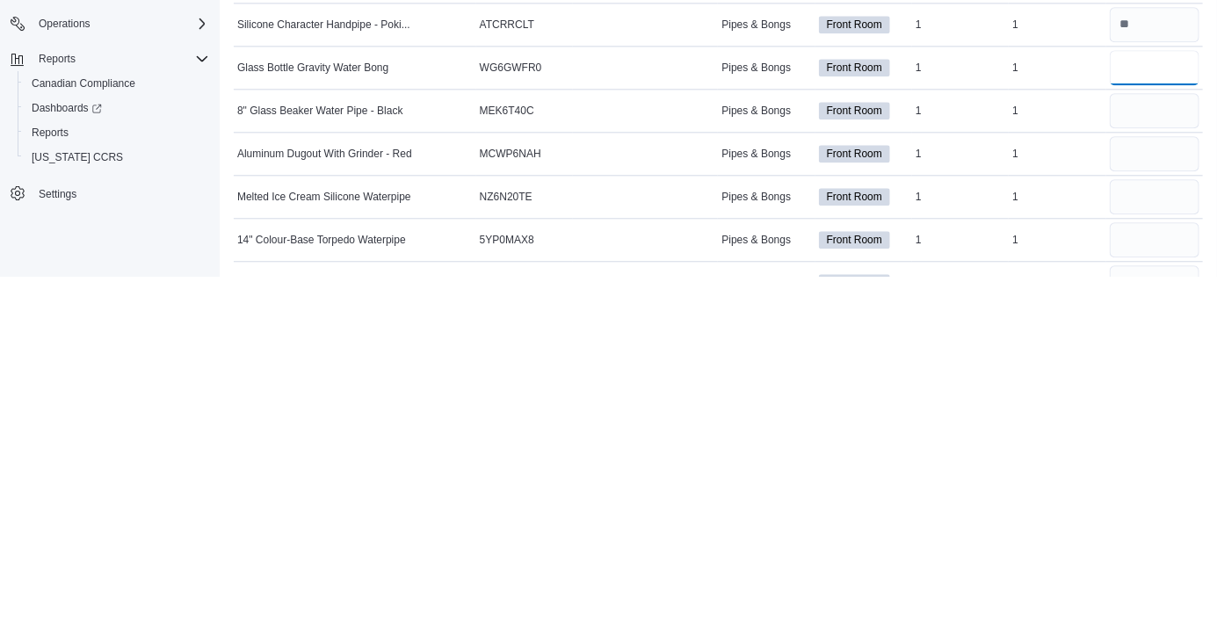
scroll to position [4468, 0]
click at [1135, 507] on input "number" at bounding box center [1155, 505] width 90 height 35
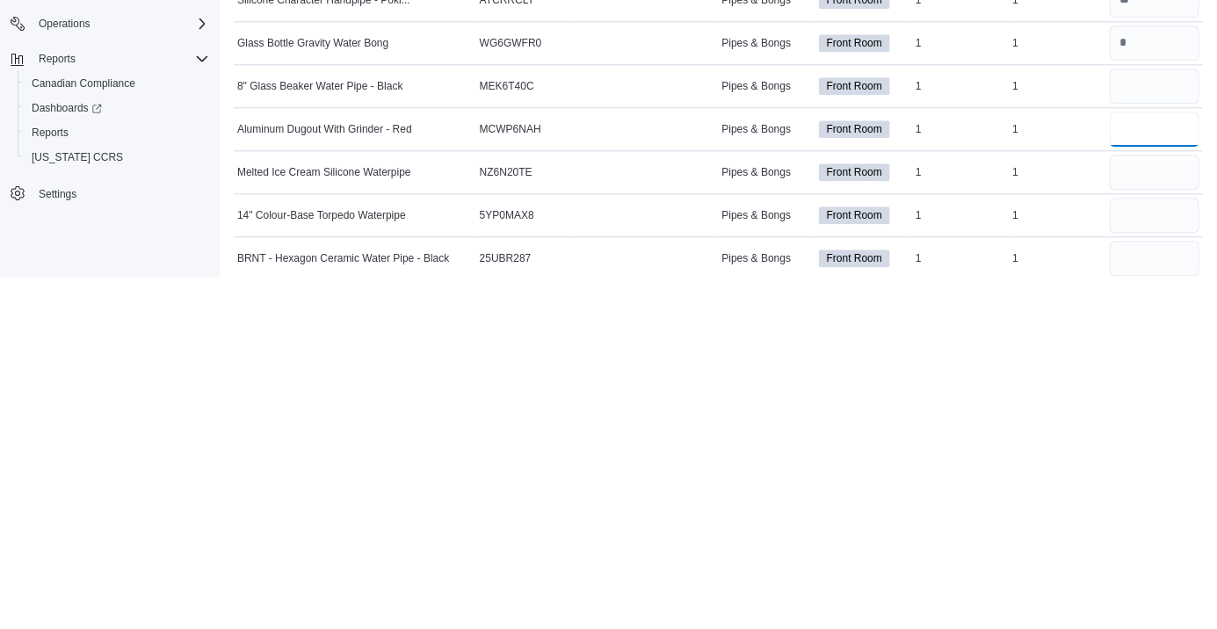
scroll to position [4544, 0]
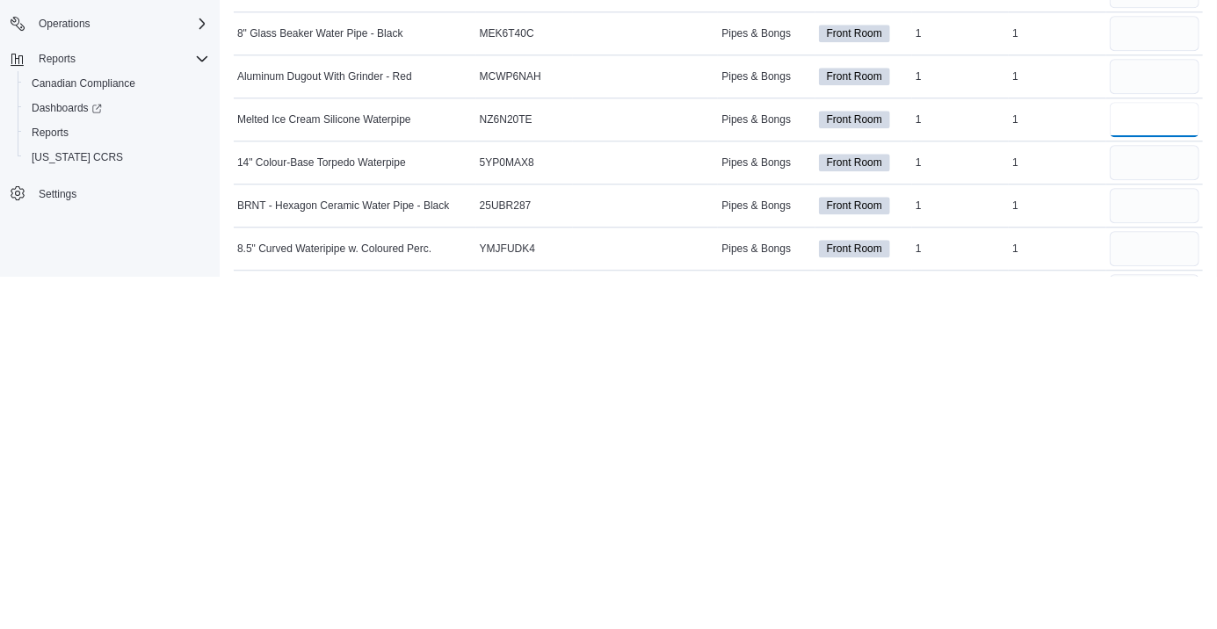
click at [1137, 474] on input "number" at bounding box center [1155, 471] width 90 height 35
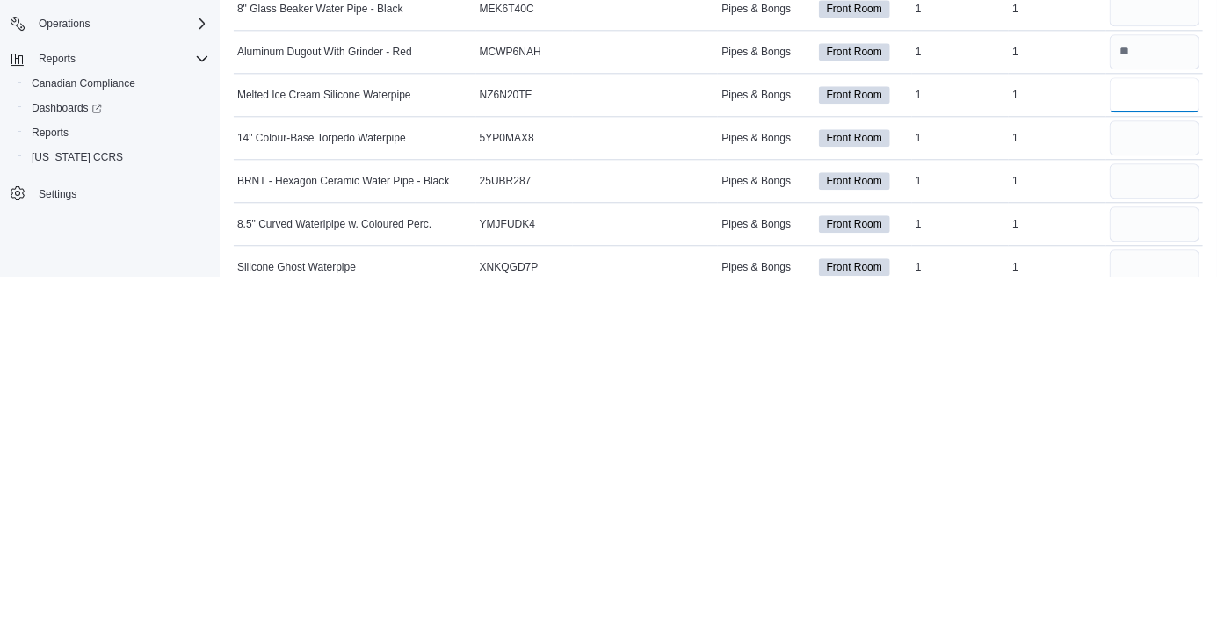
scroll to position [4569, 0]
click at [1128, 493] on input "number" at bounding box center [1155, 490] width 90 height 35
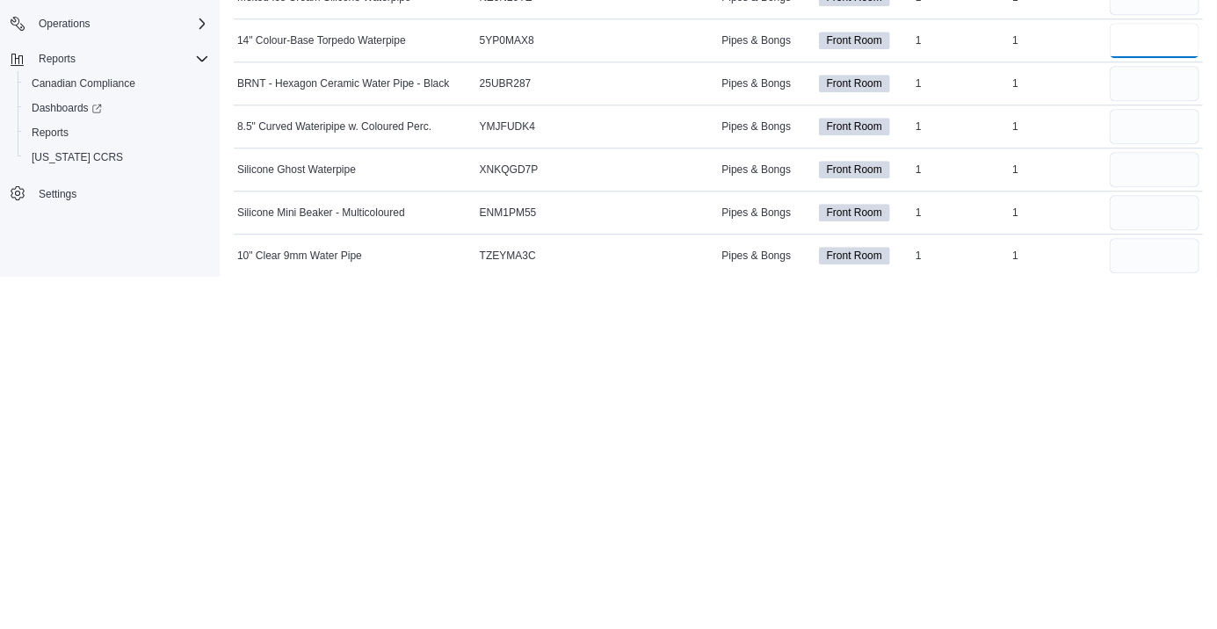
scroll to position [4673, 0]
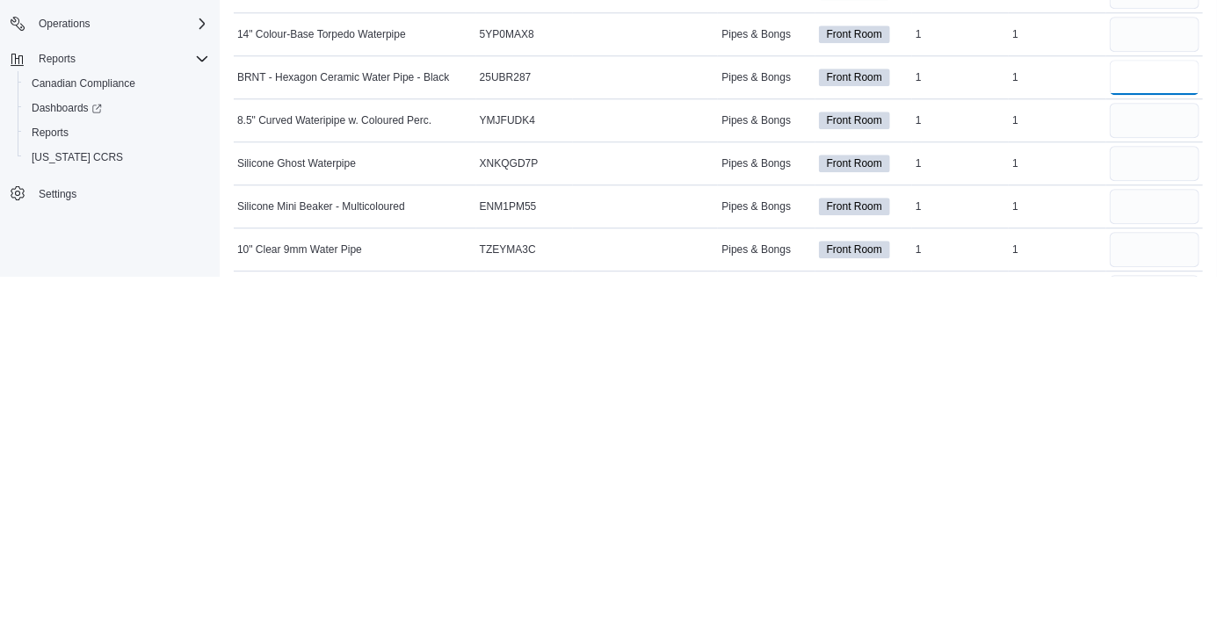
click at [1122, 427] on input "number" at bounding box center [1155, 429] width 90 height 35
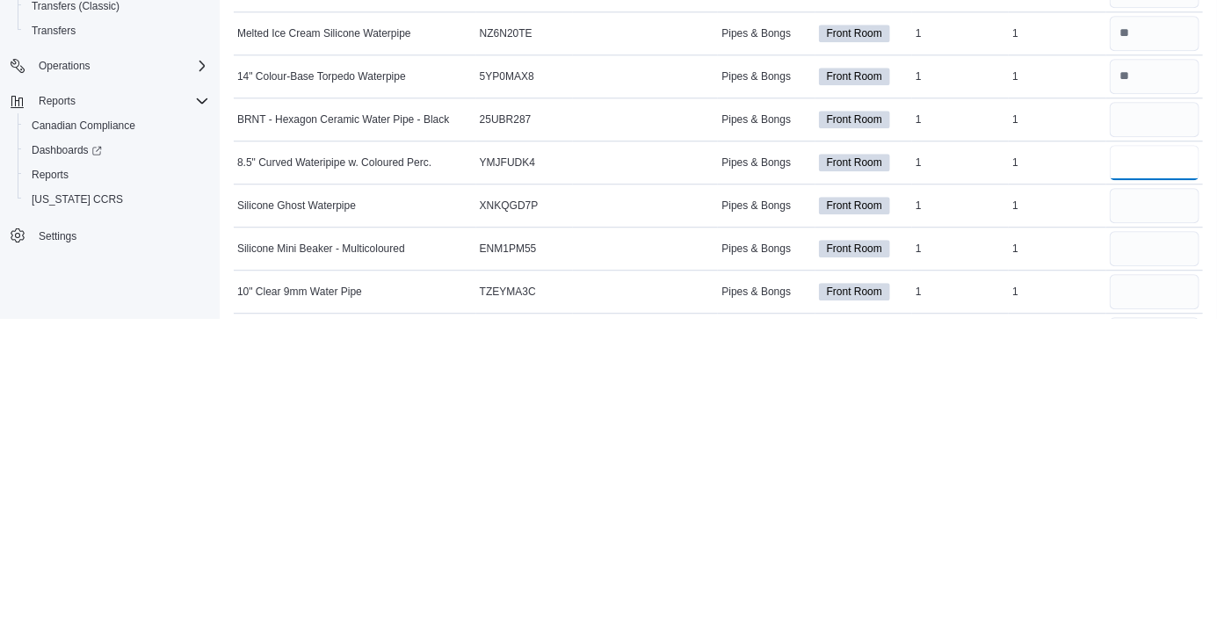
click at [1133, 474] on input "number" at bounding box center [1155, 472] width 90 height 35
click at [1132, 519] on input "number" at bounding box center [1155, 515] width 90 height 35
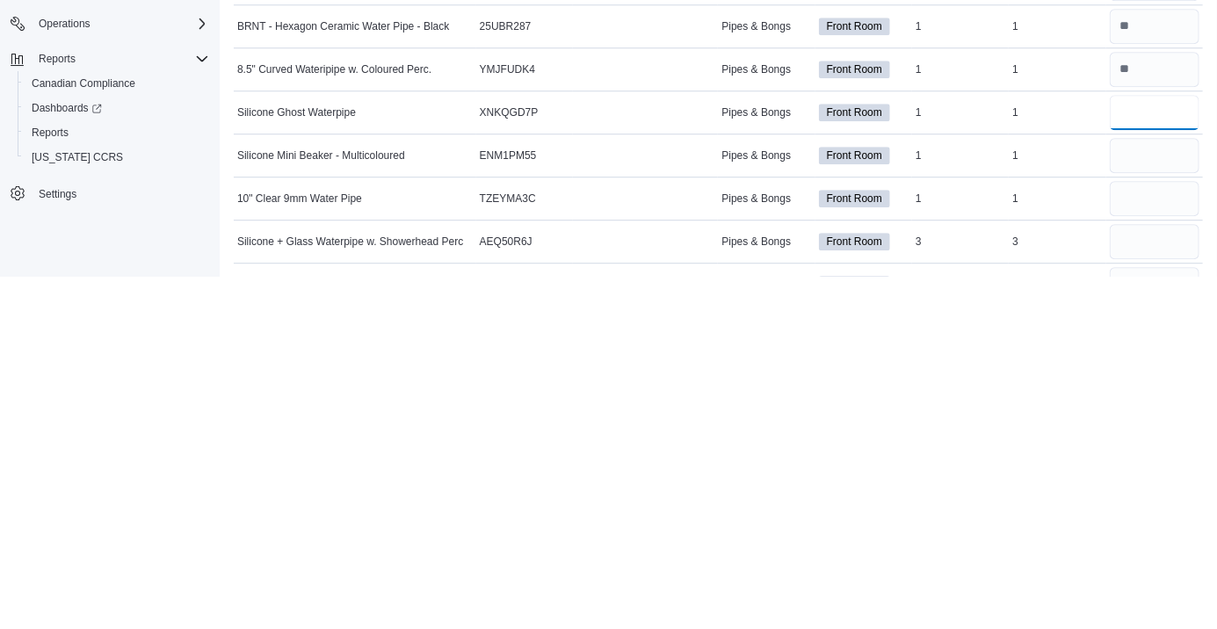
scroll to position [4724, 0]
click at [1143, 507] on input "number" at bounding box center [1155, 507] width 90 height 35
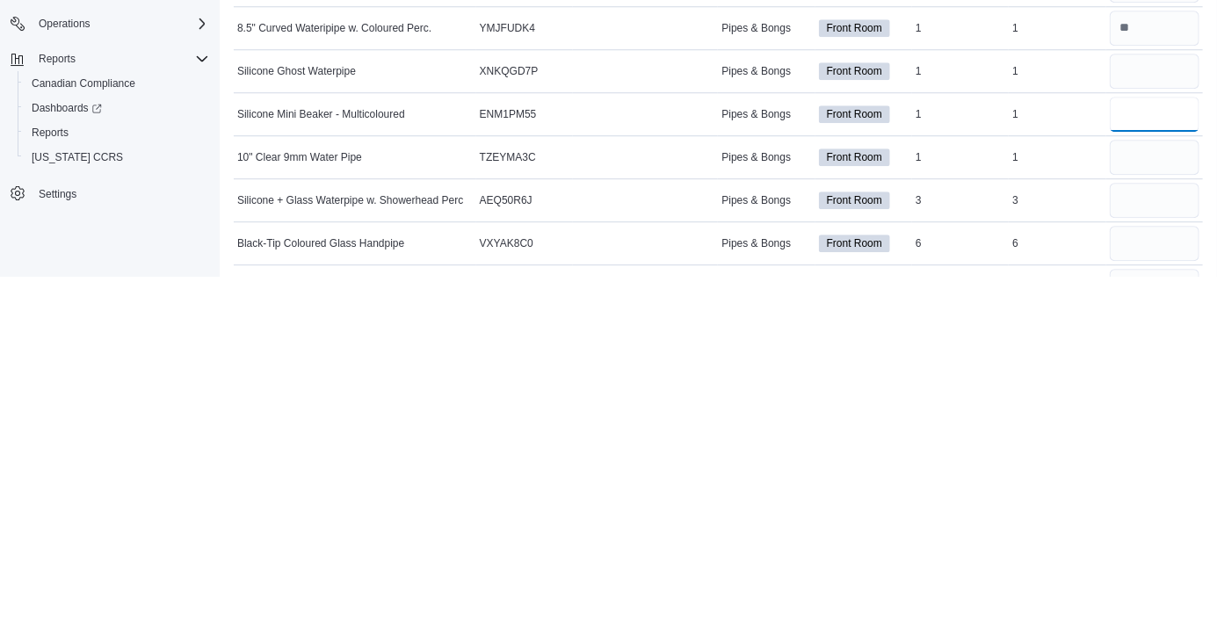
scroll to position [4819, 0]
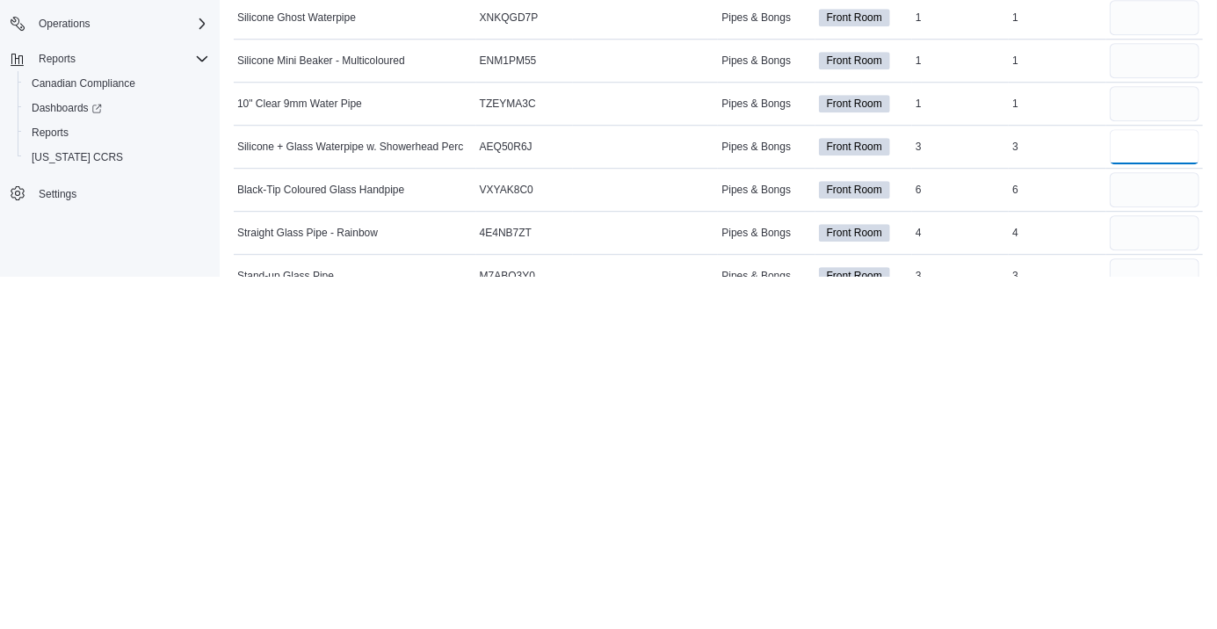
click at [1135, 499] on input "number" at bounding box center [1155, 499] width 90 height 35
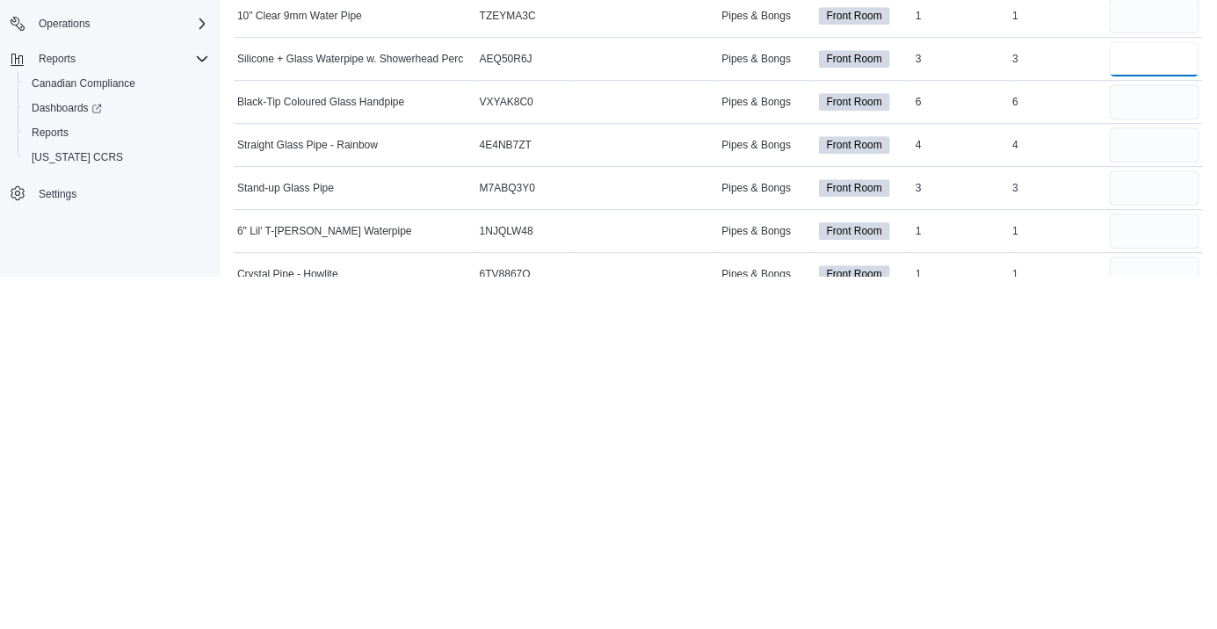
scroll to position [4917, 0]
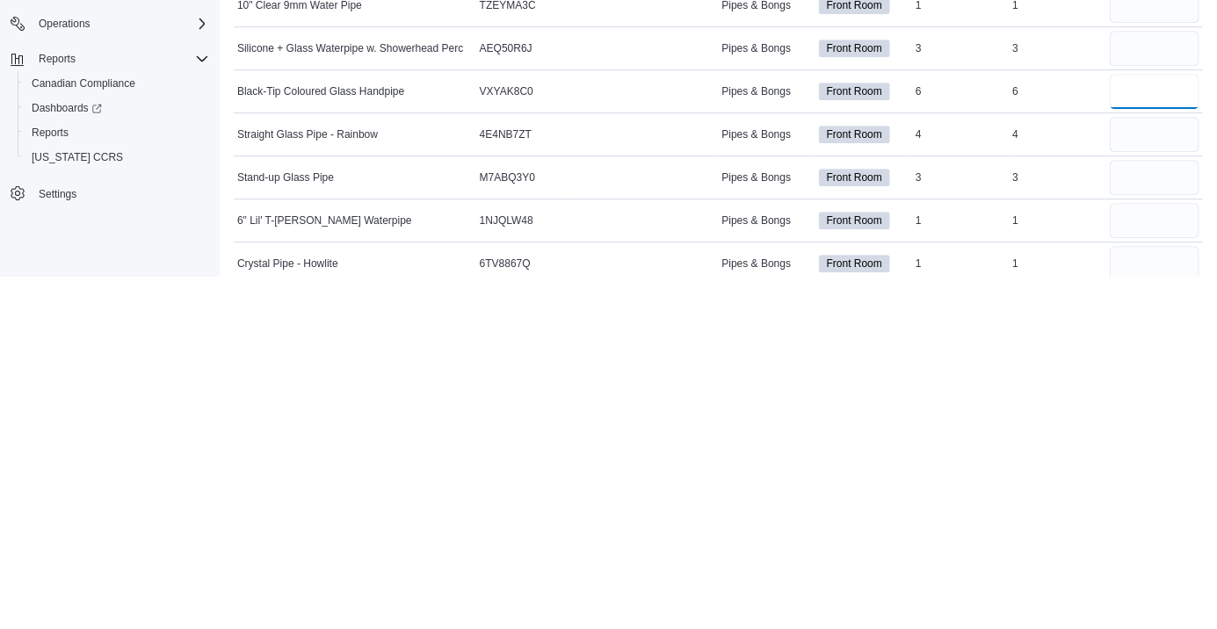
click at [1138, 436] on input "number" at bounding box center [1155, 443] width 90 height 35
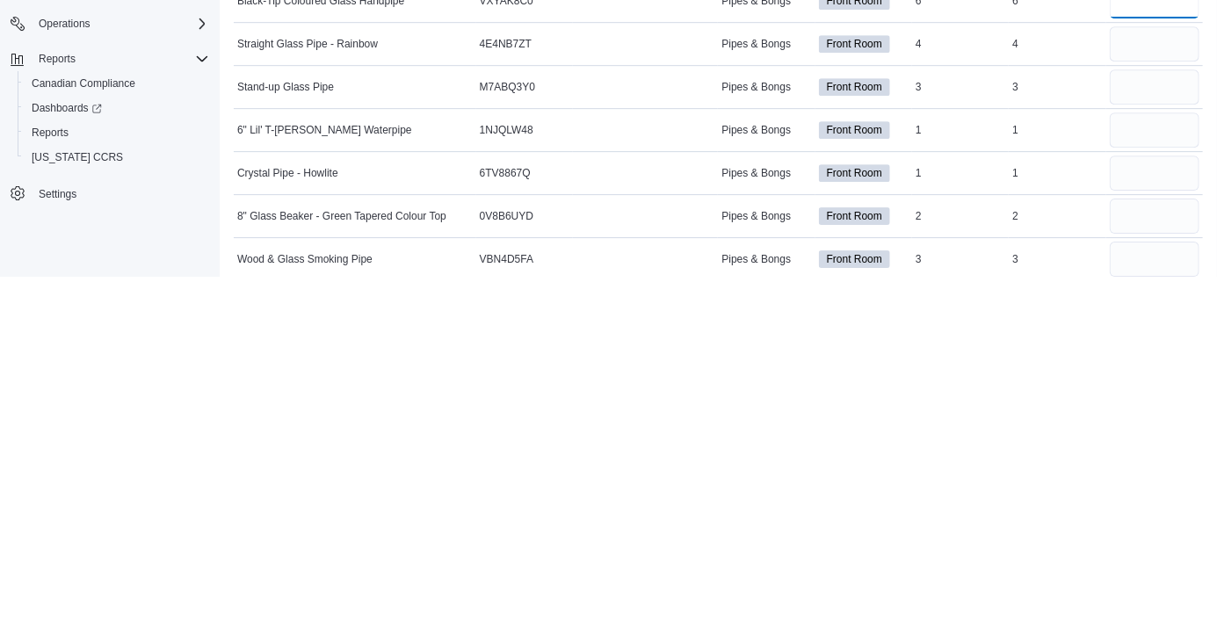
scroll to position [5012, 0]
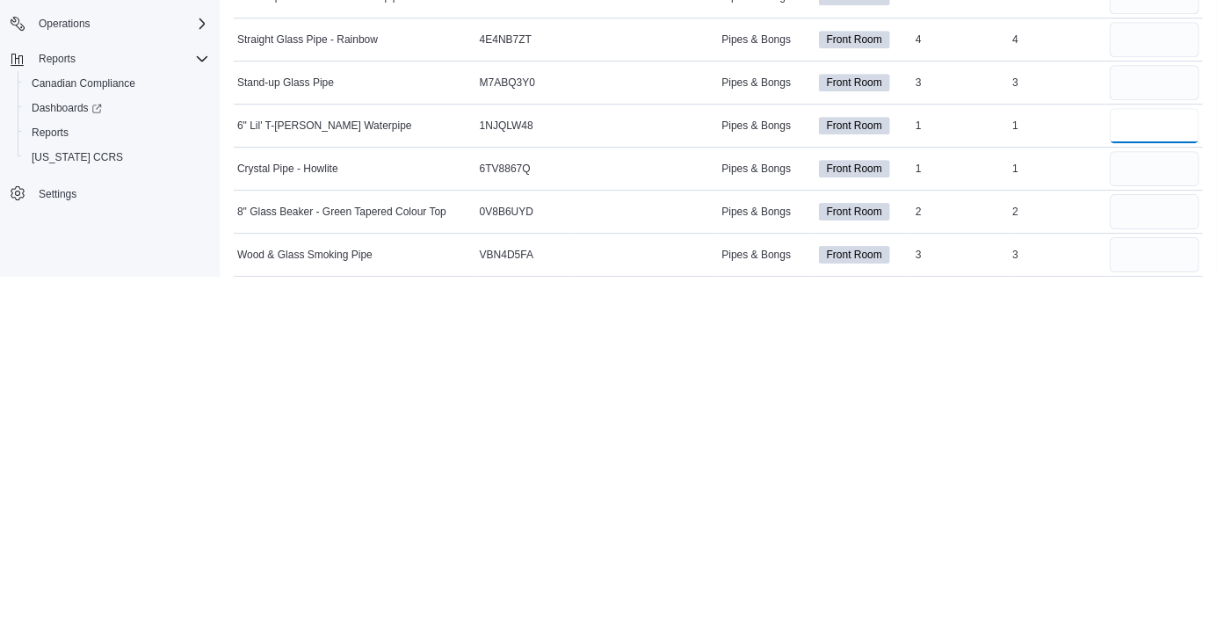
click at [1137, 474] on input "number" at bounding box center [1155, 477] width 90 height 35
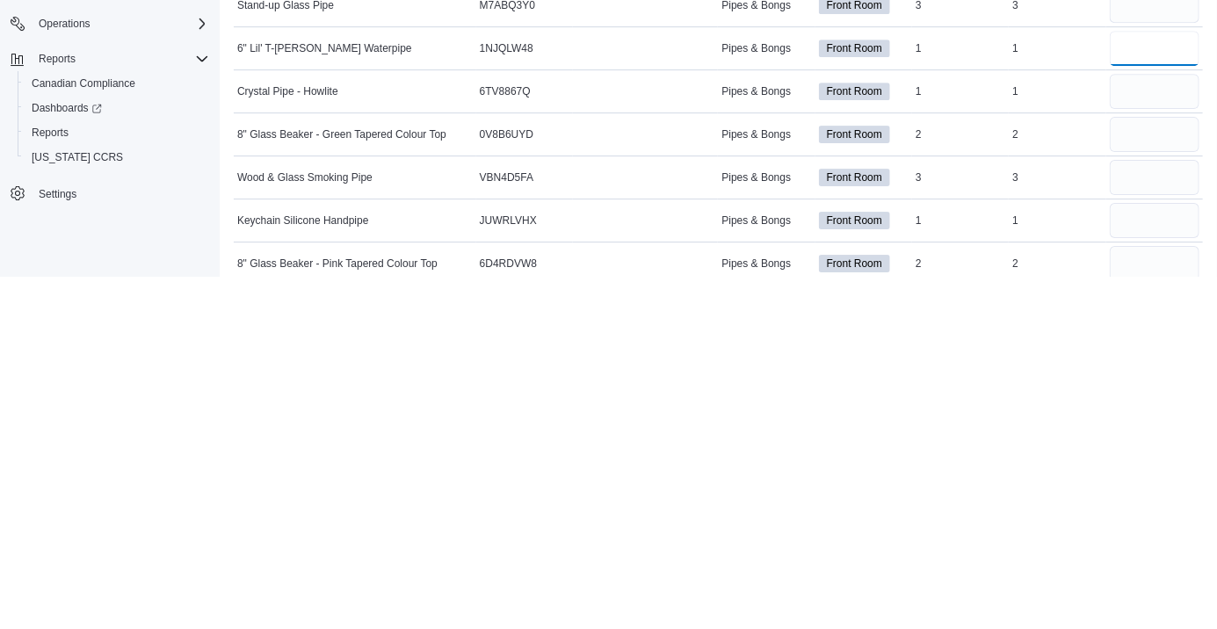
scroll to position [5100, 0]
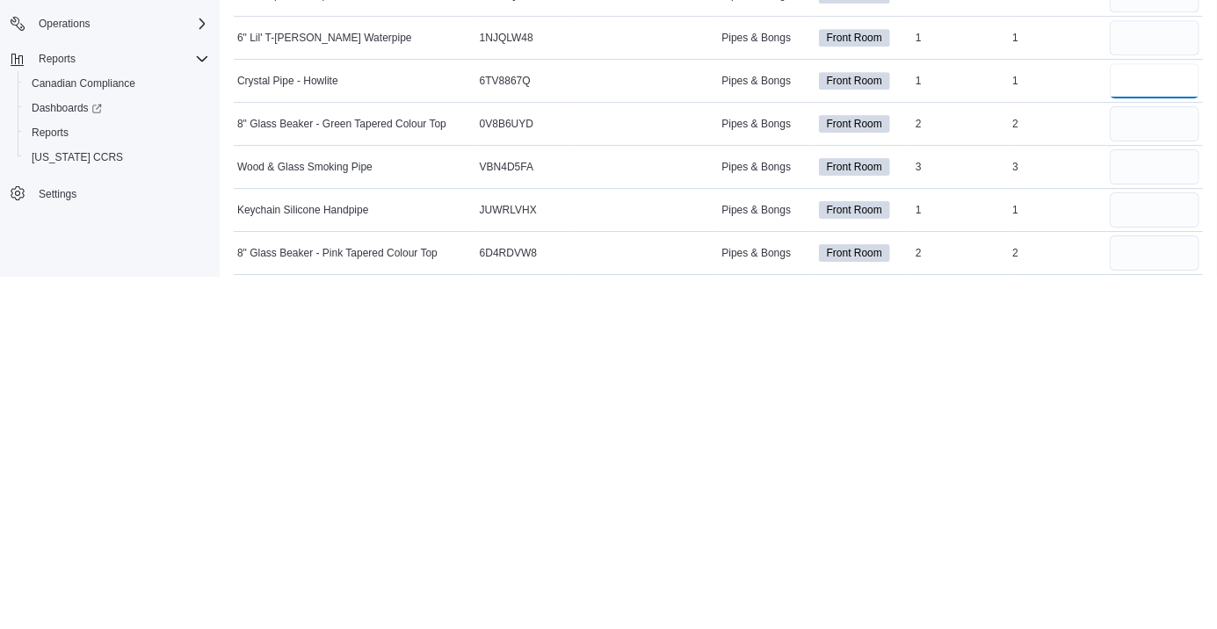
click at [1133, 435] on input "number" at bounding box center [1155, 433] width 90 height 35
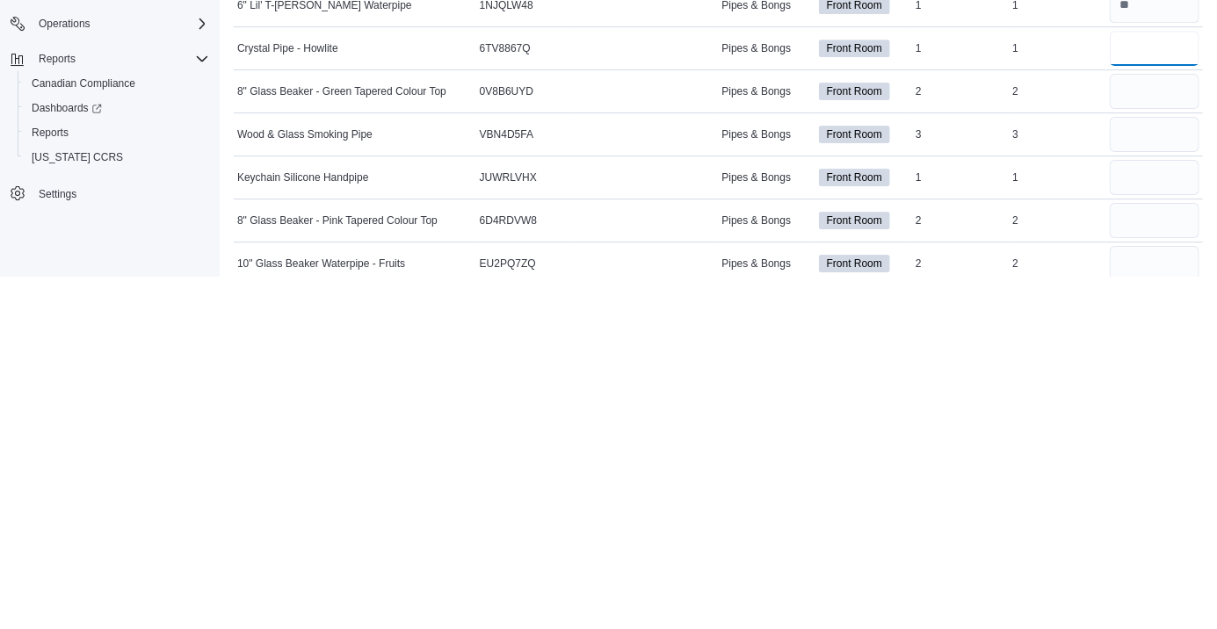
scroll to position [5146, 0]
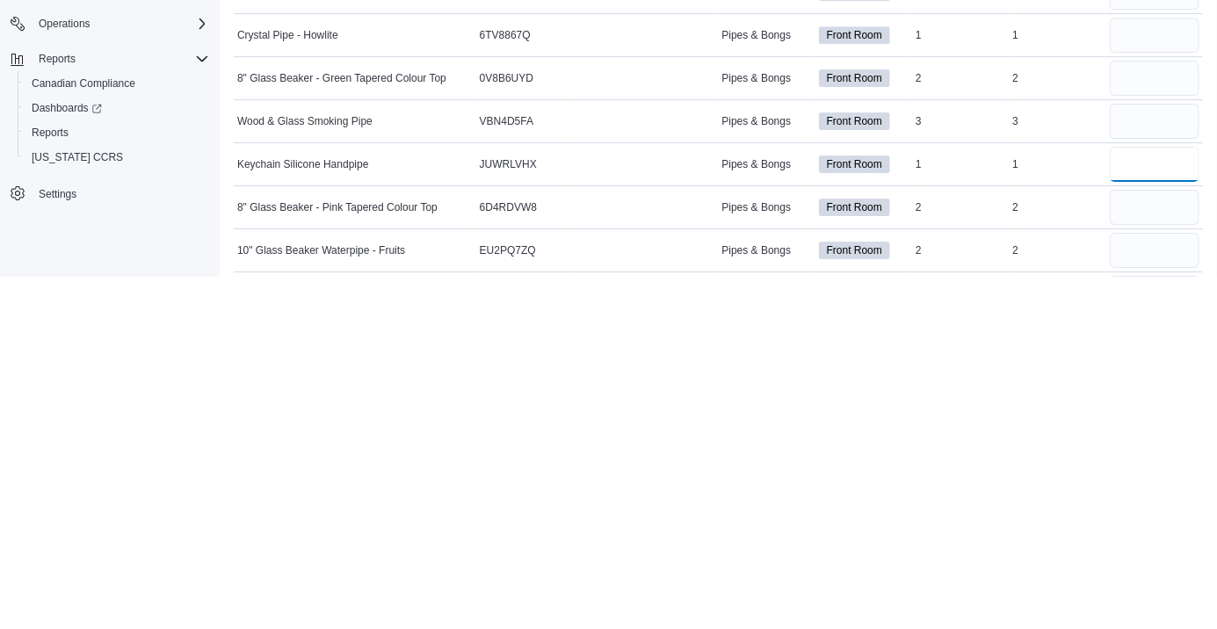
click at [1130, 513] on input "number" at bounding box center [1155, 516] width 90 height 35
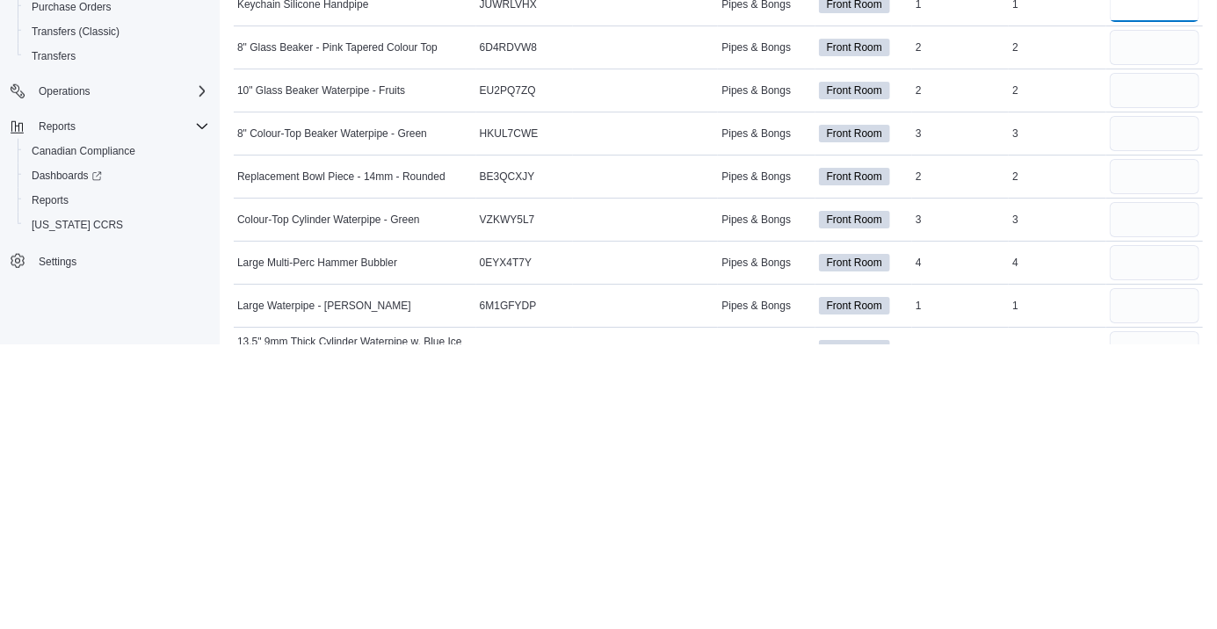
scroll to position [5373, 0]
click at [1133, 373] on input "number" at bounding box center [1155, 375] width 90 height 35
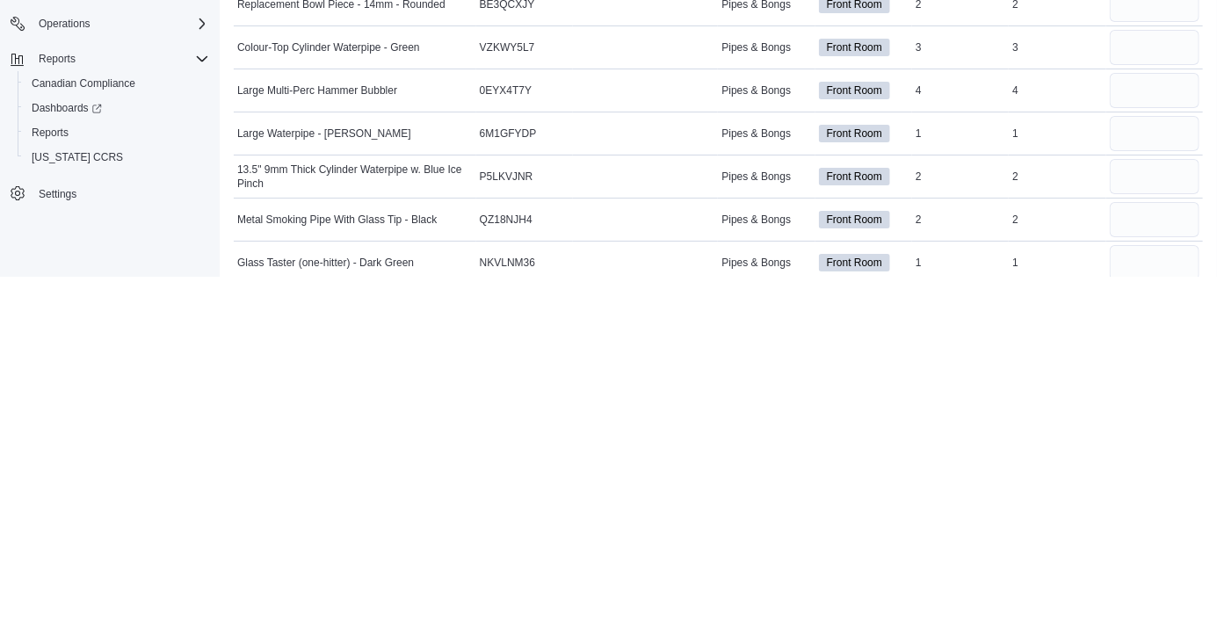
scroll to position [5479, 0]
click at [1139, 481] on input "number" at bounding box center [1155, 484] width 90 height 35
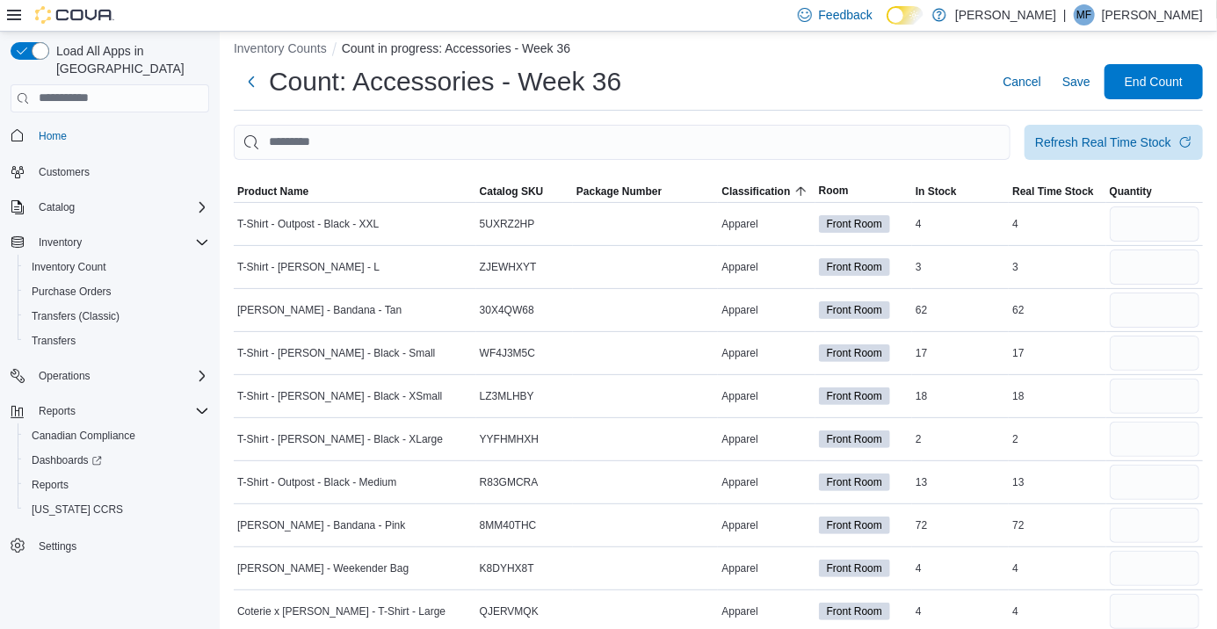
scroll to position [8, 0]
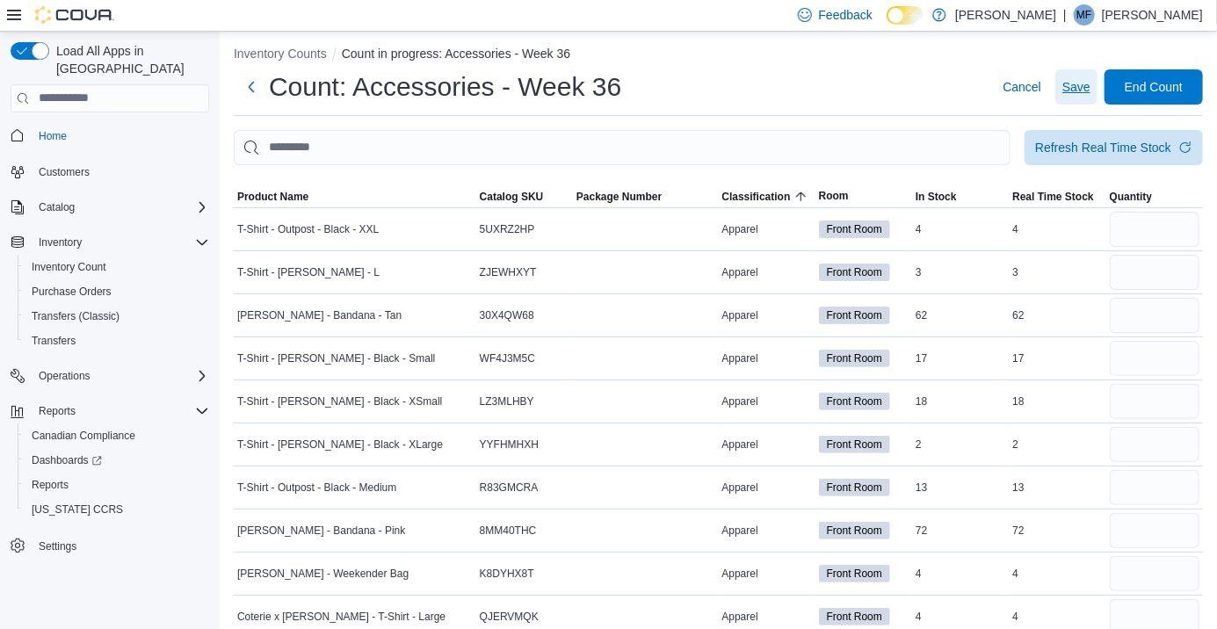
click at [1076, 88] on span "Save" at bounding box center [1076, 87] width 28 height 18
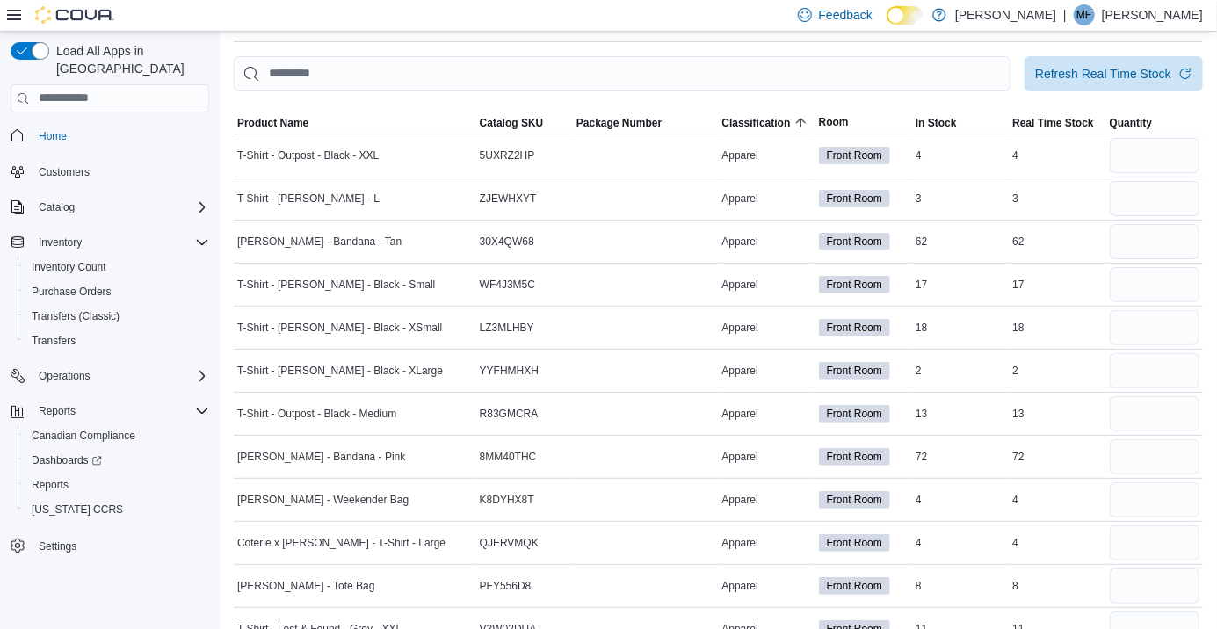
scroll to position [89, 0]
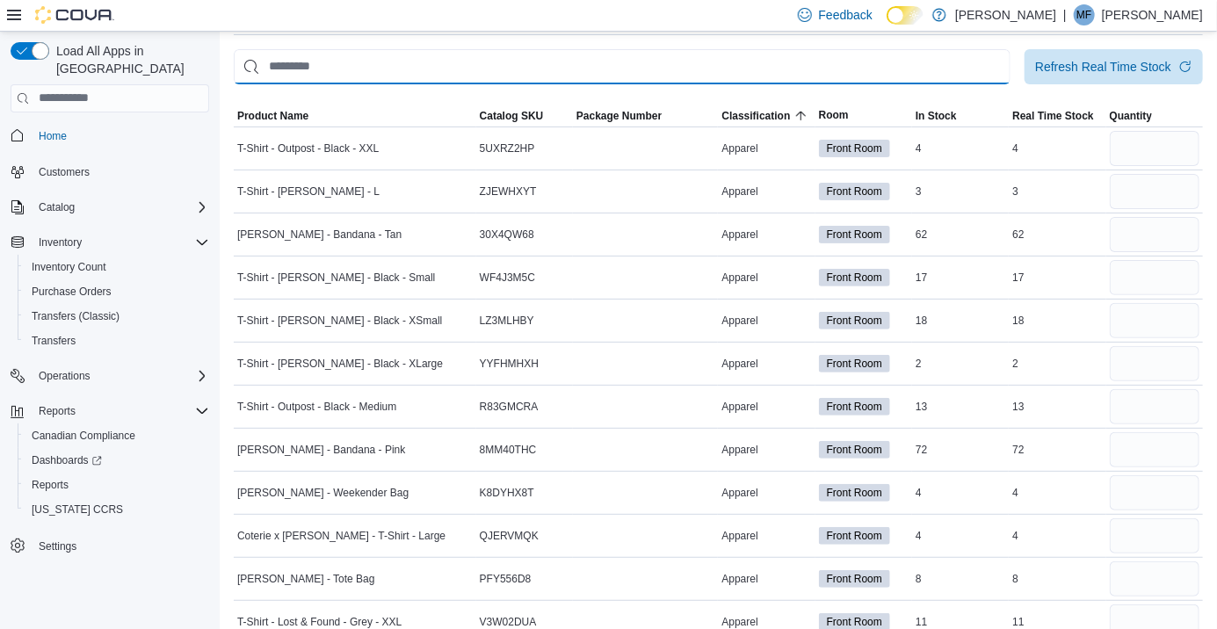
click at [338, 69] on input "This is a search bar. After typing your query, hit enter to filter the results …" at bounding box center [622, 66] width 777 height 35
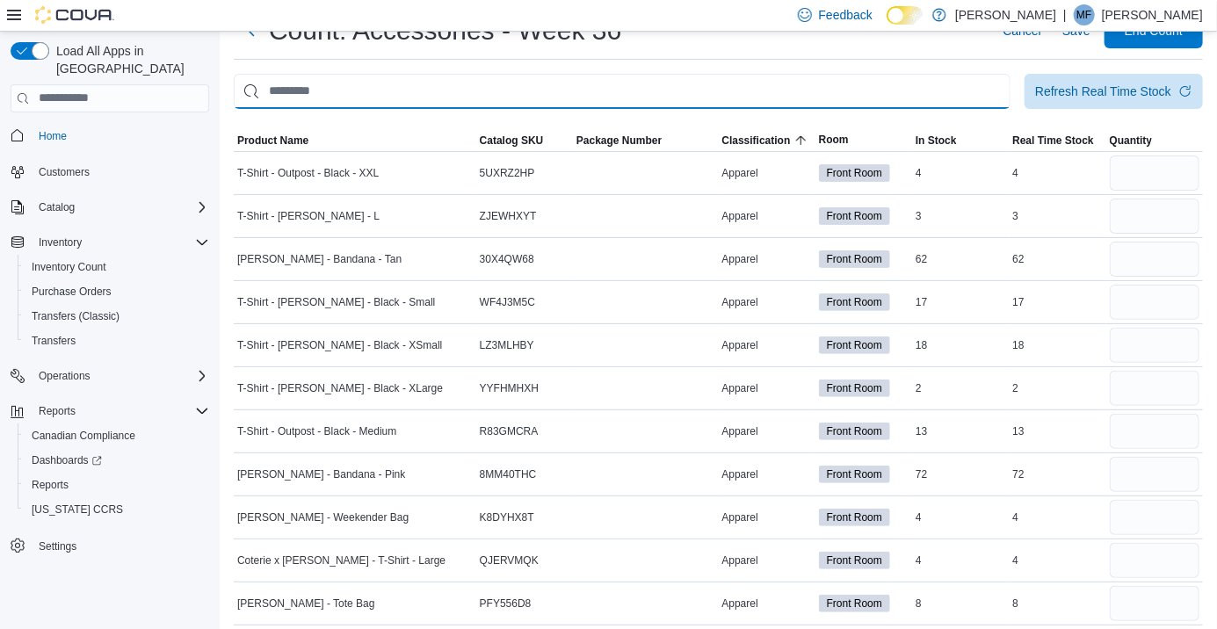
scroll to position [0, 0]
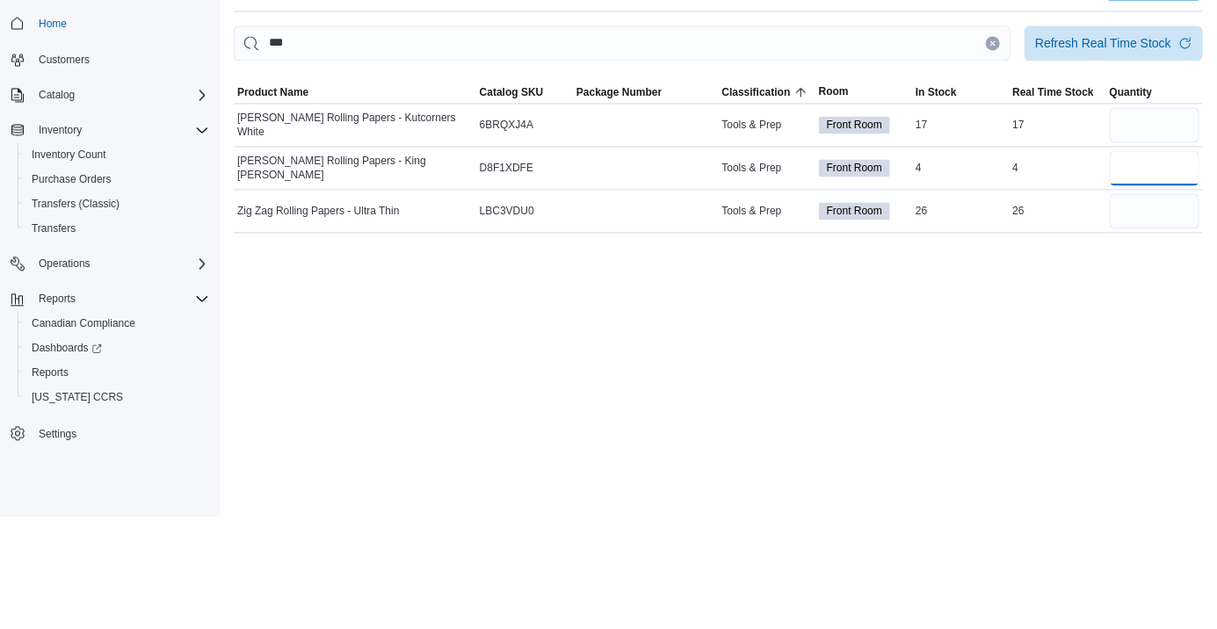
click at [1131, 288] on input "number" at bounding box center [1155, 280] width 90 height 35
click at [1128, 243] on input "number" at bounding box center [1155, 237] width 90 height 35
click at [1139, 323] on input "number" at bounding box center [1155, 323] width 90 height 35
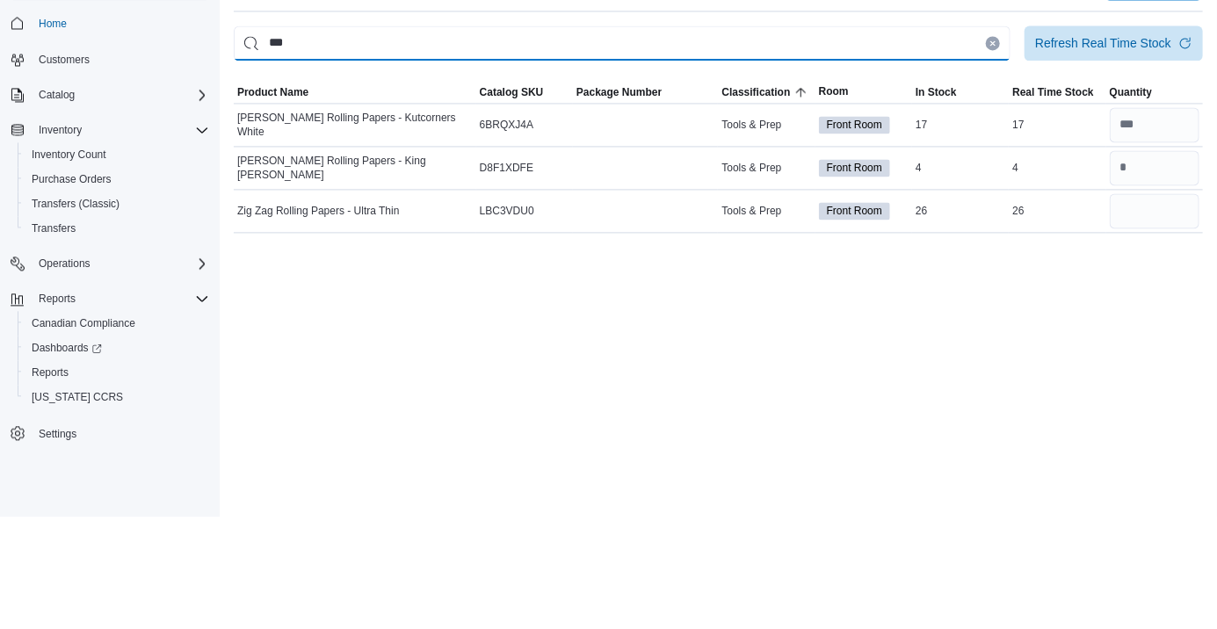
click at [1001, 164] on input "***" at bounding box center [622, 155] width 777 height 35
click at [995, 159] on icon "Clear input" at bounding box center [992, 155] width 7 height 7
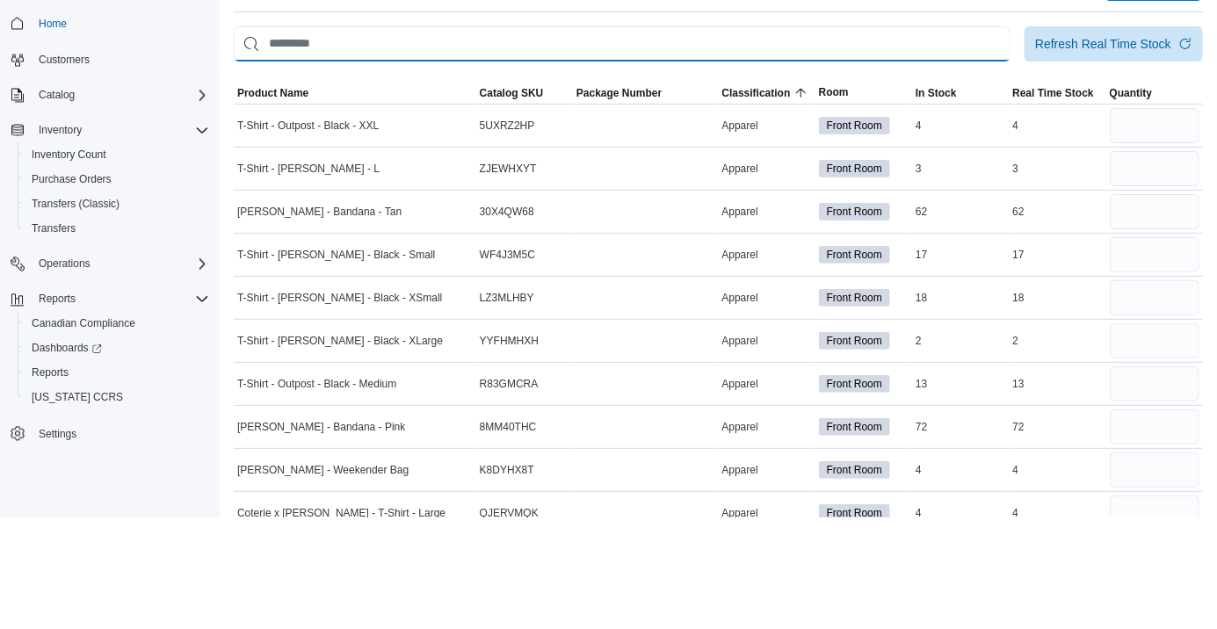
click at [987, 161] on input "This is a search bar. After typing your query, hit enter to filter the results …" at bounding box center [622, 155] width 777 height 35
click at [279, 156] on input "This is a search bar. After typing your query, hit enter to filter the results …" at bounding box center [622, 155] width 777 height 35
click at [307, 156] on input "This is a search bar. After typing your query, hit enter to filter the results …" at bounding box center [622, 155] width 777 height 35
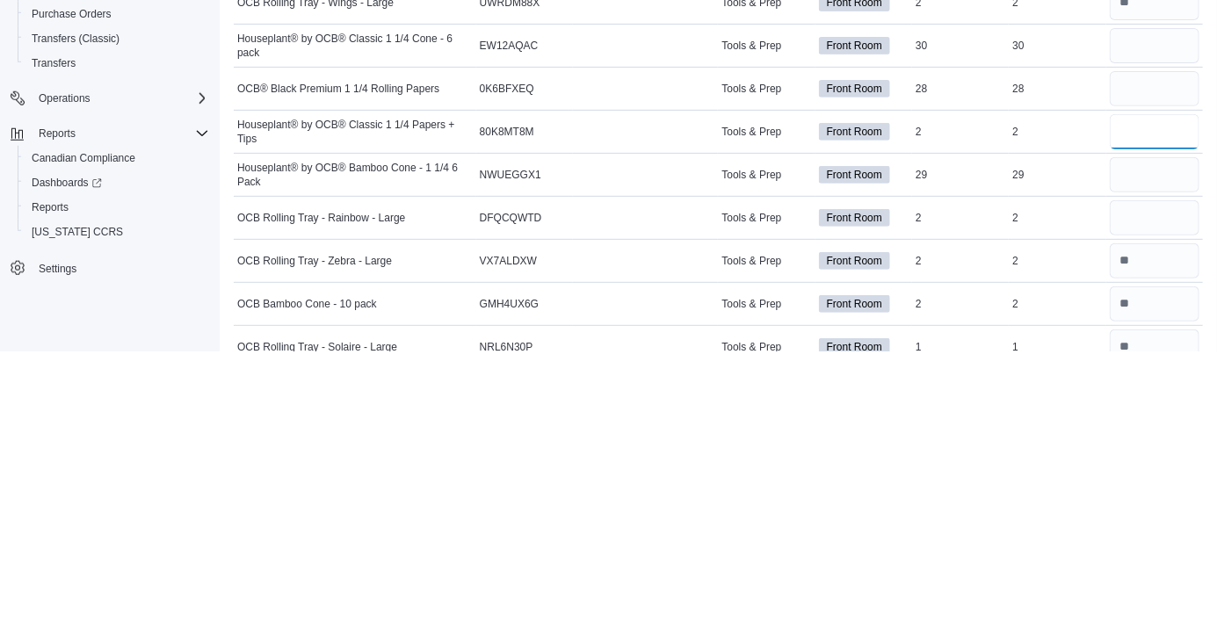
click at [1142, 414] on input "number" at bounding box center [1155, 409] width 90 height 35
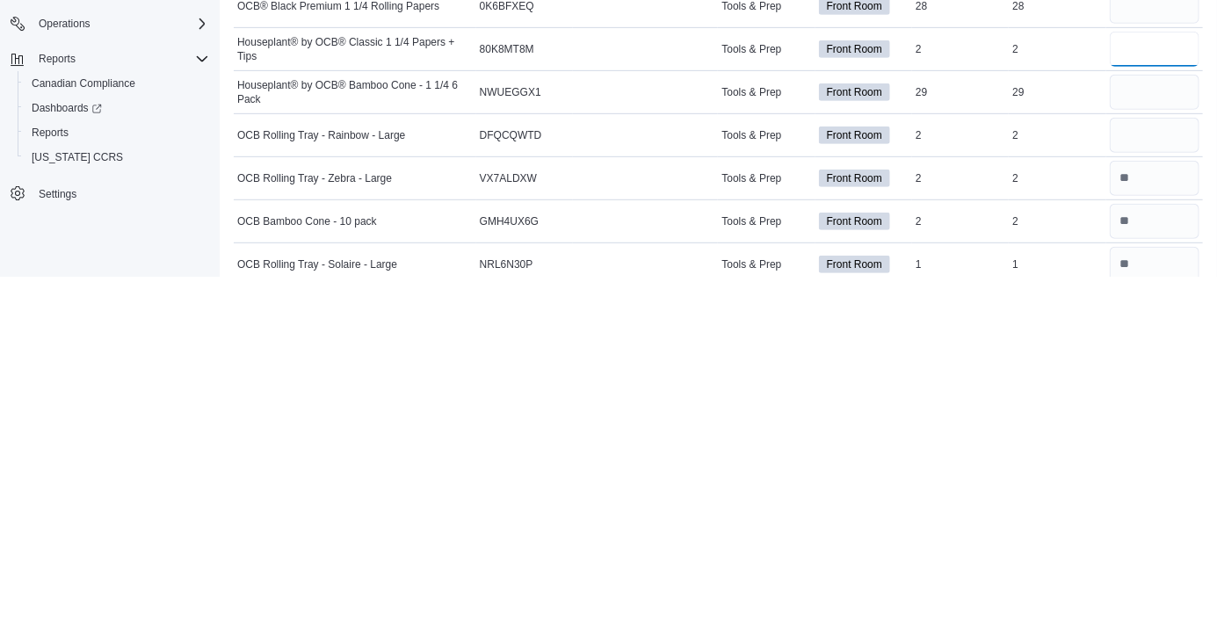
scroll to position [8, 0]
click at [1130, 487] on input "number" at bounding box center [1155, 487] width 90 height 35
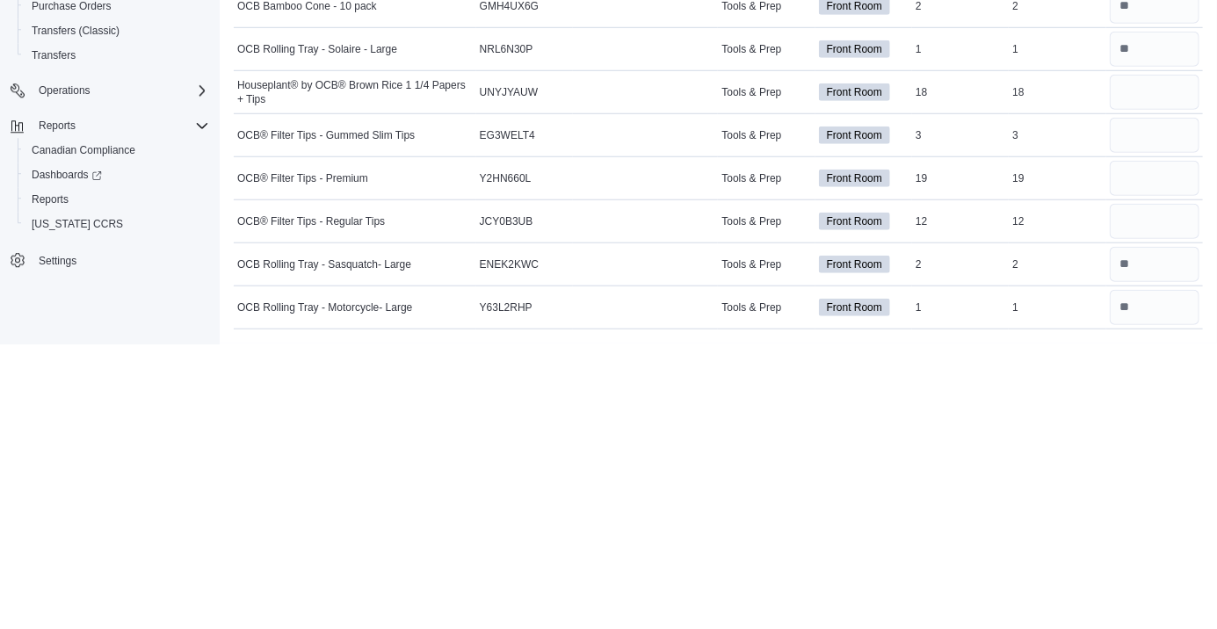
scroll to position [293, 0]
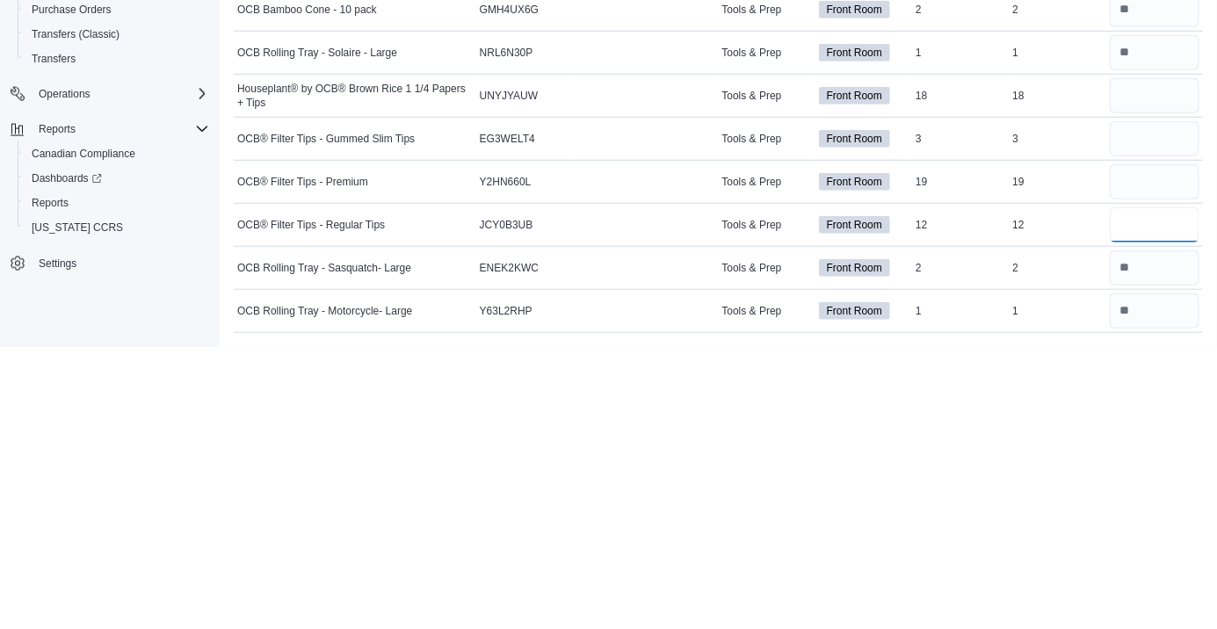
click at [1138, 490] on input "number" at bounding box center [1155, 506] width 90 height 35
click at [1124, 419] on input "number" at bounding box center [1155, 420] width 90 height 35
click at [1141, 460] on input "number" at bounding box center [1155, 463] width 90 height 35
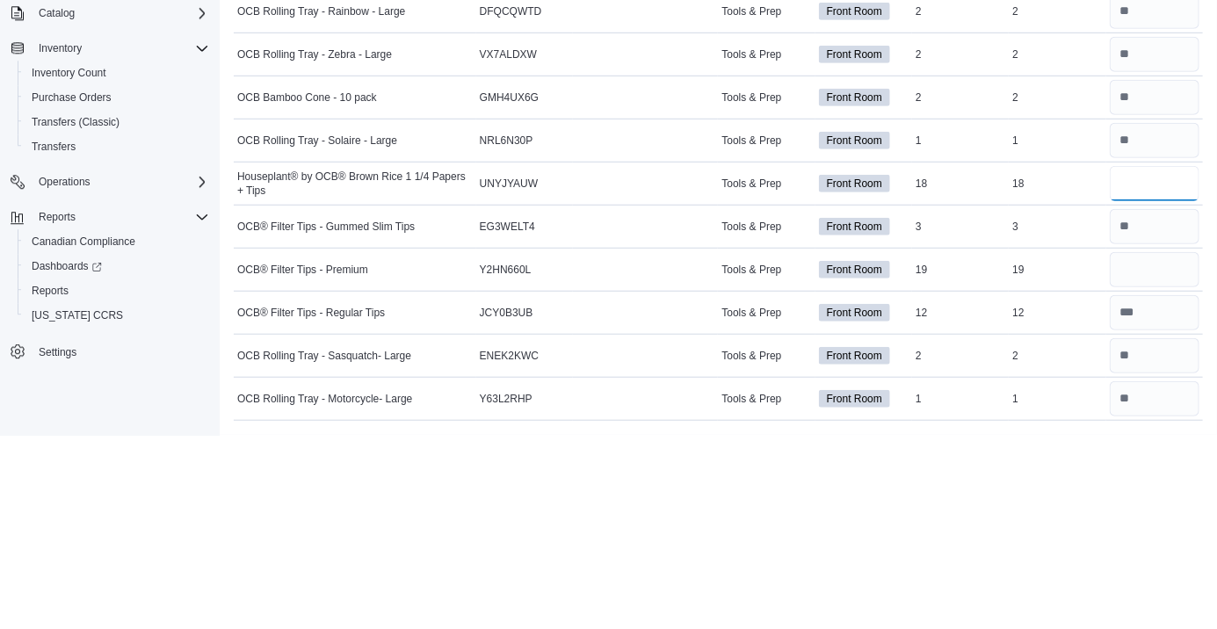
click at [1124, 379] on input "number" at bounding box center [1155, 377] width 90 height 35
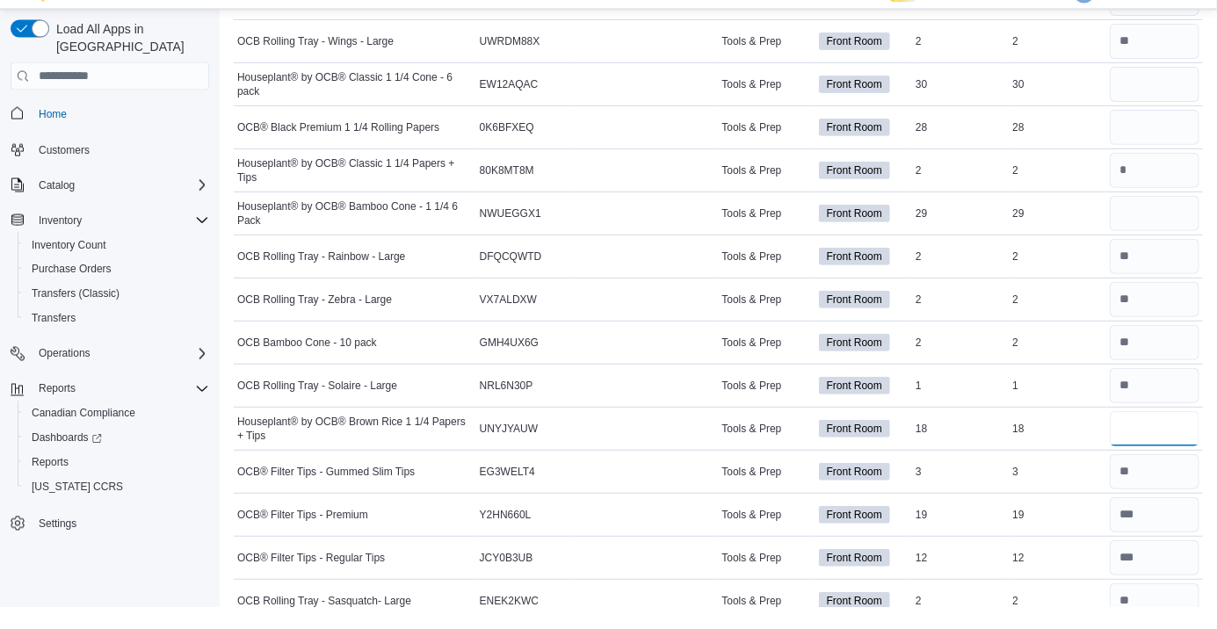
scroll to position [217, 0]
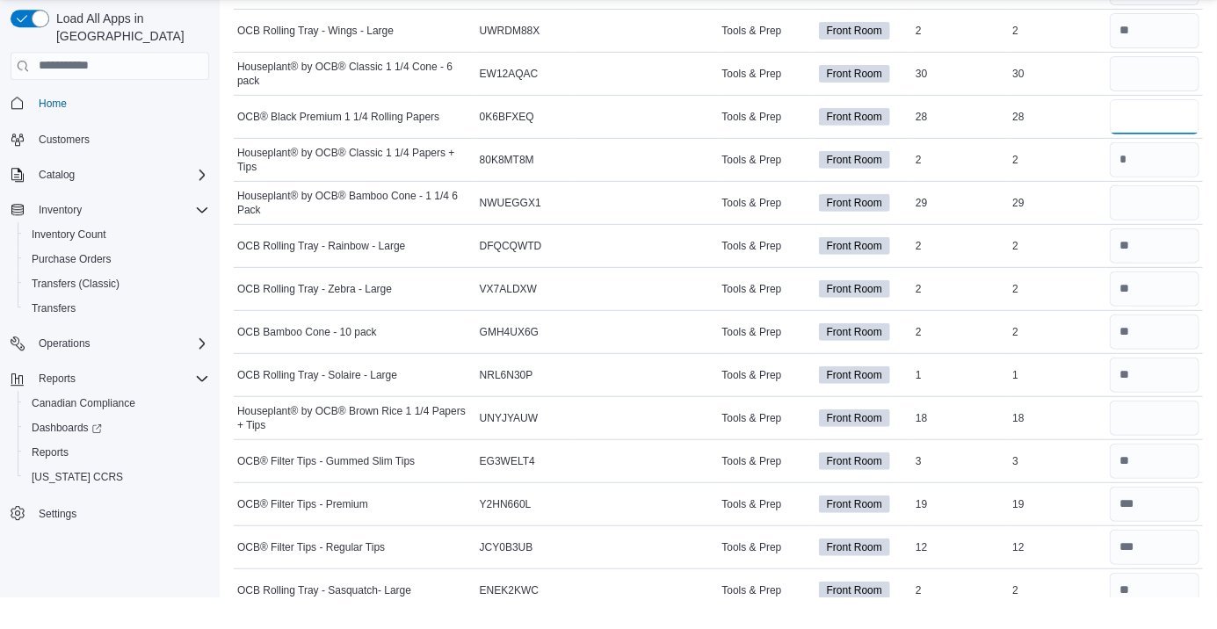
click at [1126, 157] on input "number" at bounding box center [1155, 149] width 90 height 35
click at [1144, 107] on input "number" at bounding box center [1155, 106] width 90 height 35
click at [1141, 239] on input "number" at bounding box center [1155, 235] width 90 height 35
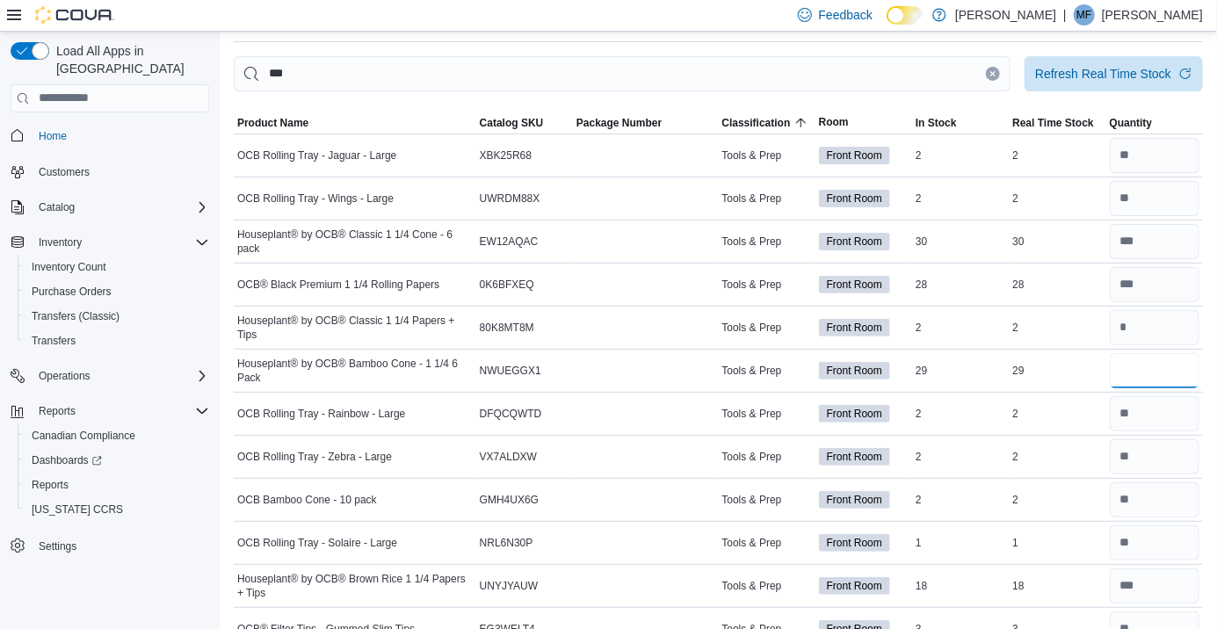
scroll to position [0, 0]
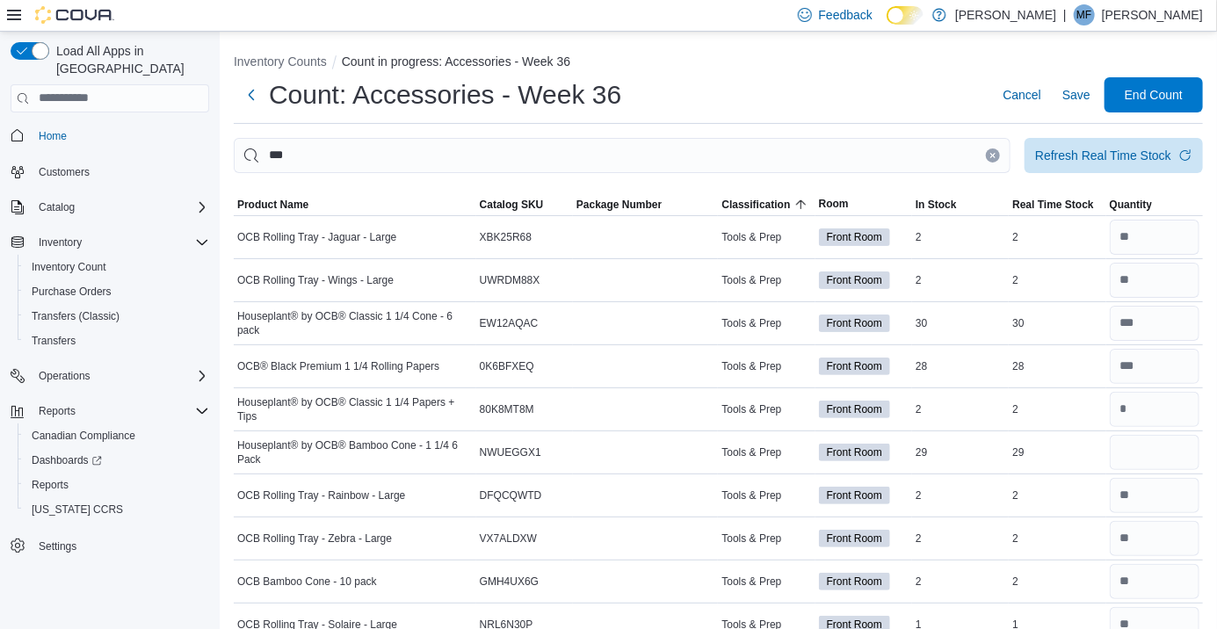
click at [989, 161] on button "Clear input" at bounding box center [993, 155] width 14 height 14
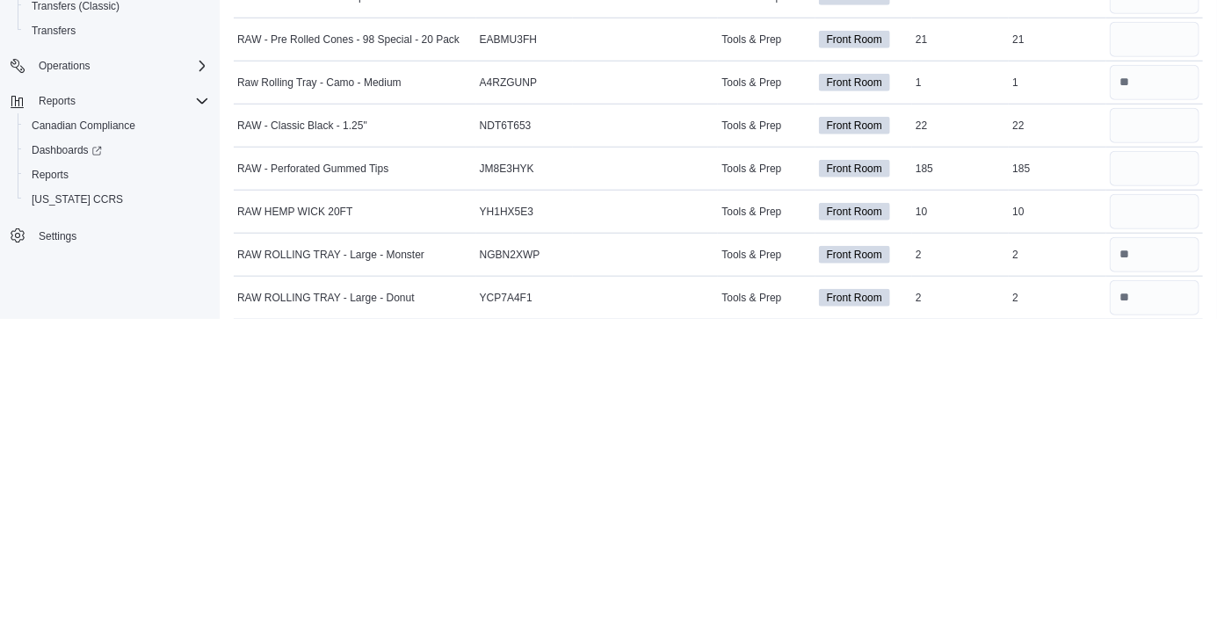
scroll to position [379, 0]
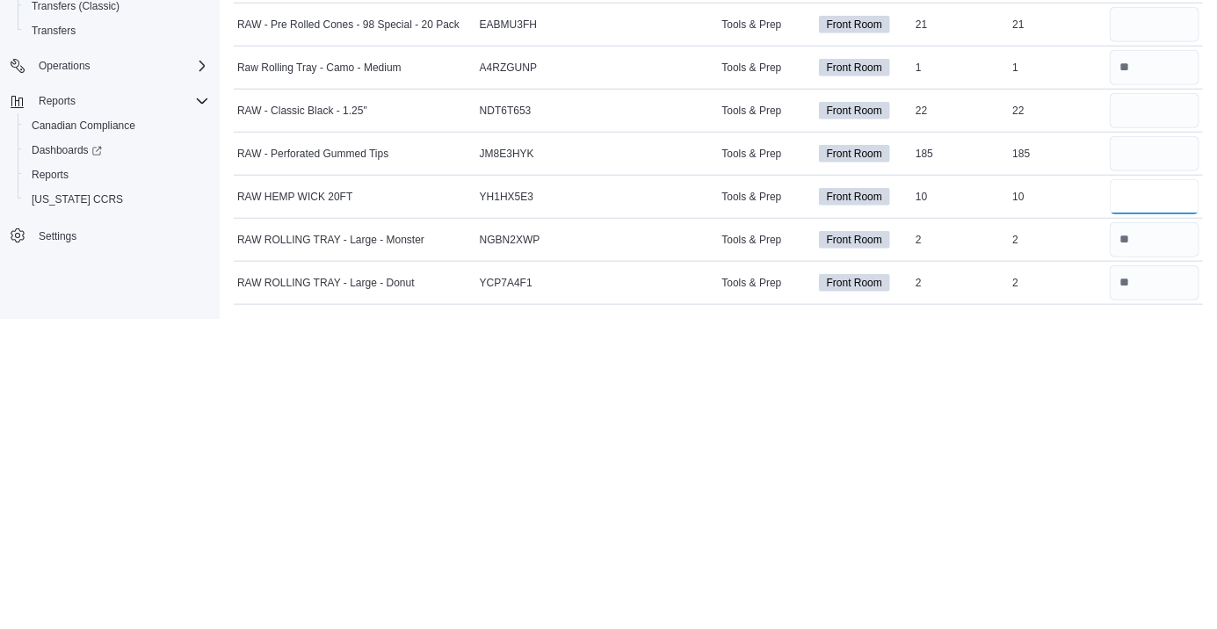
click at [1146, 512] on input "number" at bounding box center [1155, 506] width 90 height 35
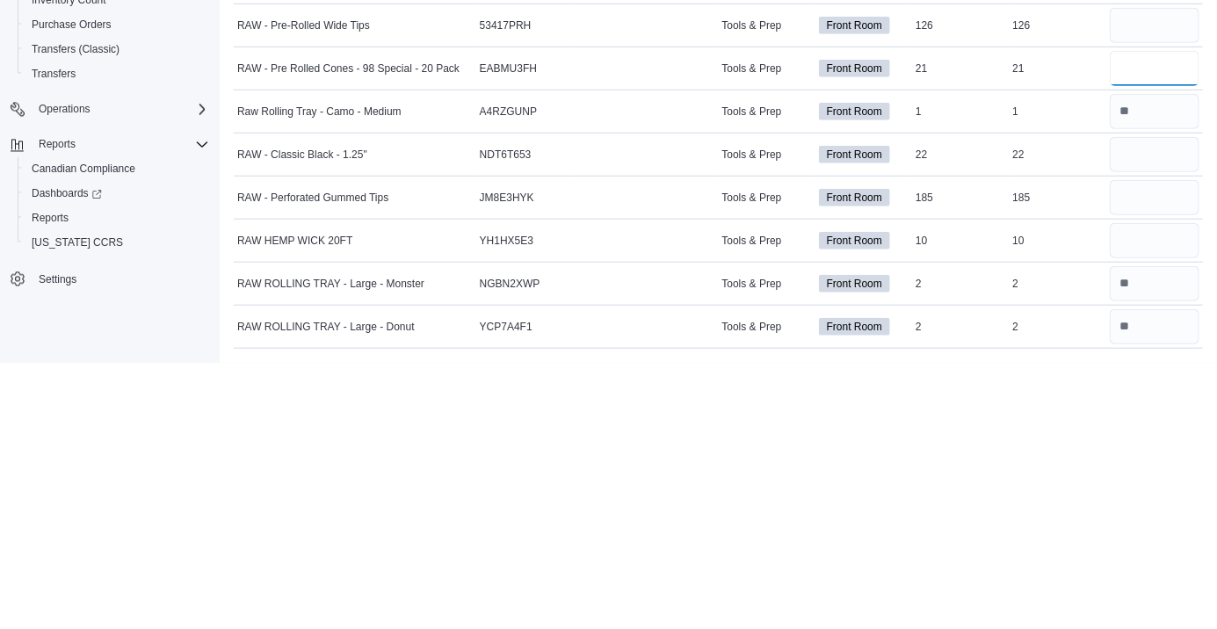
click at [1146, 330] on input "number" at bounding box center [1155, 334] width 90 height 35
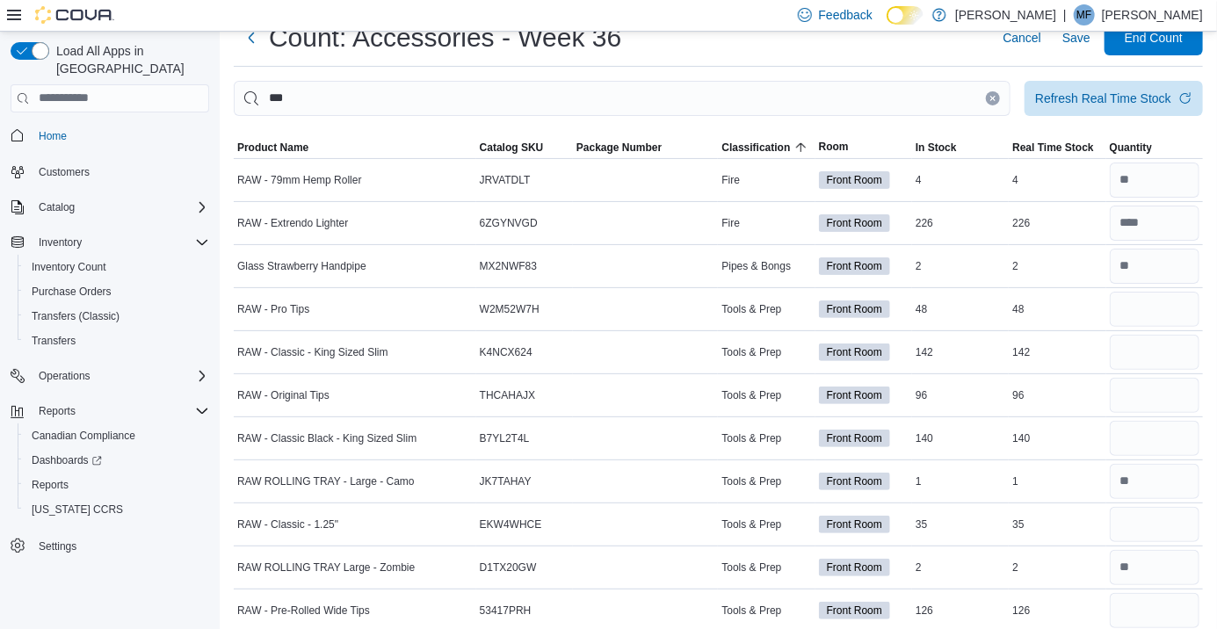
scroll to position [0, 0]
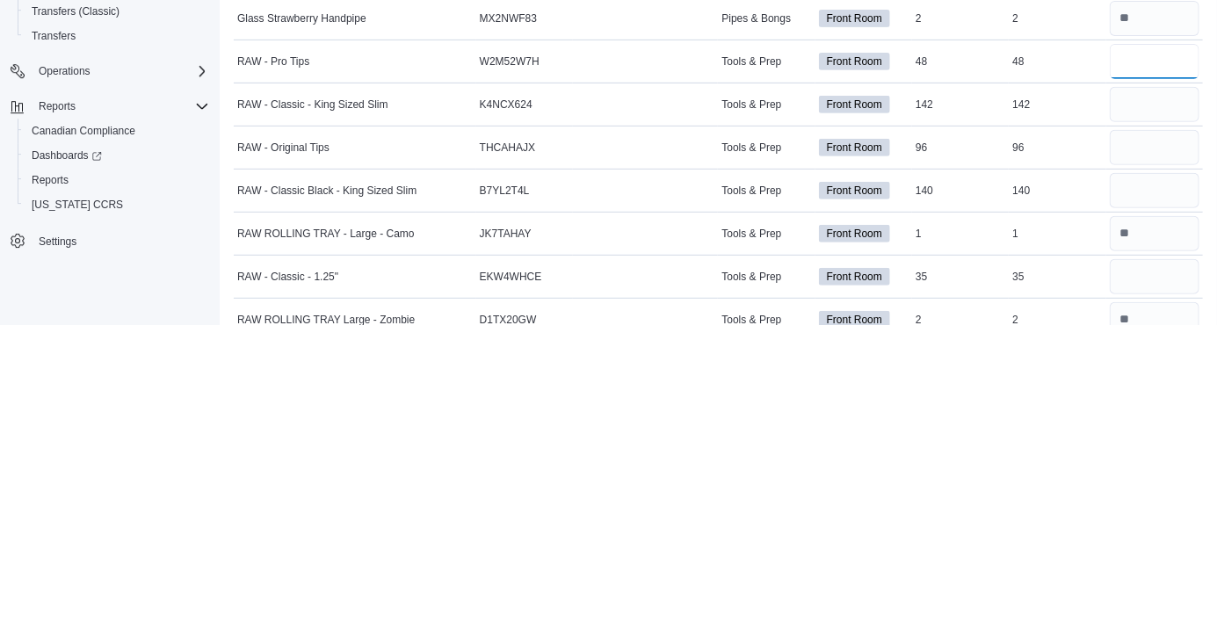
click at [1135, 368] on input "number" at bounding box center [1155, 366] width 90 height 35
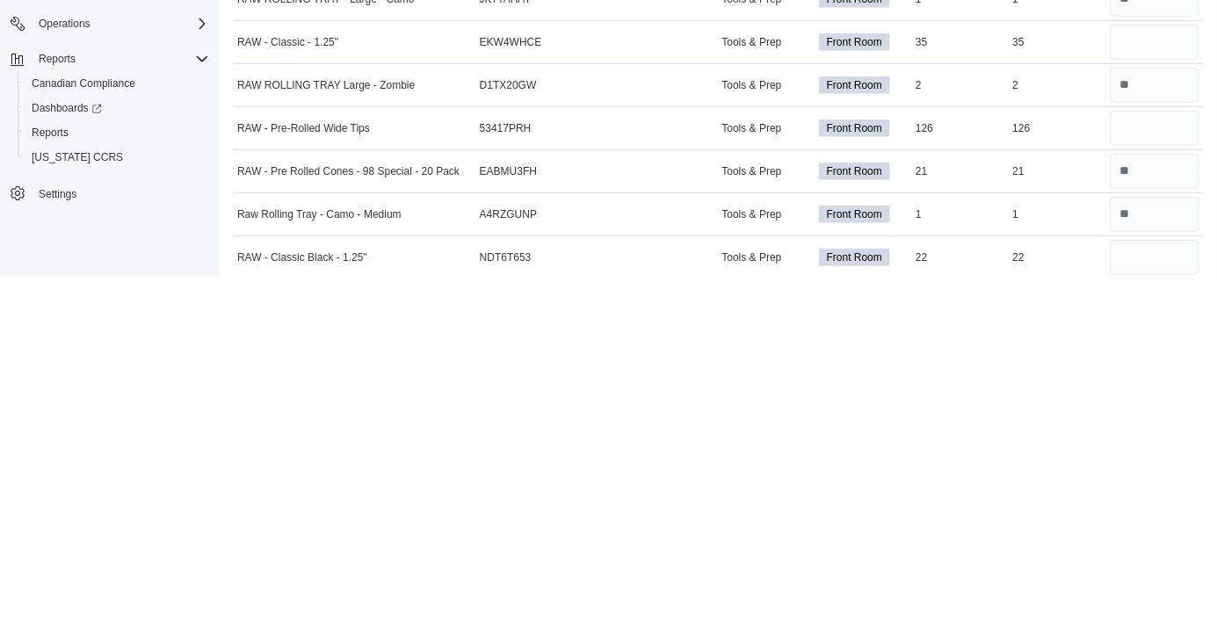
scroll to position [187, 0]
click at [1138, 394] on input "number" at bounding box center [1155, 394] width 90 height 35
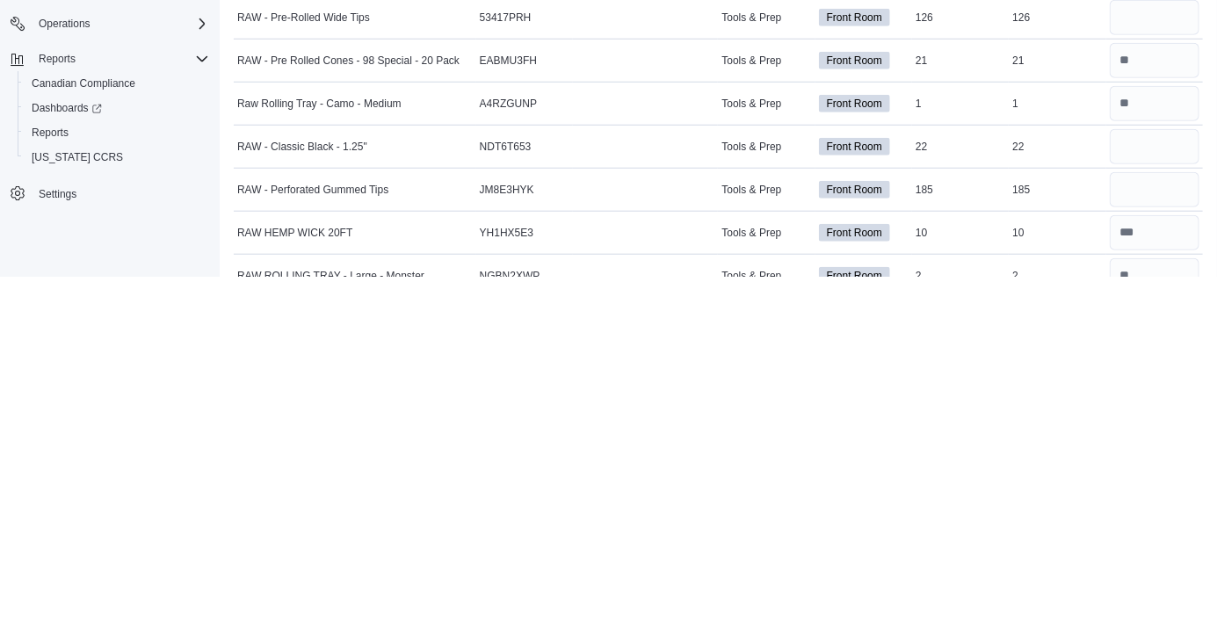
scroll to position [316, 0]
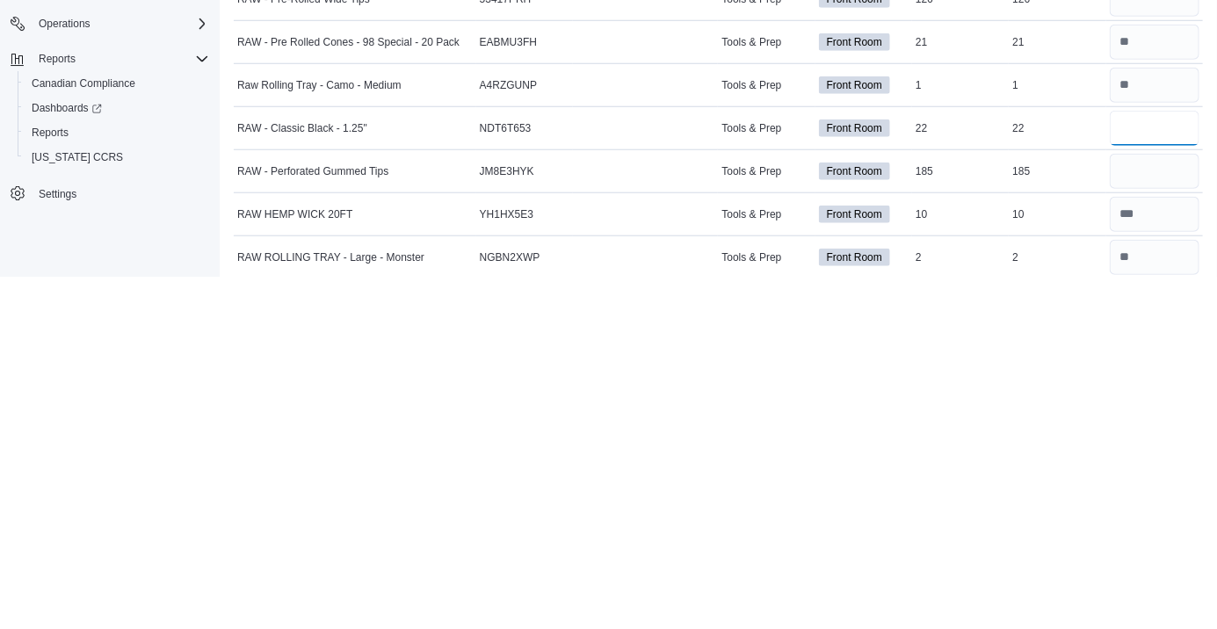
click at [1133, 483] on input "number" at bounding box center [1155, 480] width 90 height 35
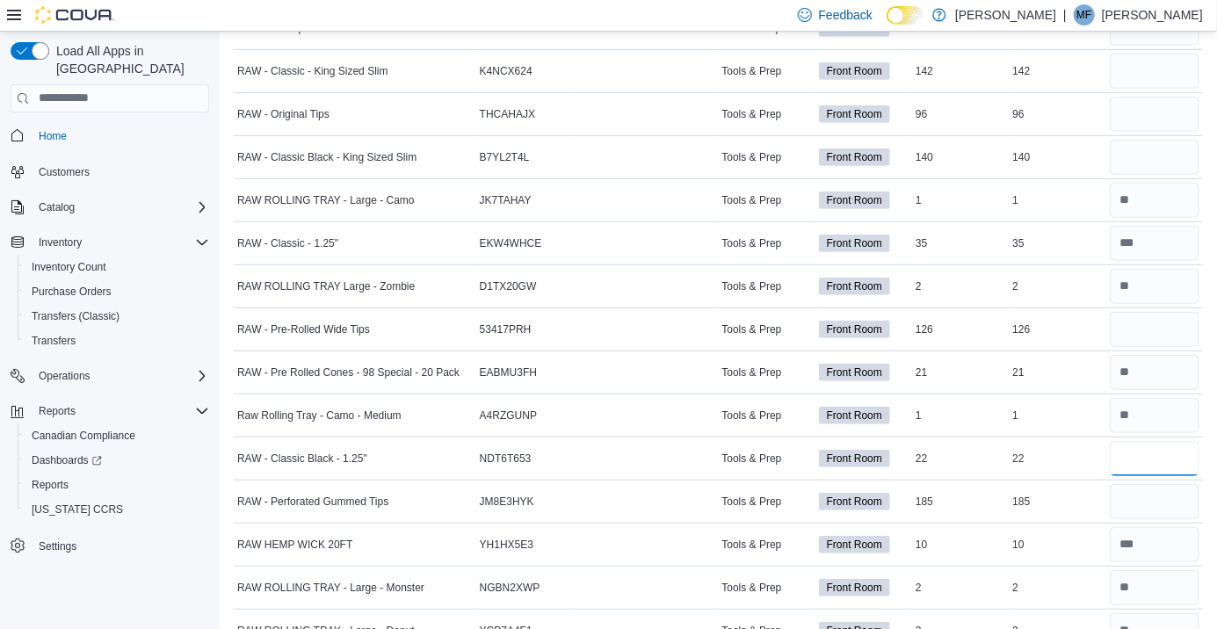
scroll to position [335, 0]
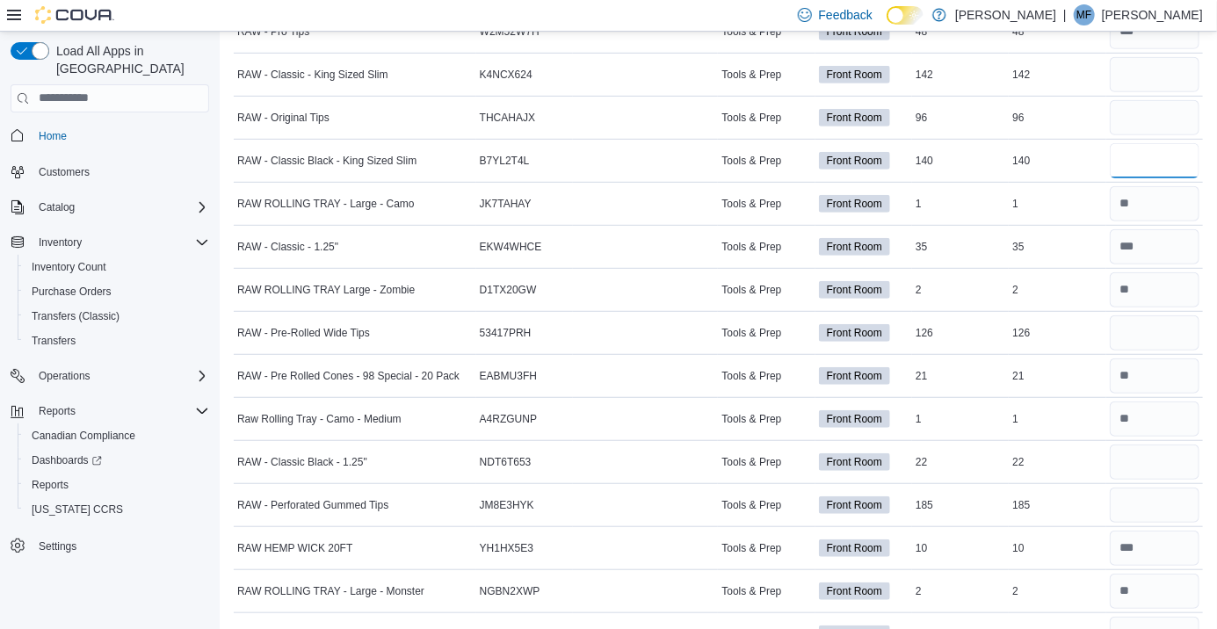
click at [1140, 158] on input "number" at bounding box center [1155, 160] width 90 height 35
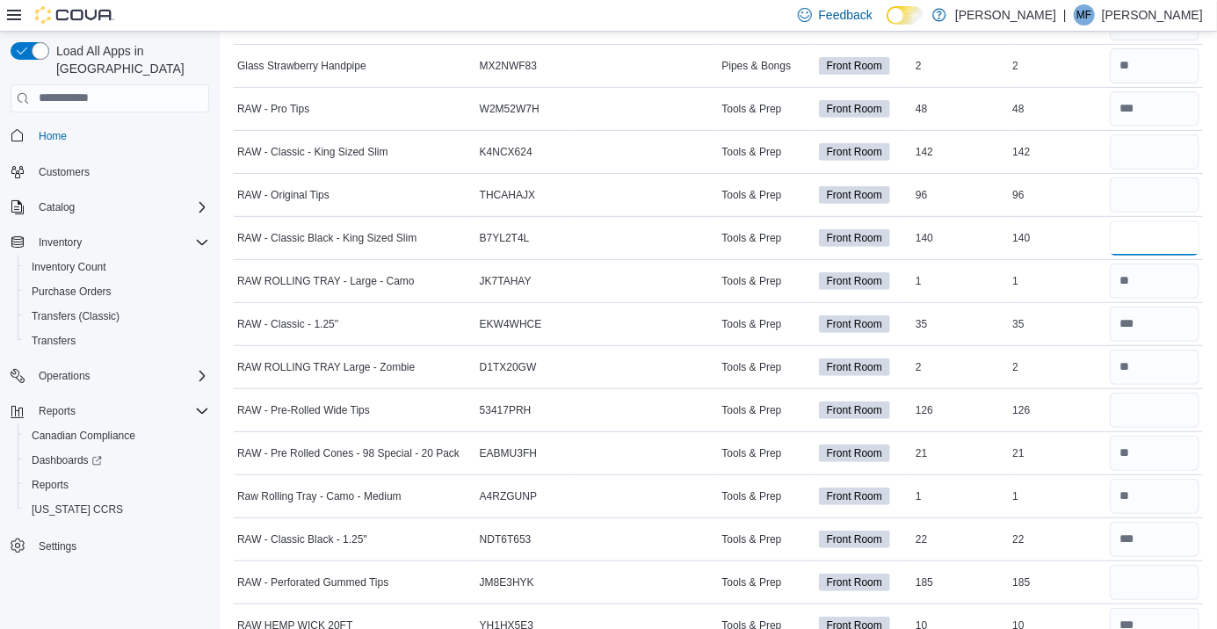
scroll to position [257, 0]
click at [1140, 151] on input "number" at bounding box center [1155, 152] width 90 height 35
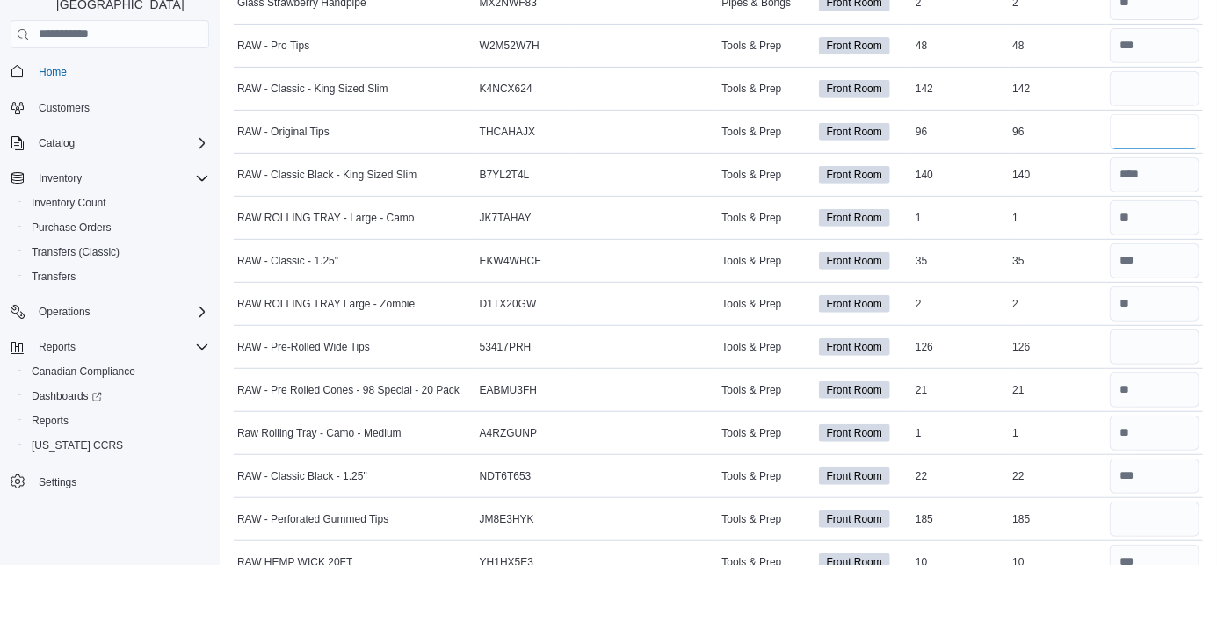
click at [1135, 199] on input "number" at bounding box center [1155, 195] width 90 height 35
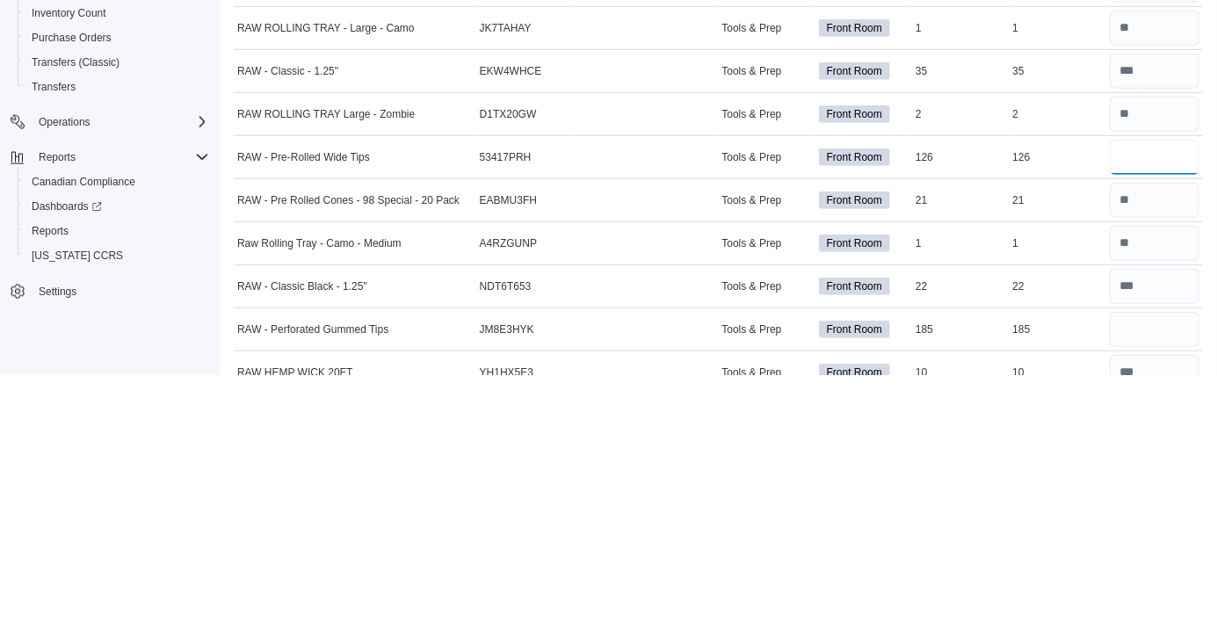
click at [1140, 416] on input "number" at bounding box center [1155, 411] width 90 height 35
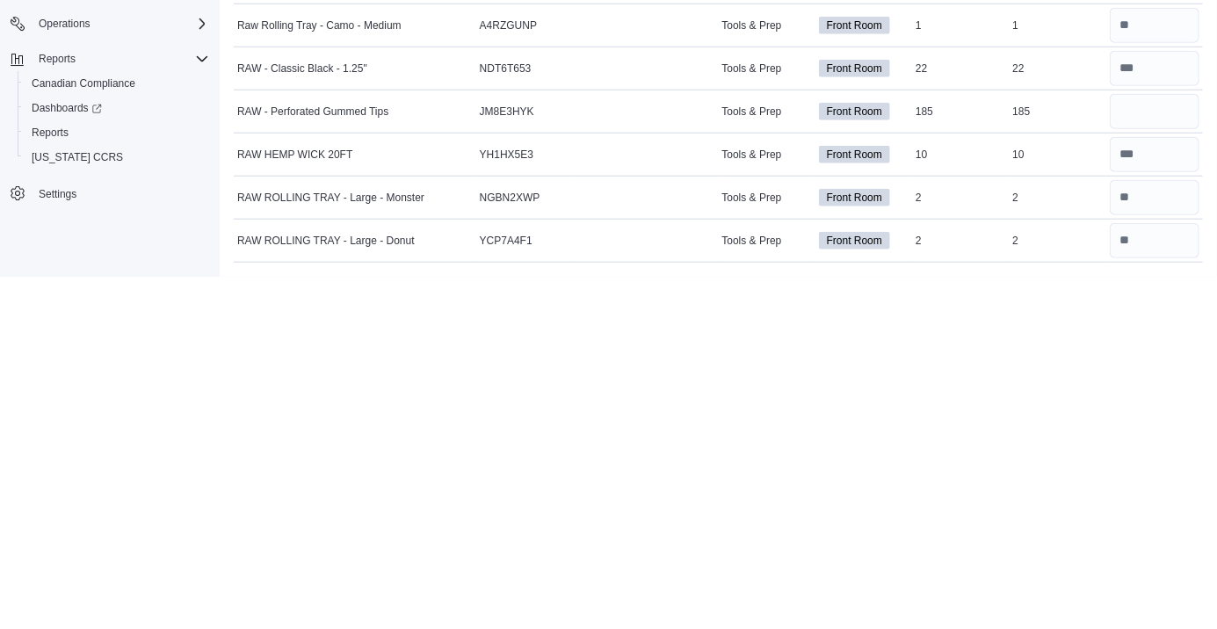
scroll to position [379, 0]
click at [1137, 457] on input "number" at bounding box center [1155, 463] width 90 height 35
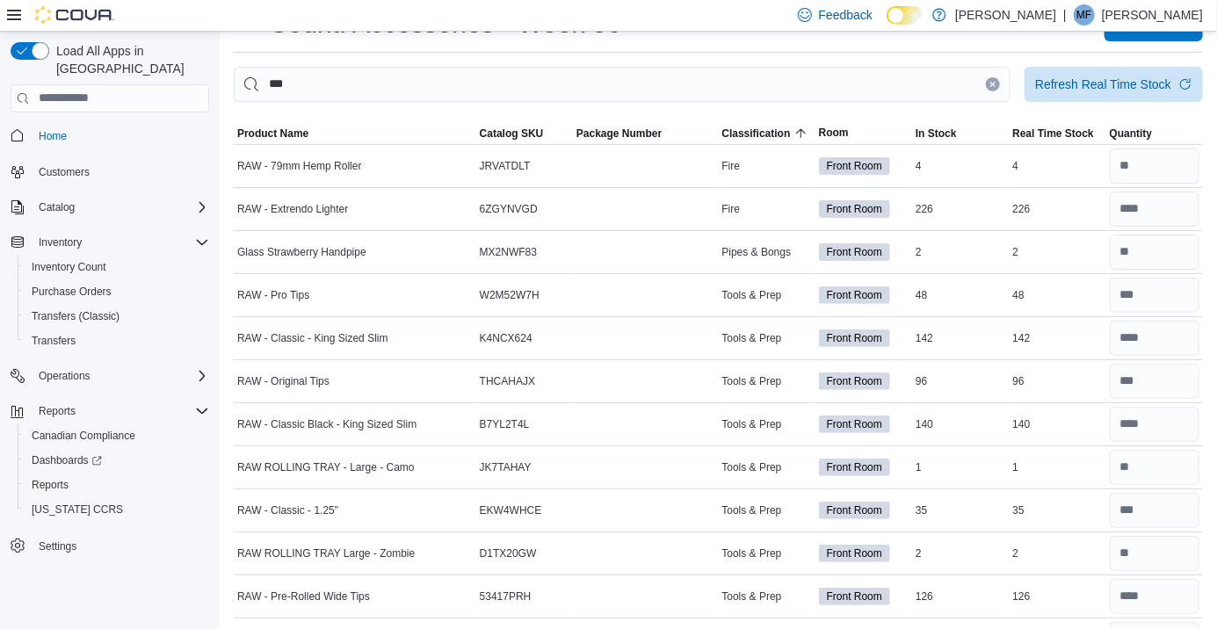
scroll to position [0, 0]
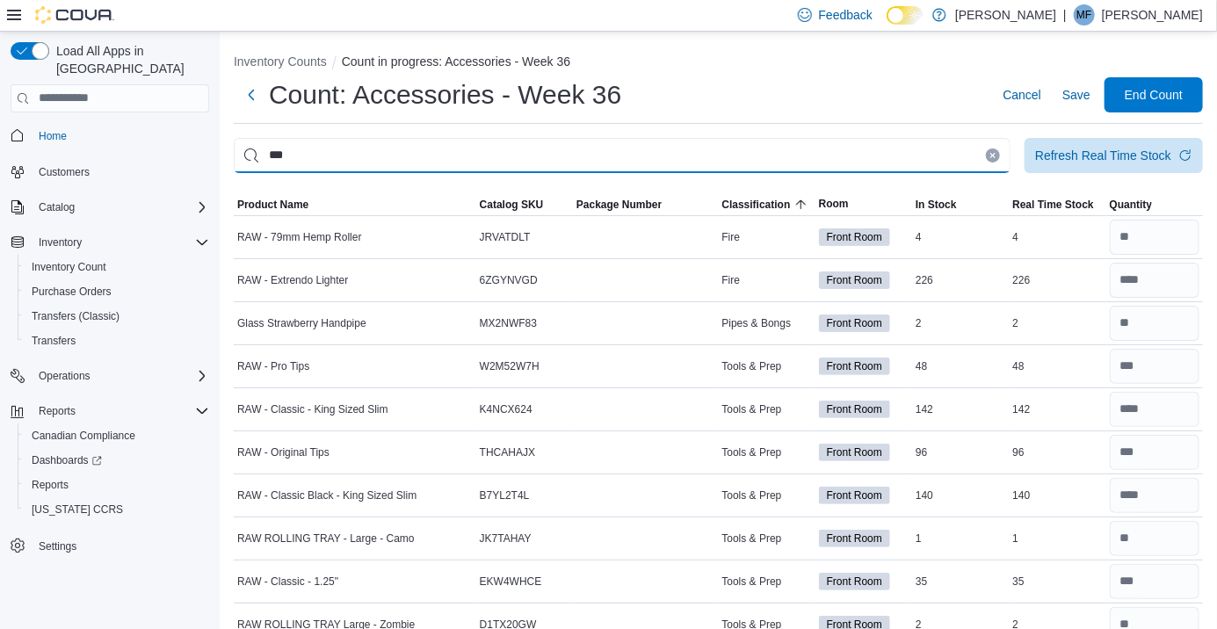
click at [989, 169] on input "***" at bounding box center [622, 155] width 777 height 35
click at [990, 155] on button "Clear input" at bounding box center [993, 155] width 14 height 14
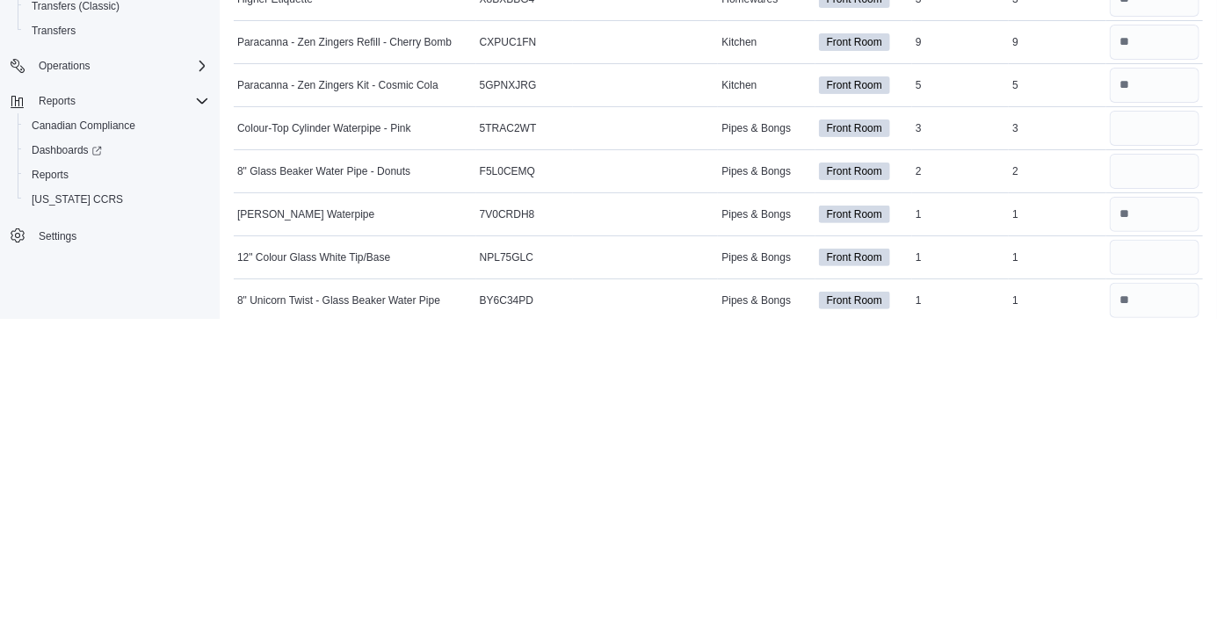
scroll to position [2816, 0]
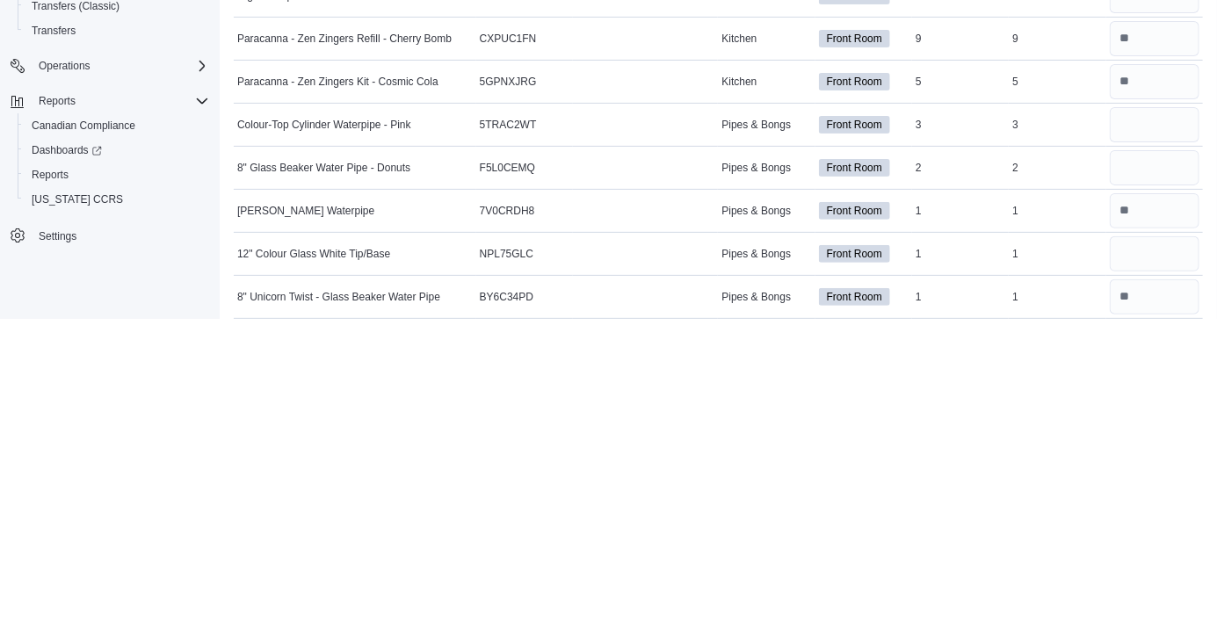
click at [1153, 500] on div at bounding box center [1154, 521] width 97 height 42
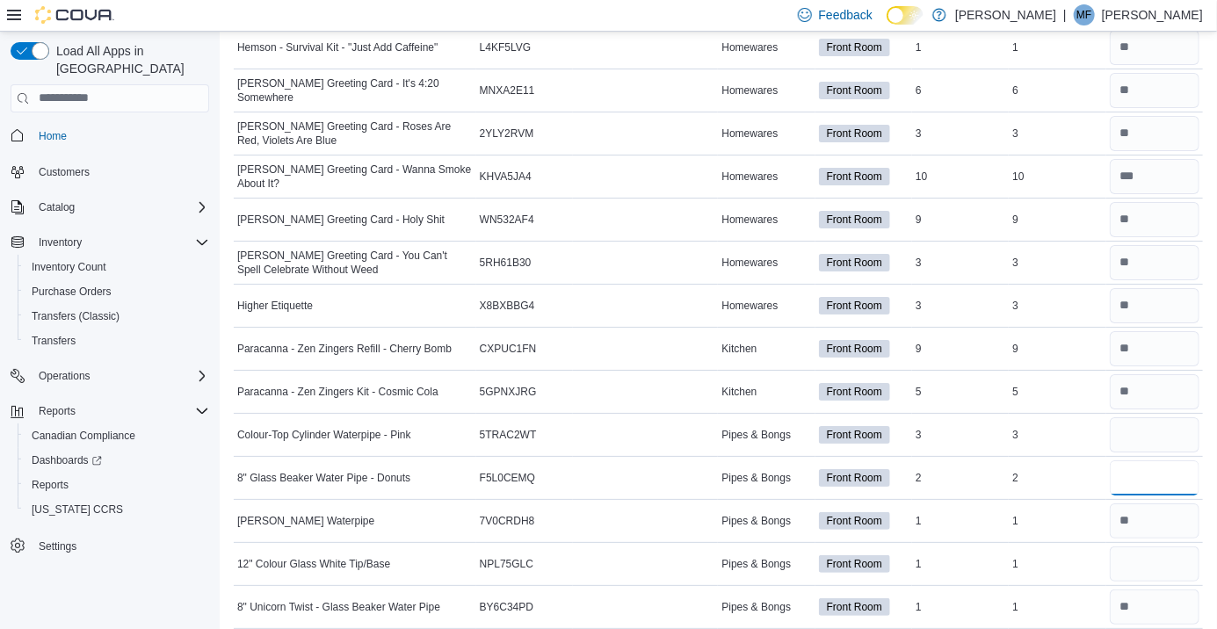
click at [1140, 479] on input "number" at bounding box center [1155, 477] width 90 height 35
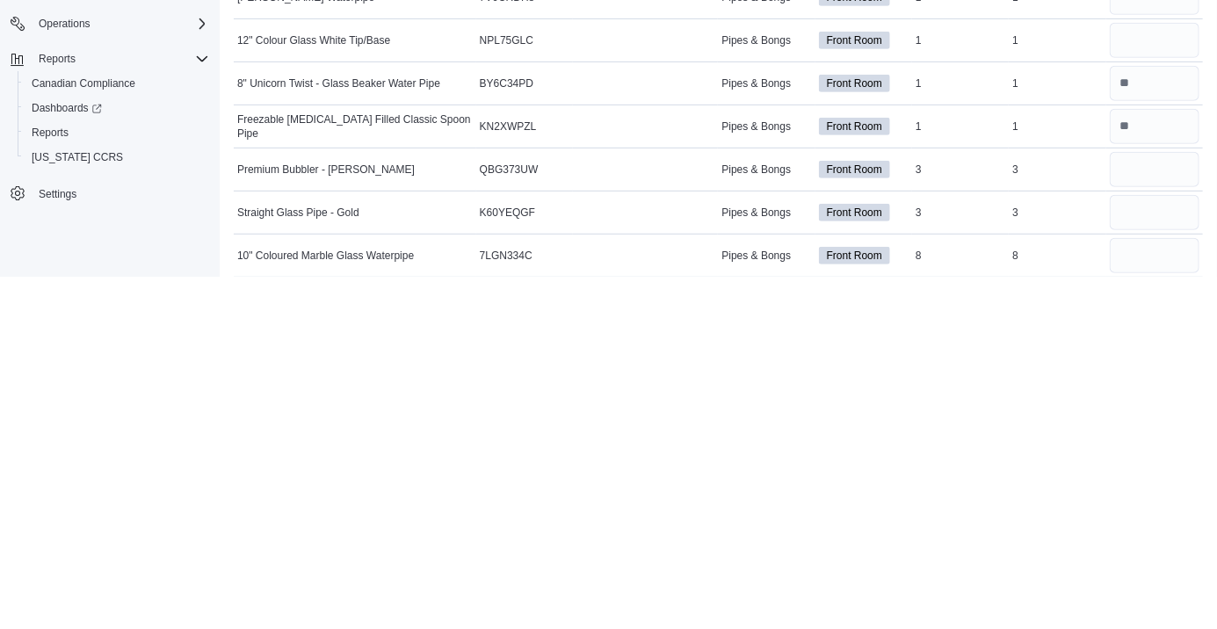
scroll to position [2992, 0]
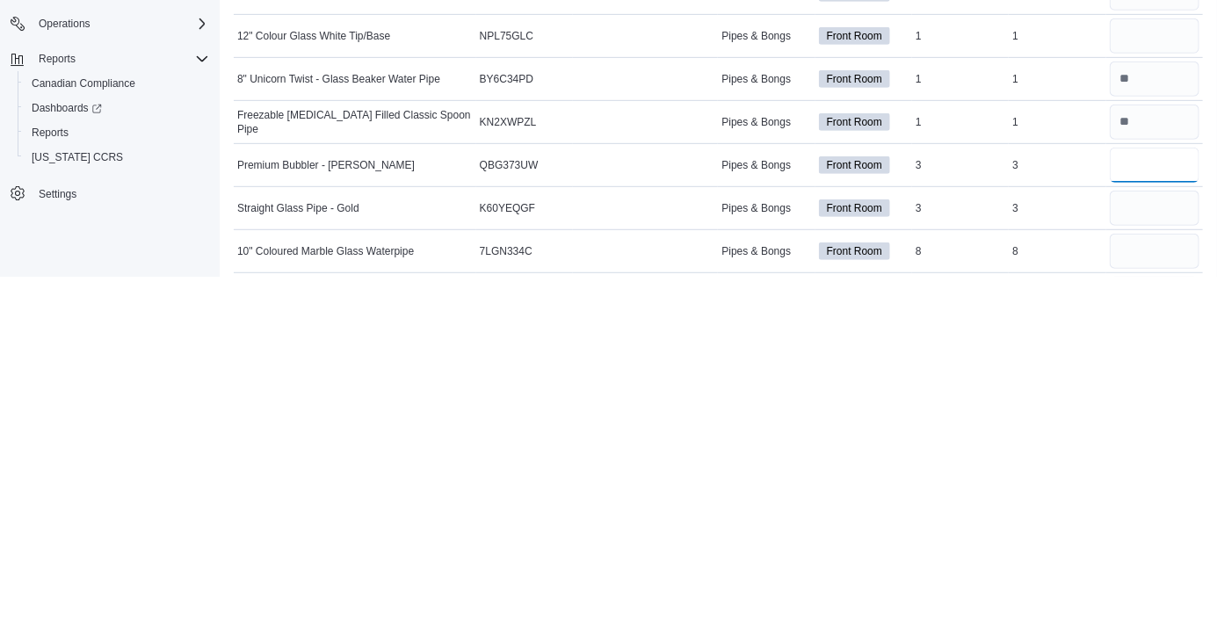
click at [1128, 517] on input "number" at bounding box center [1155, 517] width 90 height 35
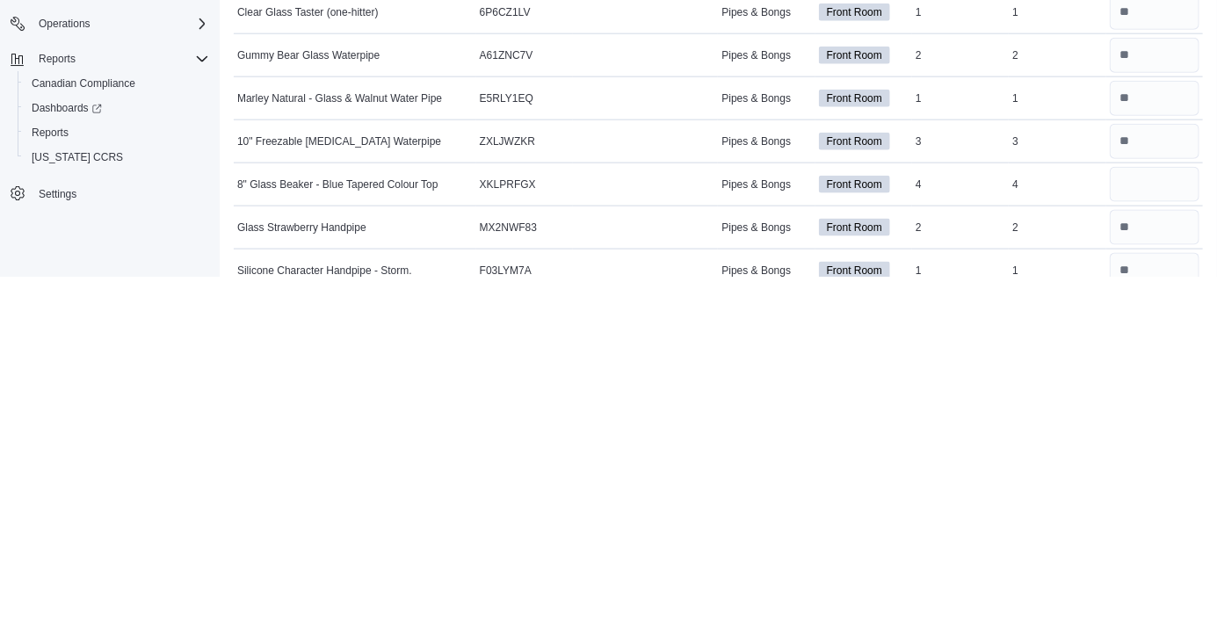
scroll to position [3534, 0]
click at [1126, 535] on input "number" at bounding box center [1155, 535] width 90 height 35
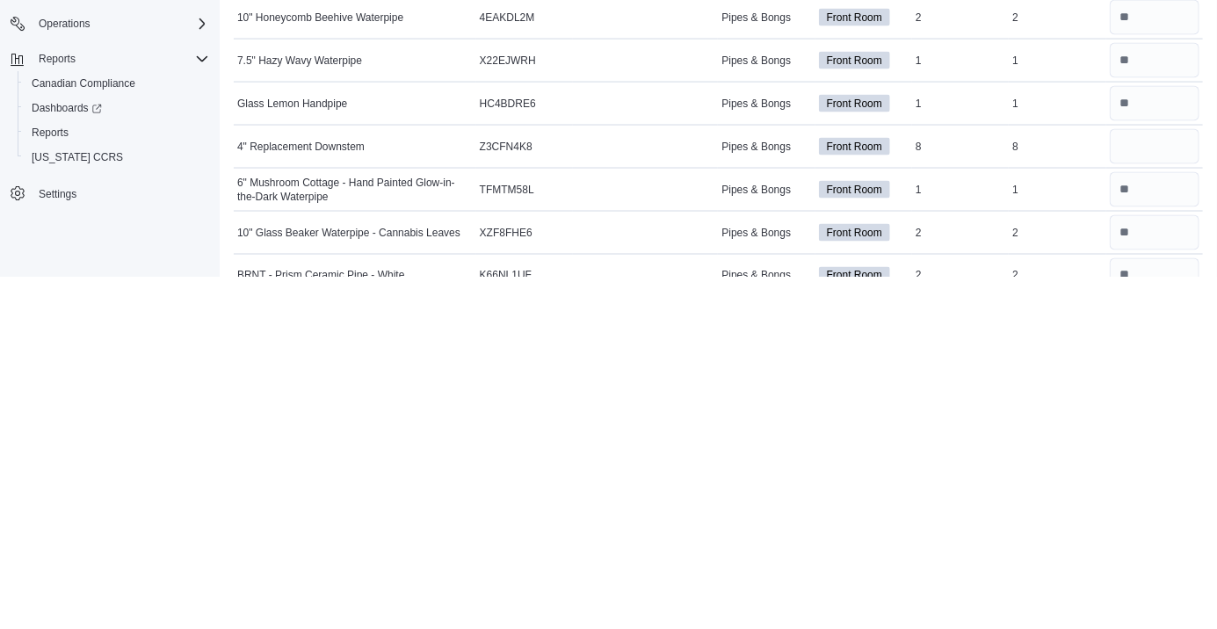
scroll to position [3832, 0]
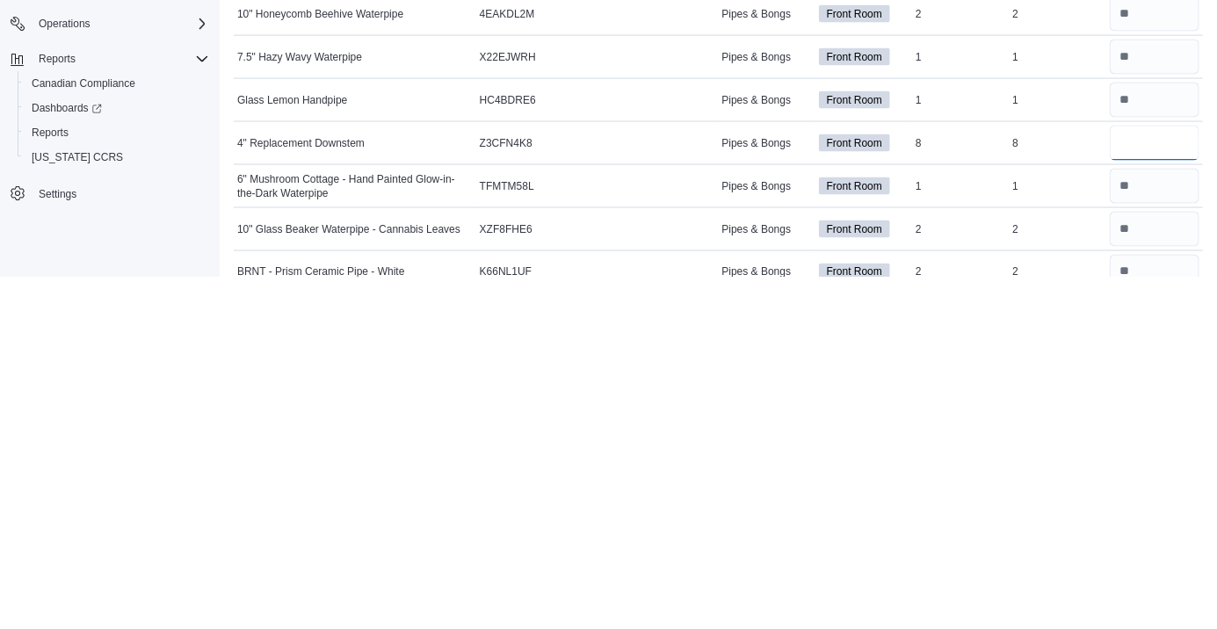
click at [1121, 492] on input "number" at bounding box center [1155, 495] width 90 height 35
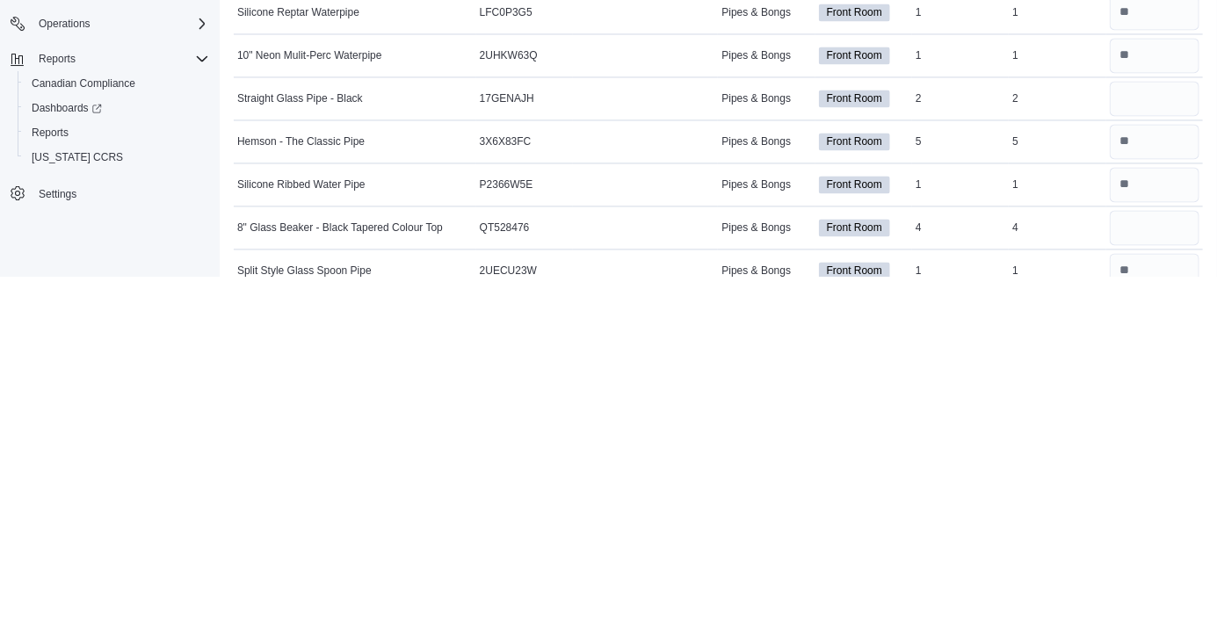
scroll to position [4145, 0]
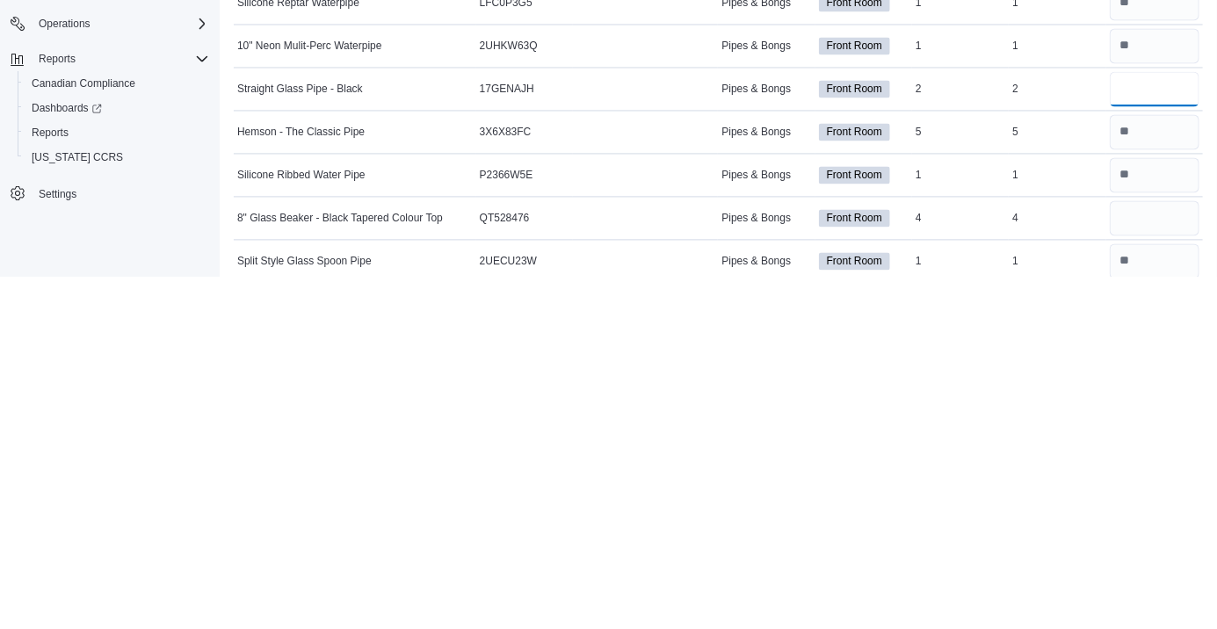
click at [1146, 433] on input "number" at bounding box center [1155, 441] width 90 height 35
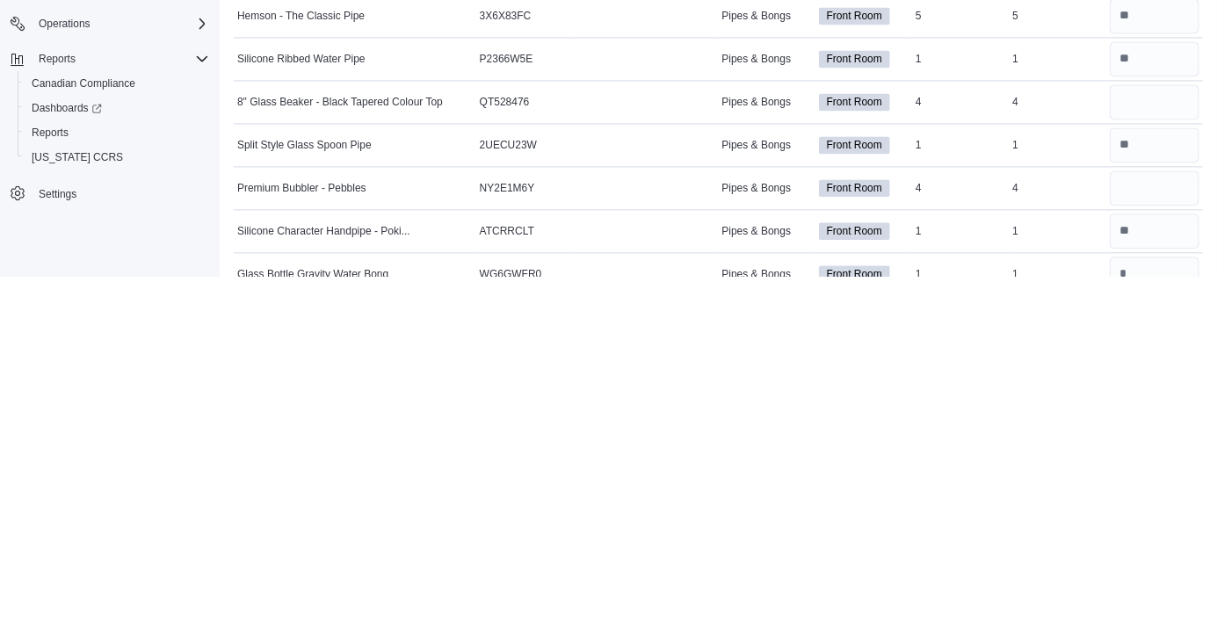
scroll to position [4262, 0]
click at [1136, 454] on input "number" at bounding box center [1155, 452] width 90 height 35
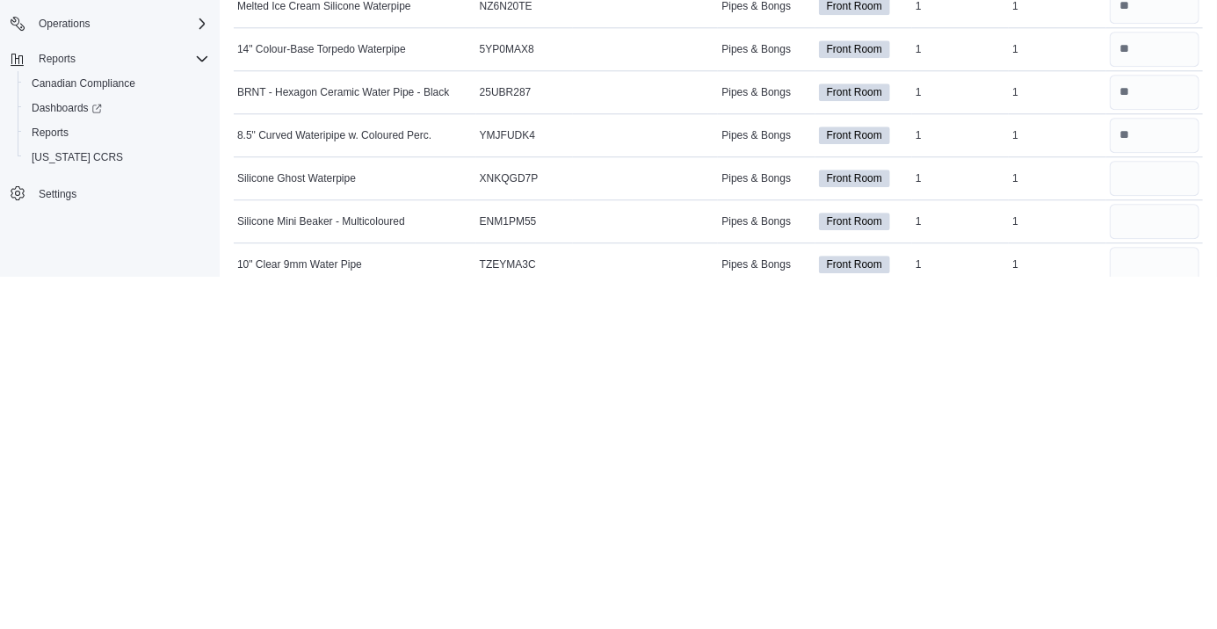
scroll to position [4676, 0]
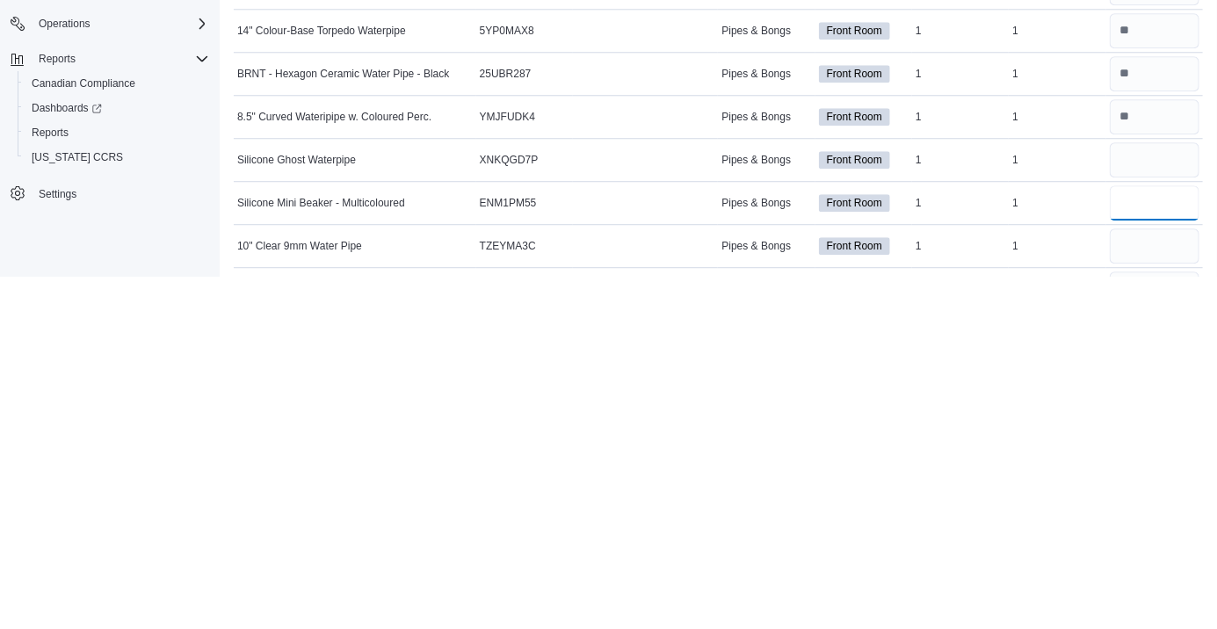
click at [1133, 558] on input "number" at bounding box center [1155, 555] width 90 height 35
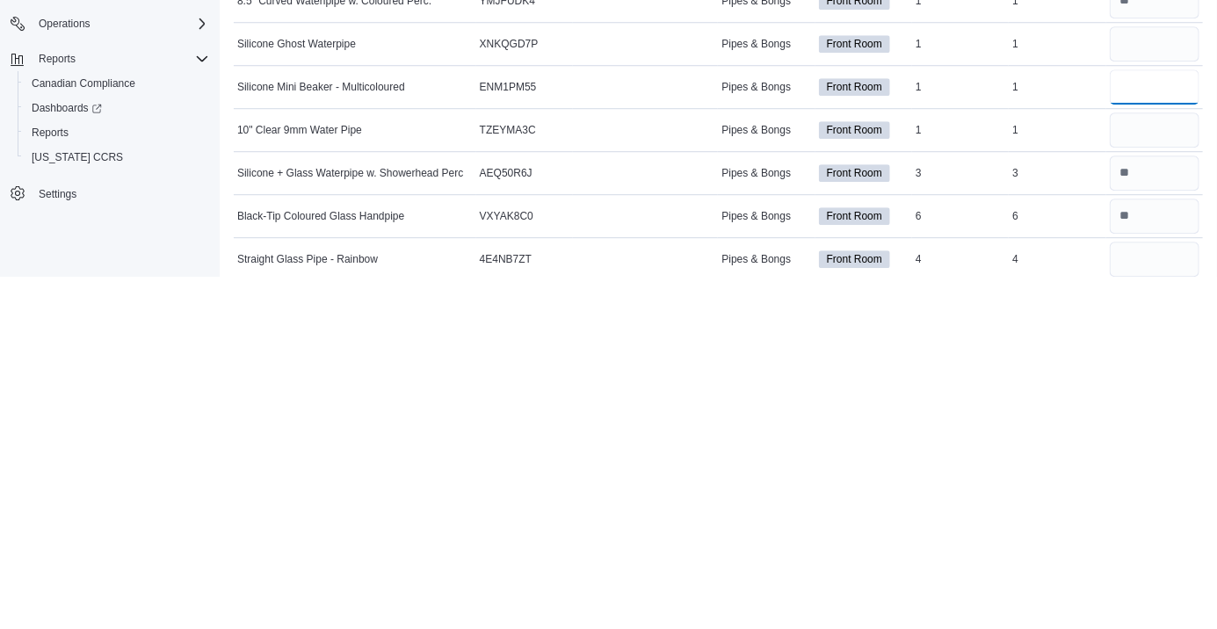
scroll to position [4797, 0]
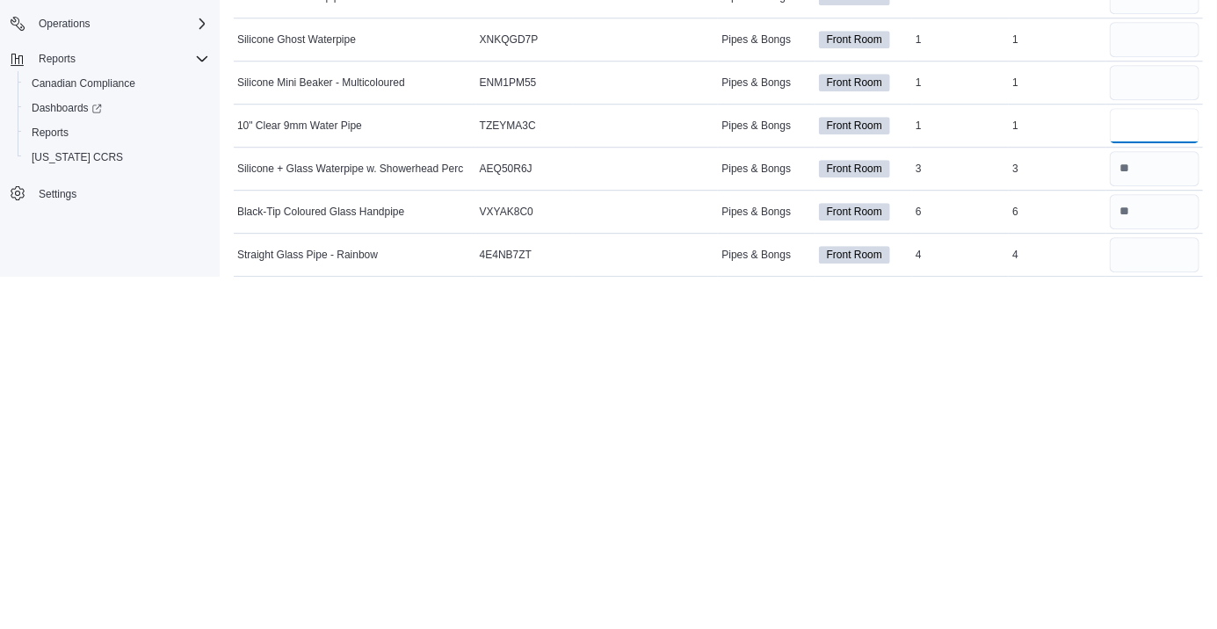
click at [1137, 475] on input "number" at bounding box center [1155, 477] width 90 height 35
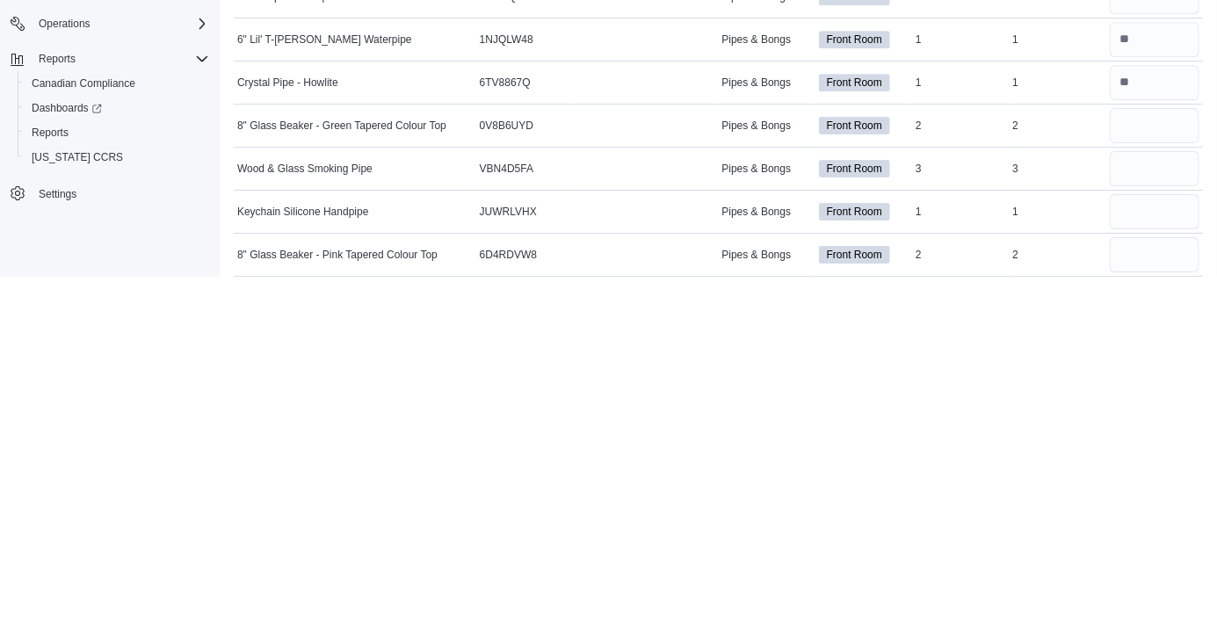
scroll to position [5118, 0]
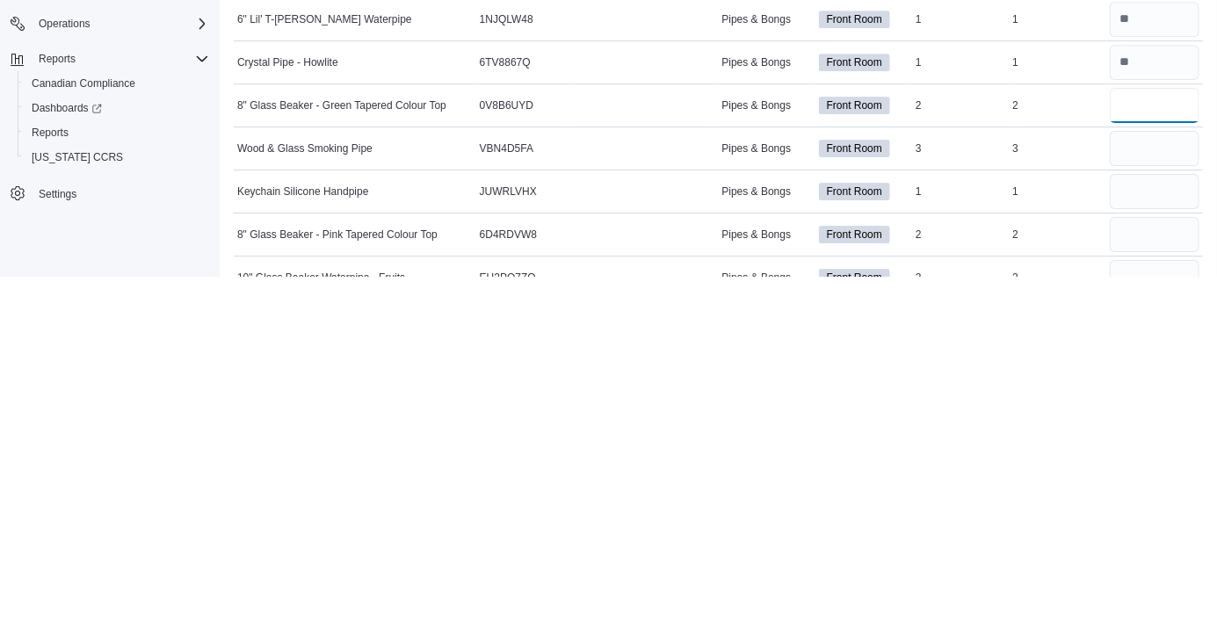
click at [1133, 458] on input "number" at bounding box center [1155, 457] width 90 height 35
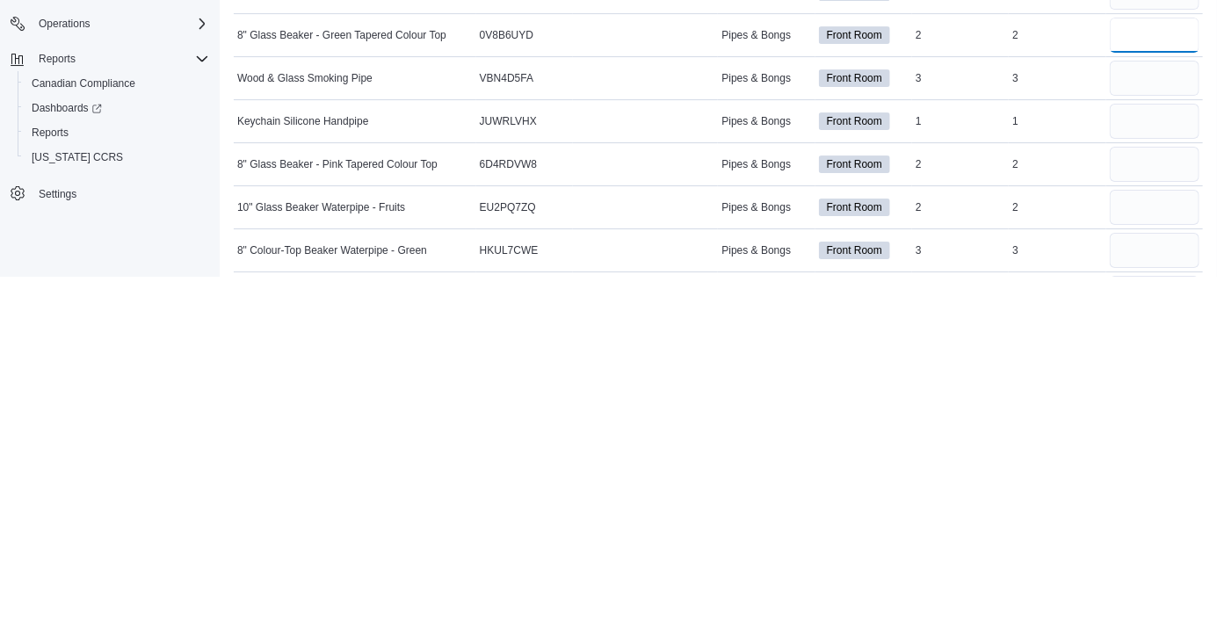
scroll to position [5189, 0]
click at [1137, 474] on input "number" at bounding box center [1155, 472] width 90 height 35
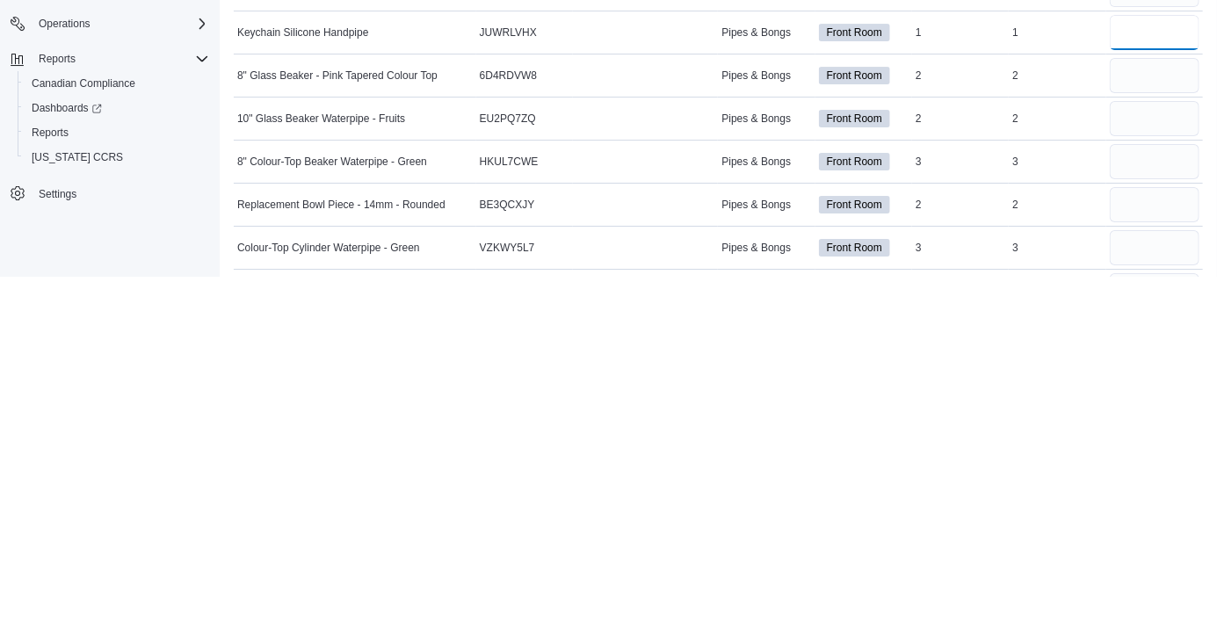
scroll to position [5292, 0]
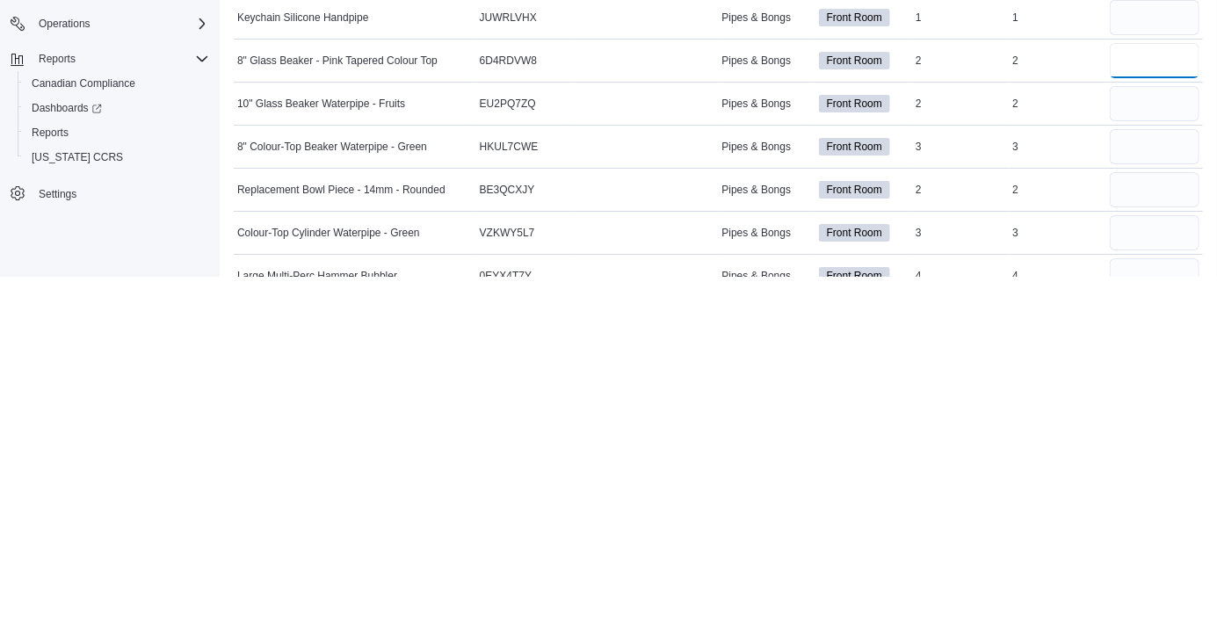
click at [1128, 415] on input "number" at bounding box center [1155, 412] width 90 height 35
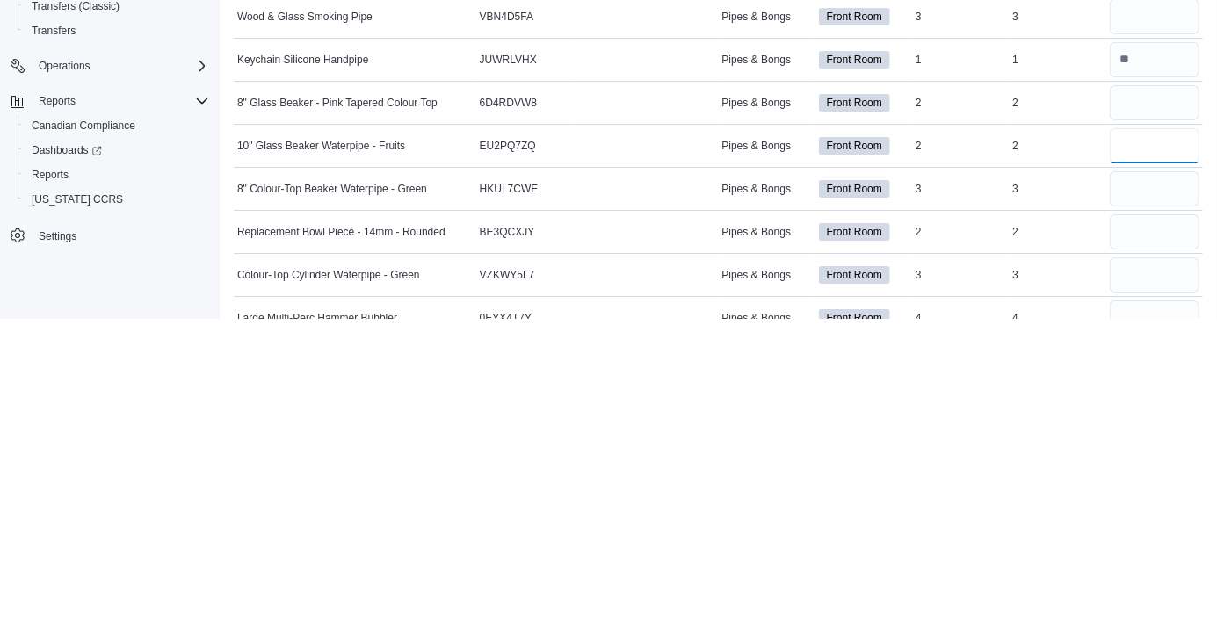
click at [1134, 453] on input "number" at bounding box center [1155, 455] width 90 height 35
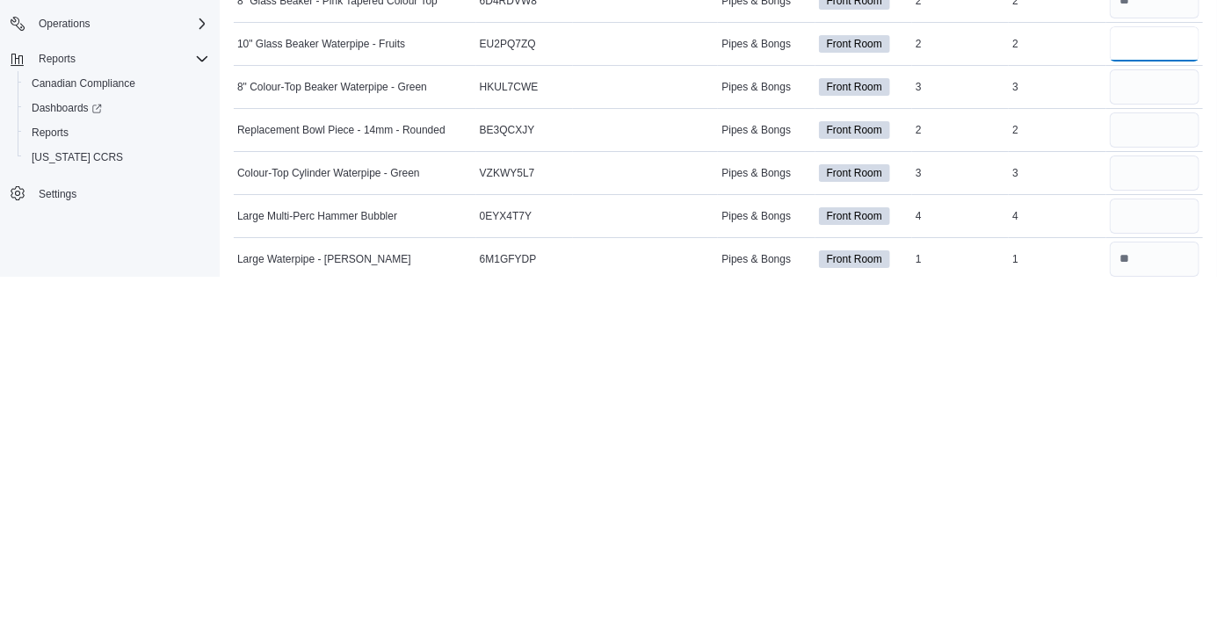
scroll to position [5361, 0]
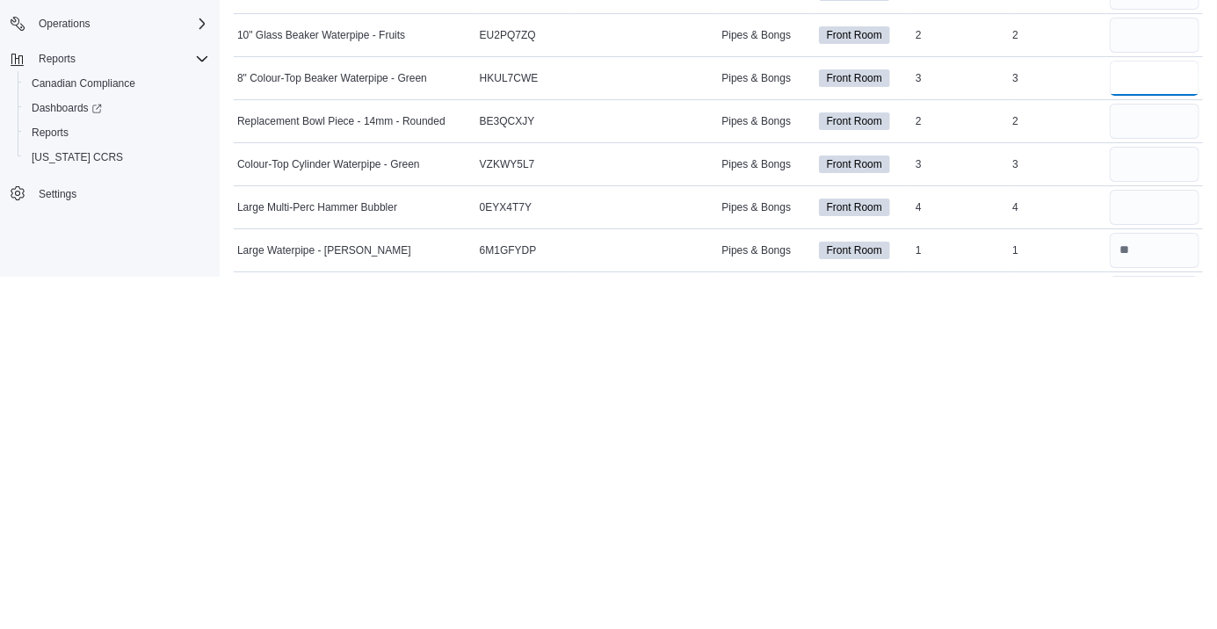
click at [1137, 431] on input "number" at bounding box center [1155, 430] width 90 height 35
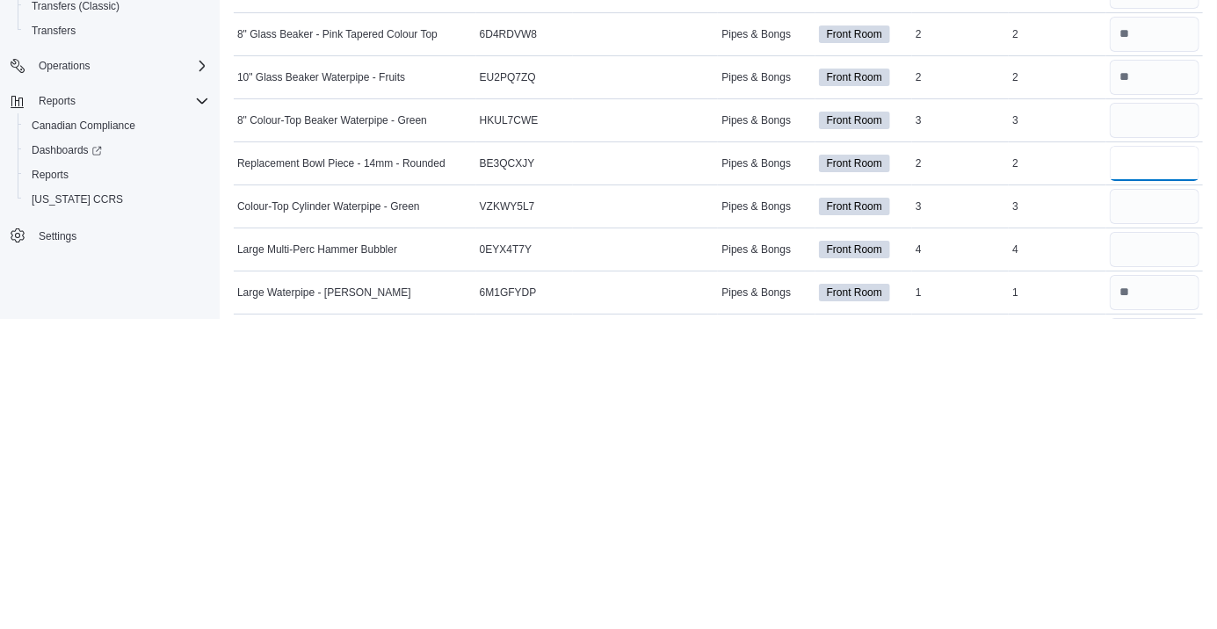
click at [1135, 475] on input "number" at bounding box center [1155, 473] width 90 height 35
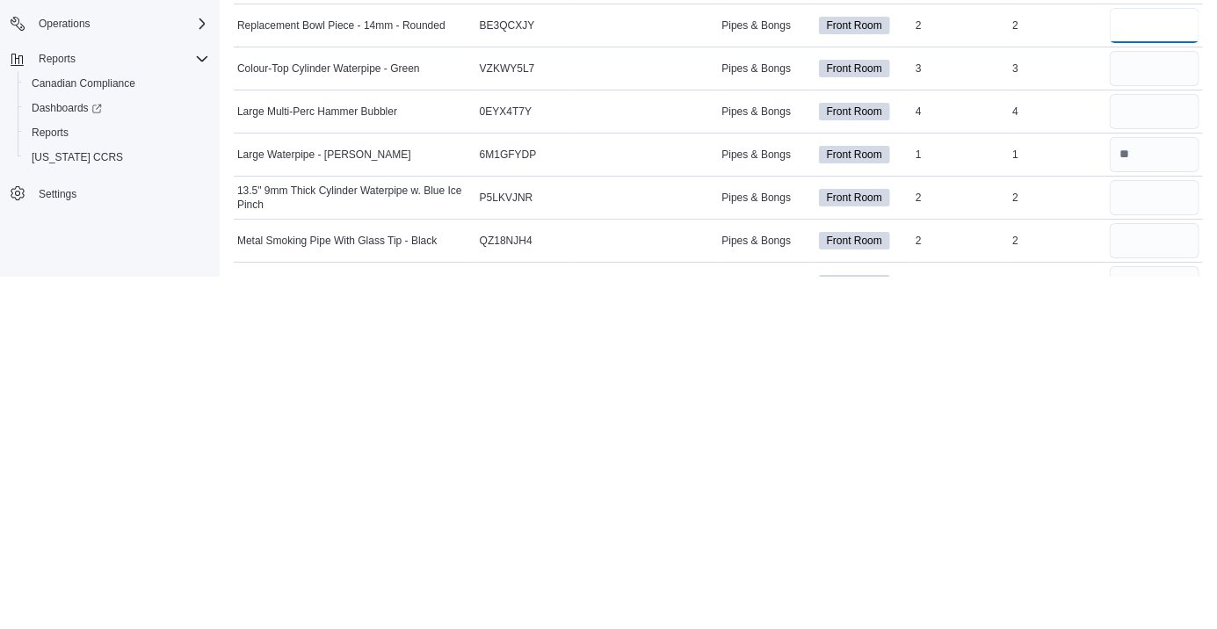
scroll to position [5472, 0]
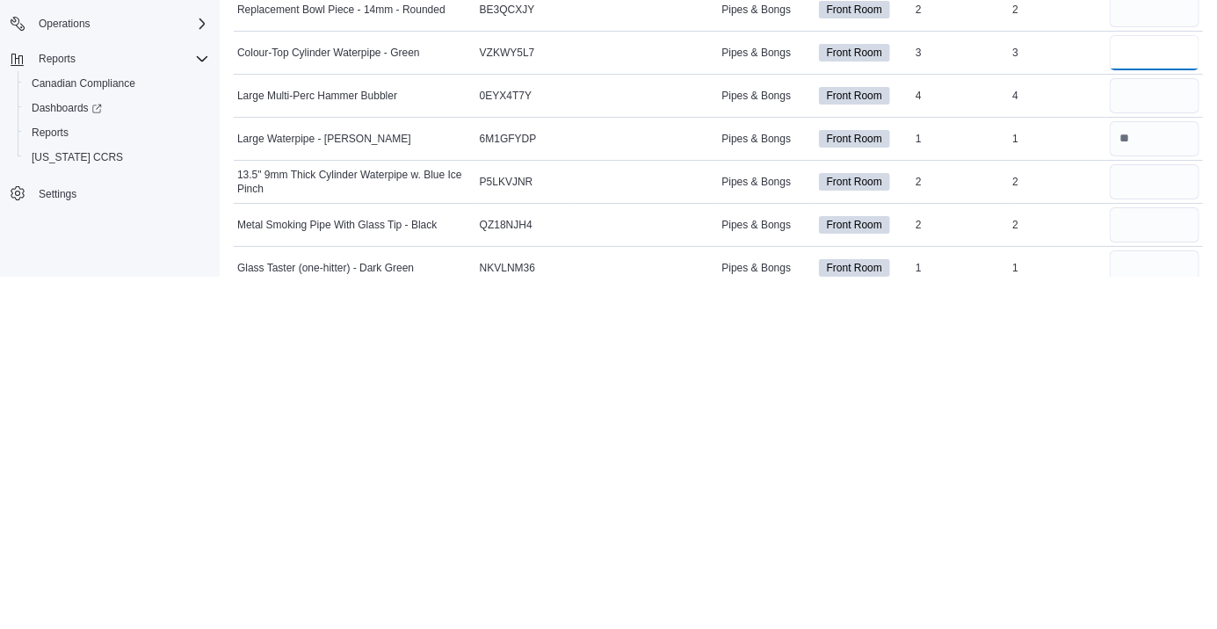
click at [1133, 405] on input "number" at bounding box center [1155, 404] width 90 height 35
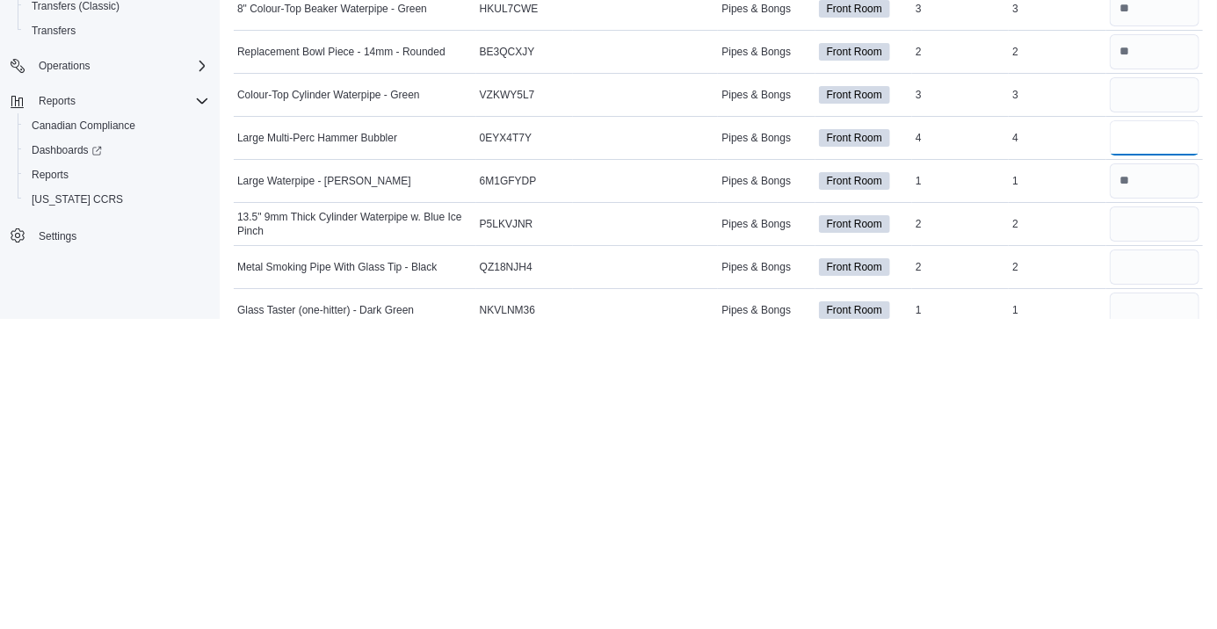
click at [1133, 443] on input "number" at bounding box center [1155, 448] width 90 height 35
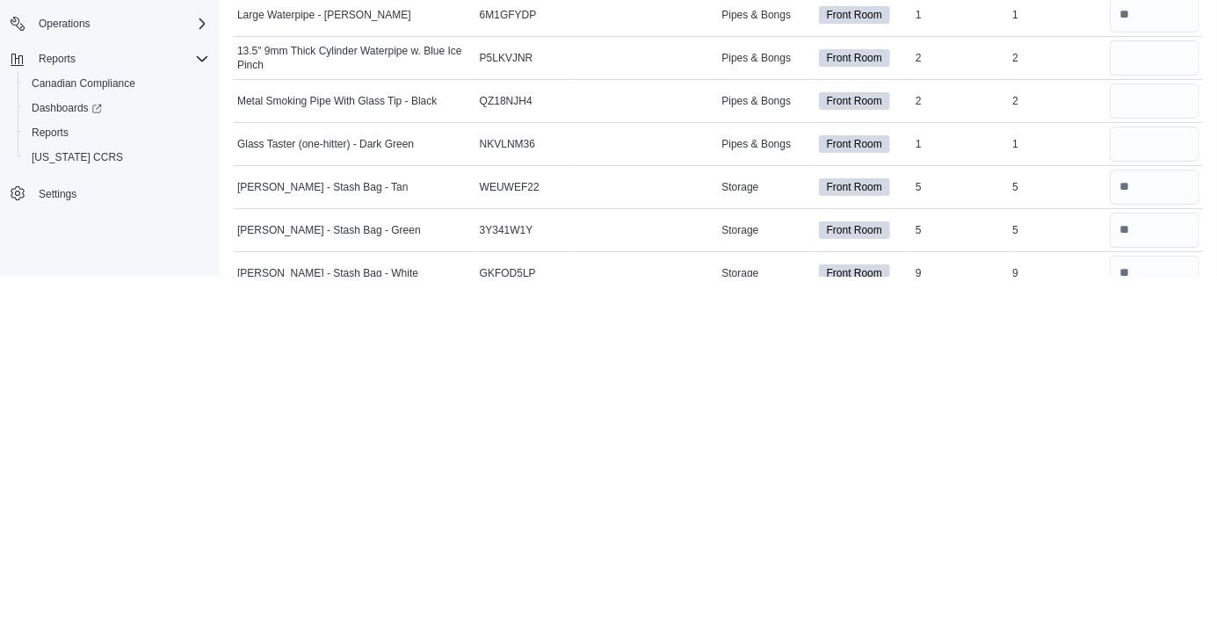
scroll to position [5605, 0]
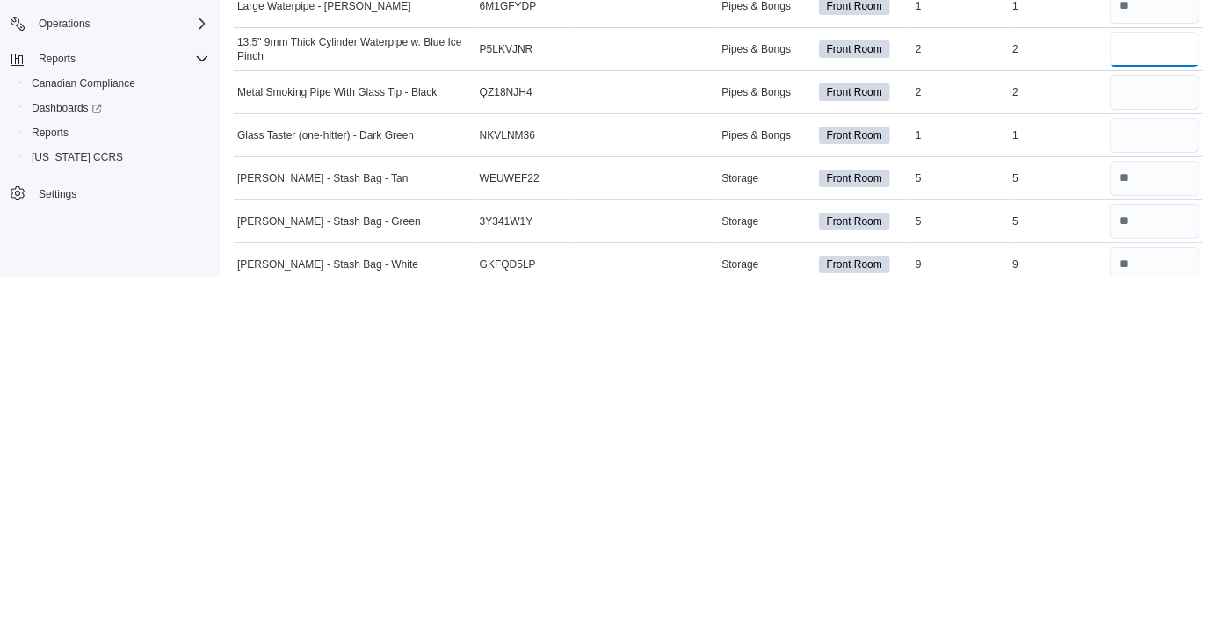
click at [1133, 394] on input "number" at bounding box center [1155, 401] width 90 height 35
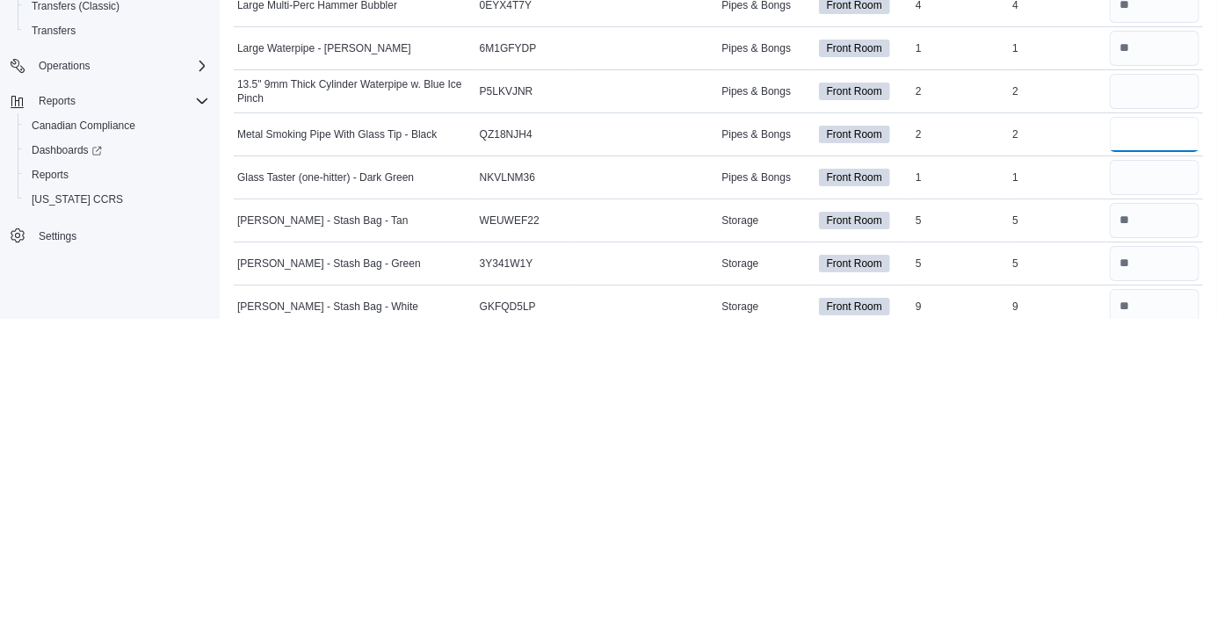
click at [1133, 439] on input "number" at bounding box center [1155, 444] width 90 height 35
click at [1138, 490] on input "number" at bounding box center [1155, 487] width 90 height 35
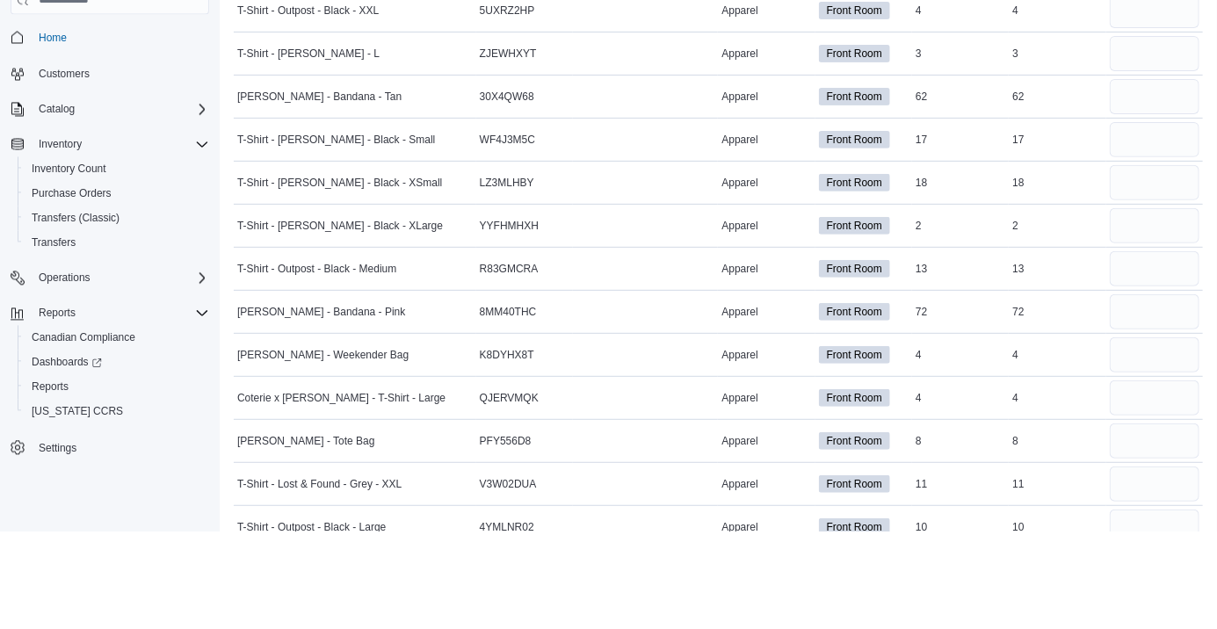
scroll to position [129, 0]
click at [1139, 191] on input "number" at bounding box center [1155, 194] width 90 height 35
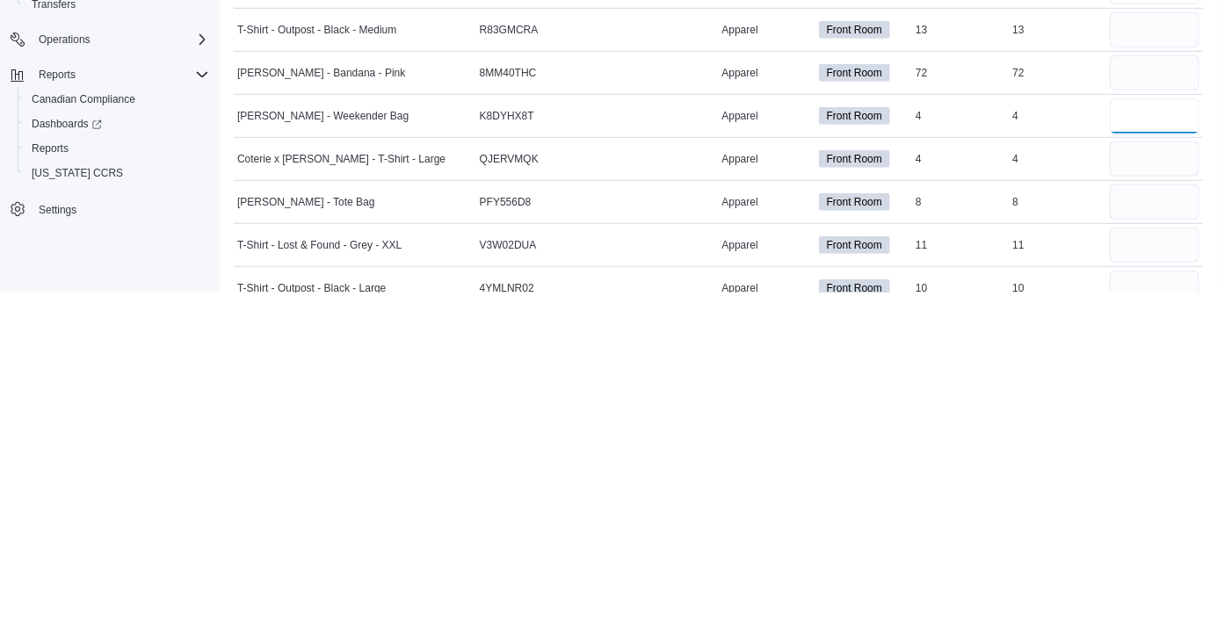
click at [1133, 460] on input "number" at bounding box center [1155, 452] width 90 height 35
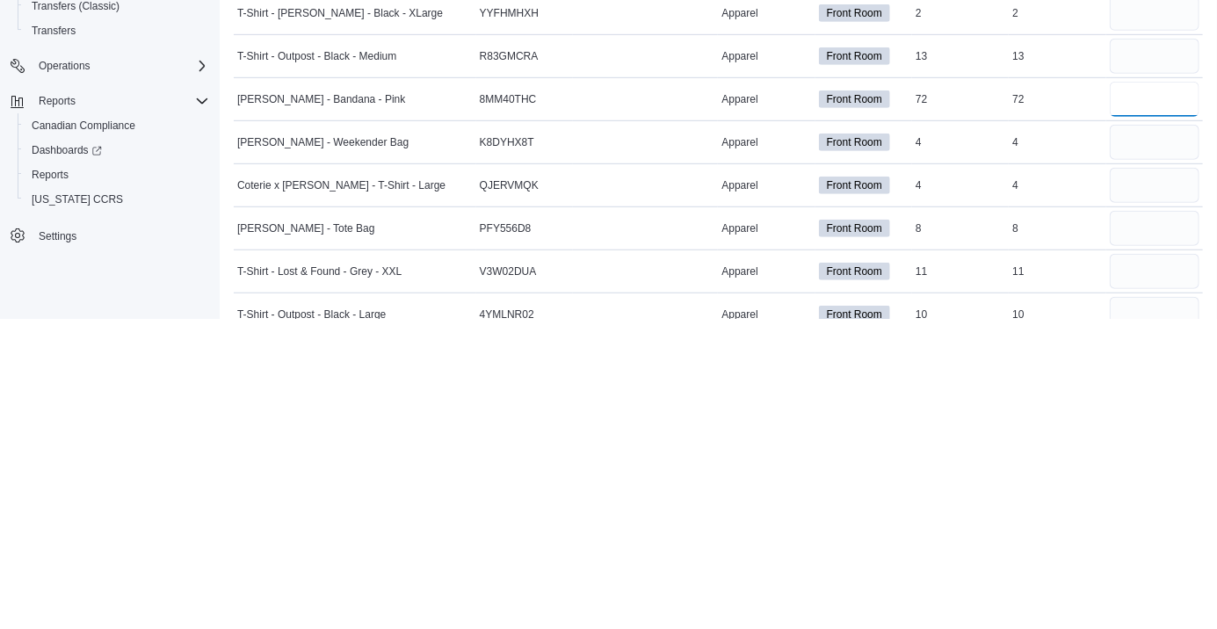
click at [1134, 416] on input "number" at bounding box center [1155, 409] width 90 height 35
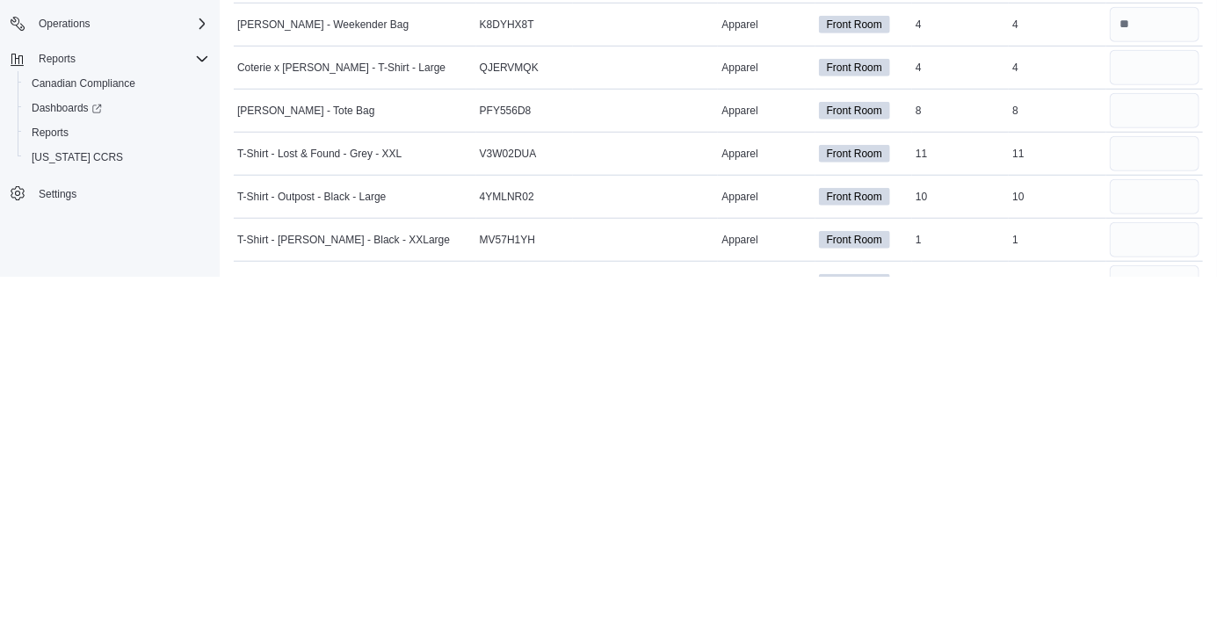
scroll to position [216, 0]
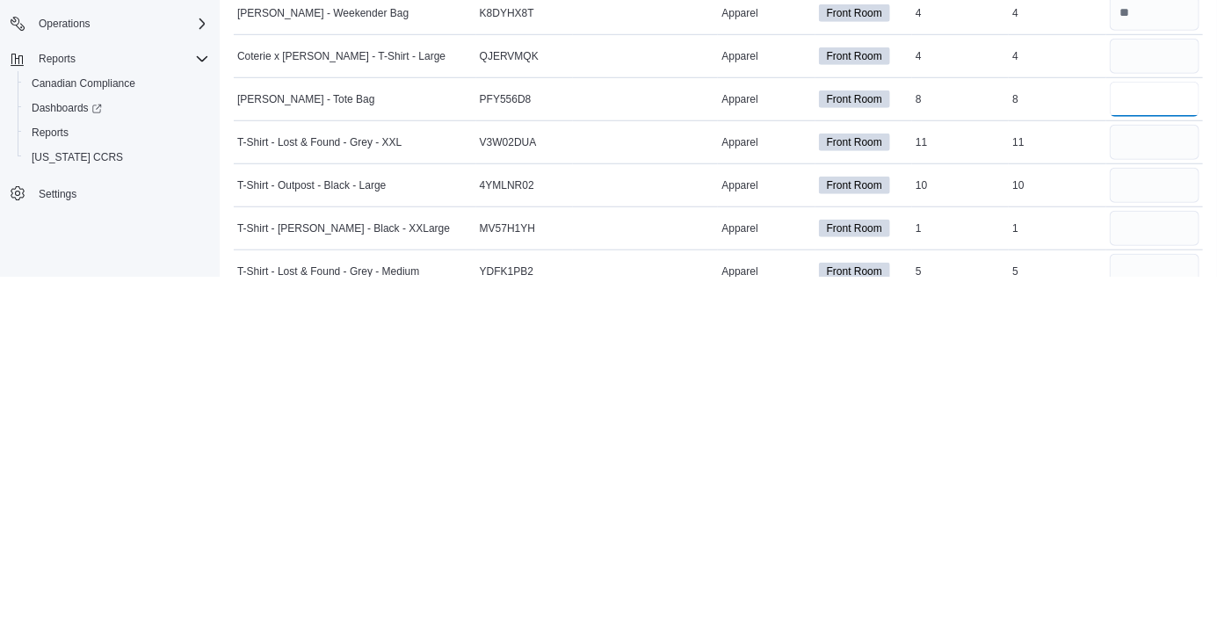
click at [1146, 459] on input "number" at bounding box center [1155, 451] width 90 height 35
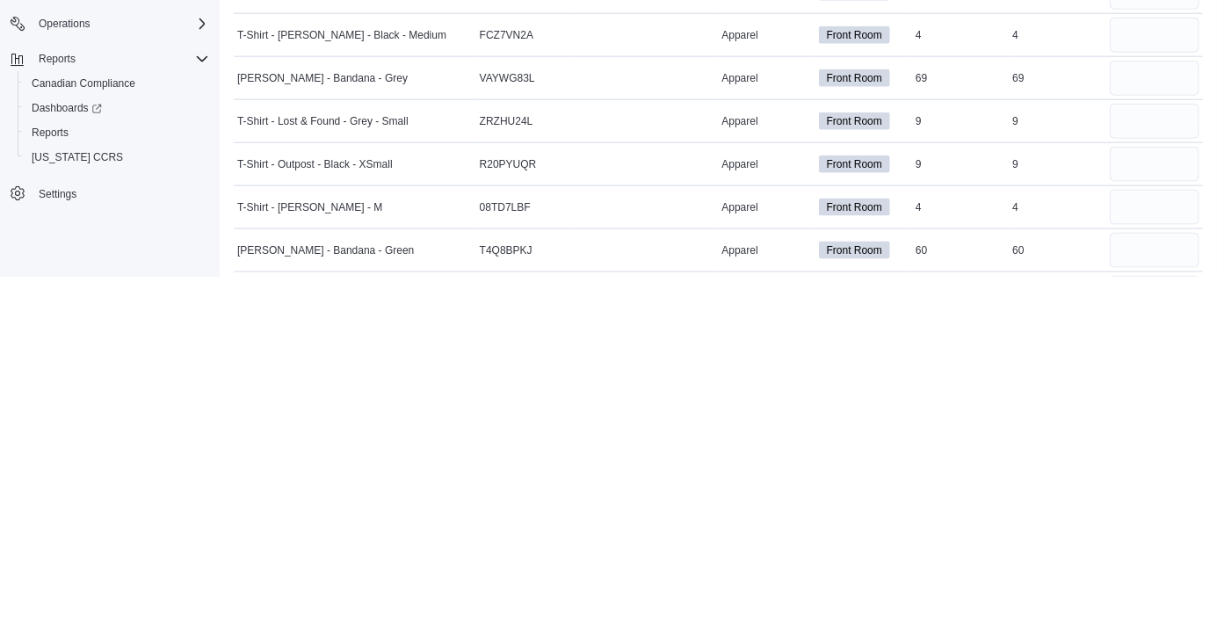
scroll to position [586, 0]
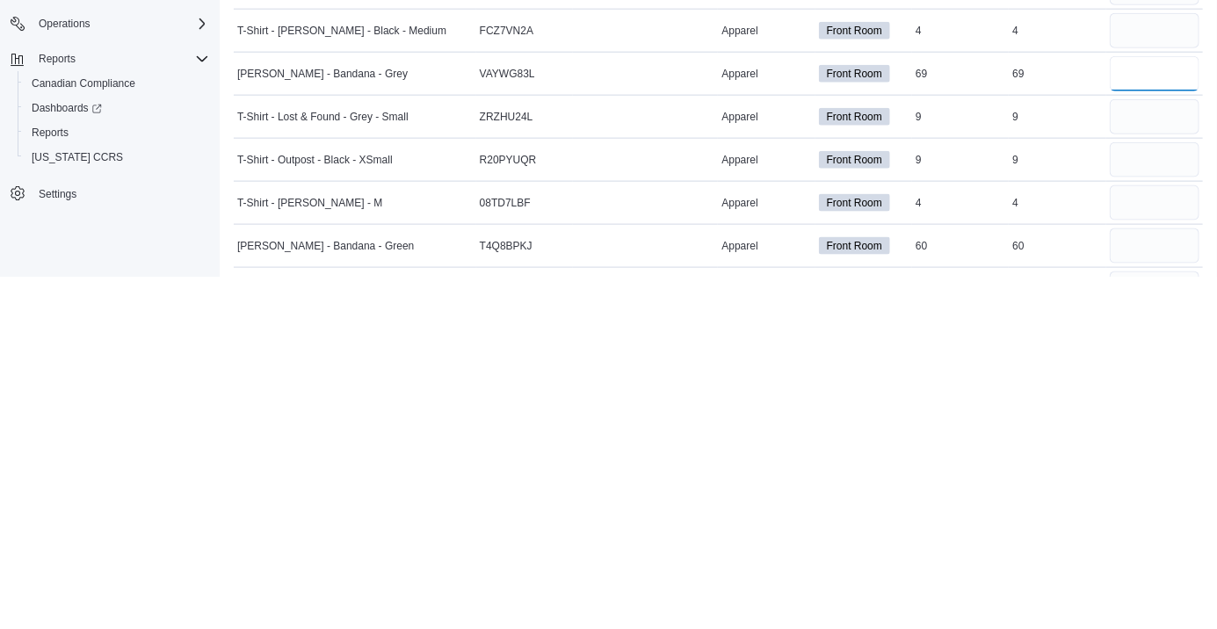
click at [1139, 431] on input "number" at bounding box center [1155, 426] width 90 height 35
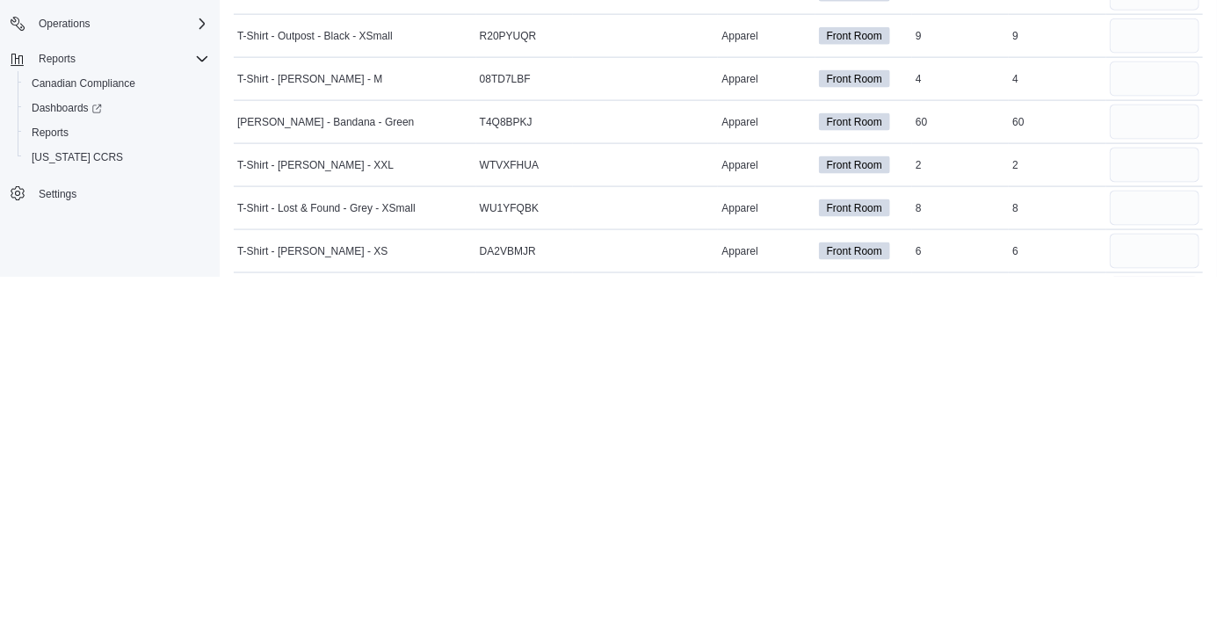
scroll to position [714, 0]
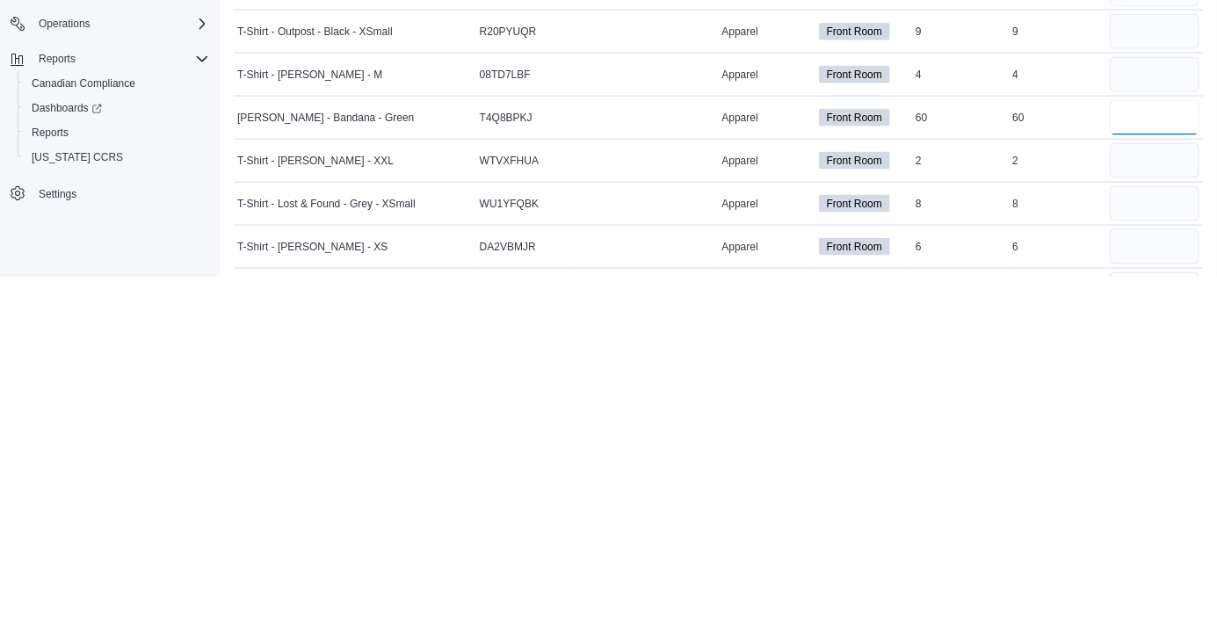
click at [1143, 477] on input "number" at bounding box center [1155, 470] width 90 height 35
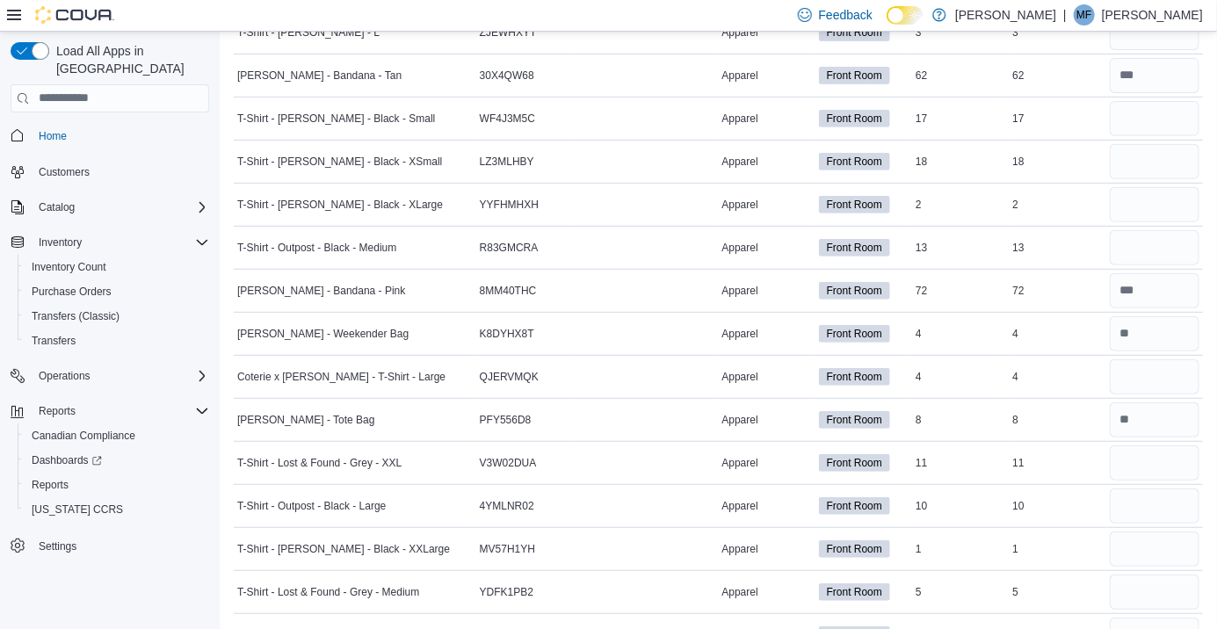
scroll to position [0, 0]
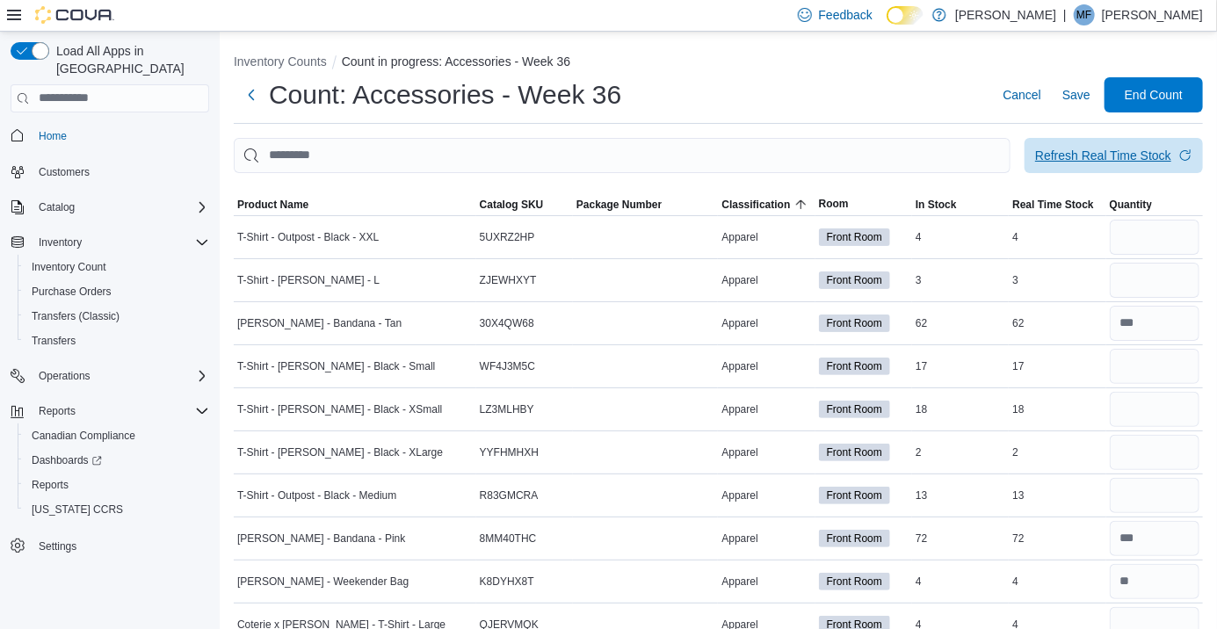
click at [1093, 162] on div "Refresh Real Time Stock" at bounding box center [1103, 156] width 136 height 18
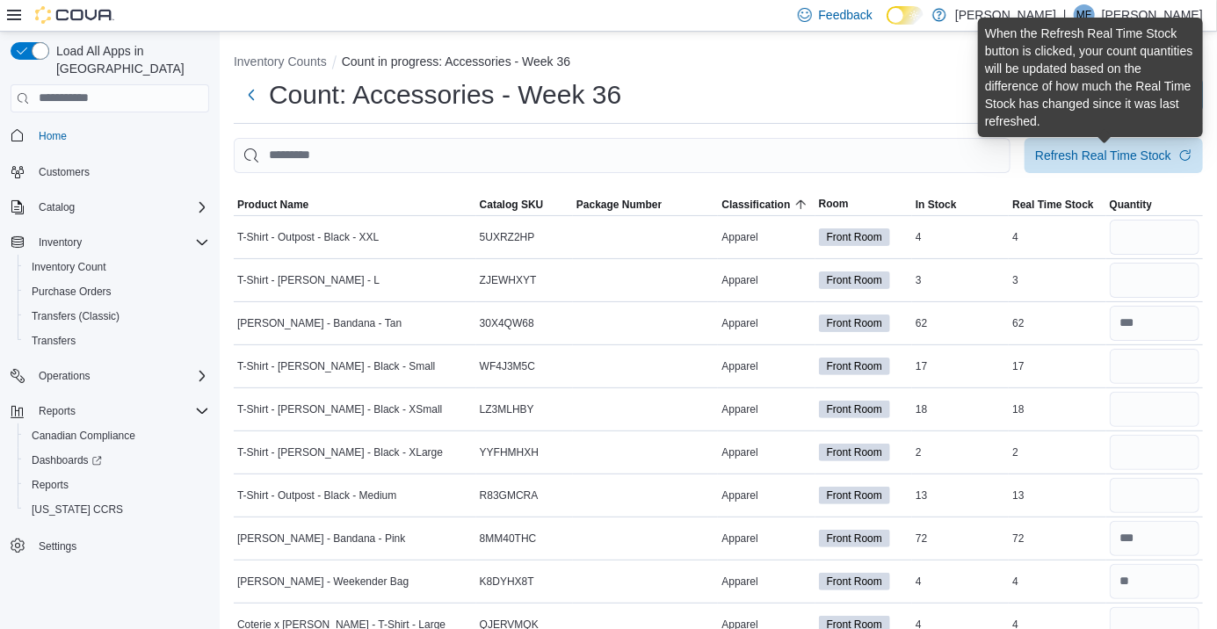
click at [866, 74] on ol "Inventory Counts Count in progress: Accessories - Week 36" at bounding box center [718, 63] width 969 height 21
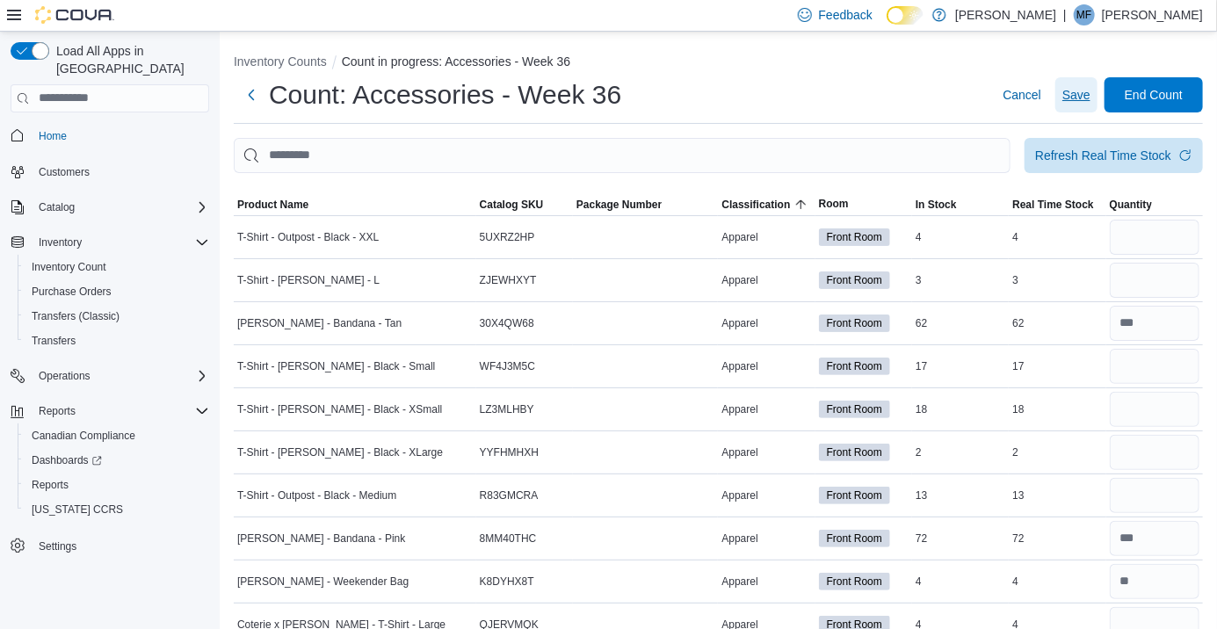
click at [1082, 104] on span "Save" at bounding box center [1076, 95] width 28 height 18
click at [1151, 244] on input "number" at bounding box center [1155, 237] width 90 height 35
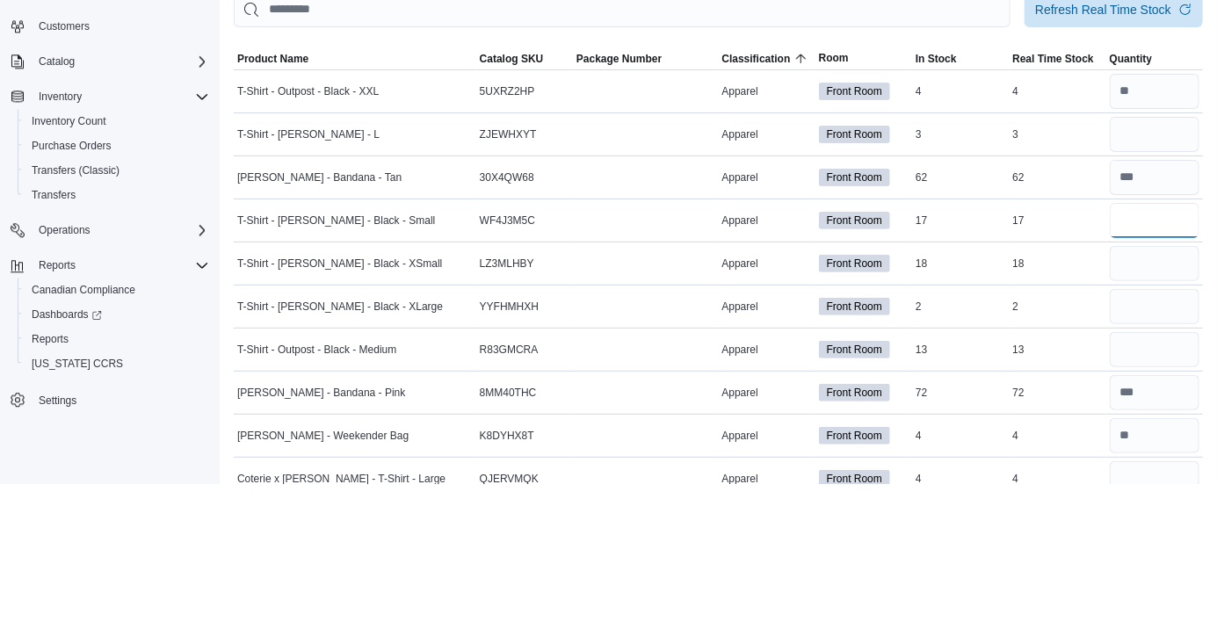
click at [1148, 376] on input "number" at bounding box center [1155, 366] width 90 height 35
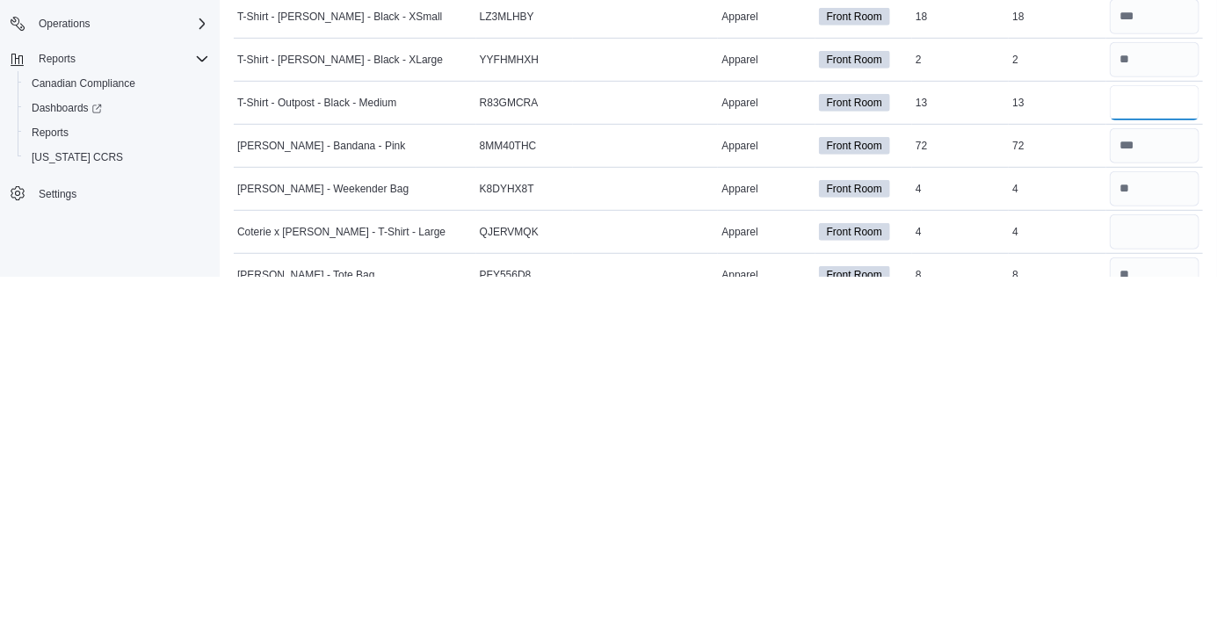
scroll to position [43, 0]
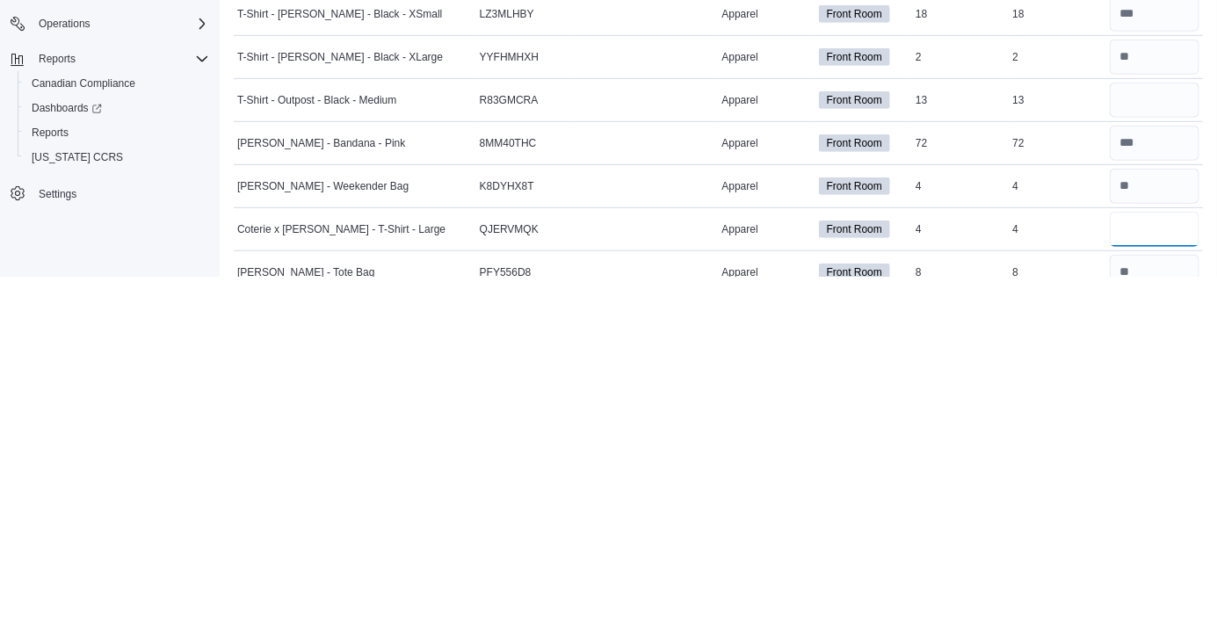
click at [1162, 579] on input "number" at bounding box center [1155, 581] width 90 height 35
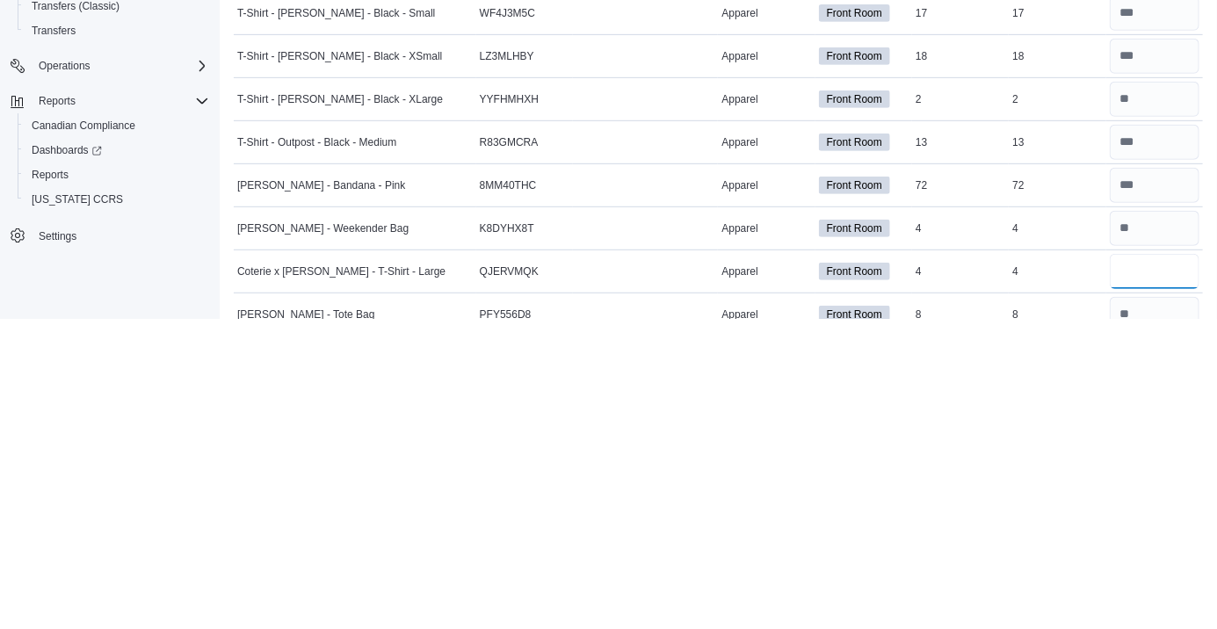
scroll to position [137, 0]
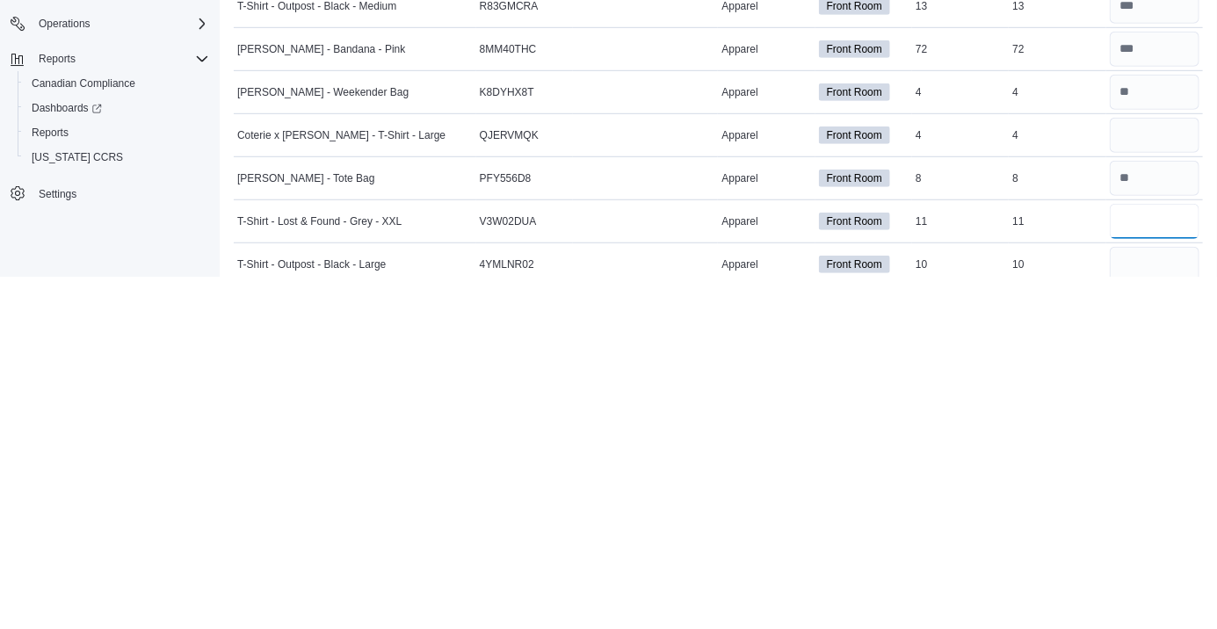
click at [1157, 576] on input "number" at bounding box center [1155, 573] width 90 height 35
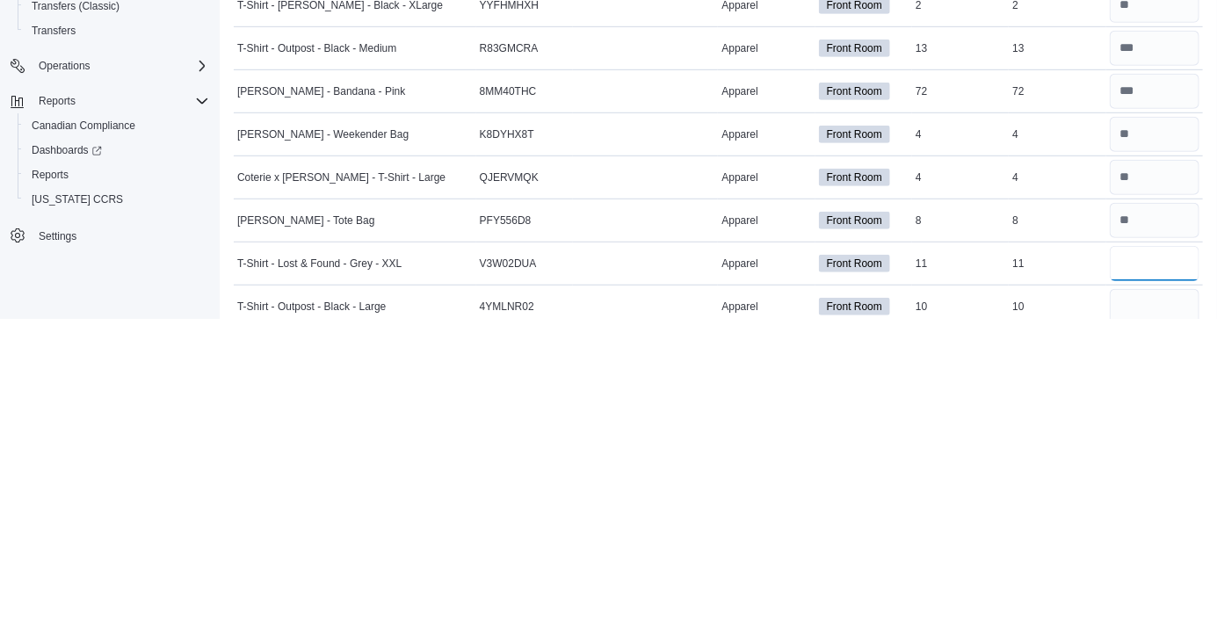
scroll to position [223, 0]
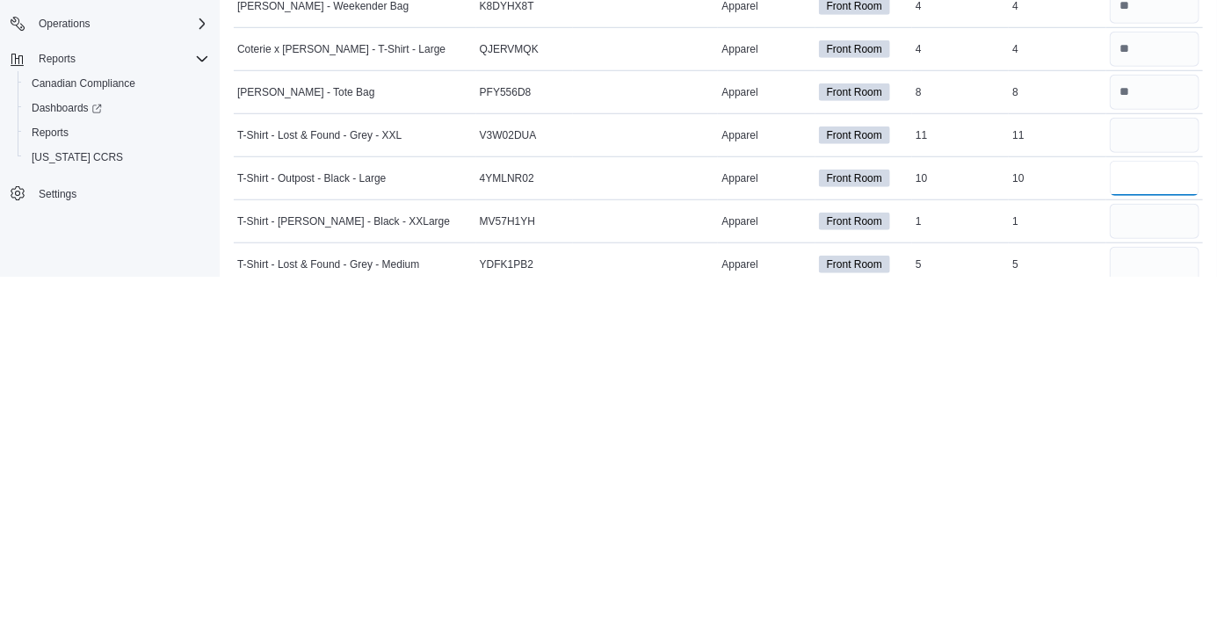
click at [1160, 533] on input "number" at bounding box center [1155, 530] width 90 height 35
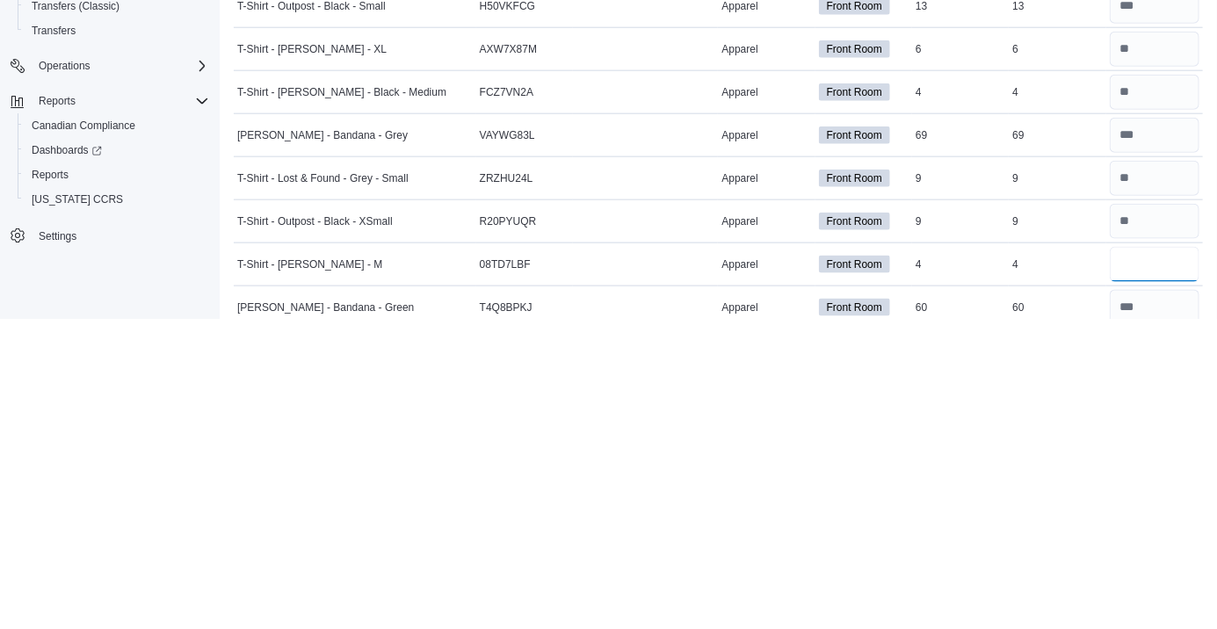
scroll to position [653, 0]
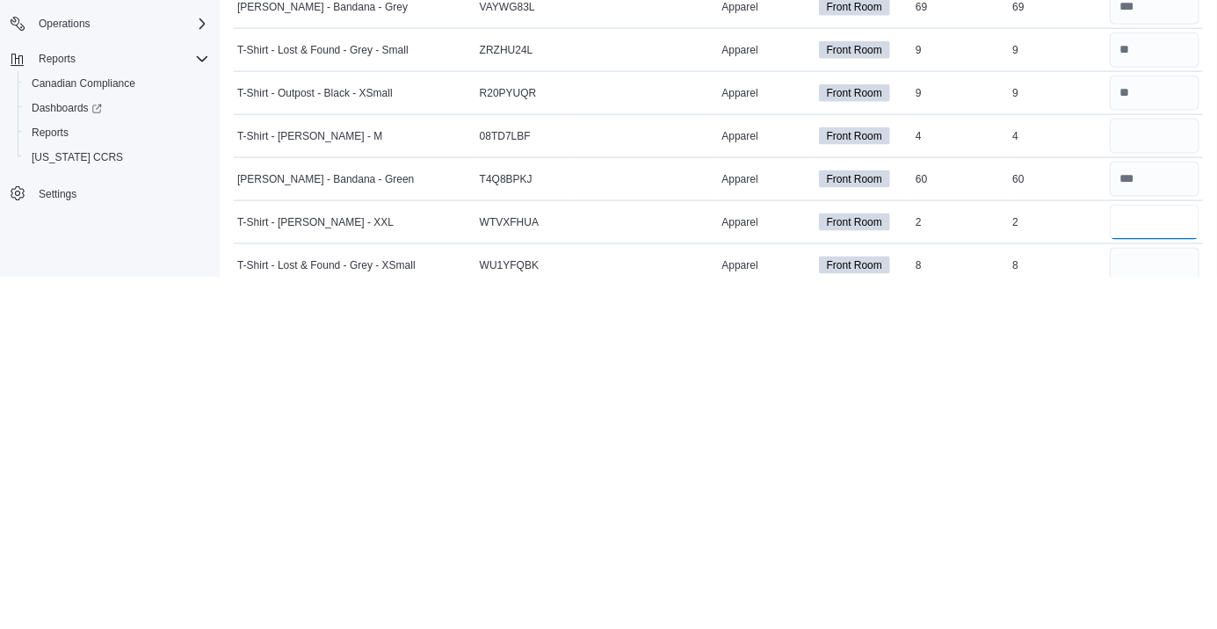
click at [1139, 582] on input "number" at bounding box center [1155, 574] width 90 height 35
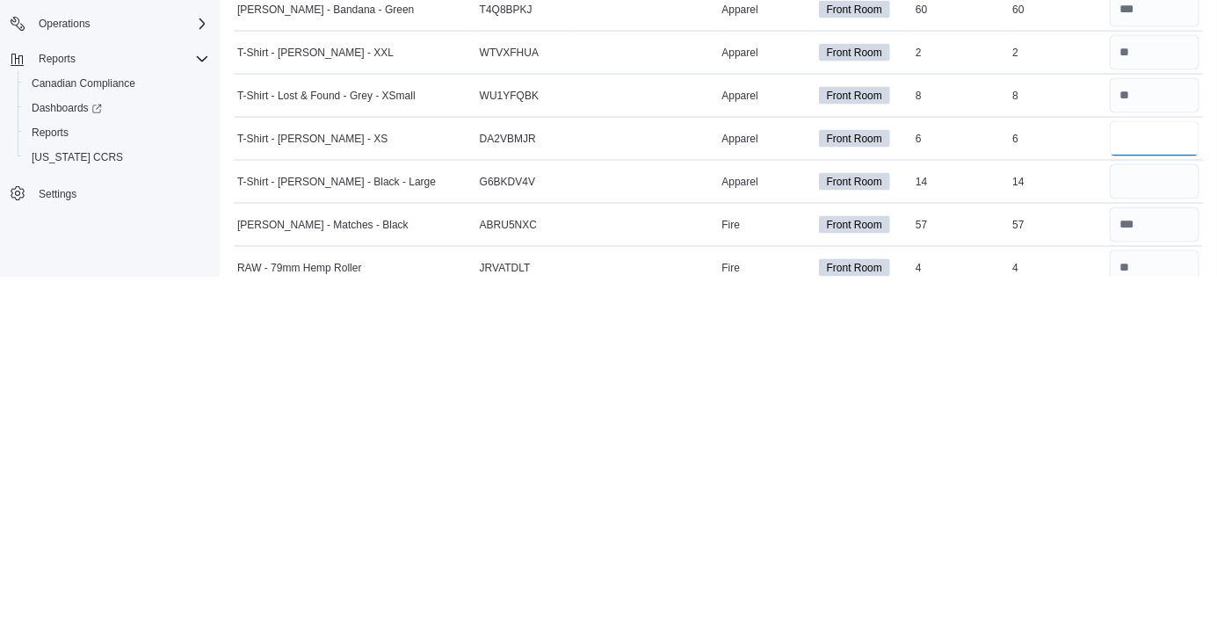
scroll to position [825, 0]
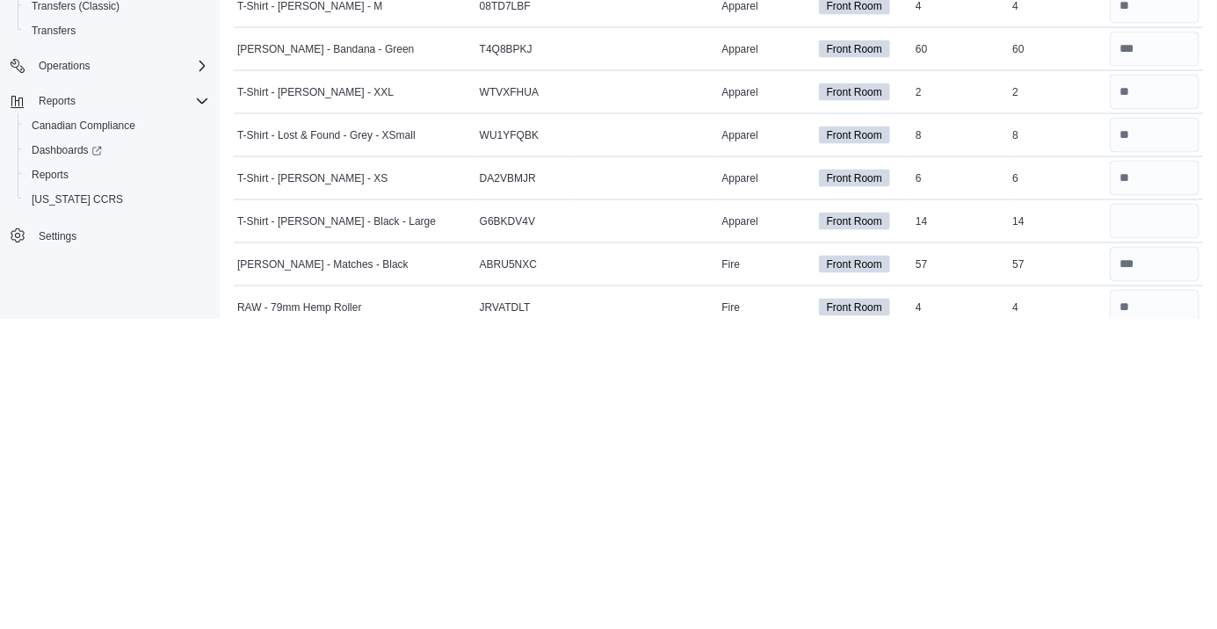
click at [651, 499] on td "Package Number" at bounding box center [645, 488] width 145 height 43
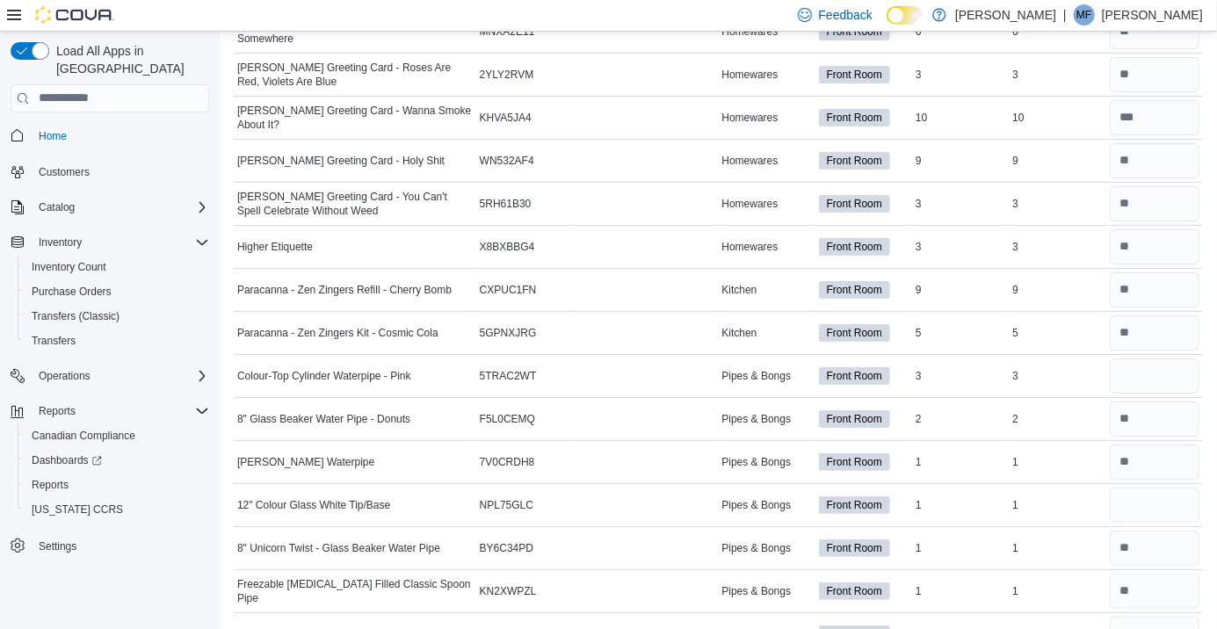
scroll to position [2877, 0]
click at [1153, 496] on input "number" at bounding box center [1155, 503] width 90 height 35
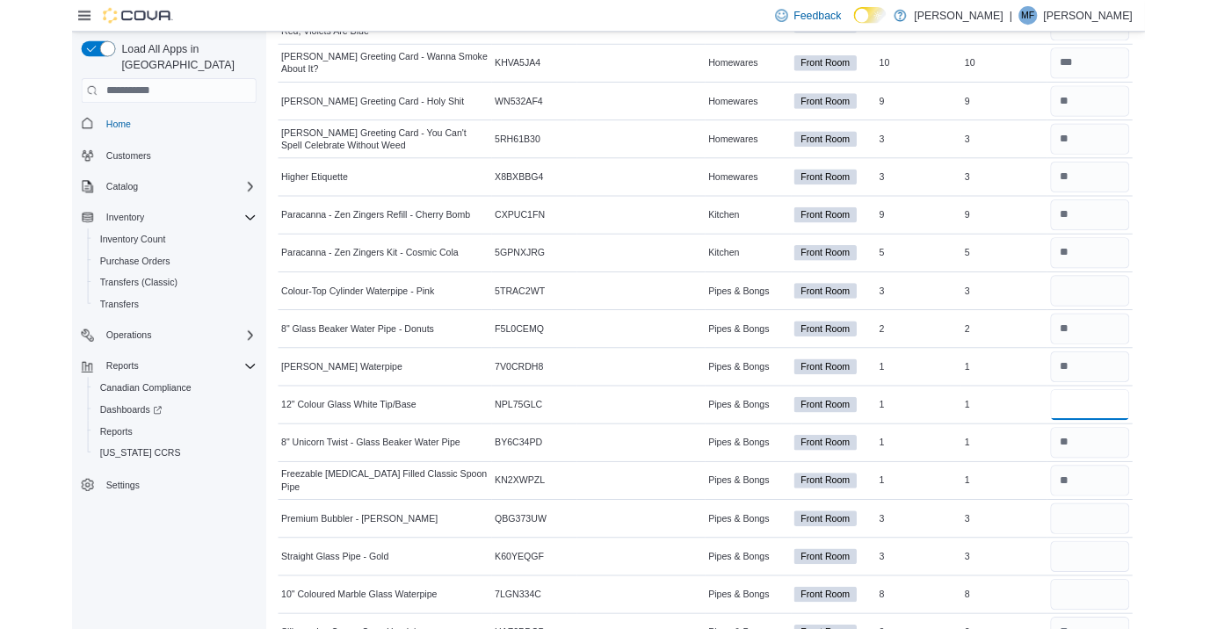
scroll to position [2947, 0]
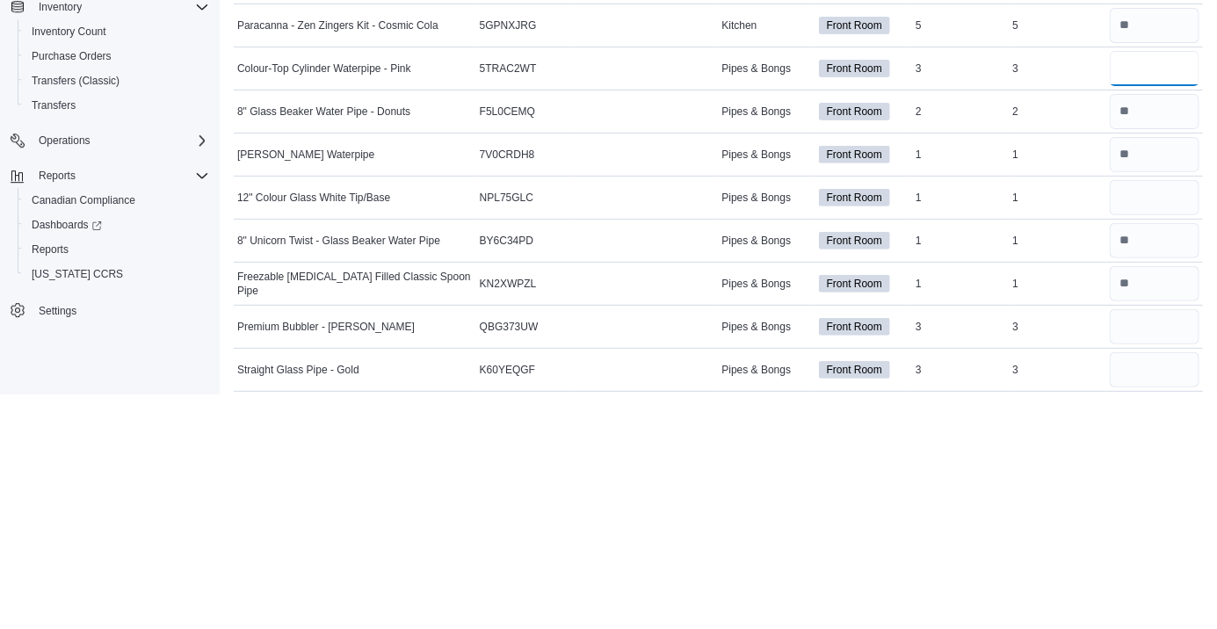
click at [1135, 305] on input "number" at bounding box center [1155, 303] width 90 height 35
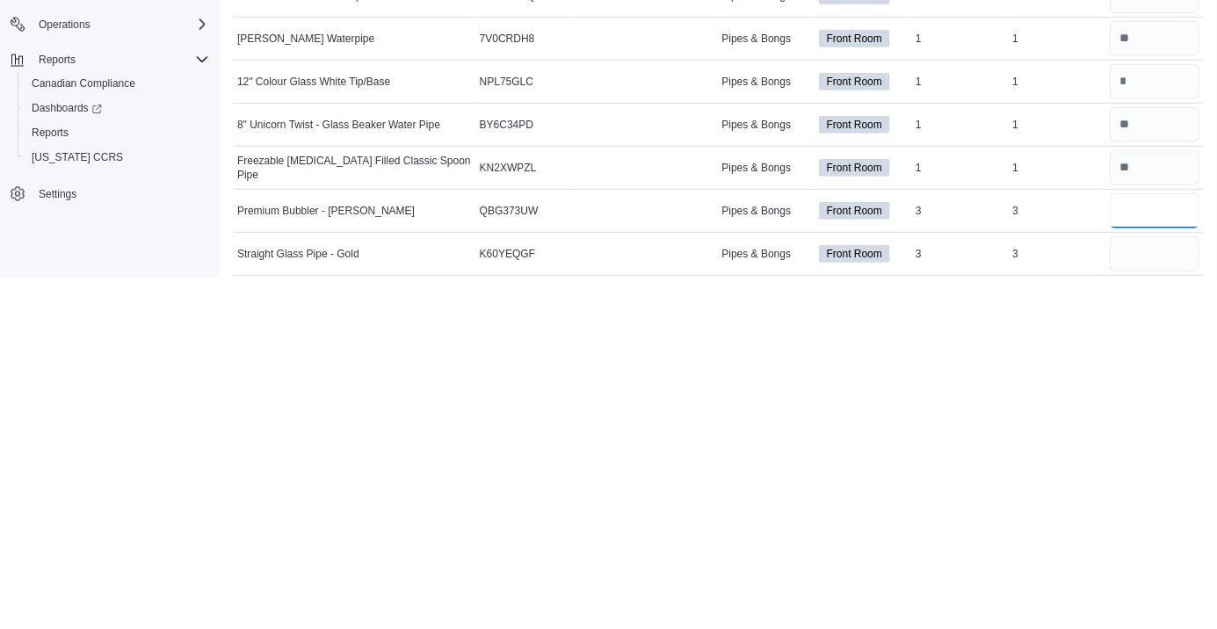
click at [1142, 555] on input "number" at bounding box center [1155, 562] width 90 height 35
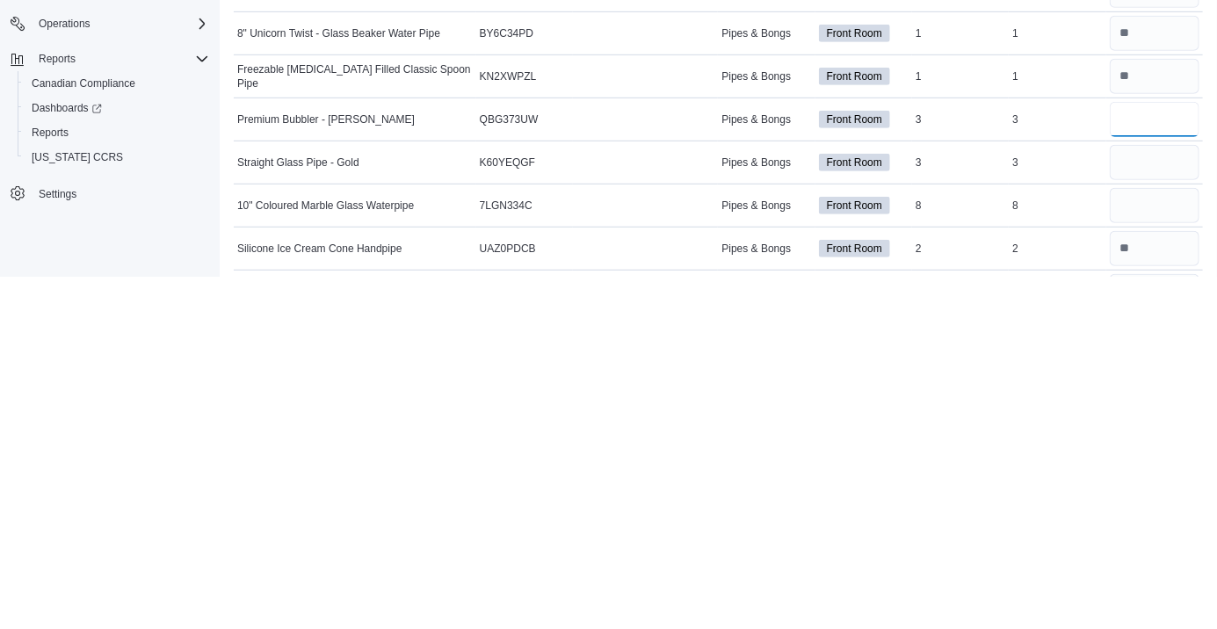
scroll to position [3043, 0]
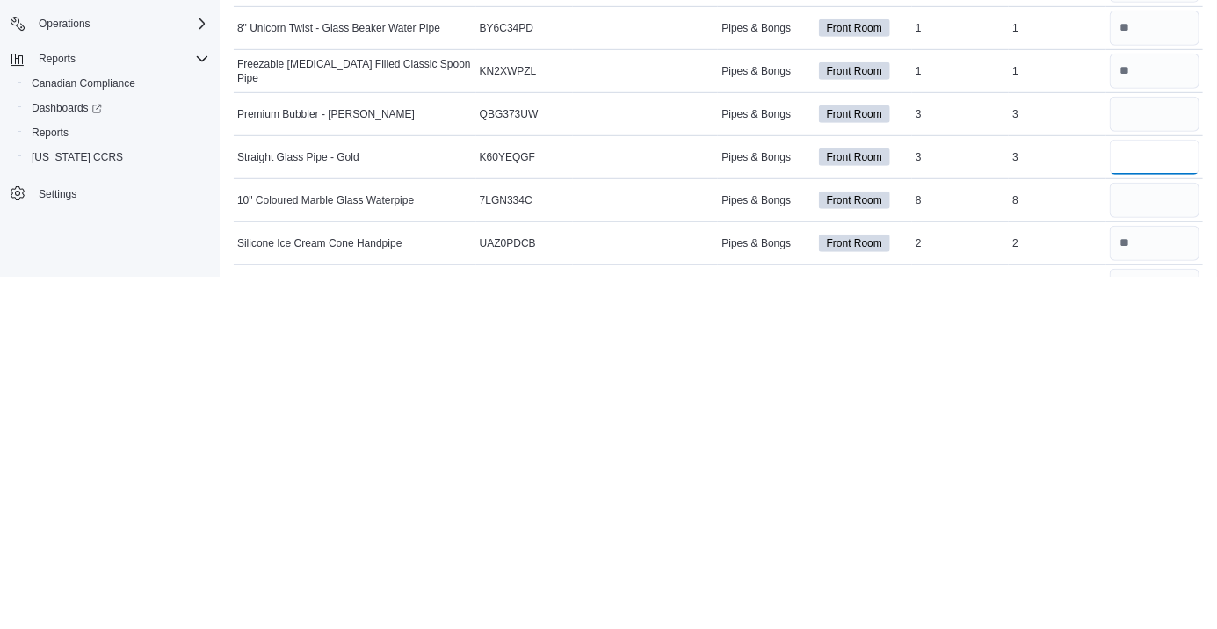
click at [1136, 511] on input "number" at bounding box center [1155, 509] width 90 height 35
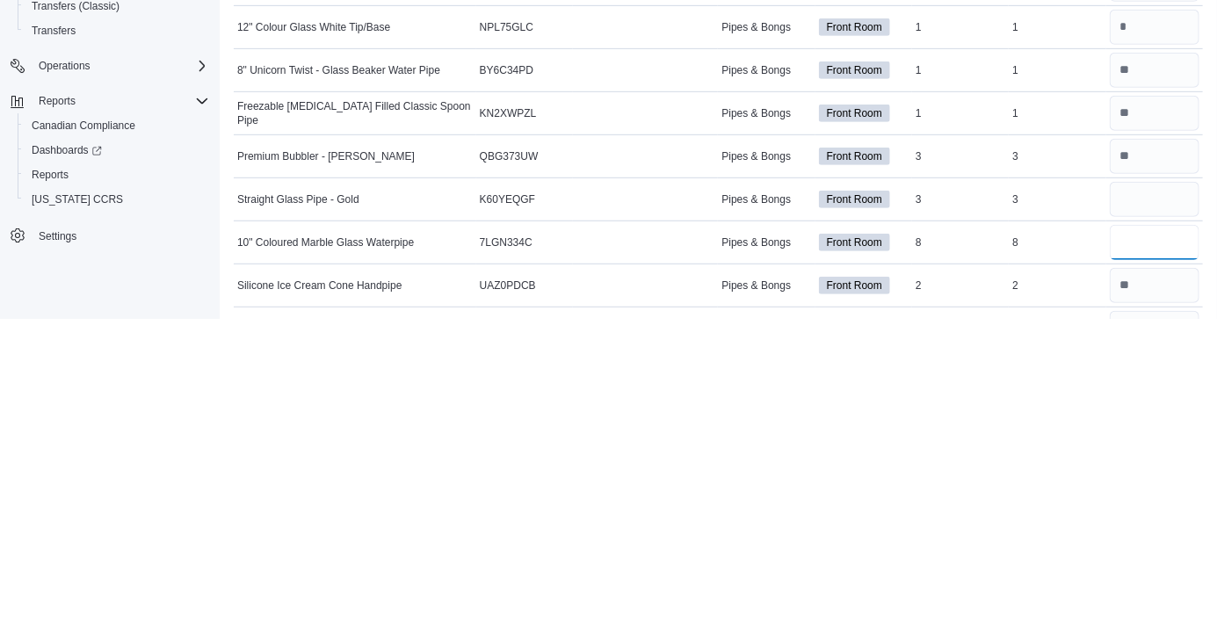
click at [1152, 554] on input "number" at bounding box center [1155, 552] width 90 height 35
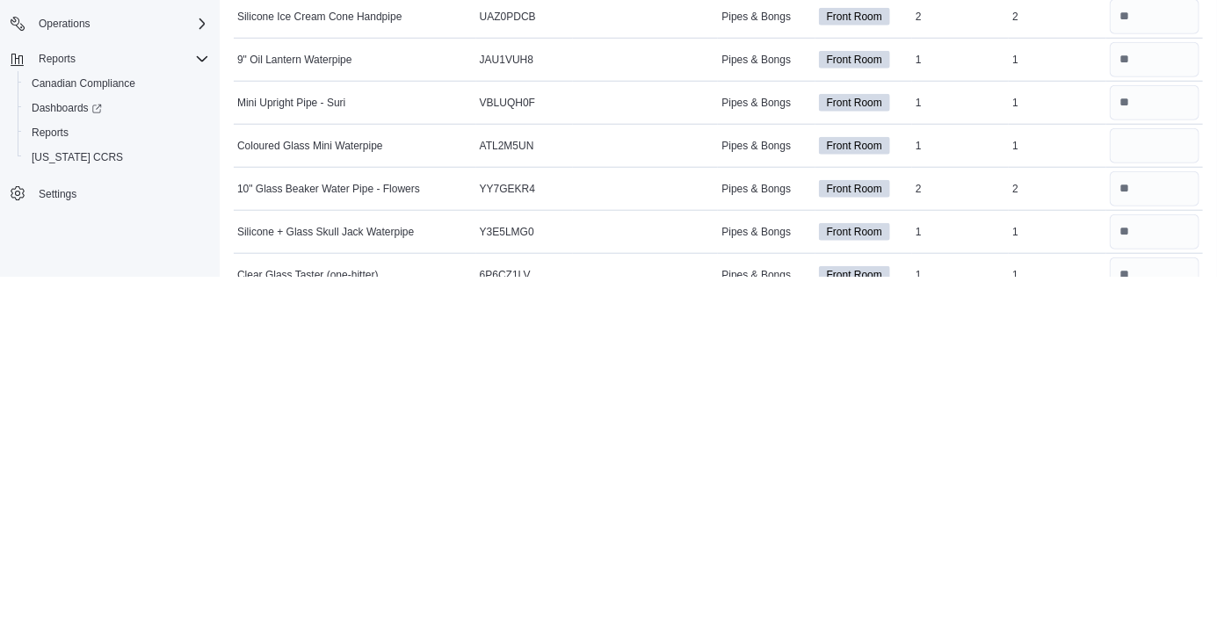
scroll to position [3273, 0]
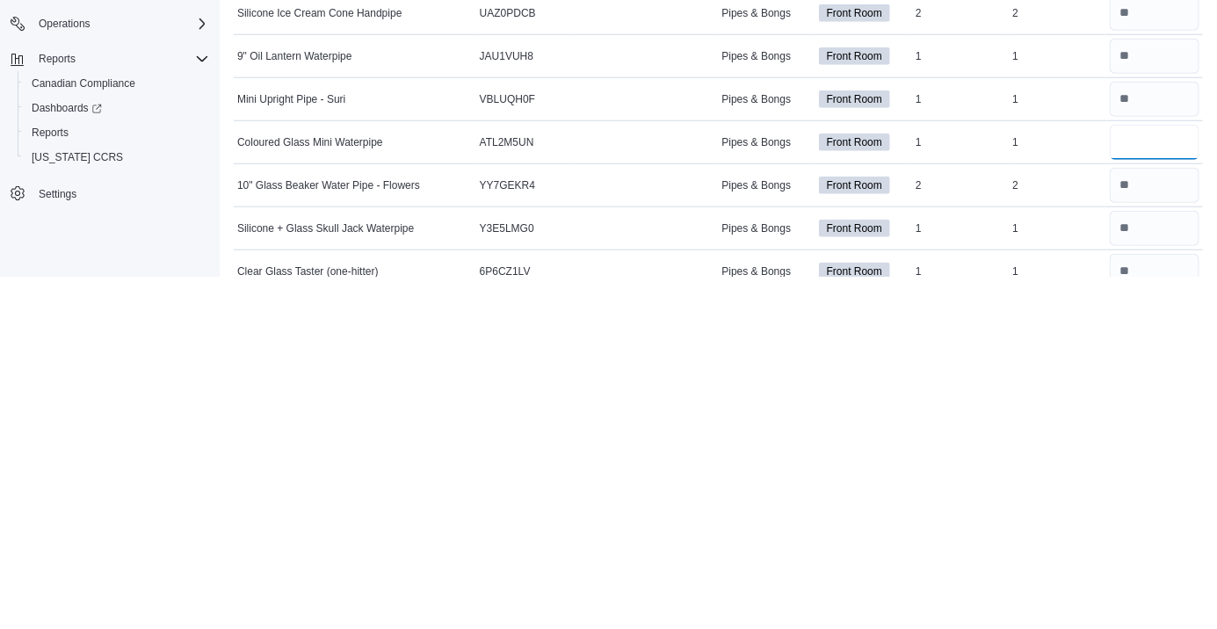
click at [1156, 498] on input "number" at bounding box center [1155, 494] width 90 height 35
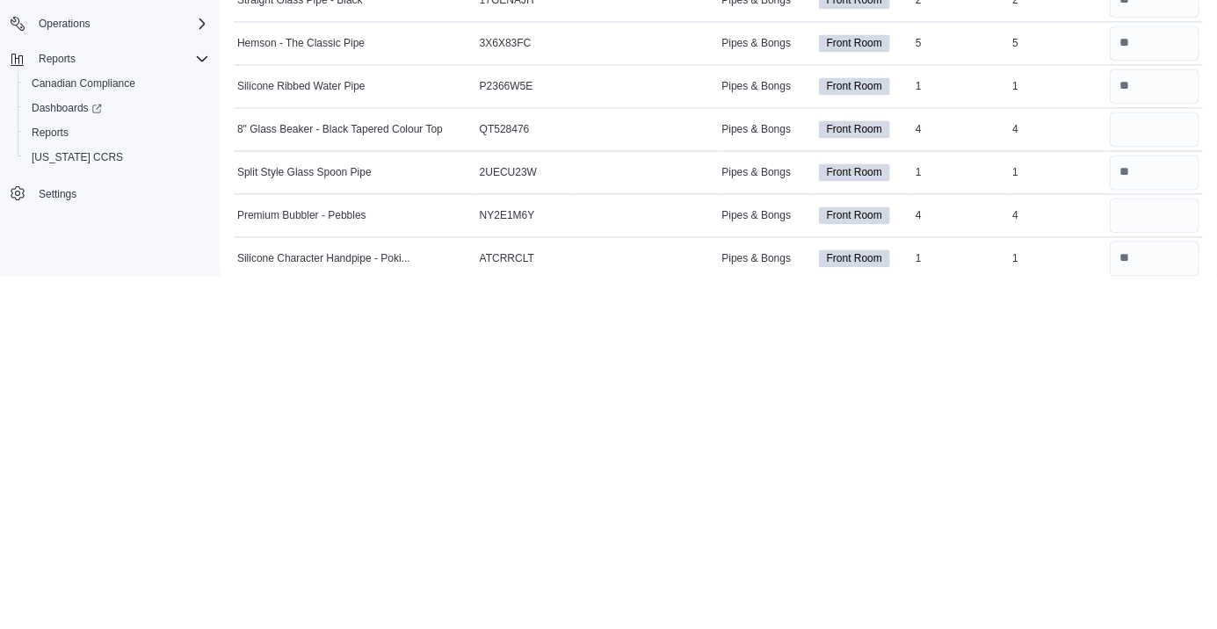
scroll to position [4245, 0]
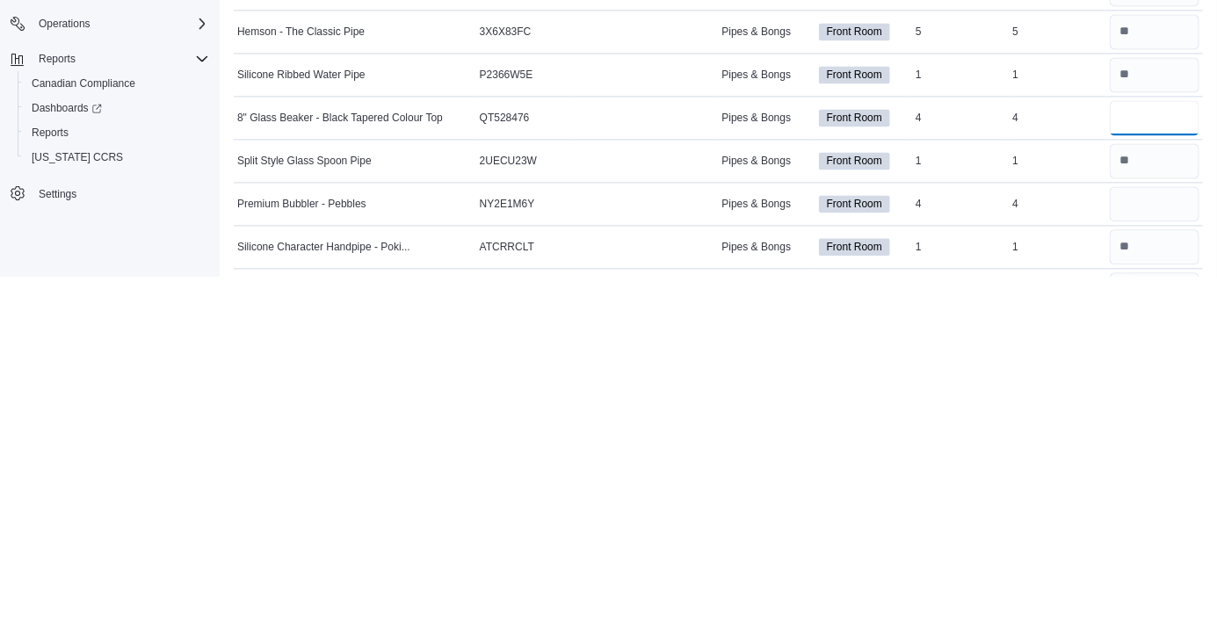
click at [1157, 469] on input "number" at bounding box center [1155, 470] width 90 height 35
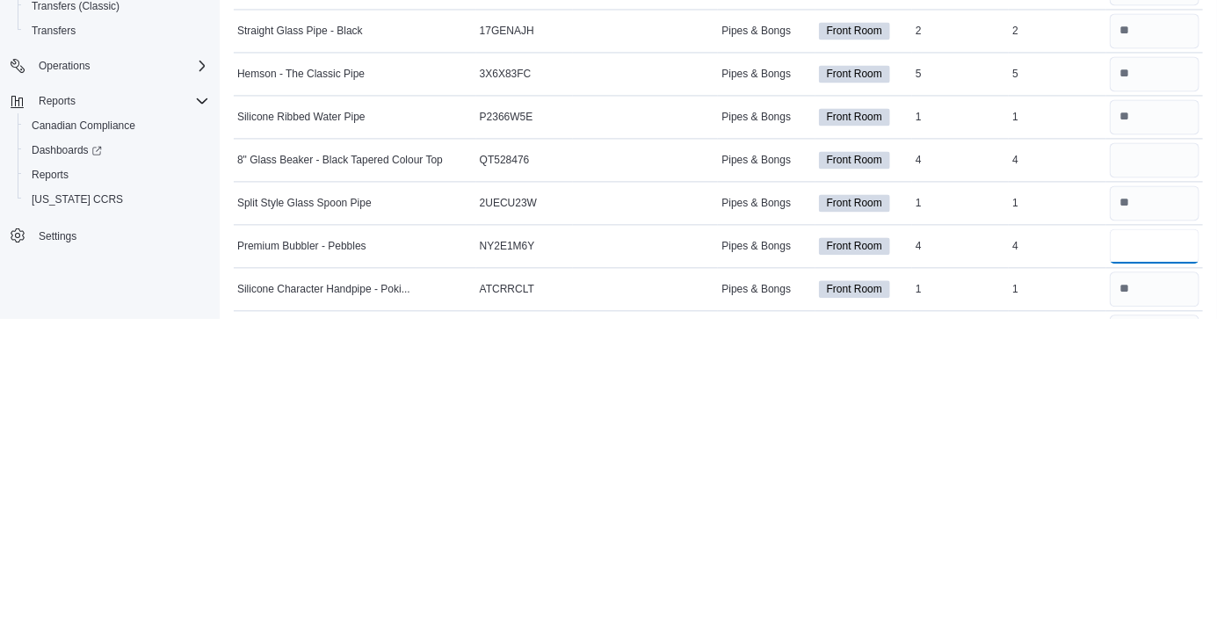
click at [1156, 548] on input "number" at bounding box center [1155, 556] width 90 height 35
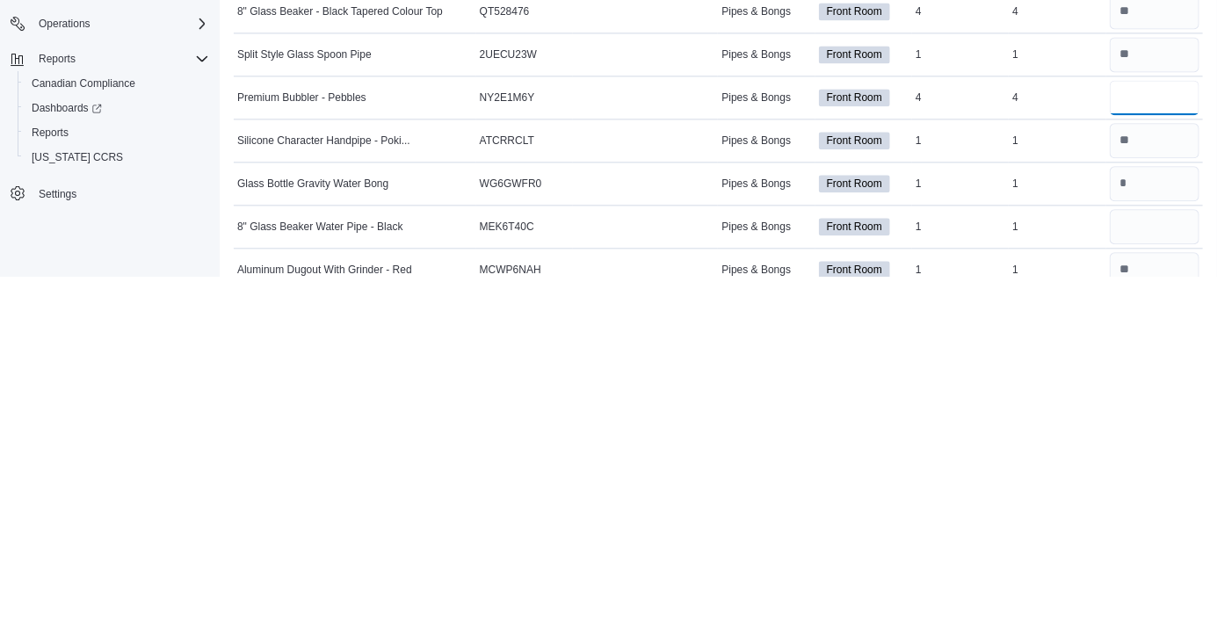
scroll to position [4352, 0]
click at [1132, 569] on input "number" at bounding box center [1155, 578] width 90 height 35
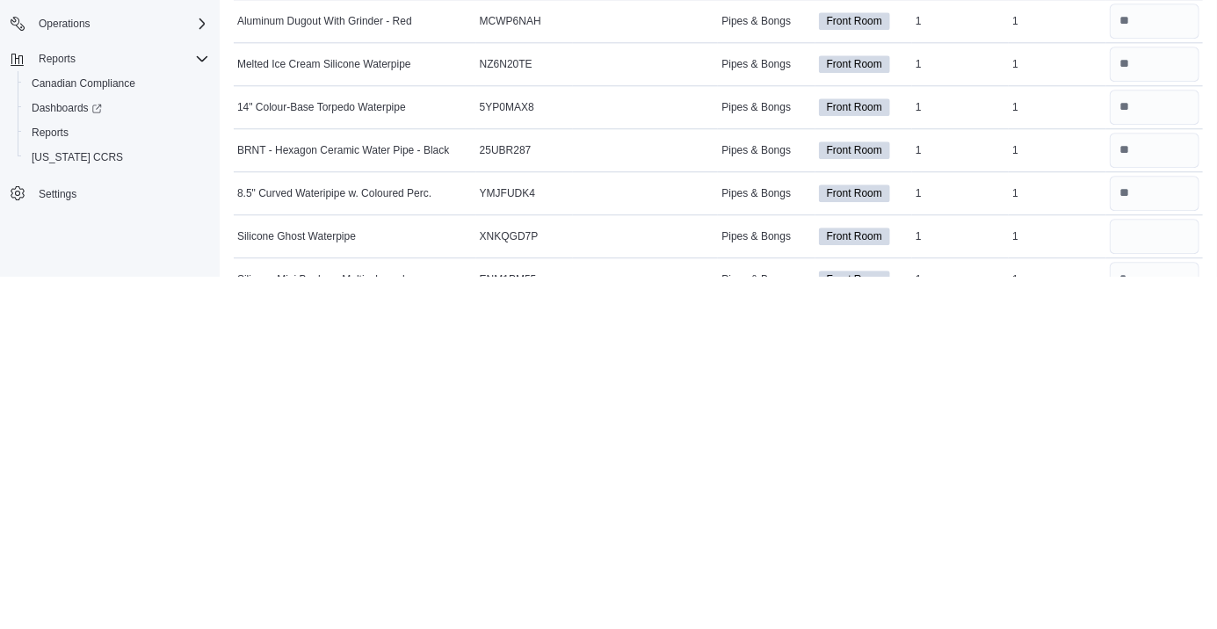
scroll to position [4603, 0]
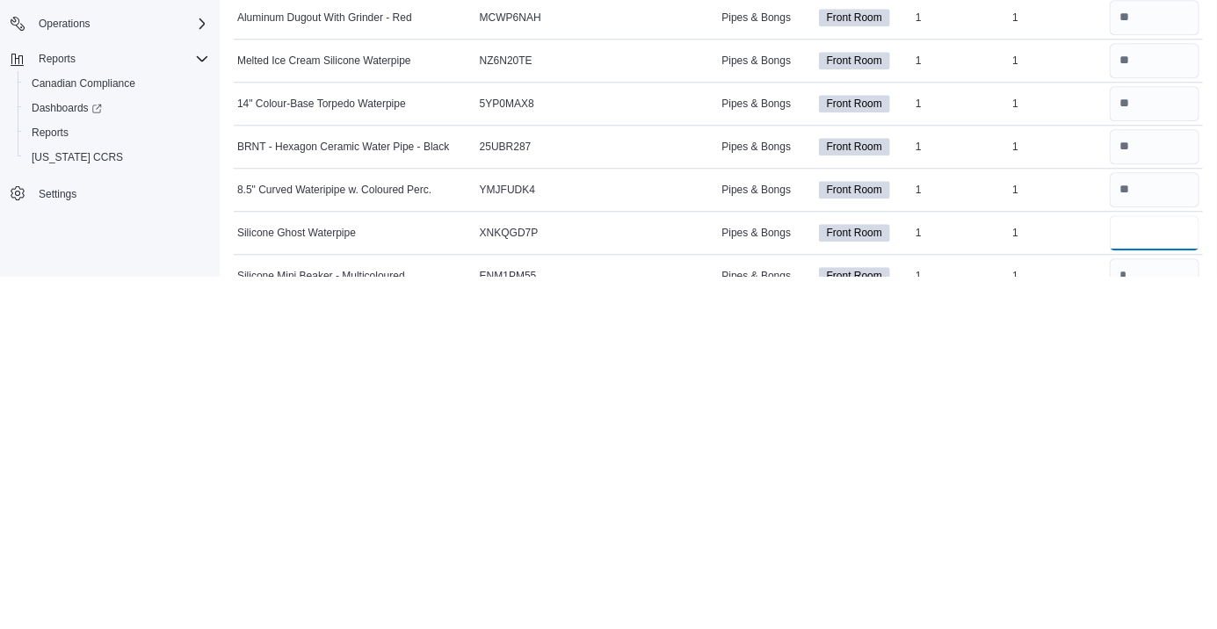
click at [1156, 576] on input "number" at bounding box center [1155, 585] width 90 height 35
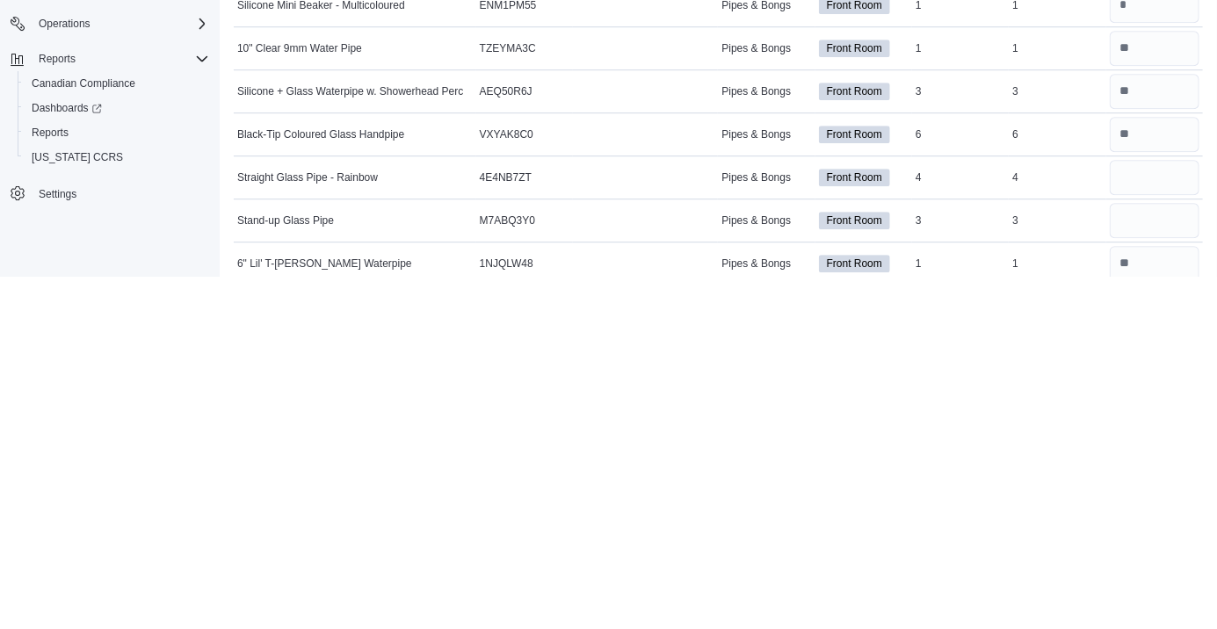
scroll to position [4876, 0]
click at [1153, 526] on input "number" at bounding box center [1155, 528] width 90 height 35
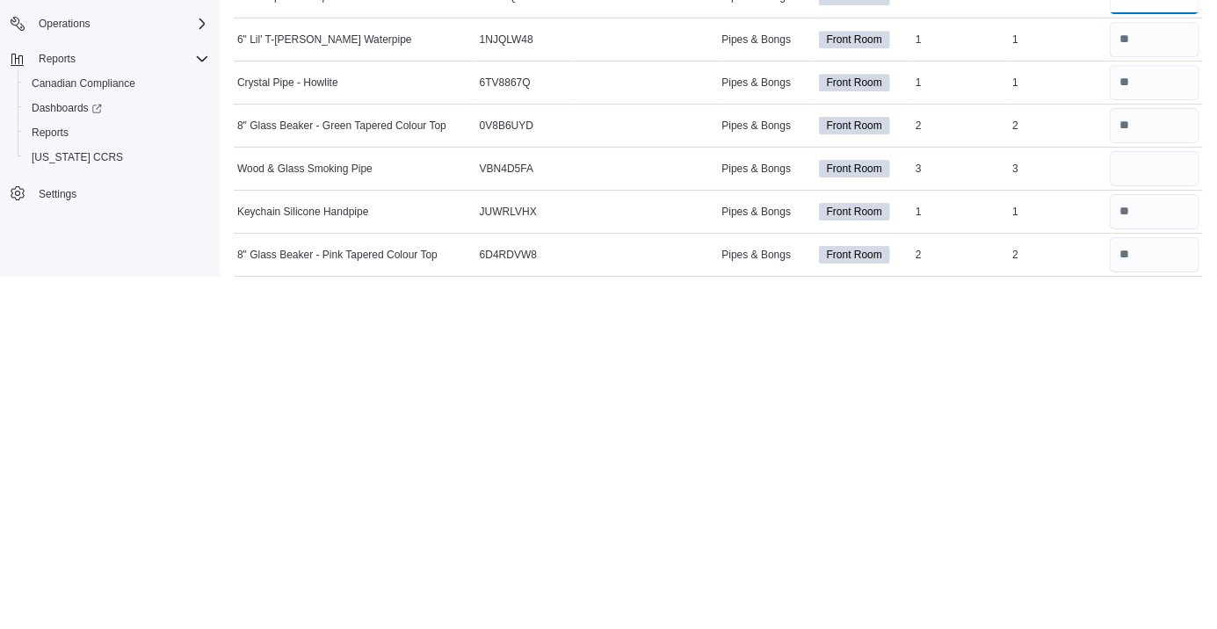
scroll to position [5105, 0]
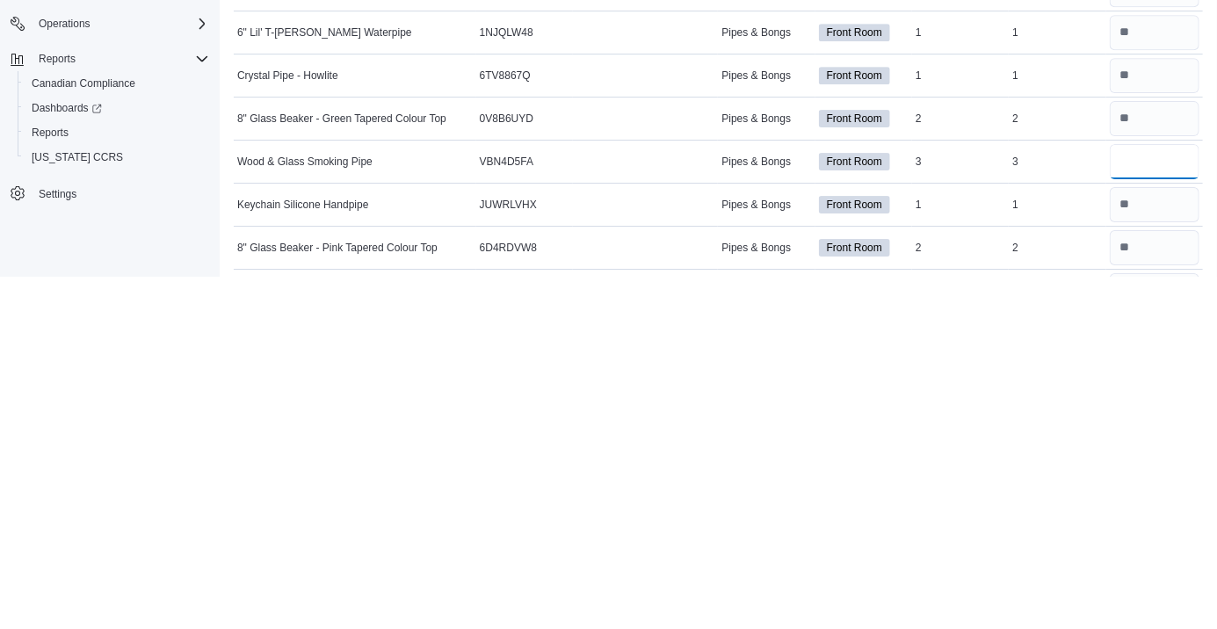
click at [1159, 506] on input "number" at bounding box center [1155, 513] width 90 height 35
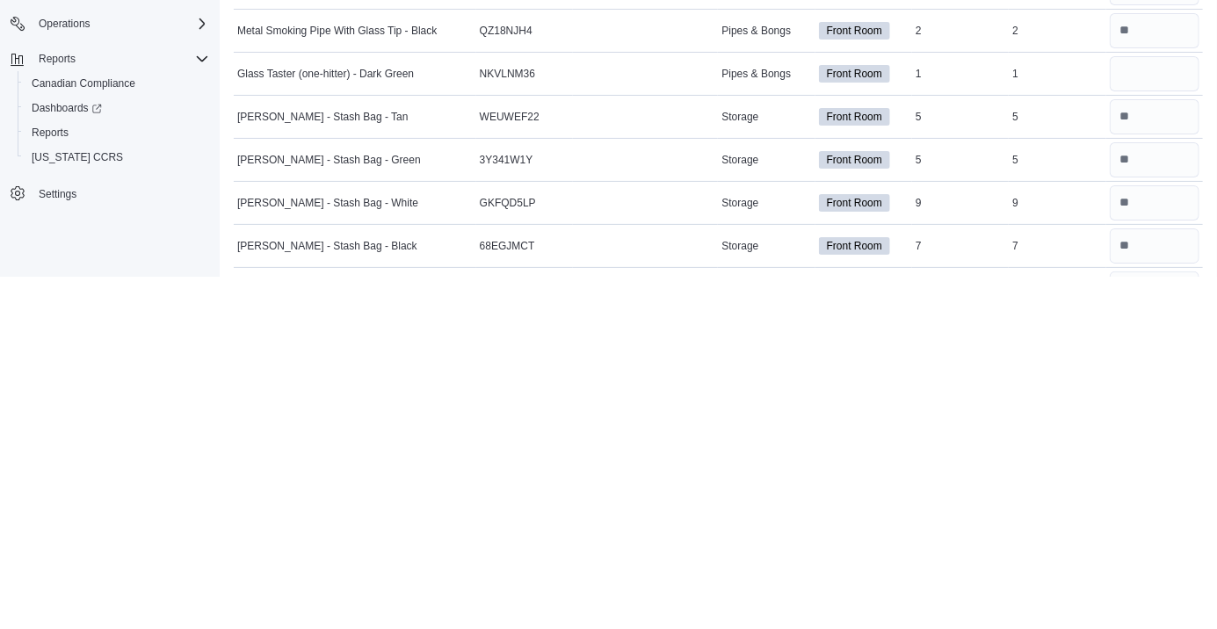
scroll to position [5679, 0]
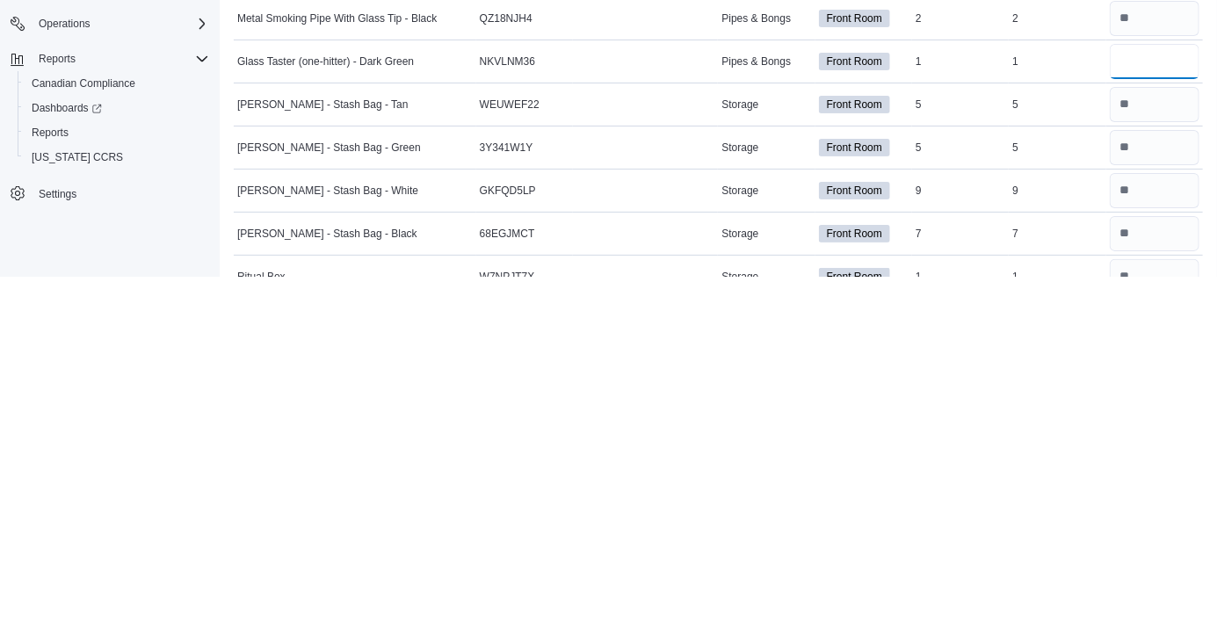
click at [1162, 410] on input "number" at bounding box center [1155, 413] width 90 height 35
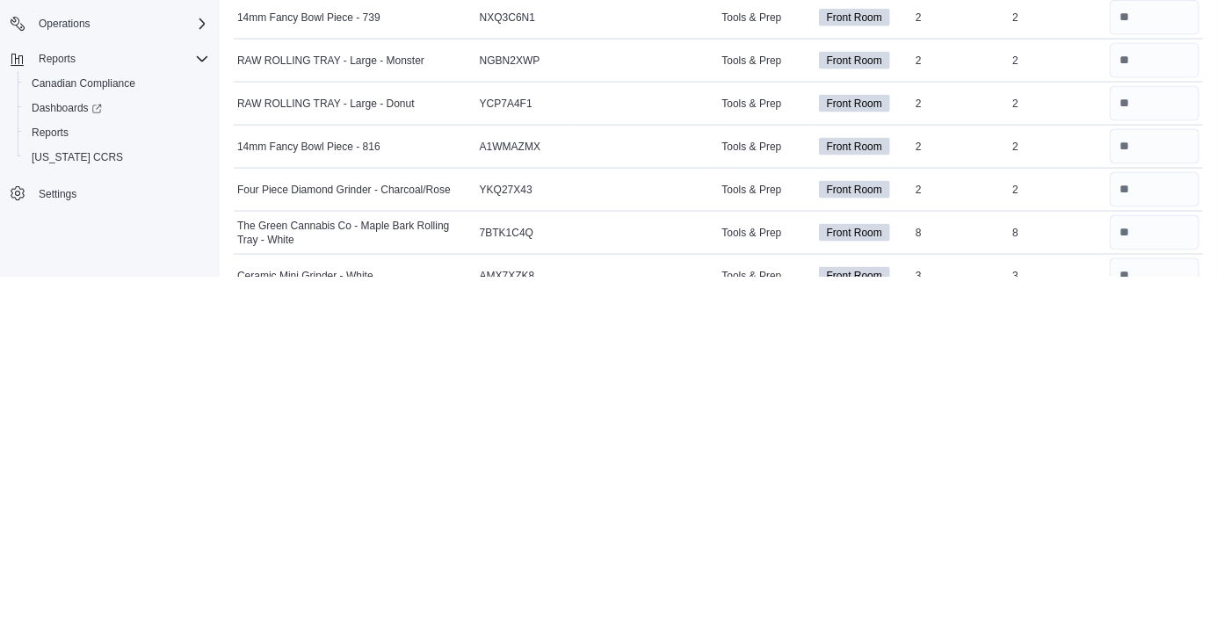
scroll to position [9624, 0]
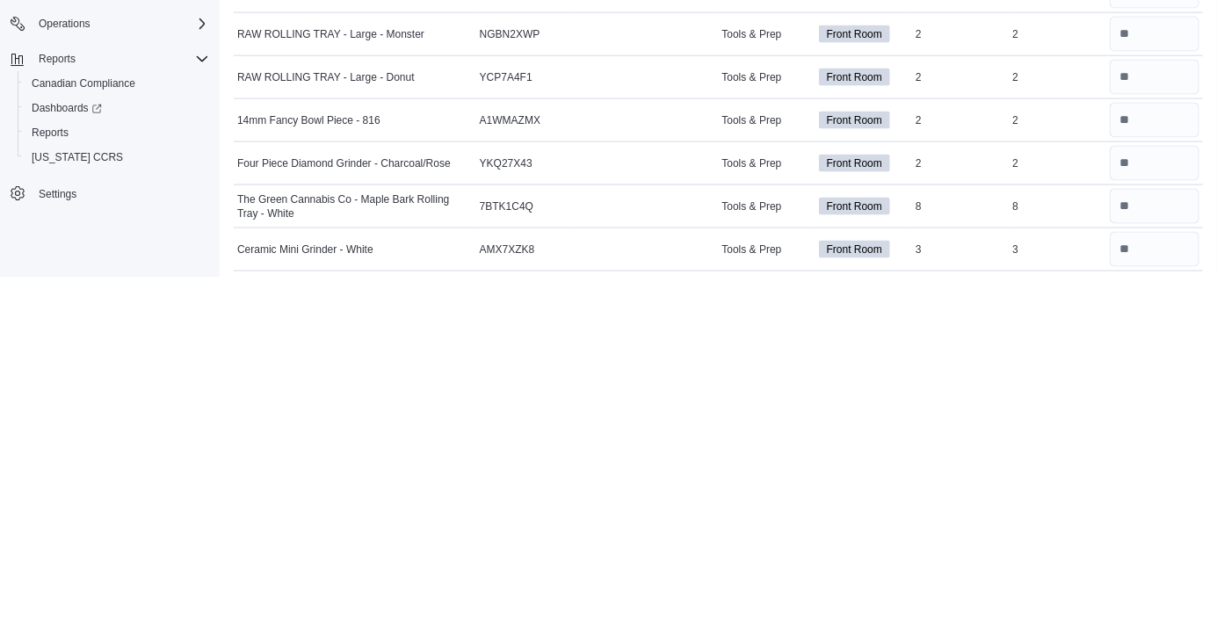
click at [959, 484] on td "In Stock 2" at bounding box center [960, 472] width 97 height 43
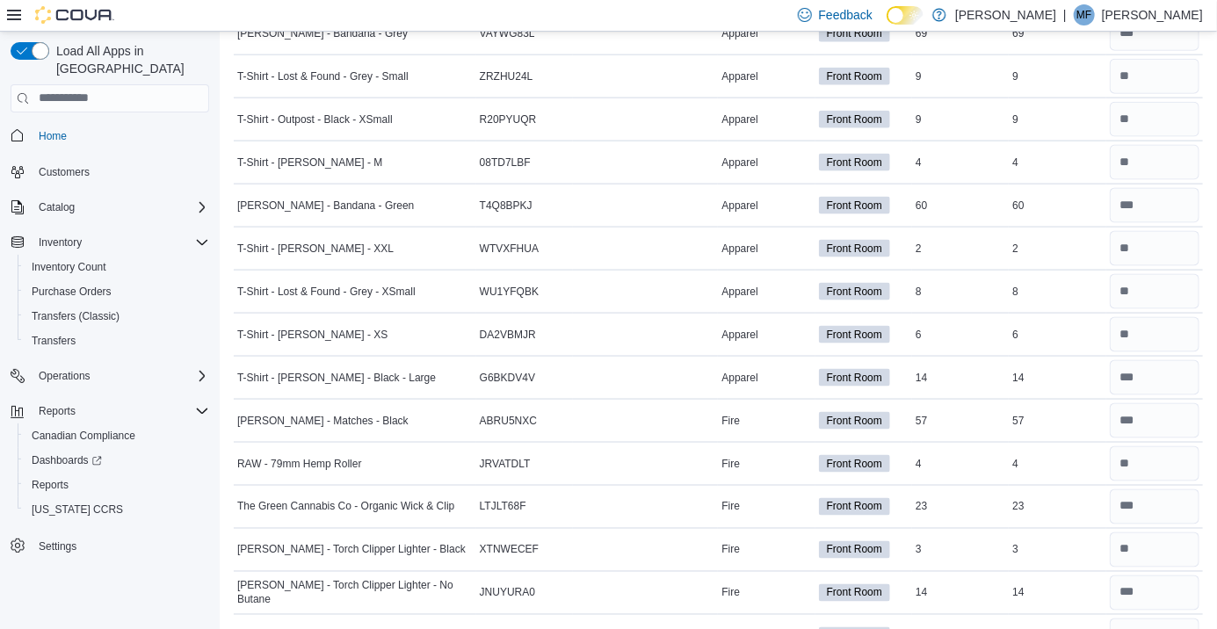
scroll to position [0, 0]
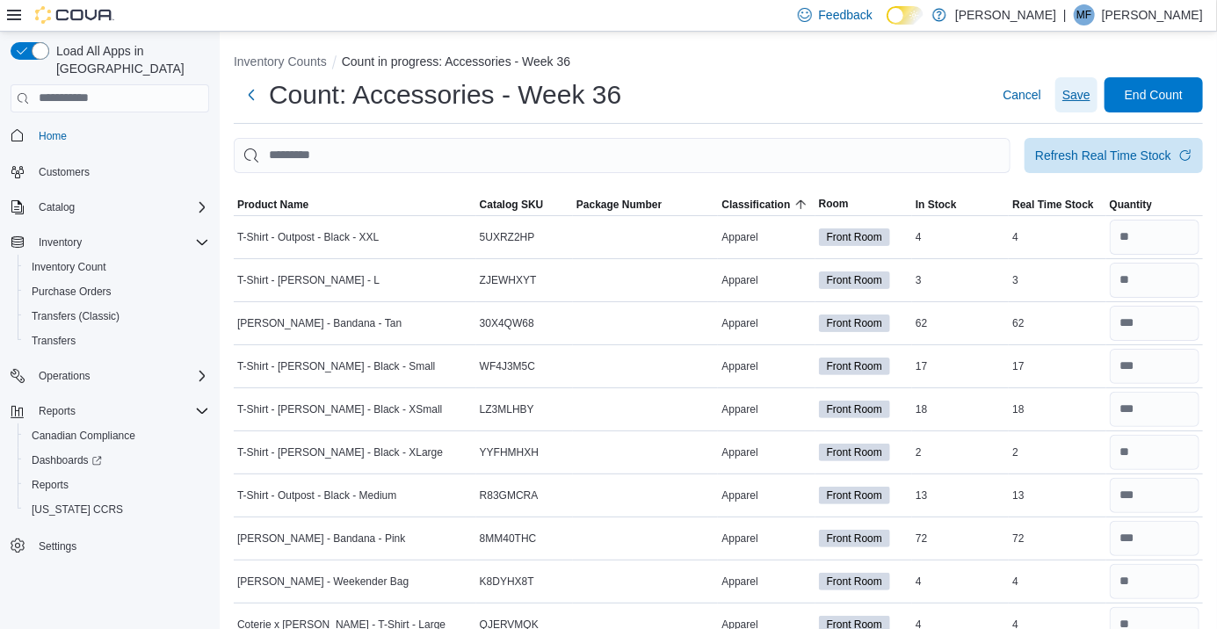
click at [1084, 83] on span "Save" at bounding box center [1076, 94] width 28 height 35
click at [1074, 104] on span "Save" at bounding box center [1076, 95] width 28 height 18
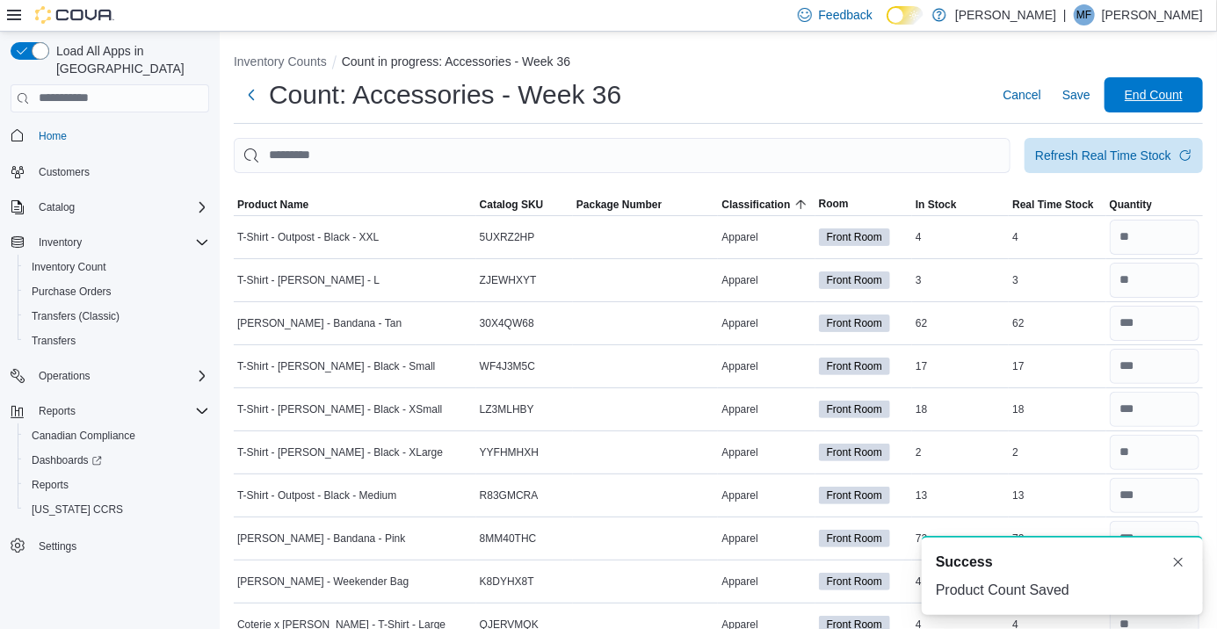
click at [1150, 98] on span "End Count" at bounding box center [1154, 95] width 58 height 18
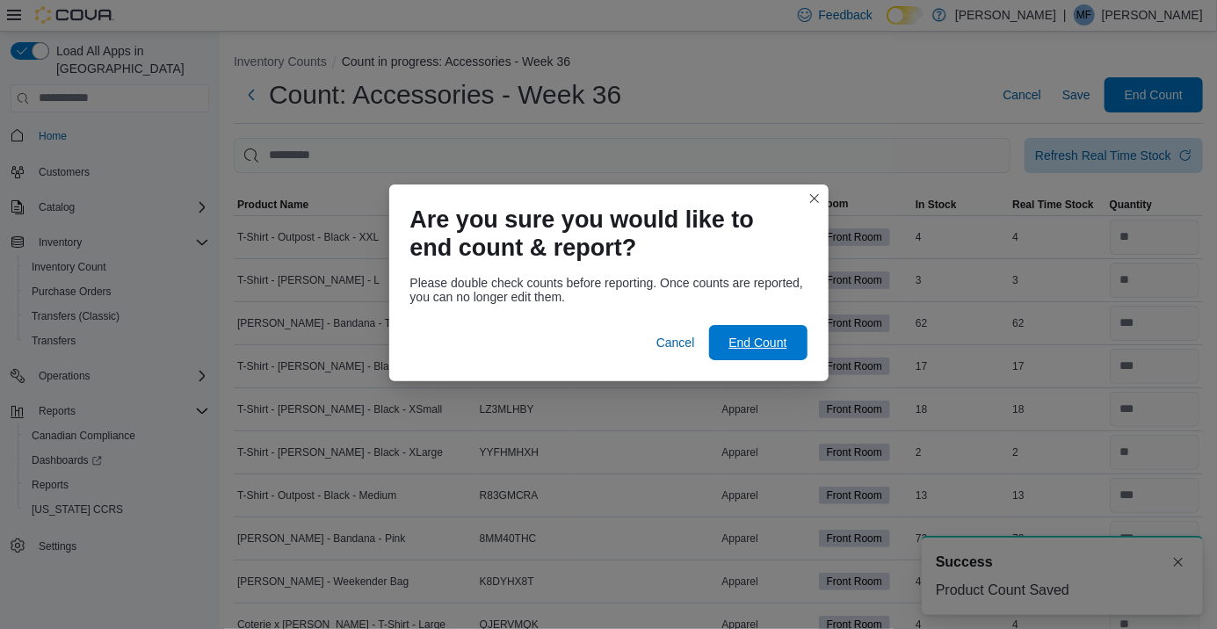
click at [772, 343] on span "End Count" at bounding box center [757, 343] width 58 height 18
